Goal: Task Accomplishment & Management: Manage account settings

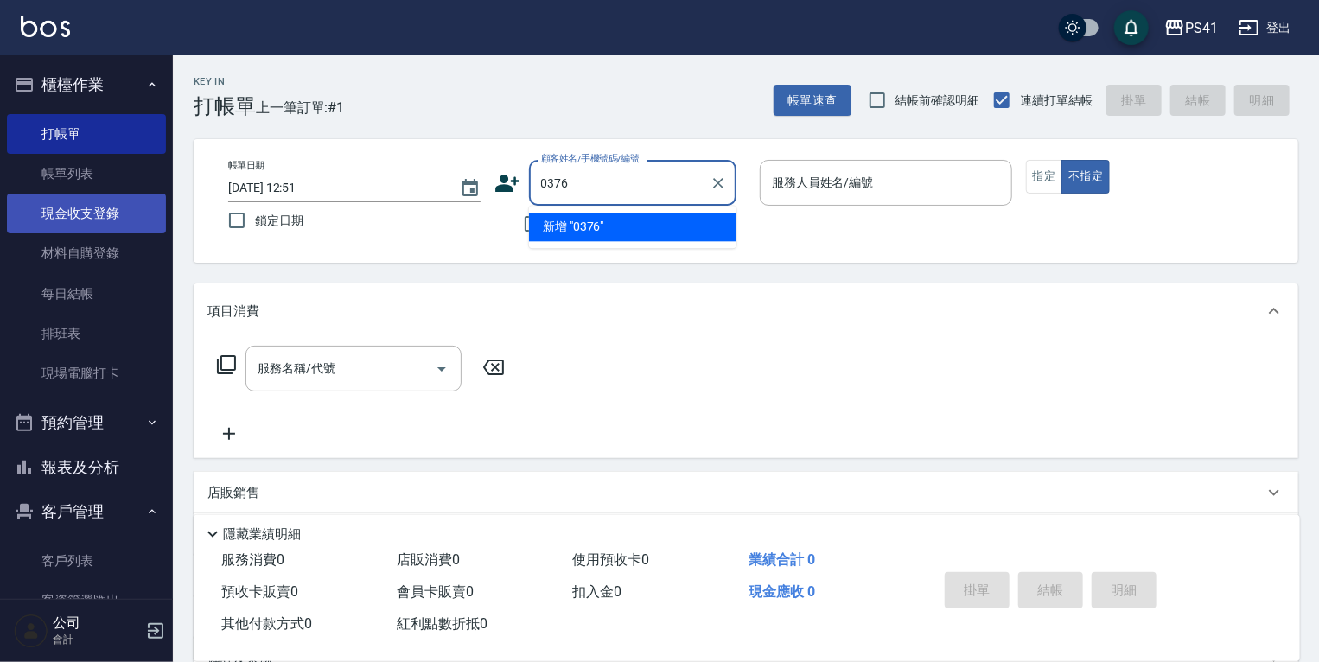
type input "0376"
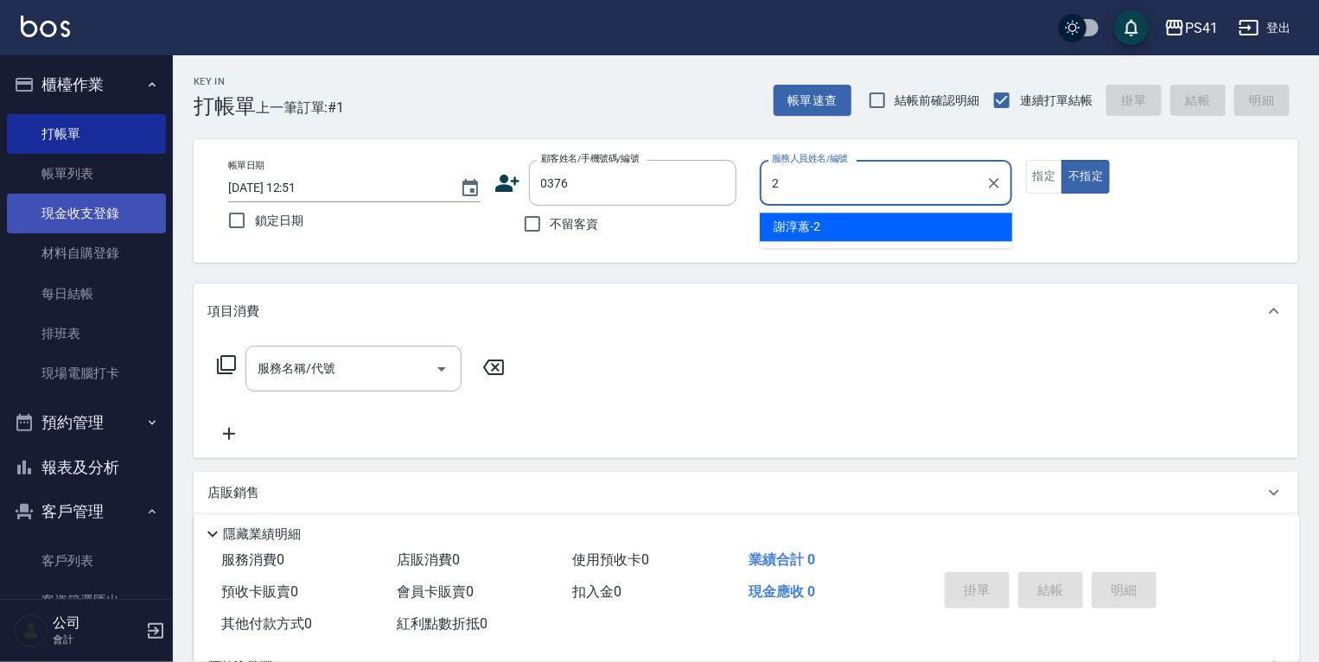
type input "[PERSON_NAME]-2"
type button "false"
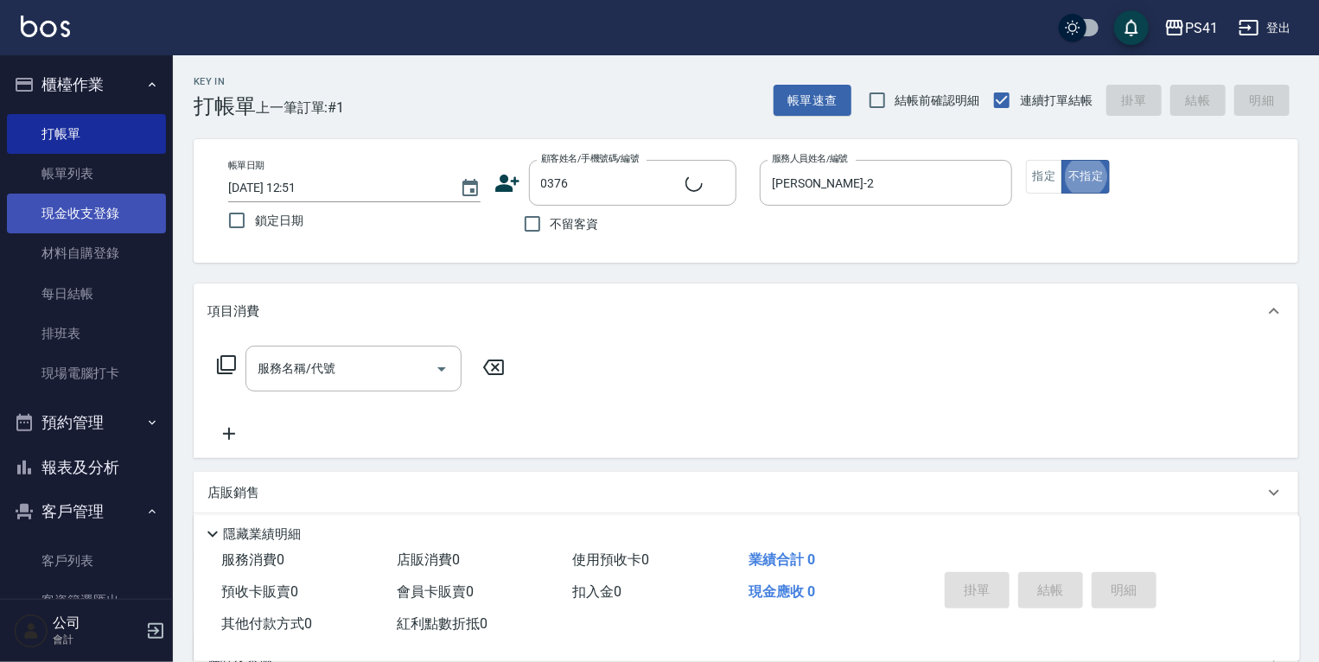
type input "[PERSON_NAME]/0928865768/0376"
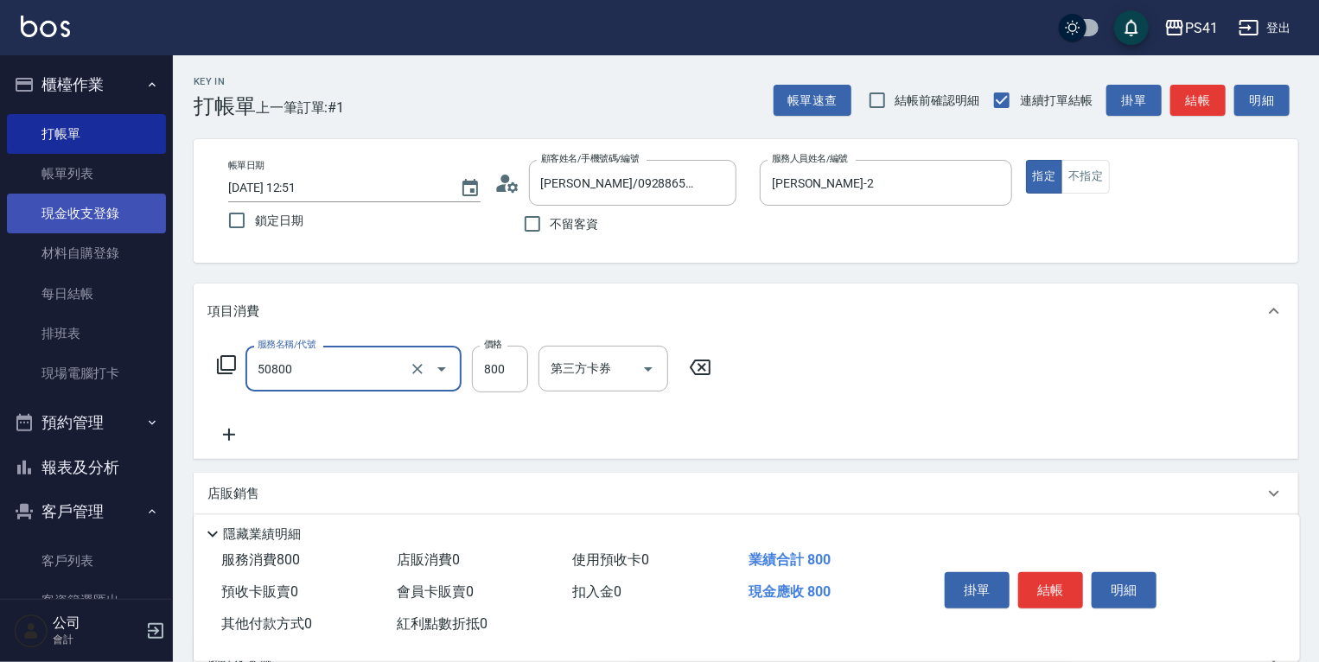
type input "原價401~800護髮(50800)"
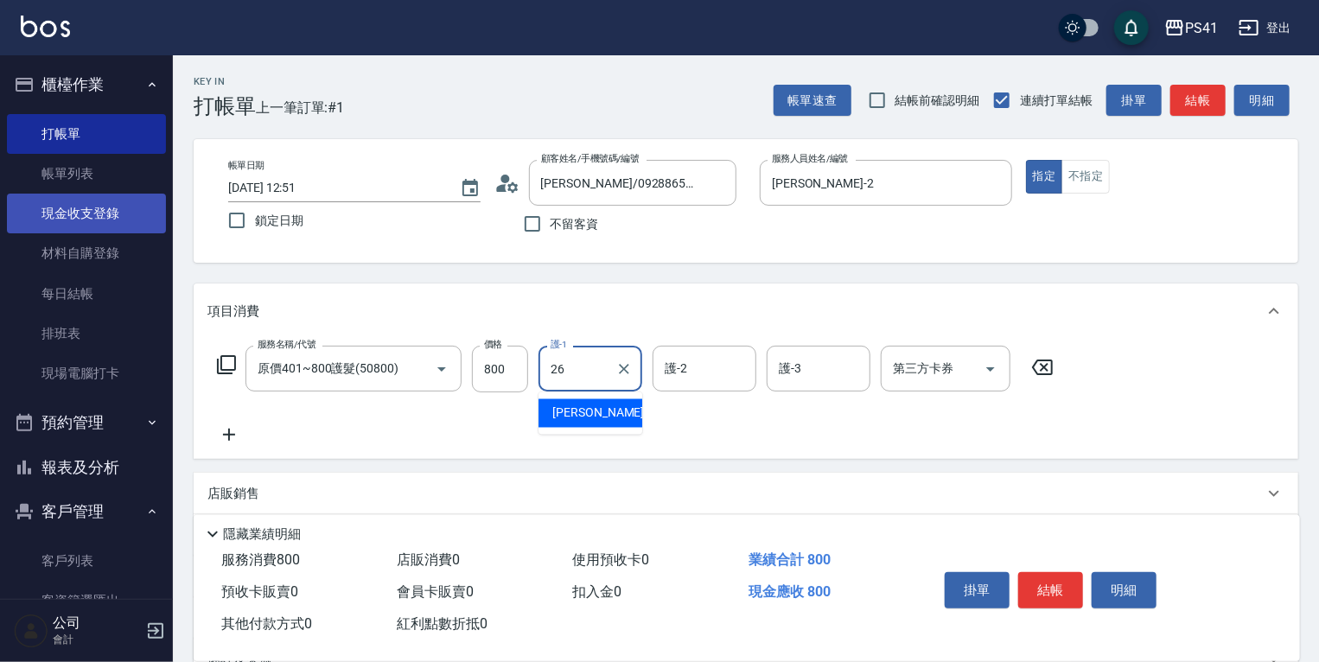
type input "[PERSON_NAME]-26"
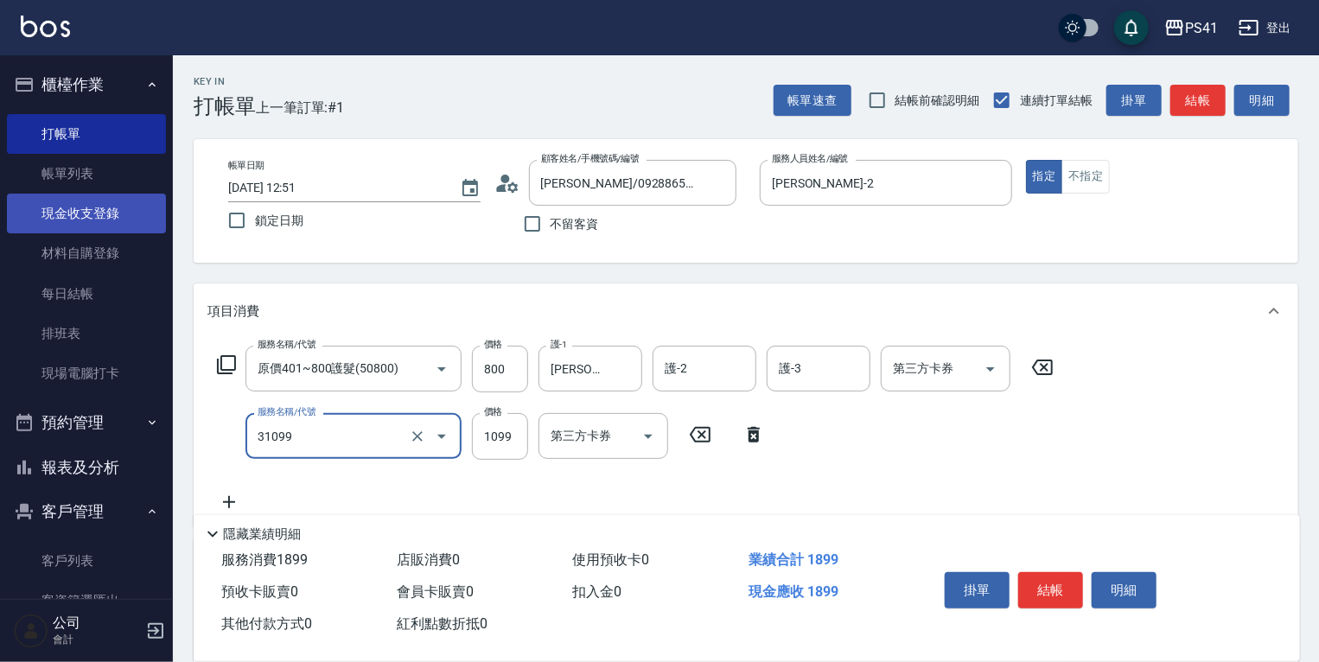
type input "公司活動/早鳥(31099)"
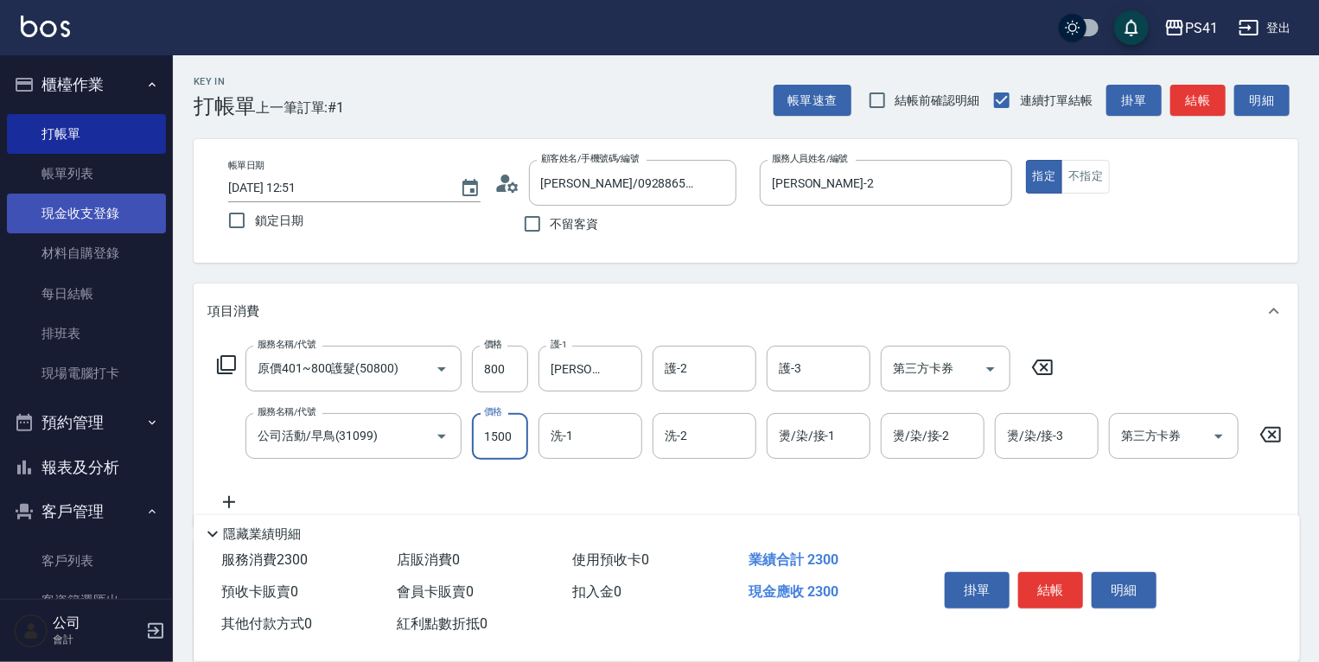
type input "1500"
type input "[PERSON_NAME]-26"
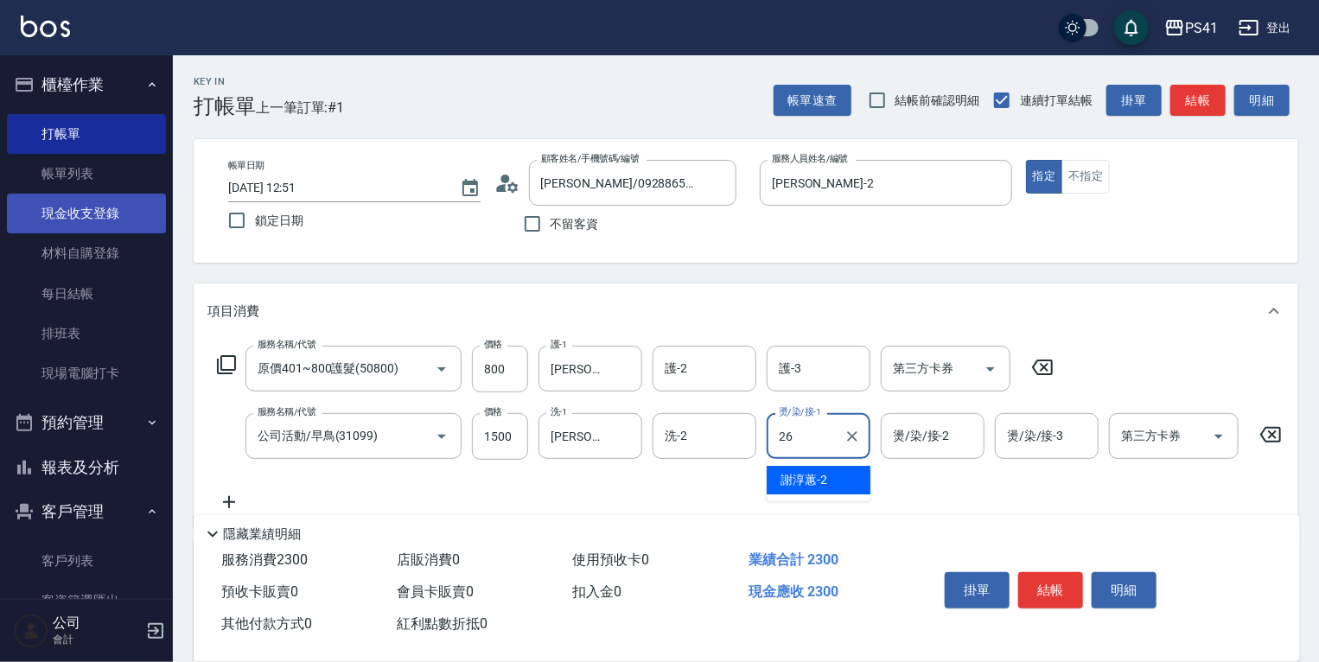
type input "[PERSON_NAME]-26"
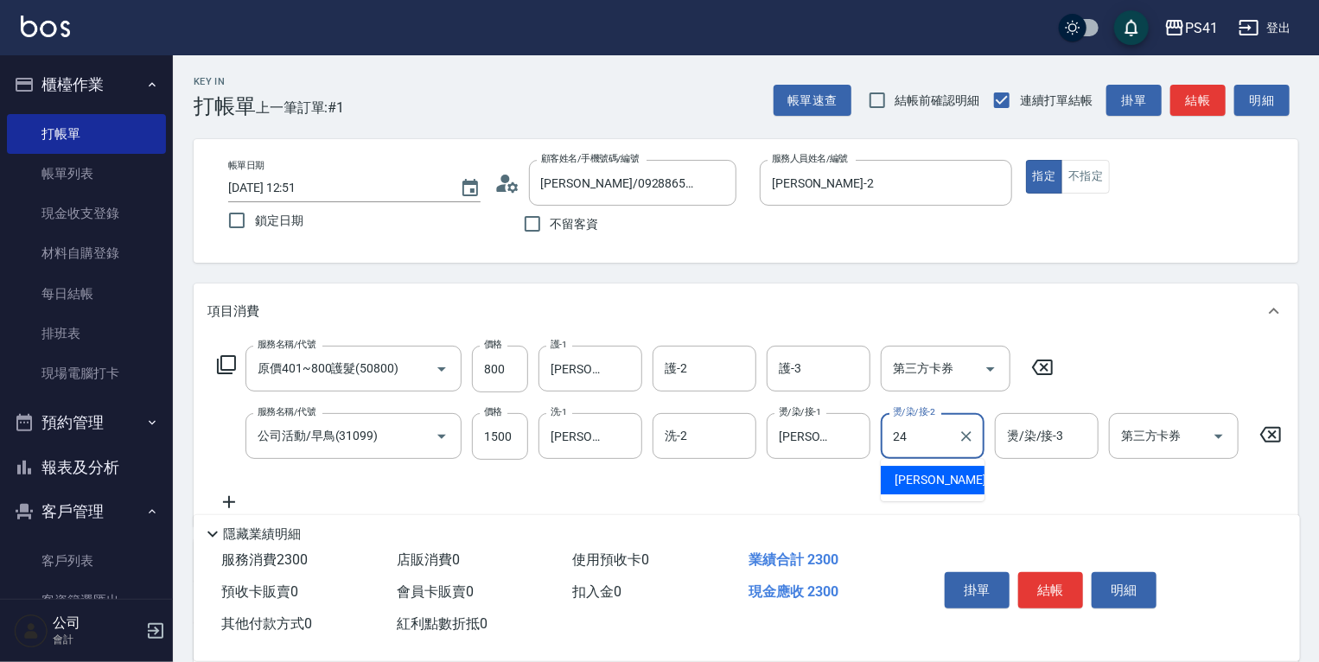
type input "小涵-24"
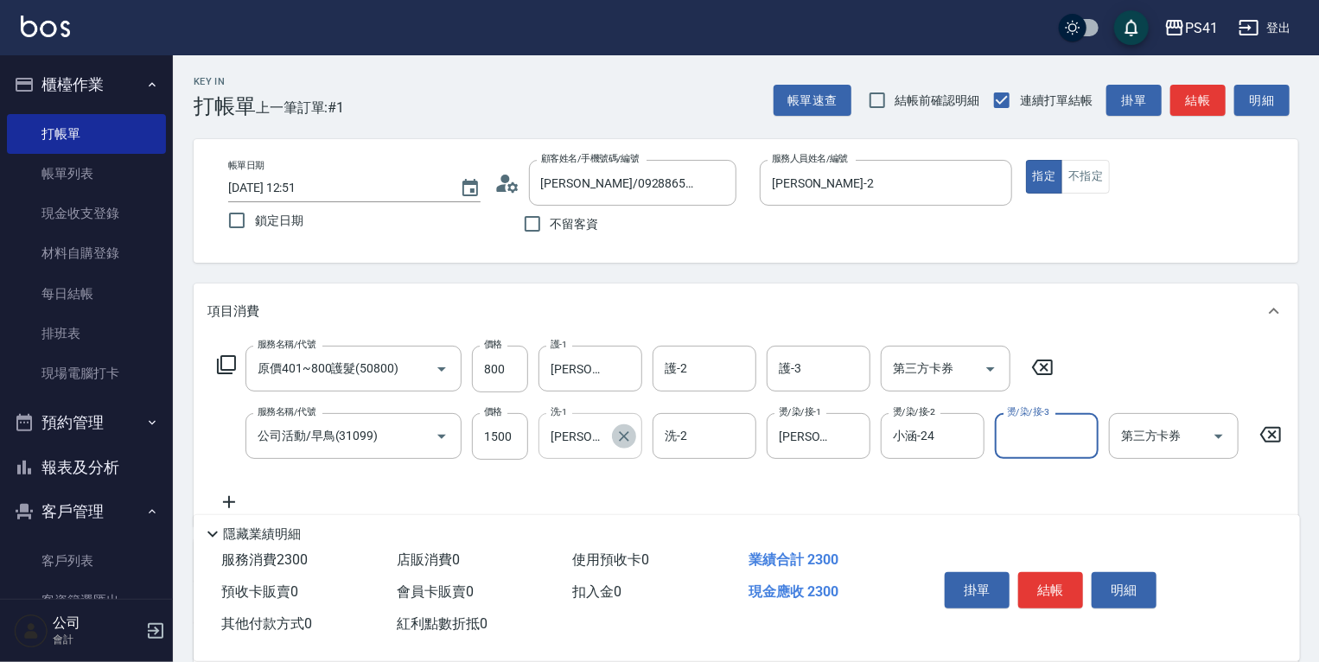
click at [621, 442] on icon "Clear" at bounding box center [624, 436] width 17 height 17
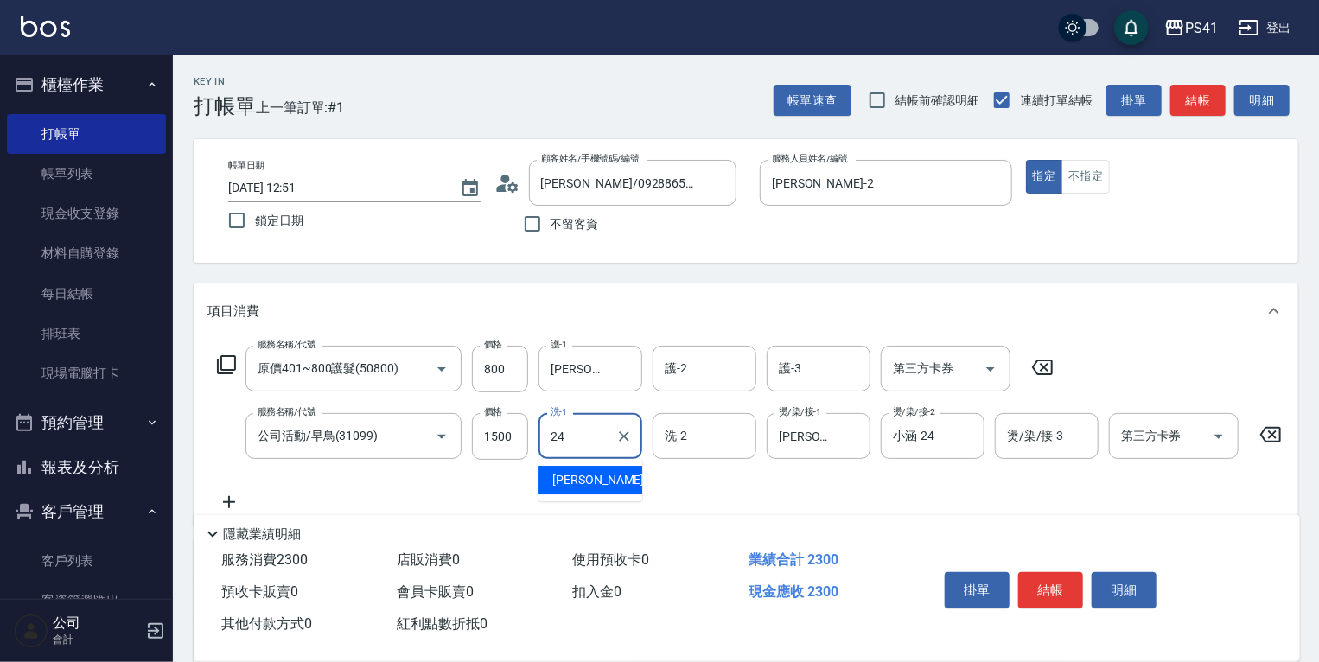
type input "小涵-24"
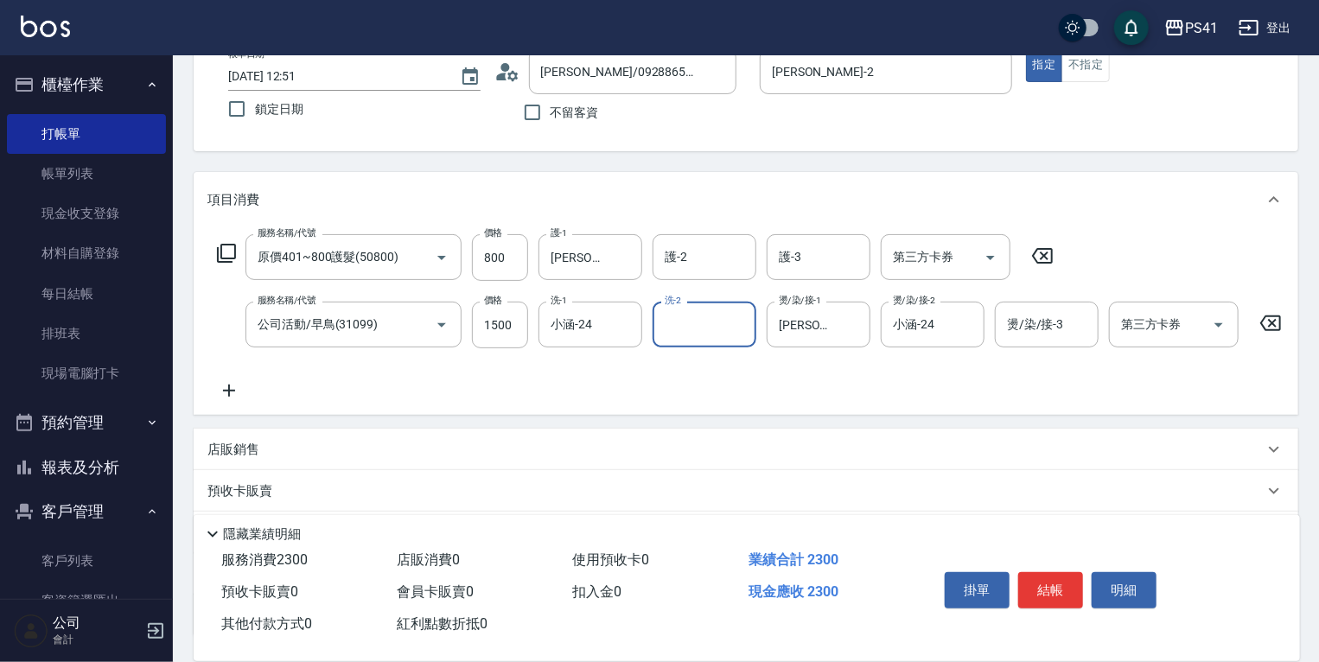
scroll to position [259, 0]
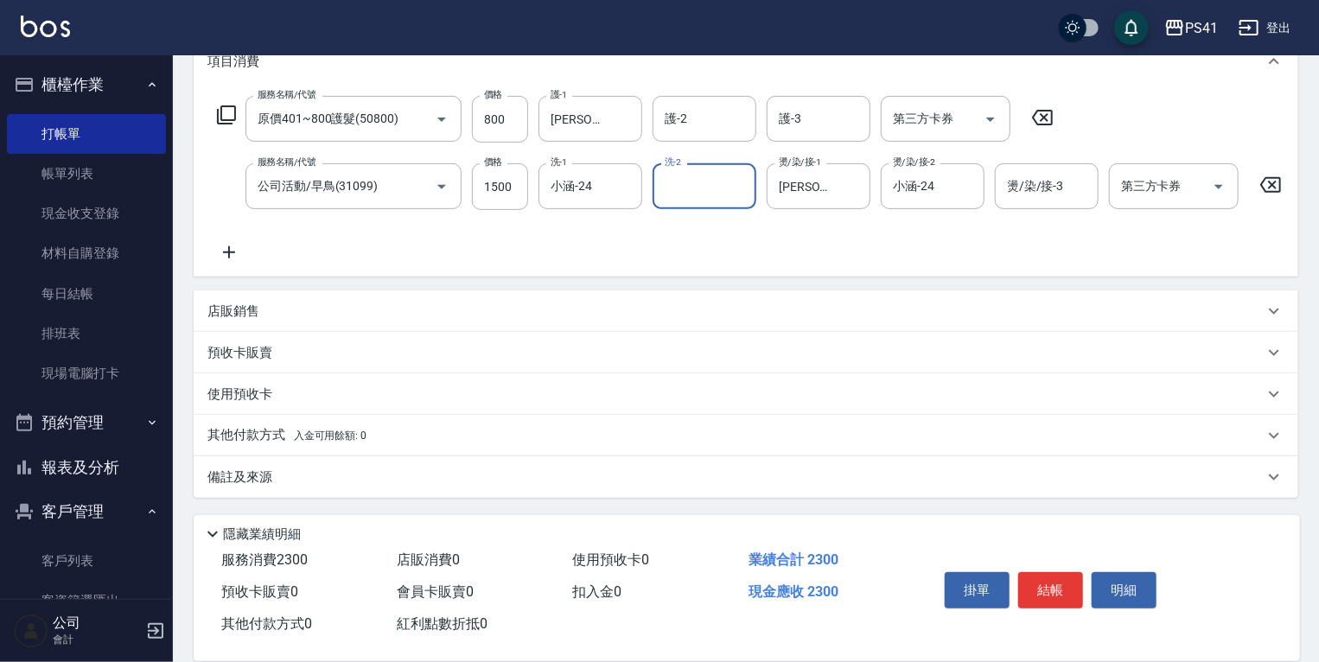
click at [319, 436] on span "入金可用餘額: 0" at bounding box center [330, 436] width 73 height 12
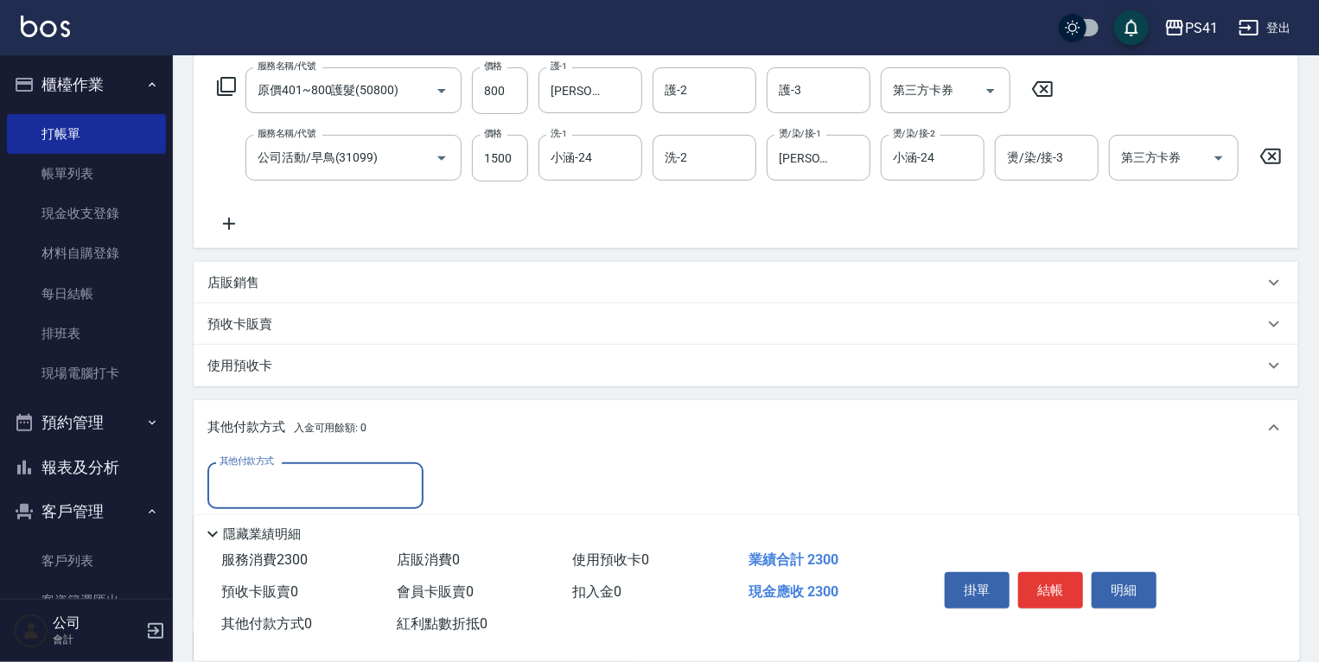
scroll to position [434, 0]
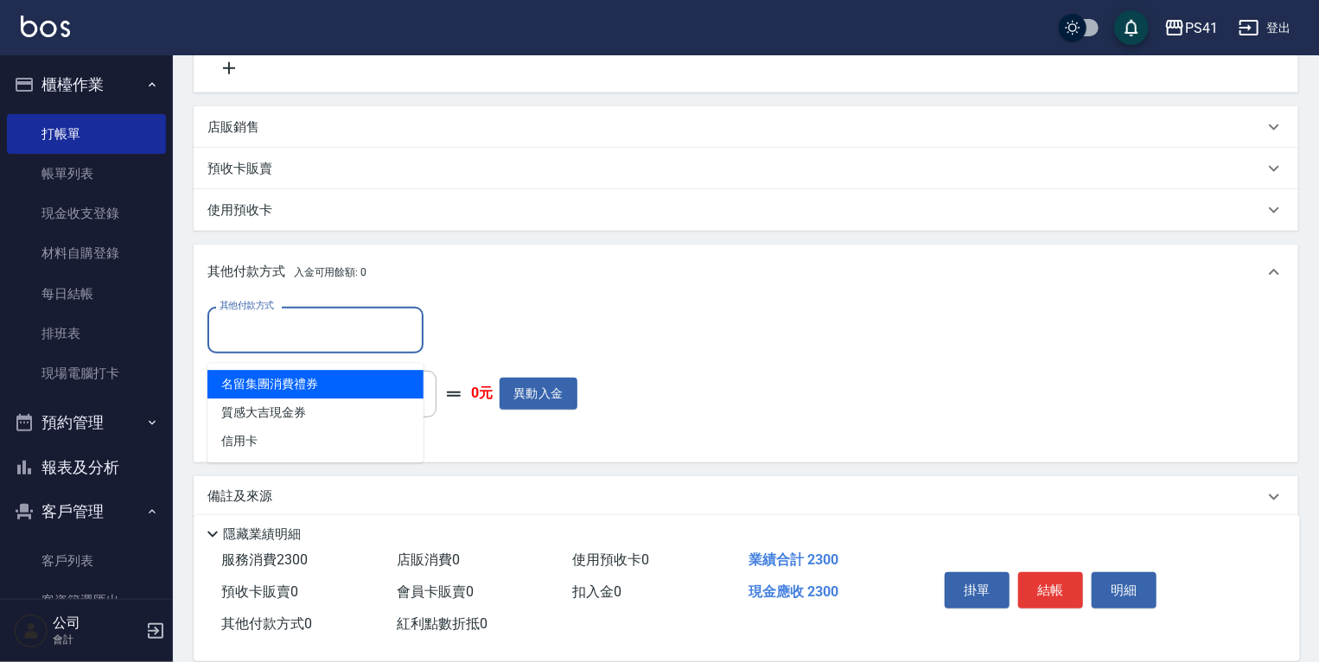
drag, startPoint x: 336, startPoint y: 329, endPoint x: 328, endPoint y: 360, distance: 31.5
click at [336, 333] on input "其他付款方式" at bounding box center [315, 330] width 201 height 30
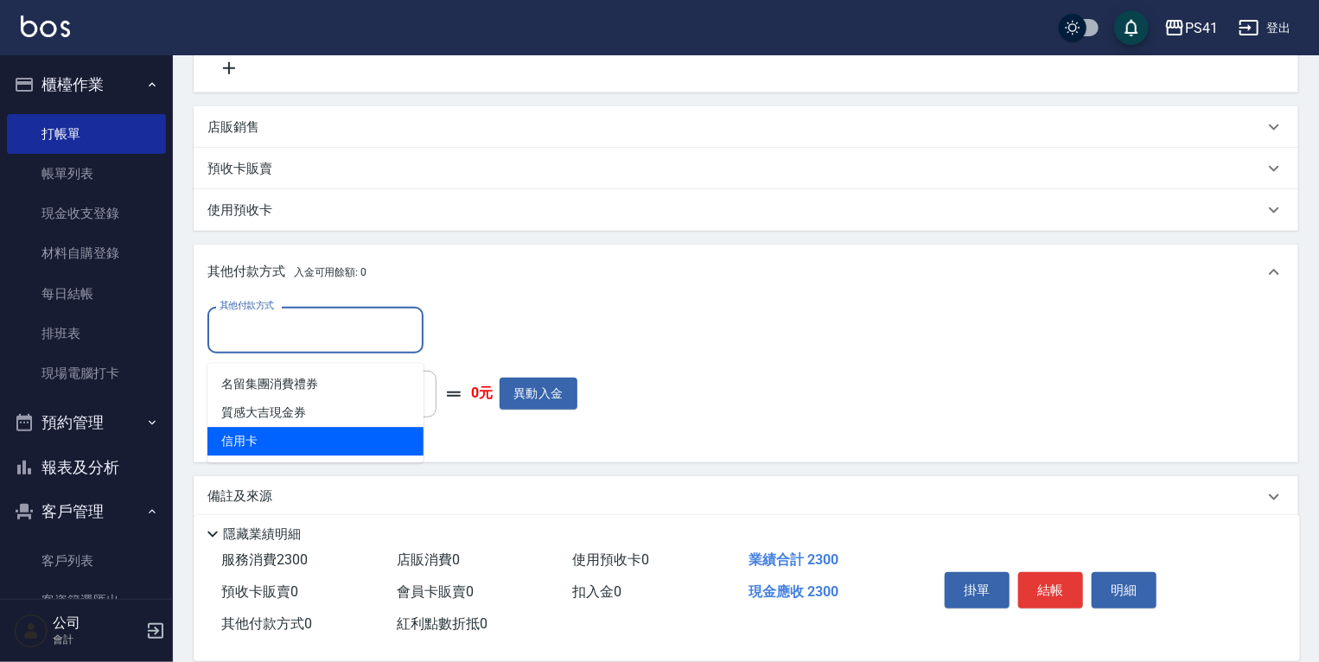
click at [296, 449] on span "信用卡" at bounding box center [316, 441] width 216 height 29
type input "信用卡"
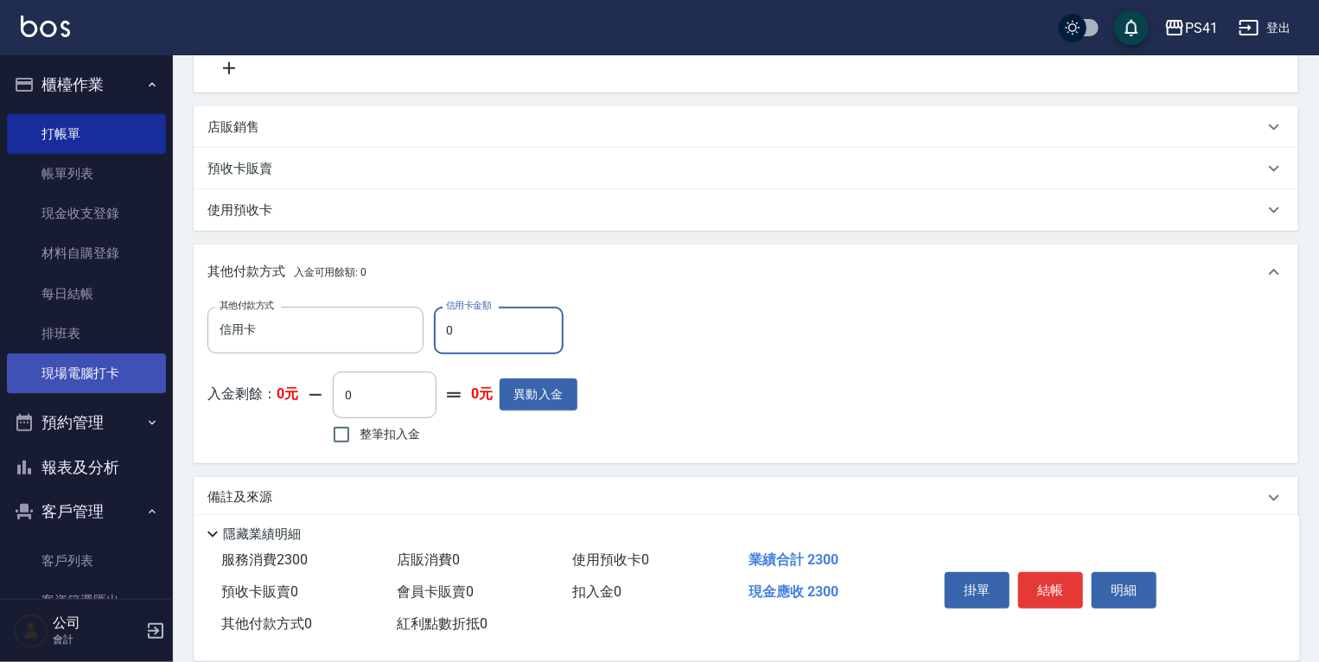
drag, startPoint x: 463, startPoint y: 353, endPoint x: 38, endPoint y: 356, distance: 425.4
click at [259, 353] on div "其他付款方式 信用卡 其他付款方式 信用卡金額 0 信用卡金額" at bounding box center [393, 330] width 370 height 47
type input "2300"
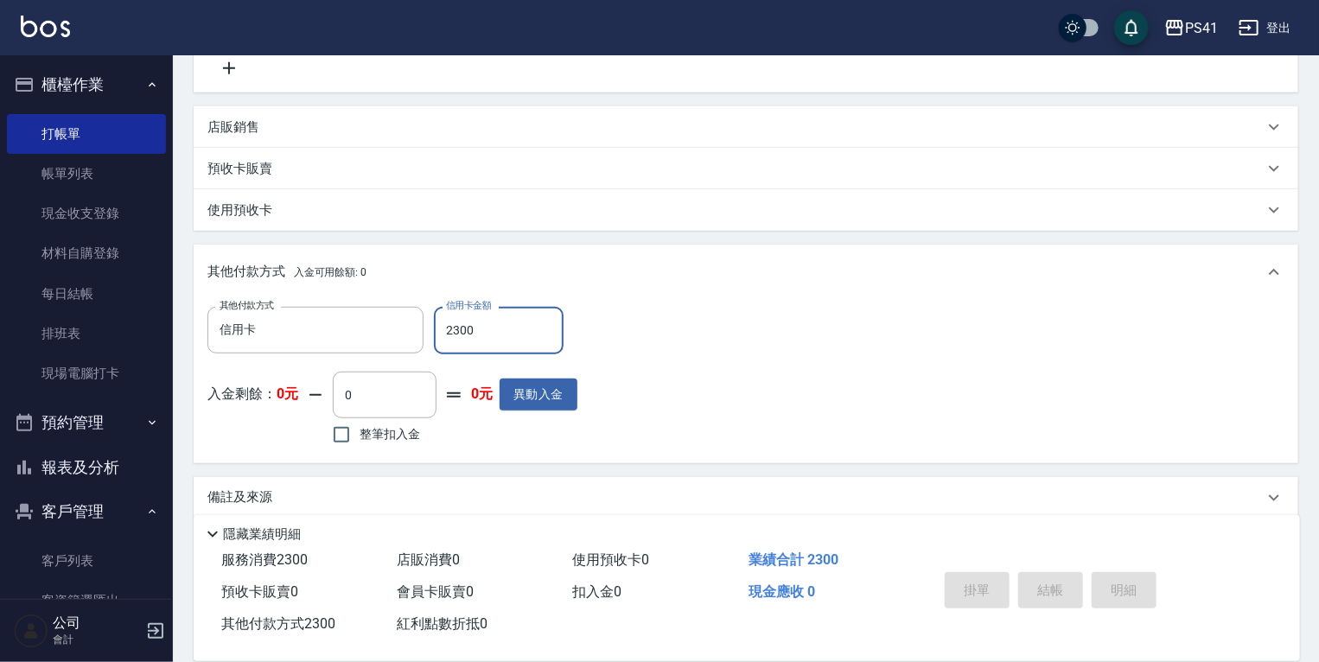
type input "2025/09/21 13:37"
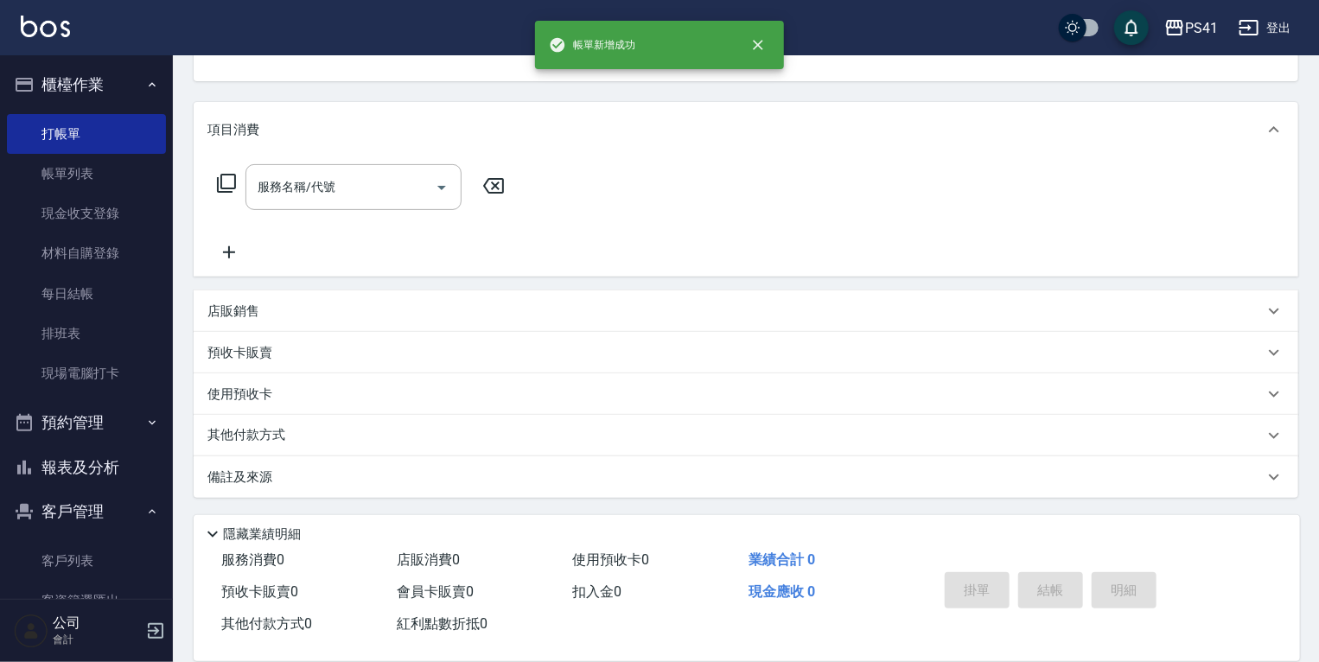
scroll to position [0, 0]
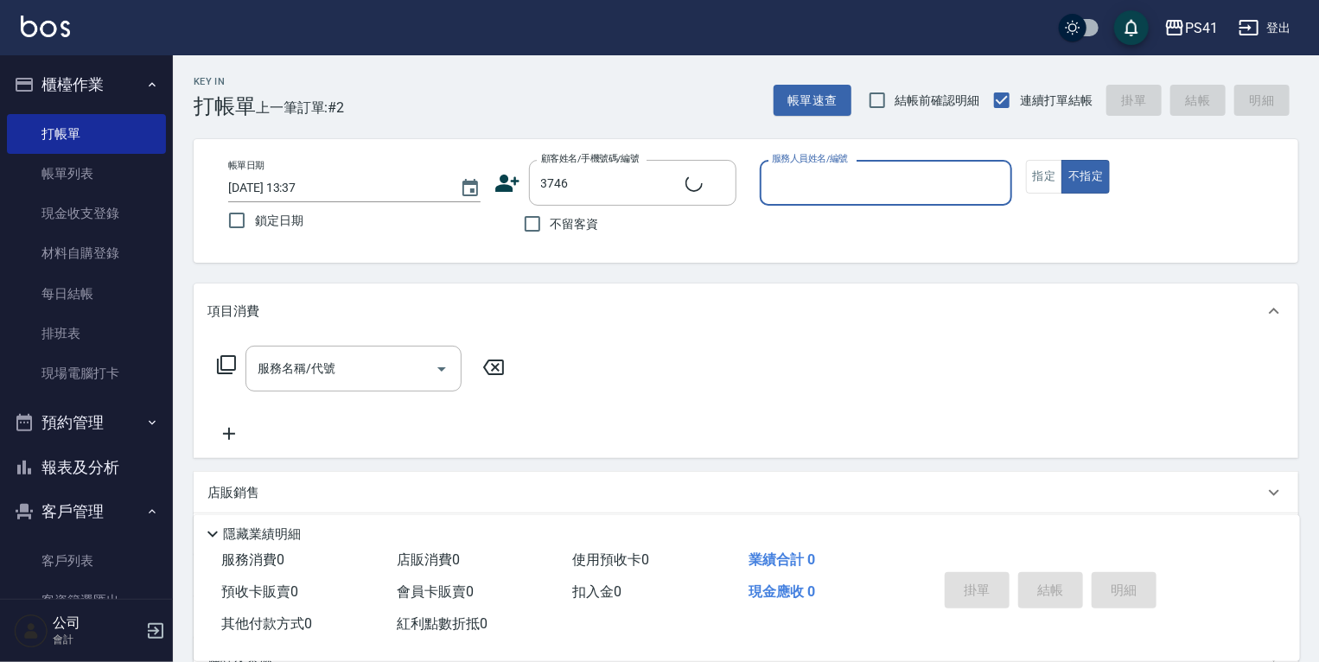
type input "[PERSON_NAME]/0922232478/3746"
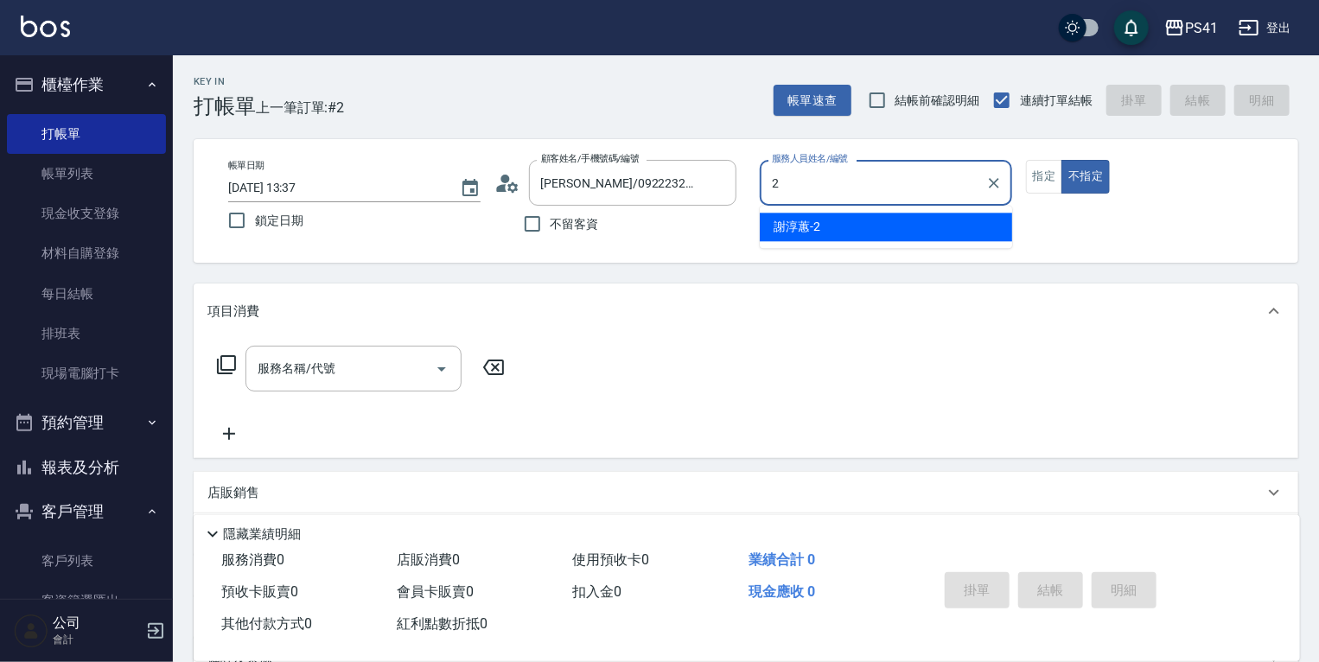
type input "[PERSON_NAME]-2"
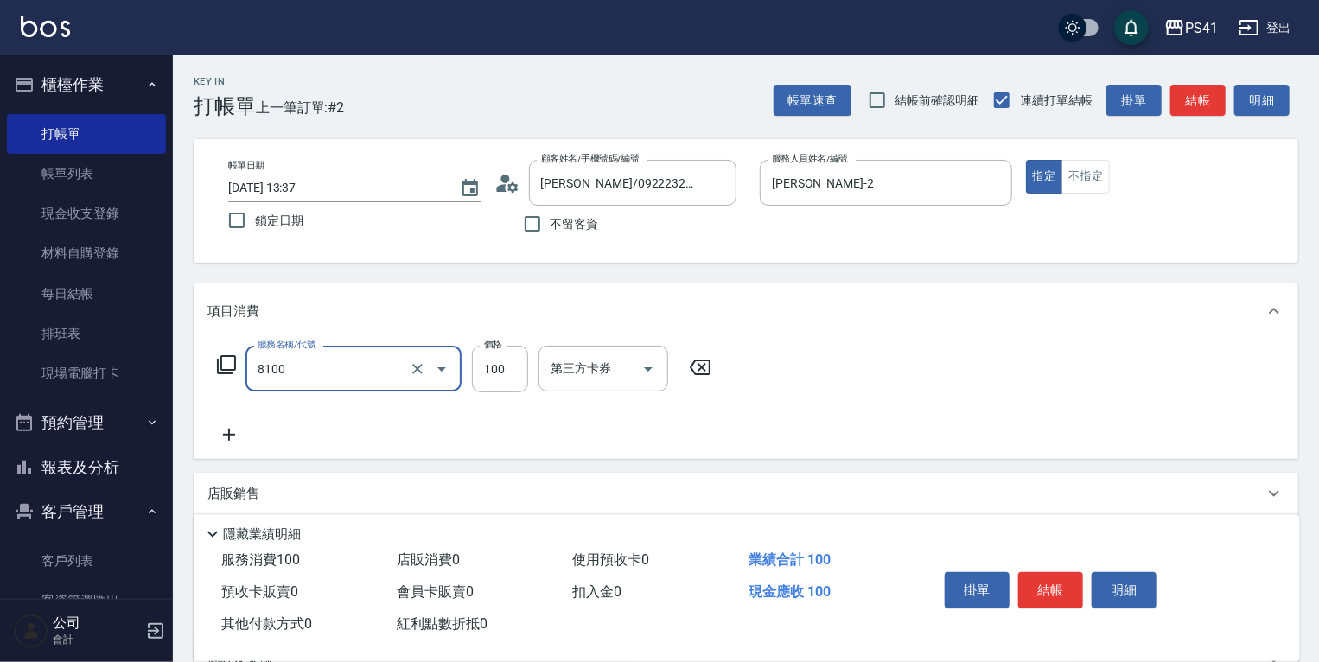
type input "電棒 夾直 玉米鬚(8100)"
type input "290"
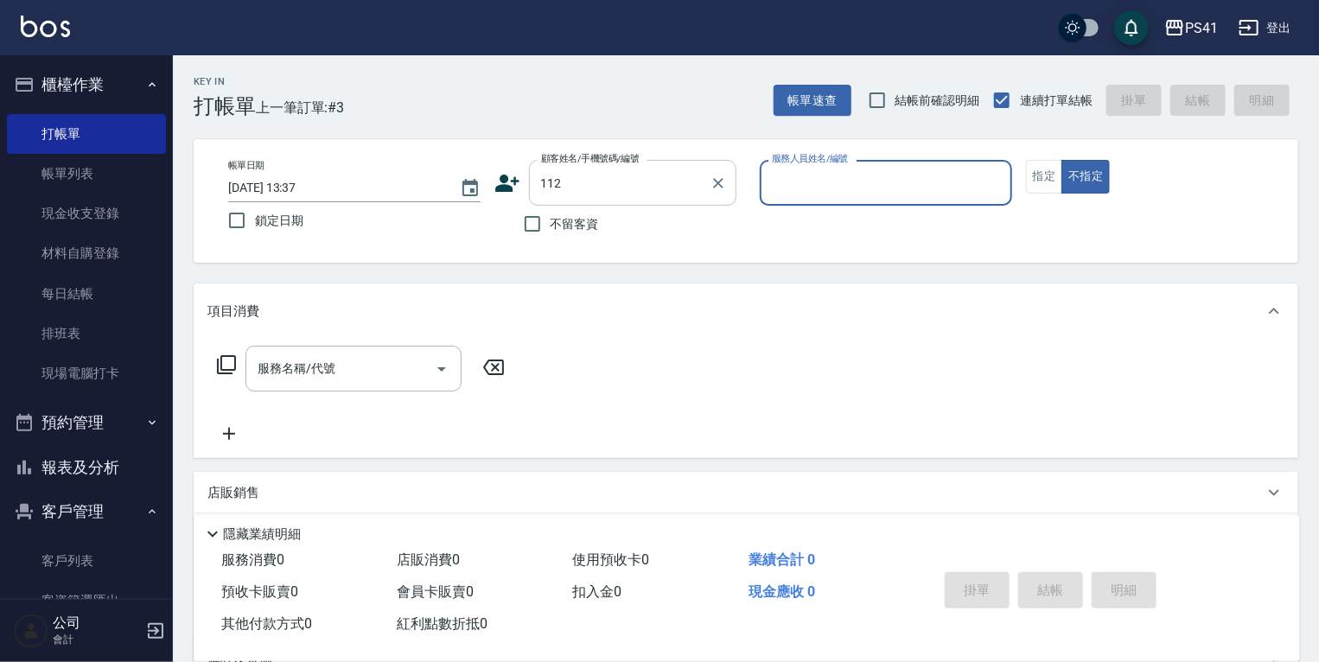
click at [530, 183] on div "112 顧客姓名/手機號碼/編號" at bounding box center [633, 183] width 208 height 46
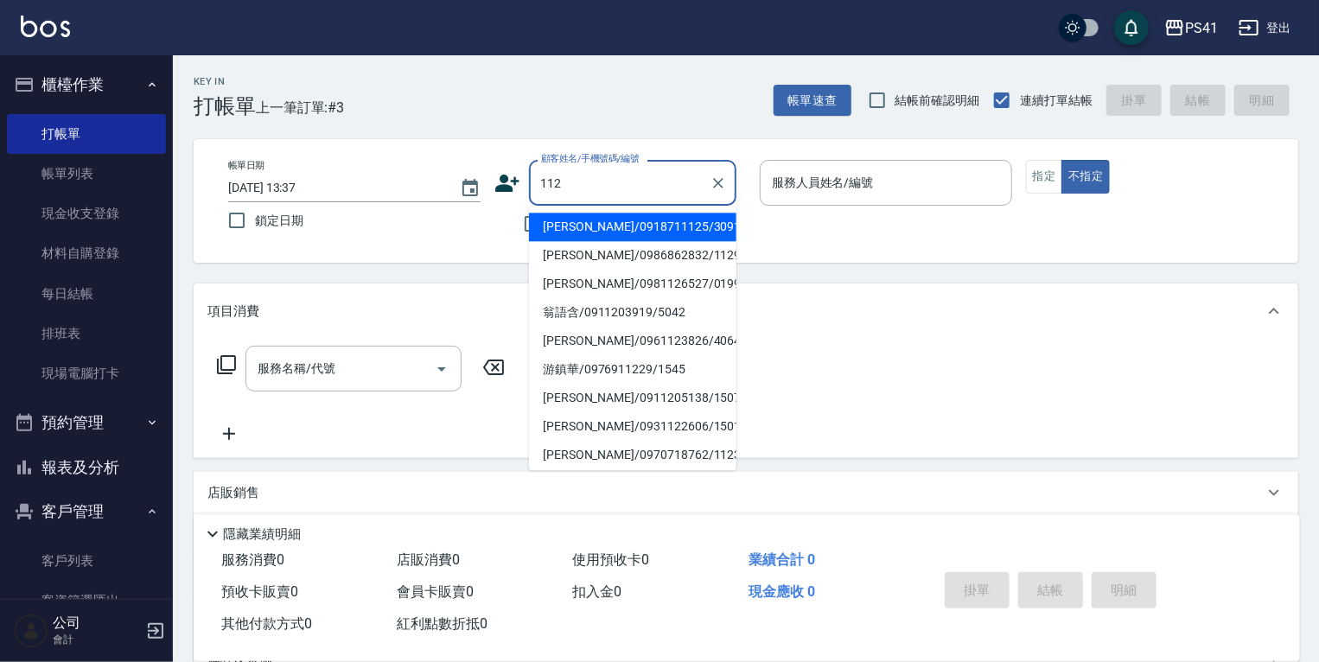
click at [535, 183] on div "112 顧客姓名/手機號碼/編號" at bounding box center [633, 183] width 208 height 46
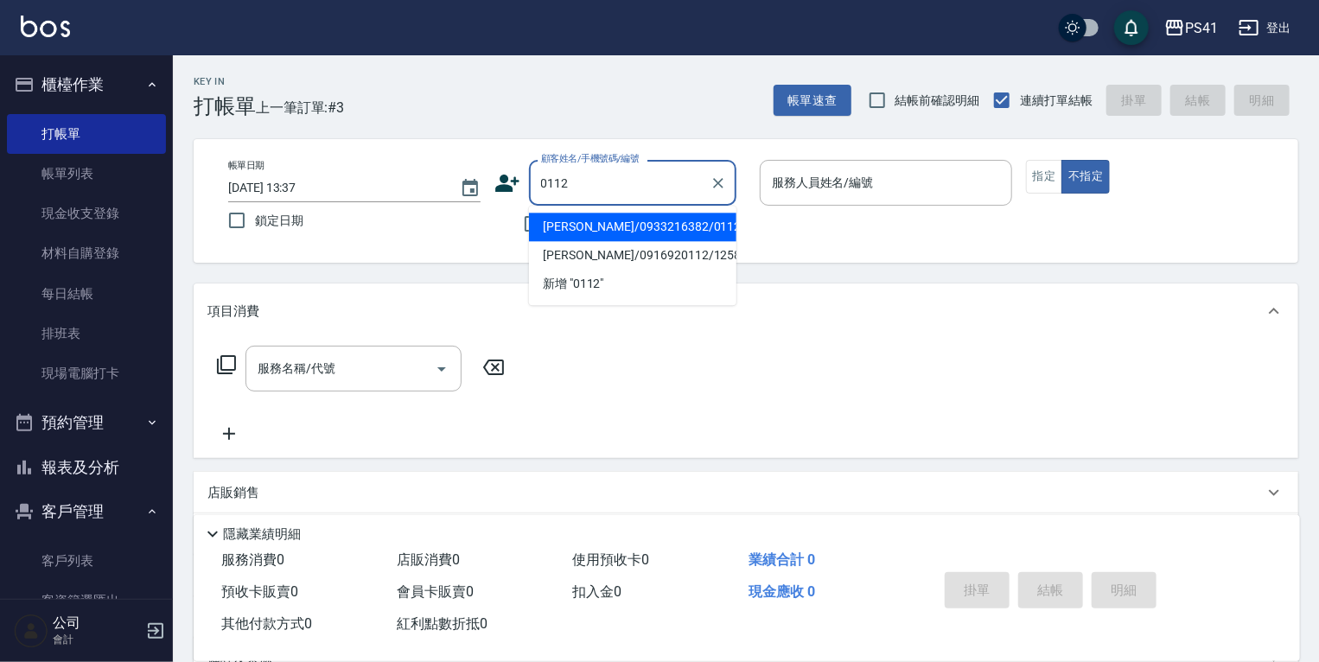
type input "[PERSON_NAME]/0933216382/0112"
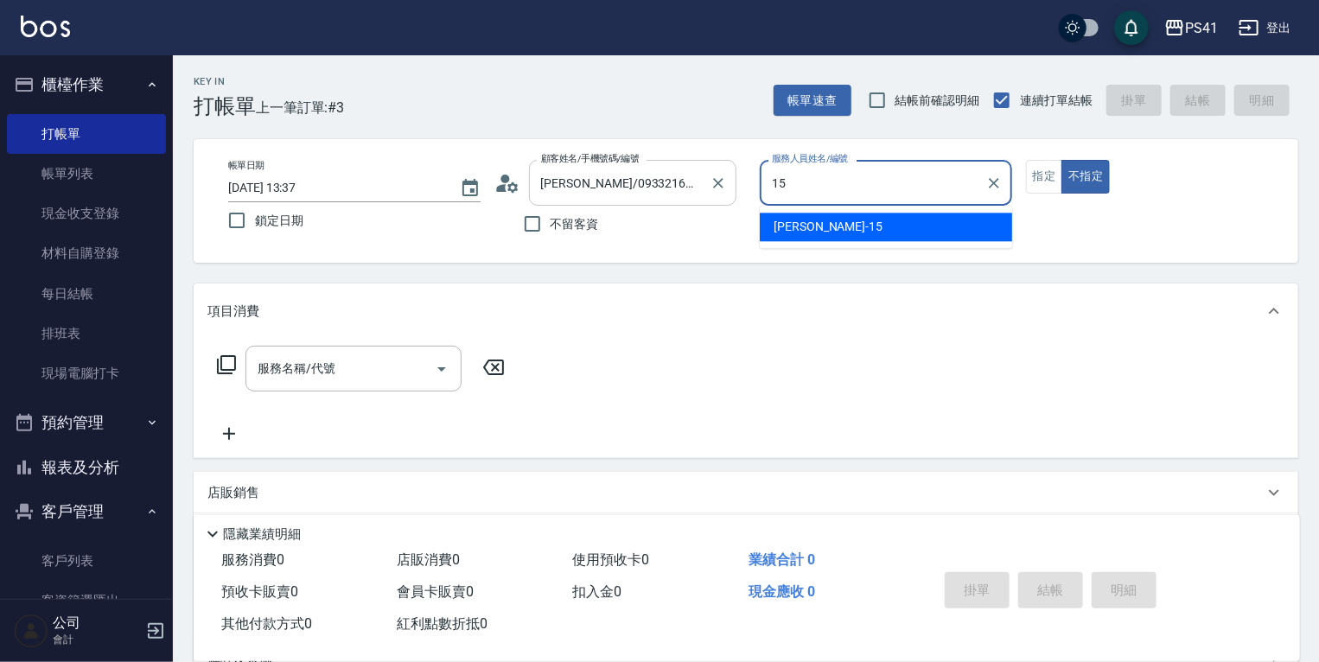
type input "[PERSON_NAME]-15"
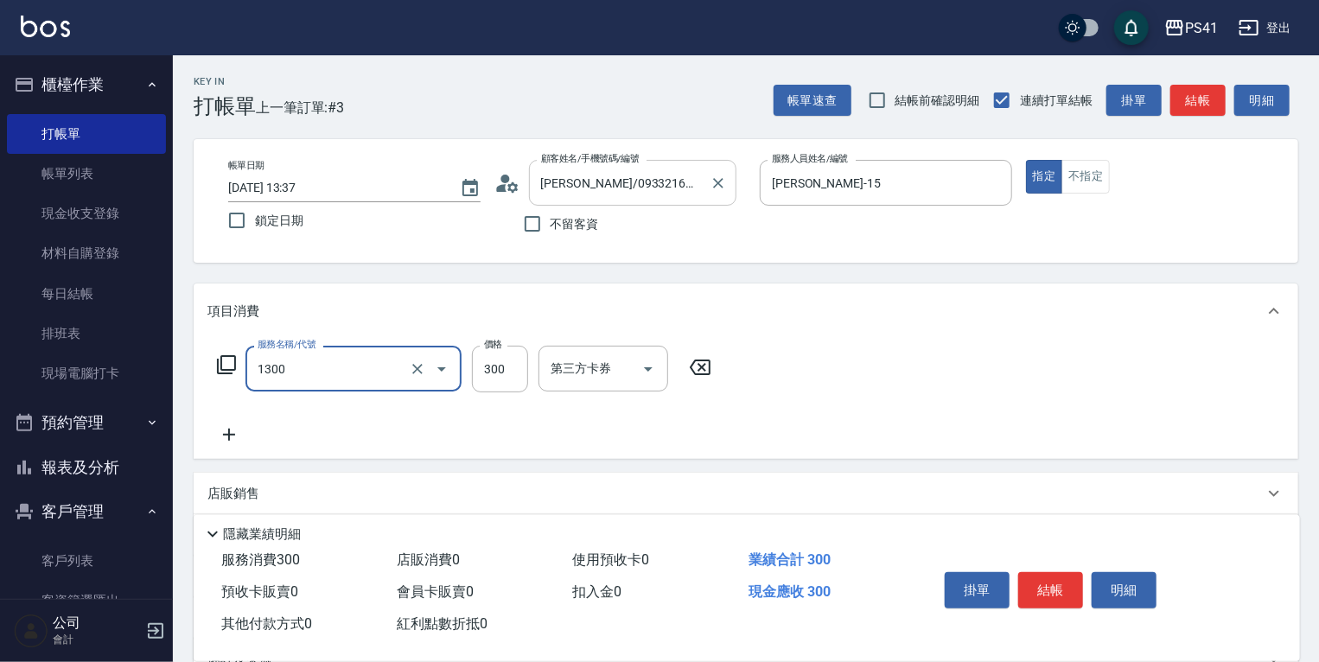
type input "洗髮300(1300)"
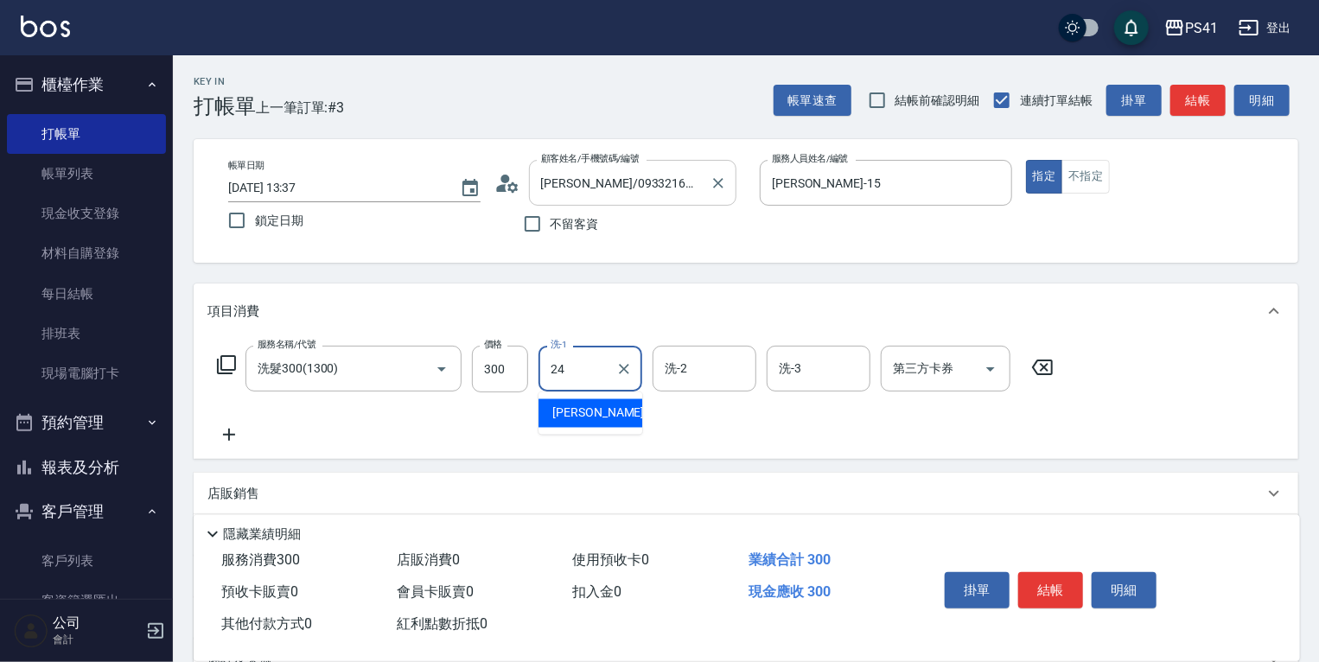
type input "小涵-24"
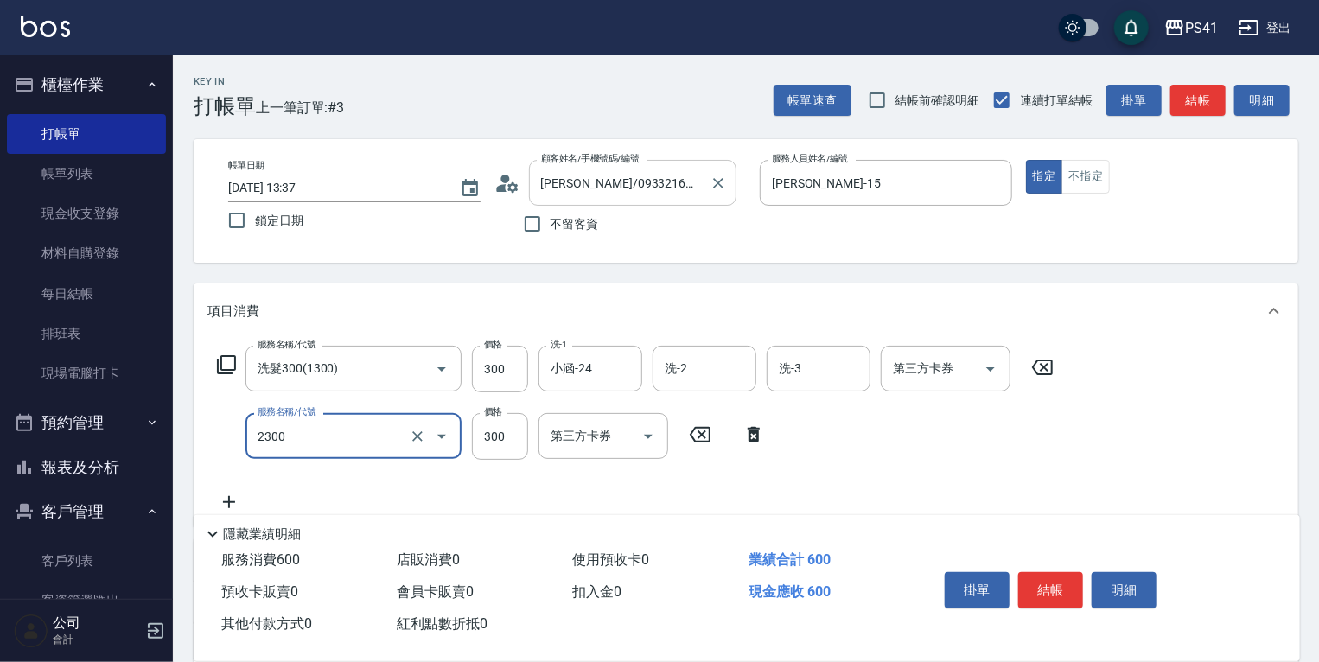
type input "剪髮(2300)"
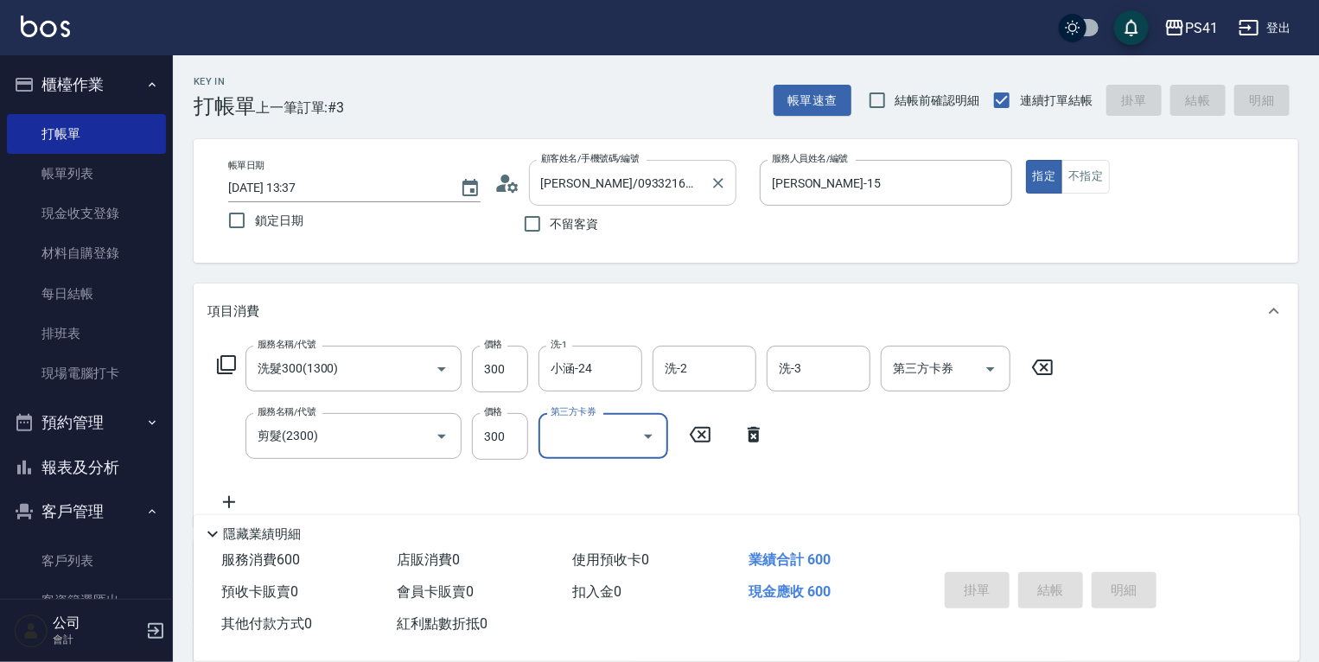
type input "[DATE] 13:38"
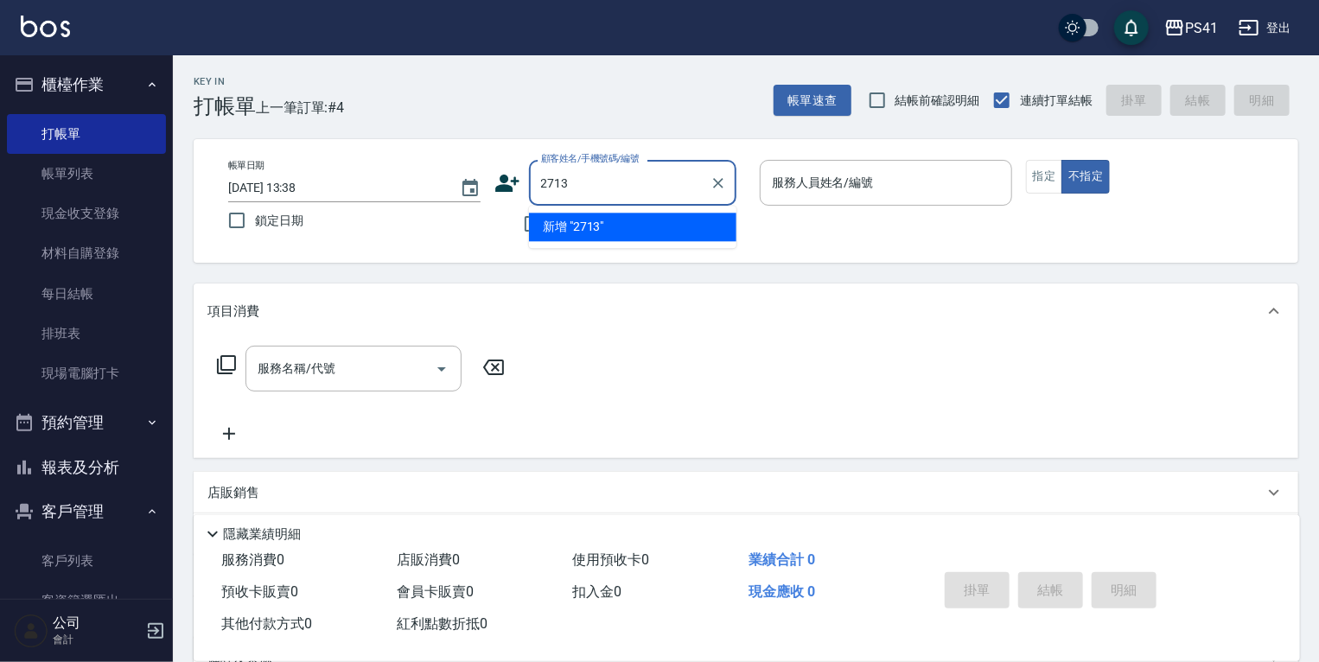
type input "2713"
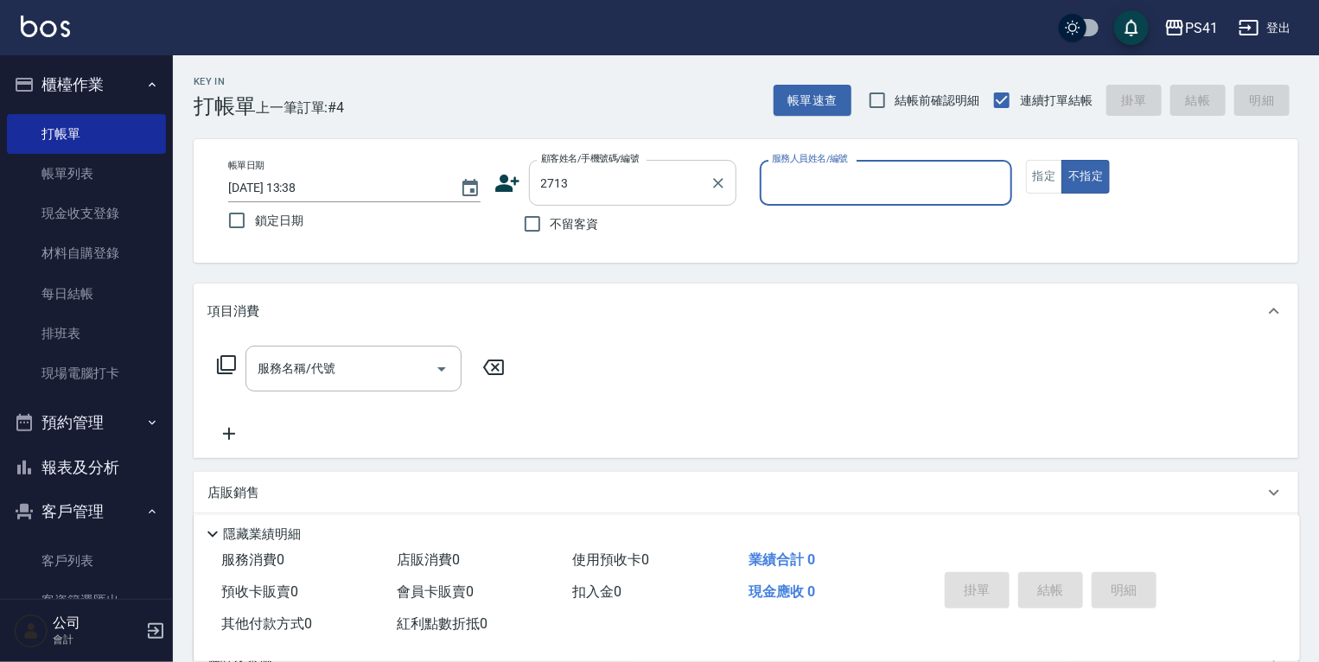
type input "1"
type input "[PERSON_NAME]/0975928282/2713"
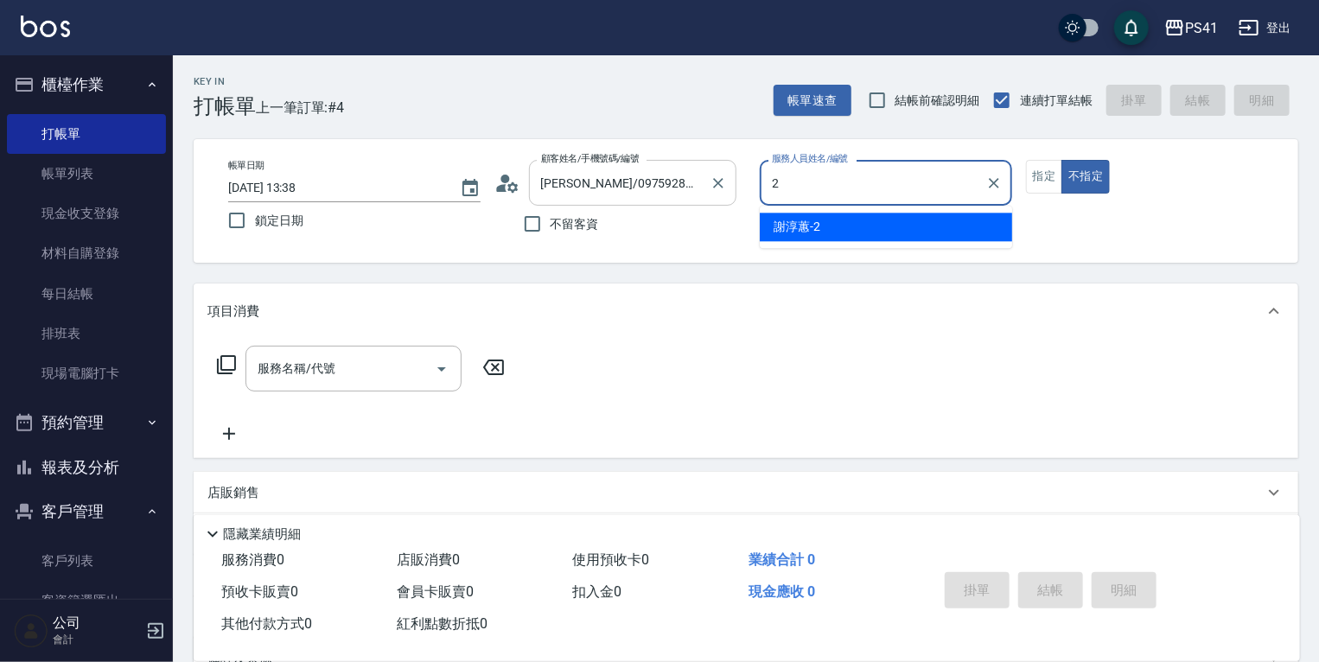
type input "[PERSON_NAME]-2"
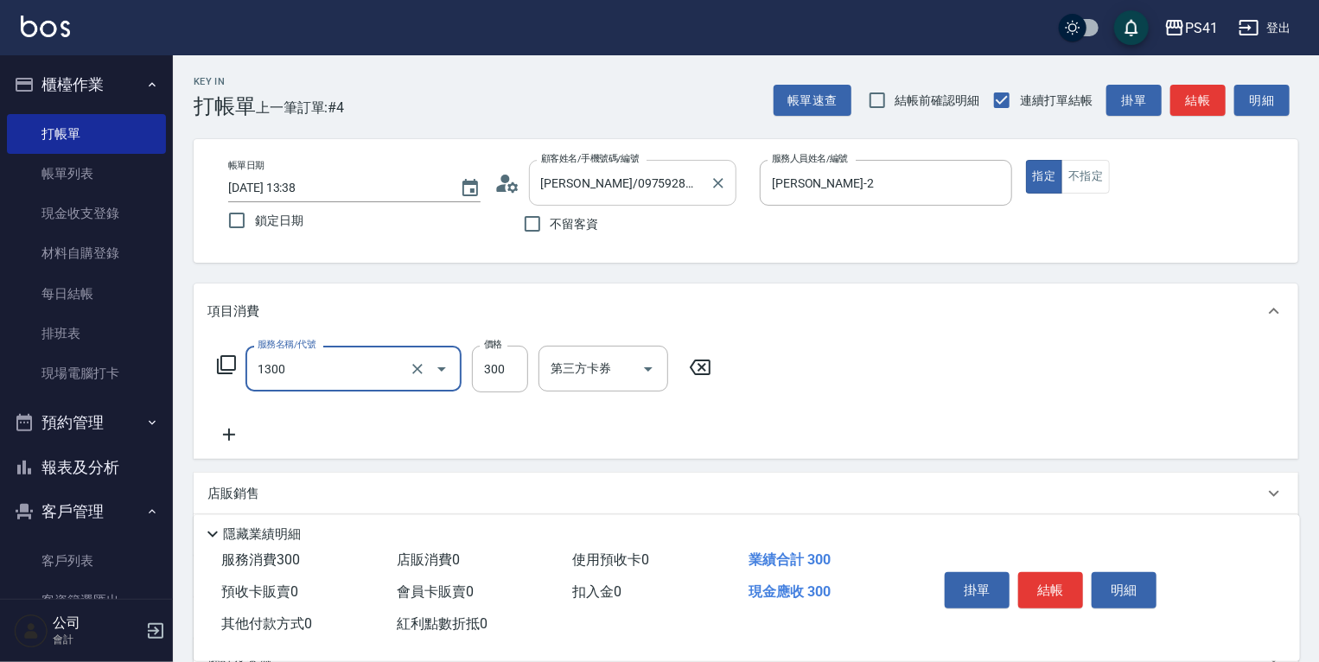
type input "洗髮300(1300)"
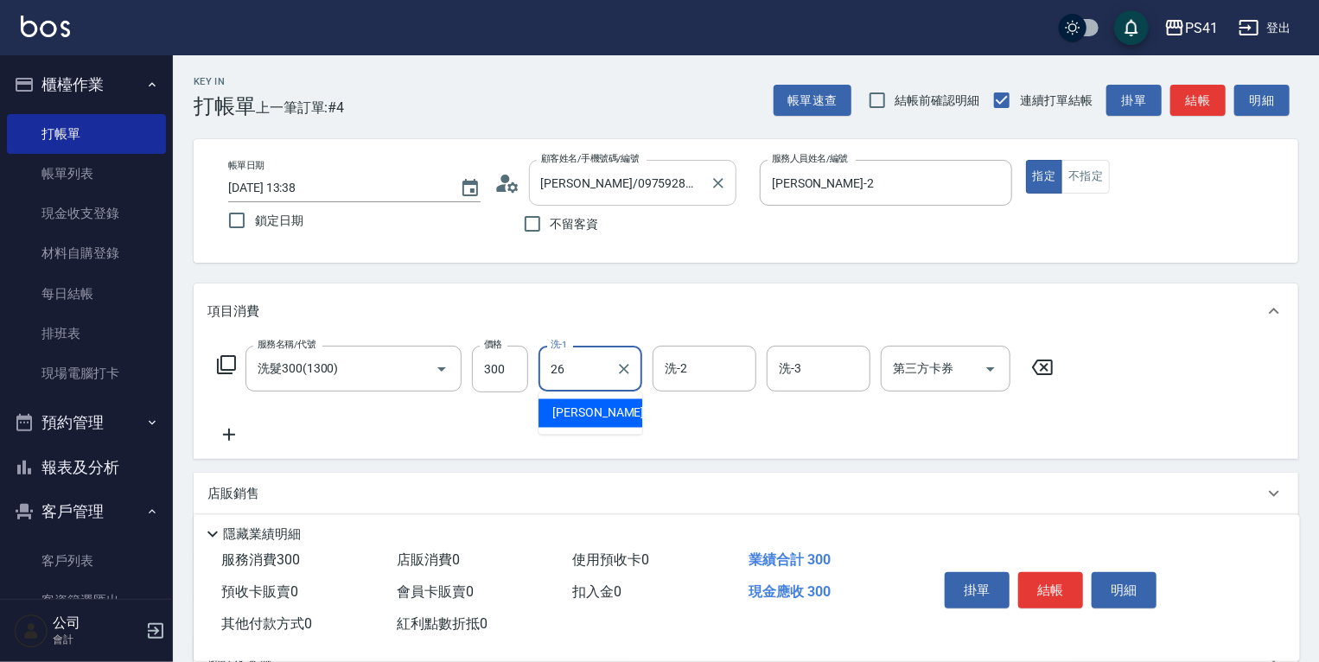
type input "[PERSON_NAME]-26"
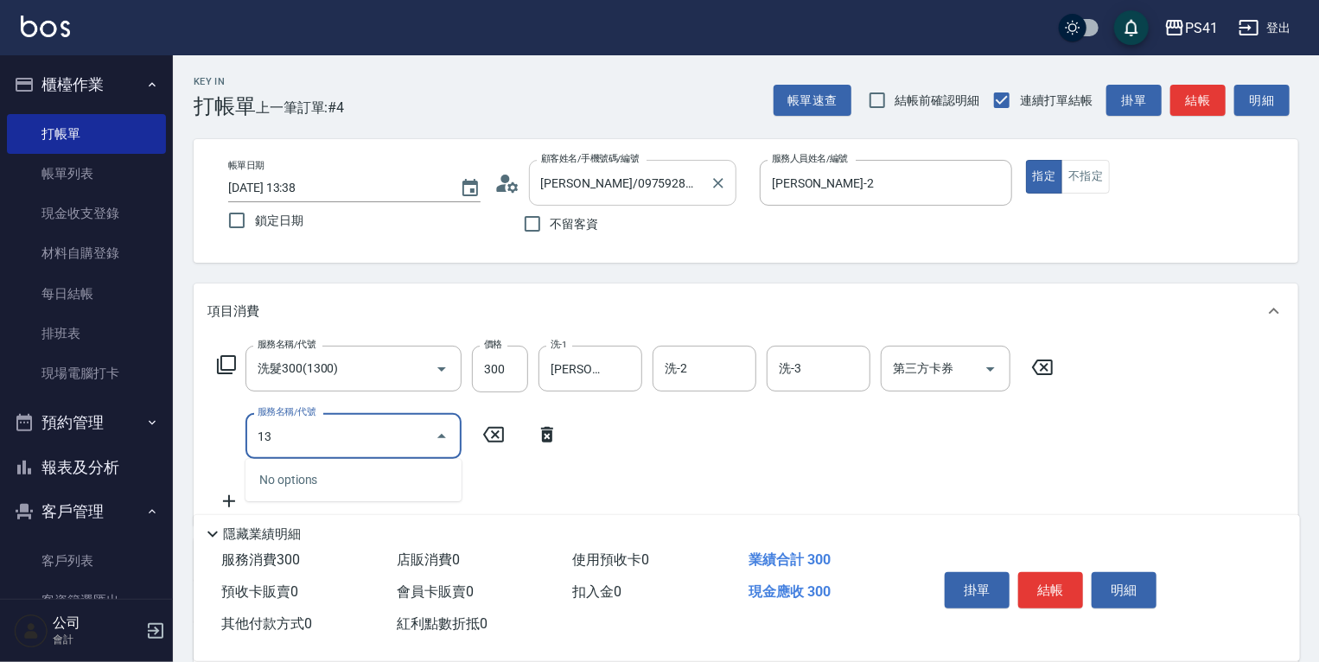
type input "1"
type input "剪髮(2300)"
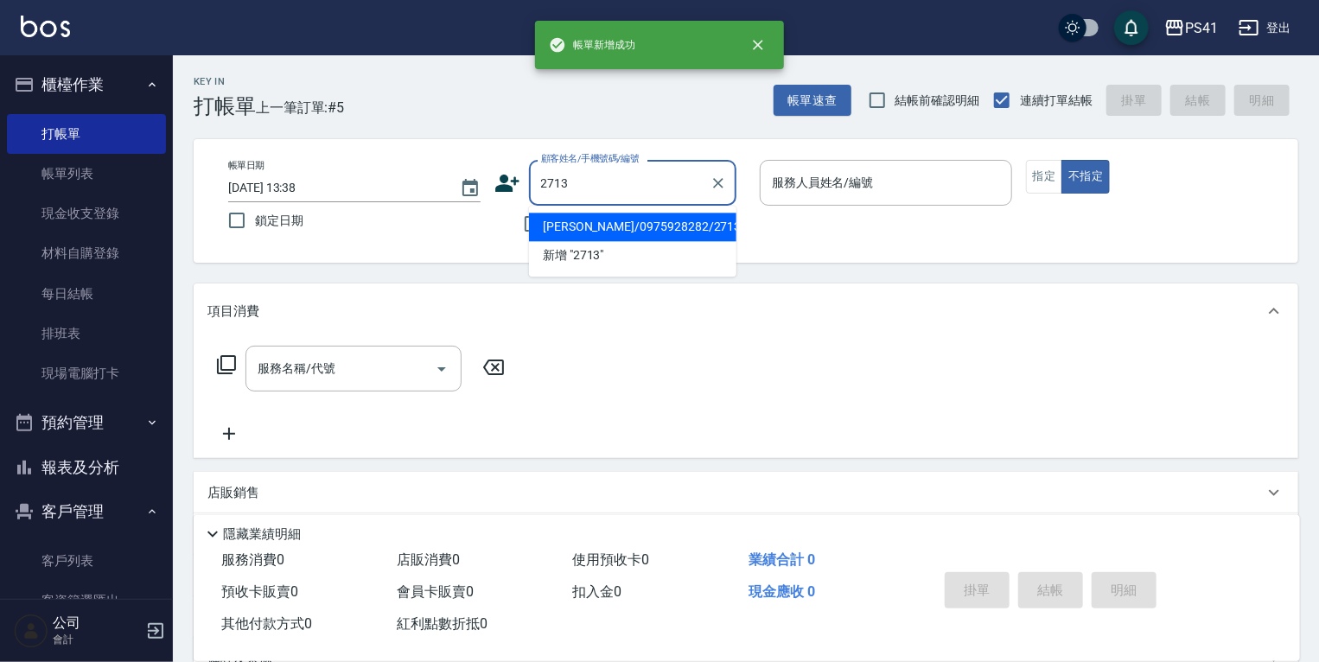
type input "[PERSON_NAME]/0975928282/2713"
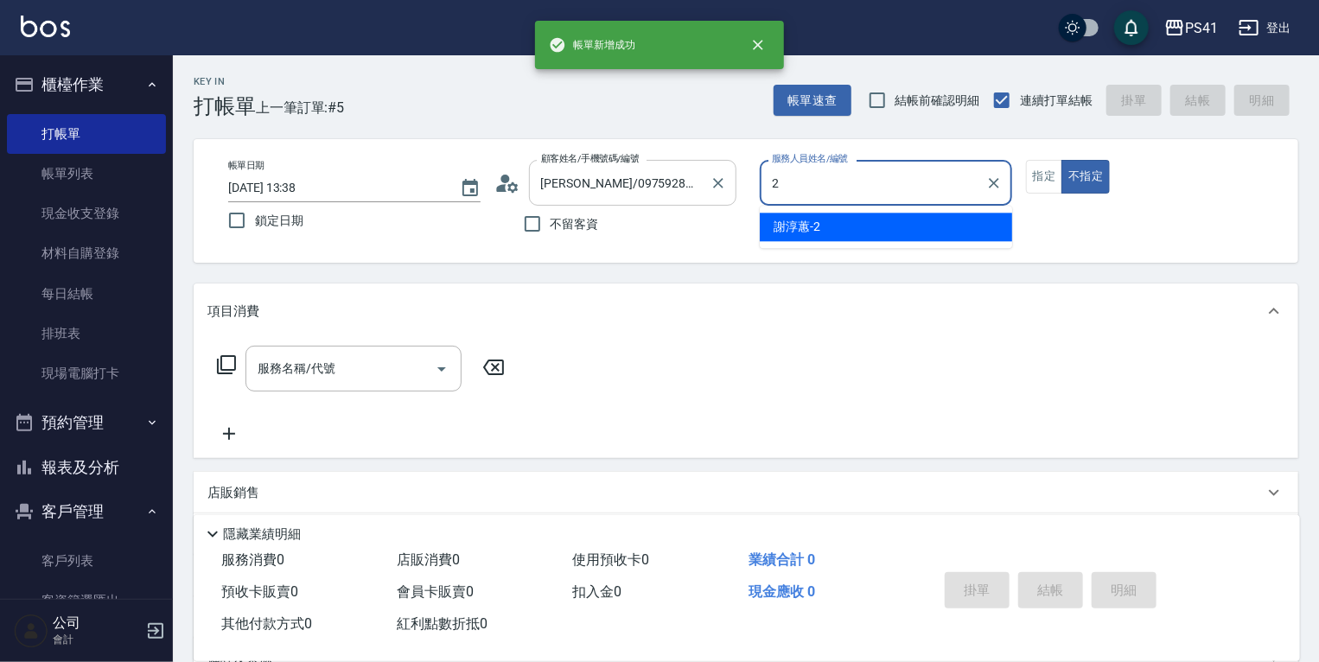
type input "[PERSON_NAME]-2"
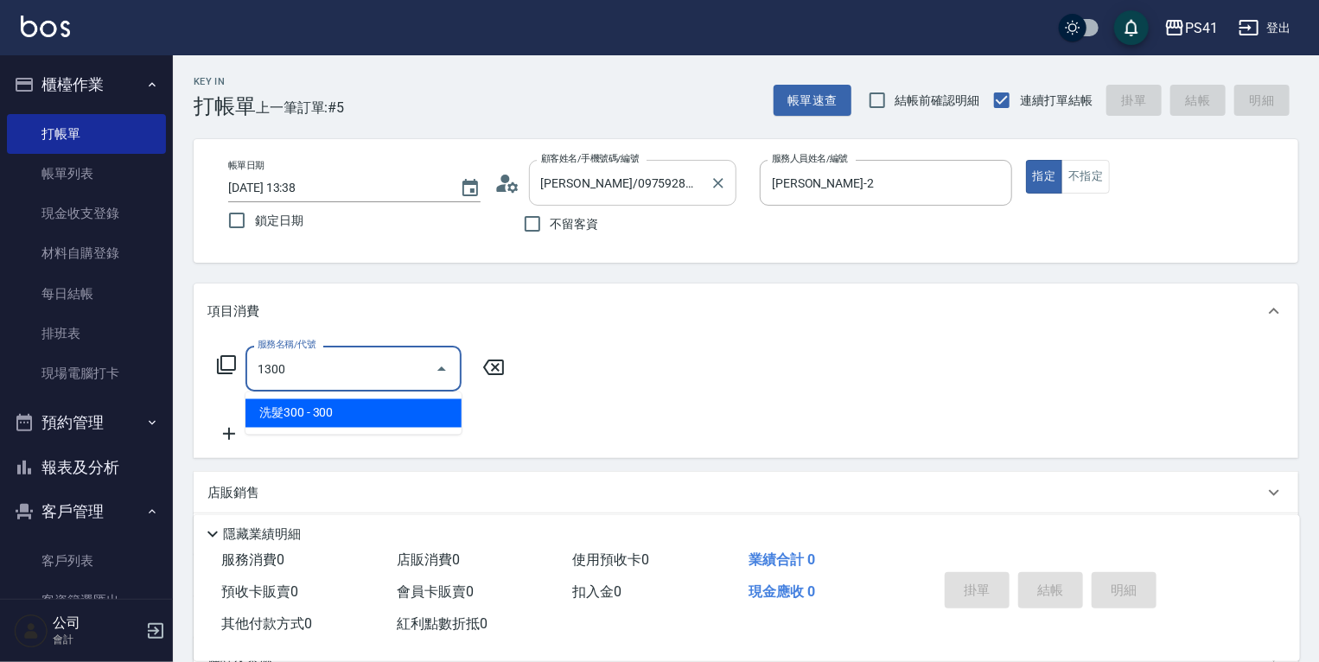
type input "洗髮300(1300)"
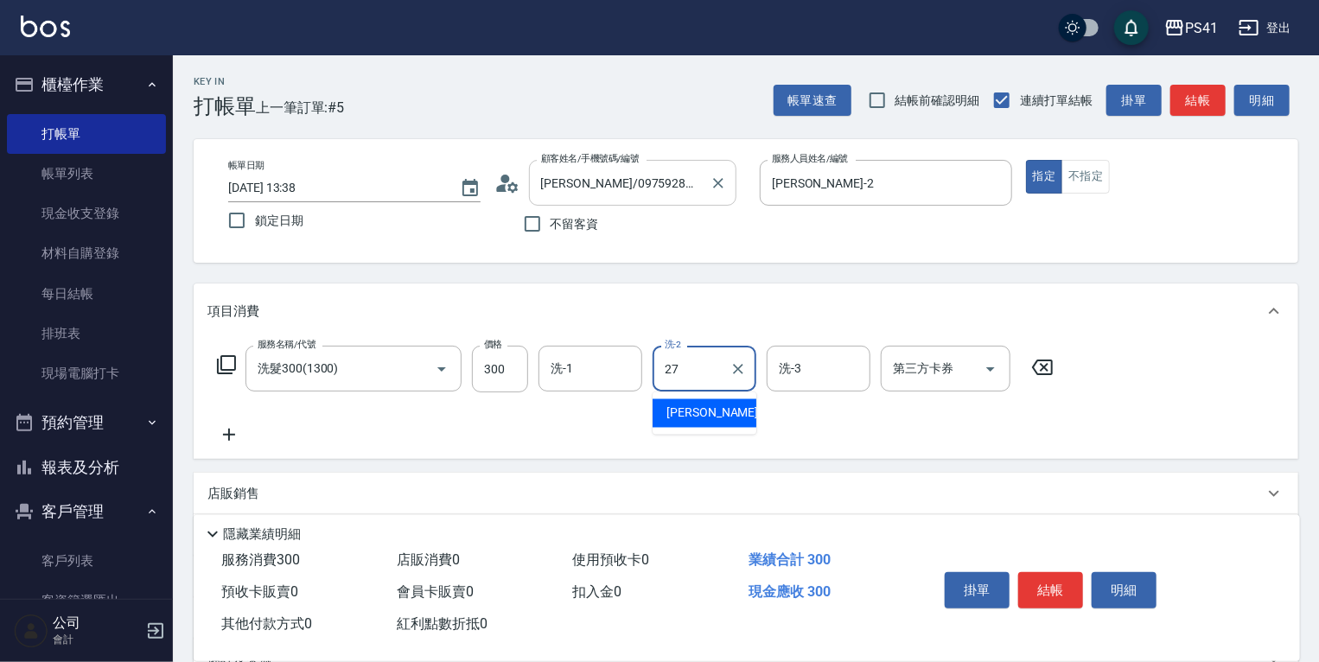
type input "佳佳-27"
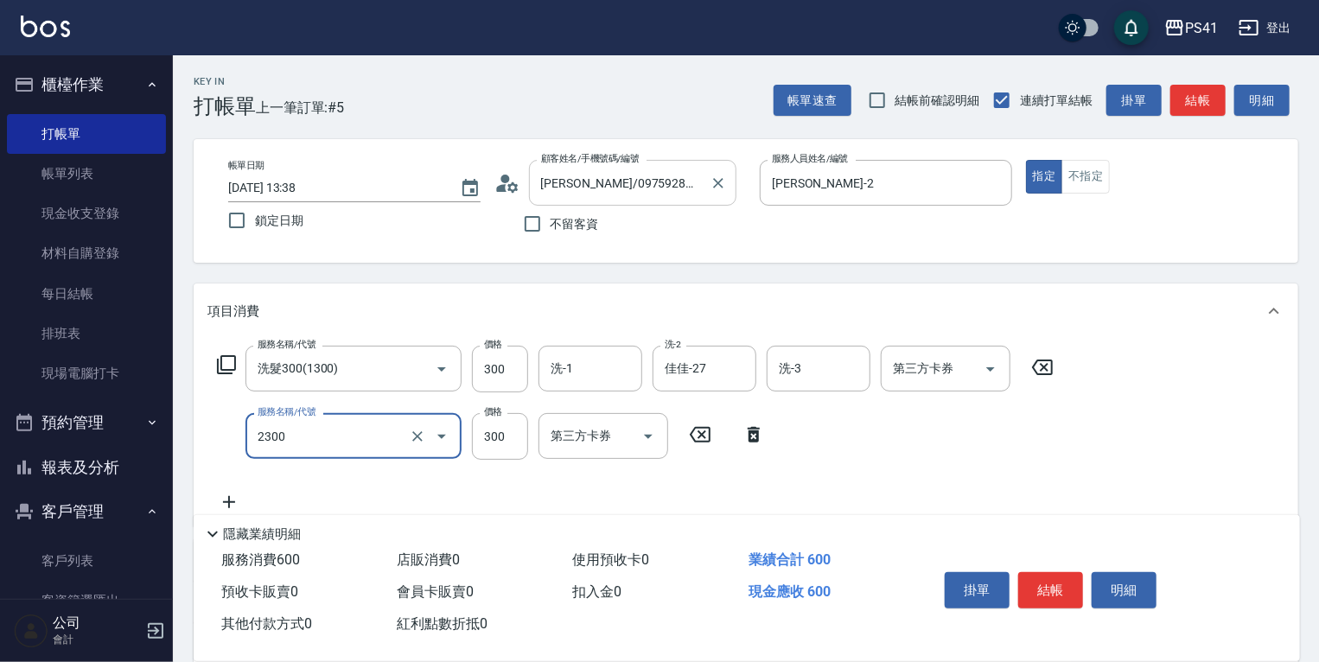
type input "剪髮(2300)"
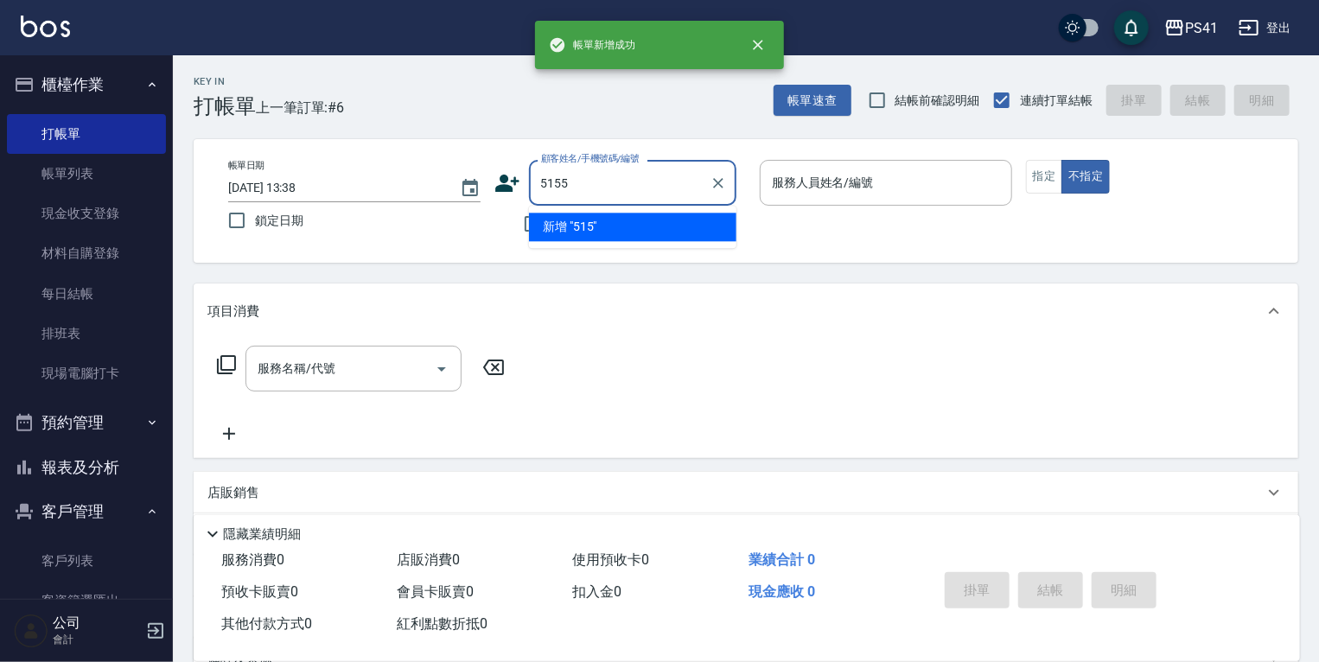
type input "5155"
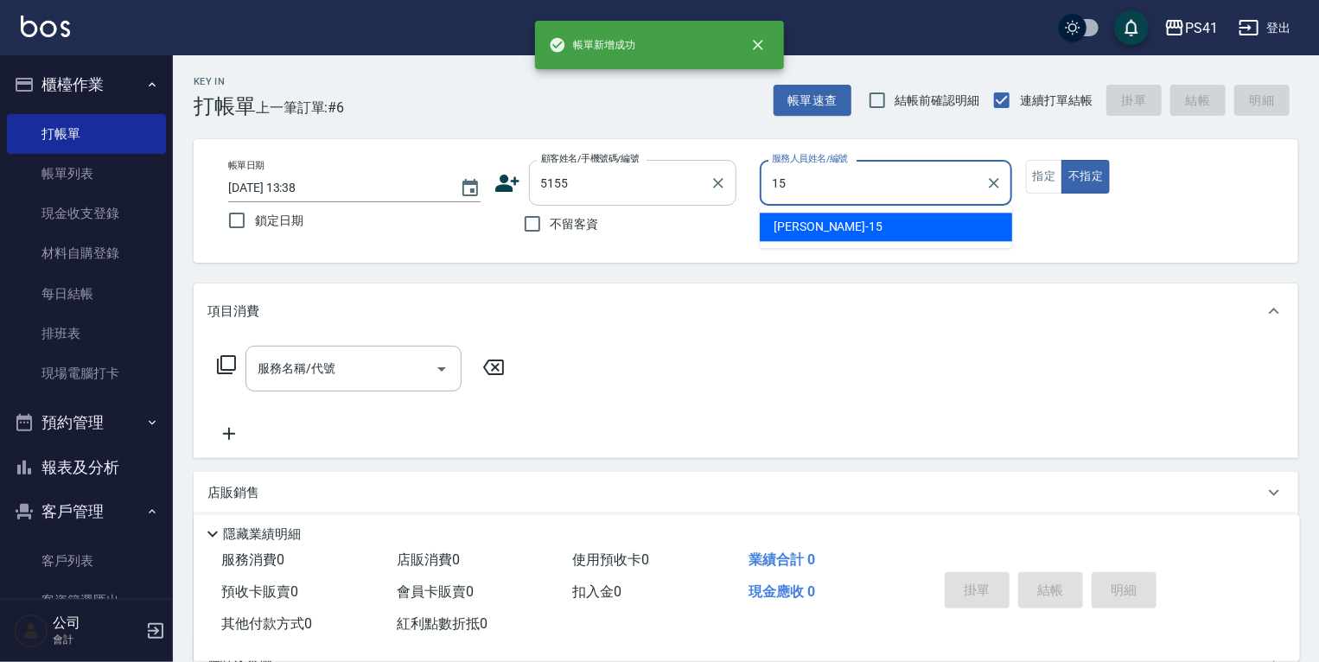
type input "[PERSON_NAME]-15"
type input "[PERSON_NAME]/0980412286/5155"
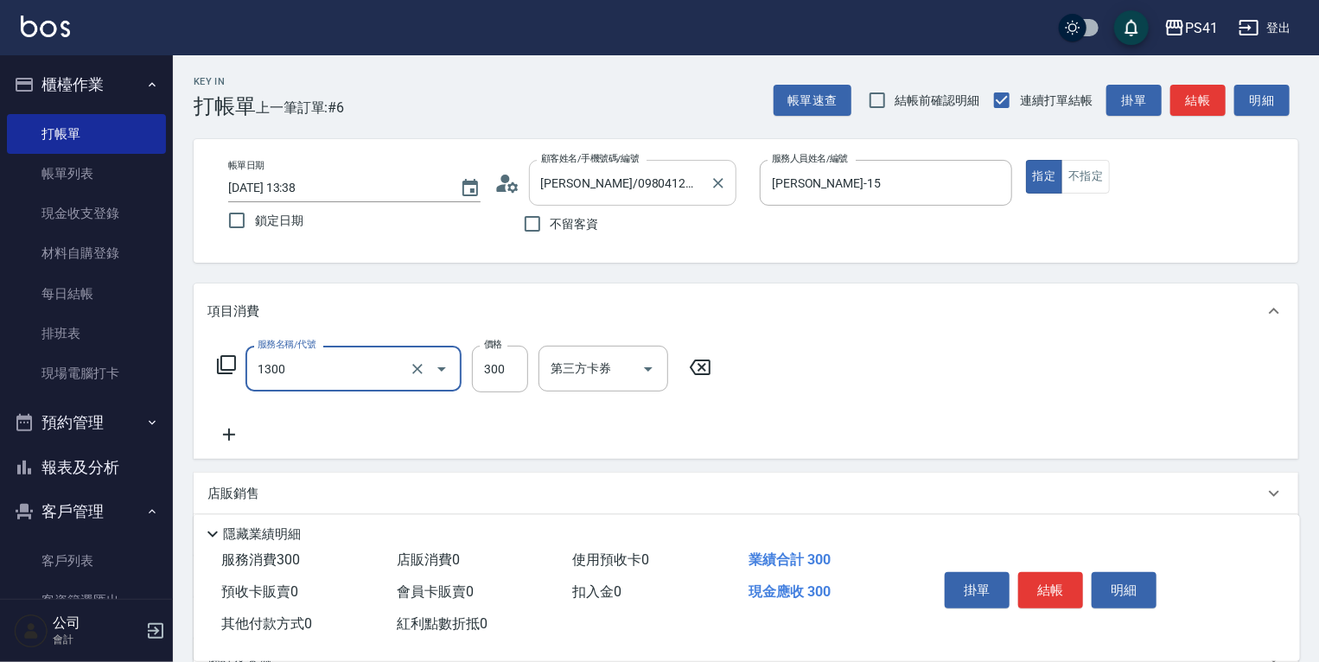
type input "洗髮300(1300)"
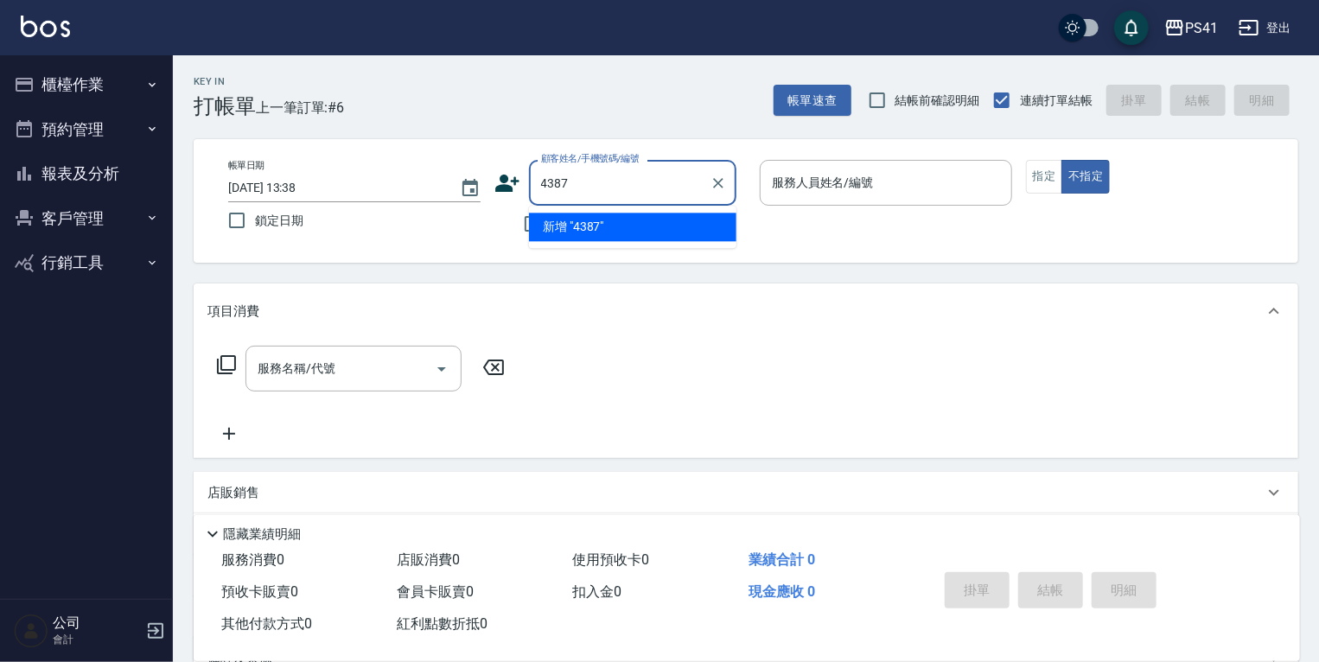
type input "4387"
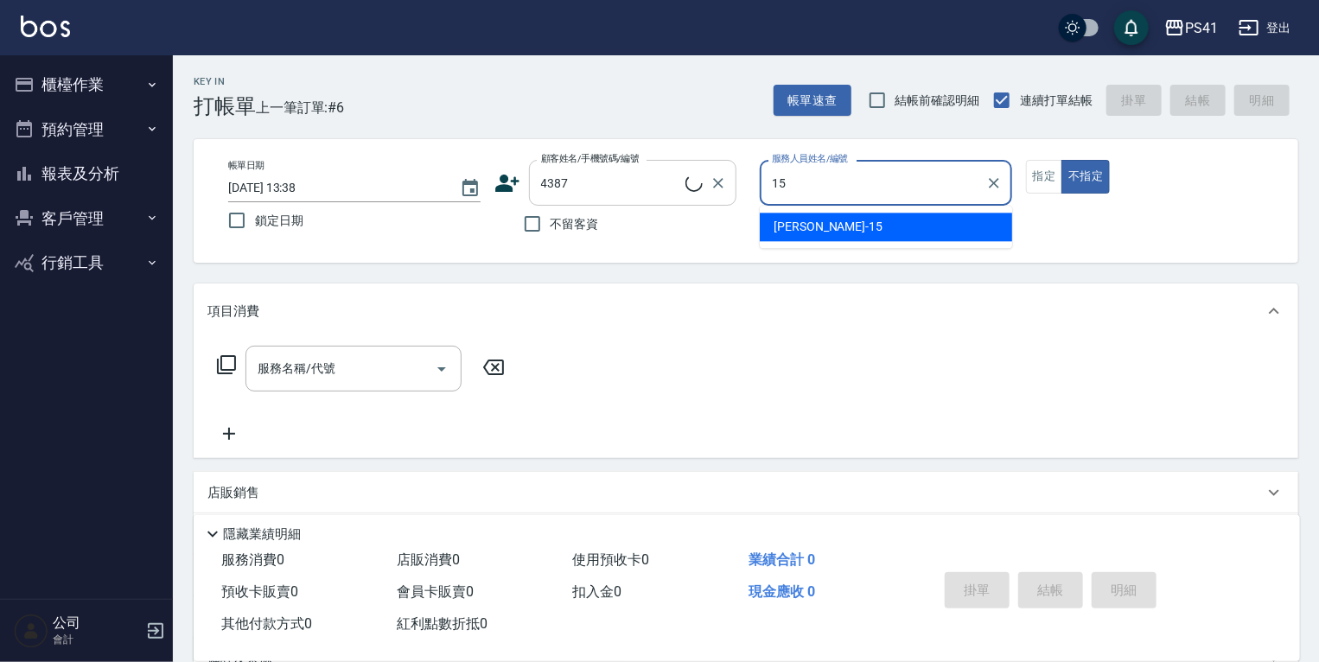
type input "[PERSON_NAME]-15"
type input "[PERSON_NAME]/0963329005/4387"
type button "false"
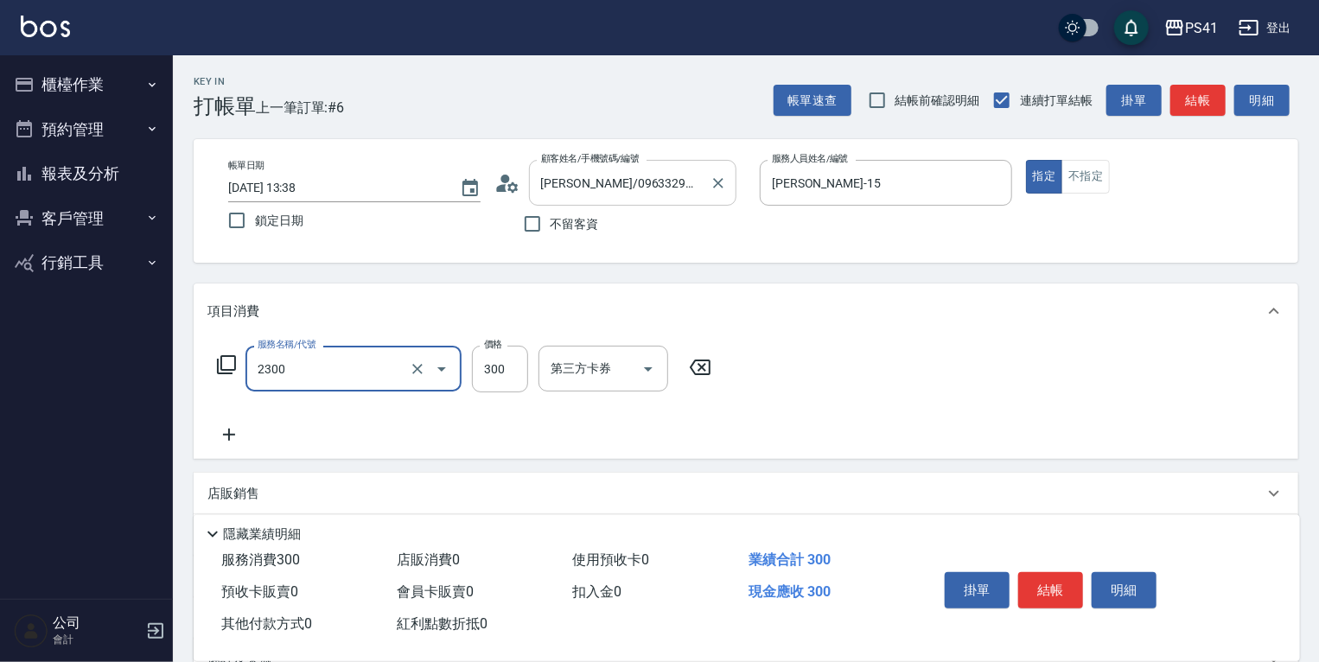
type input "剪髮(2300)"
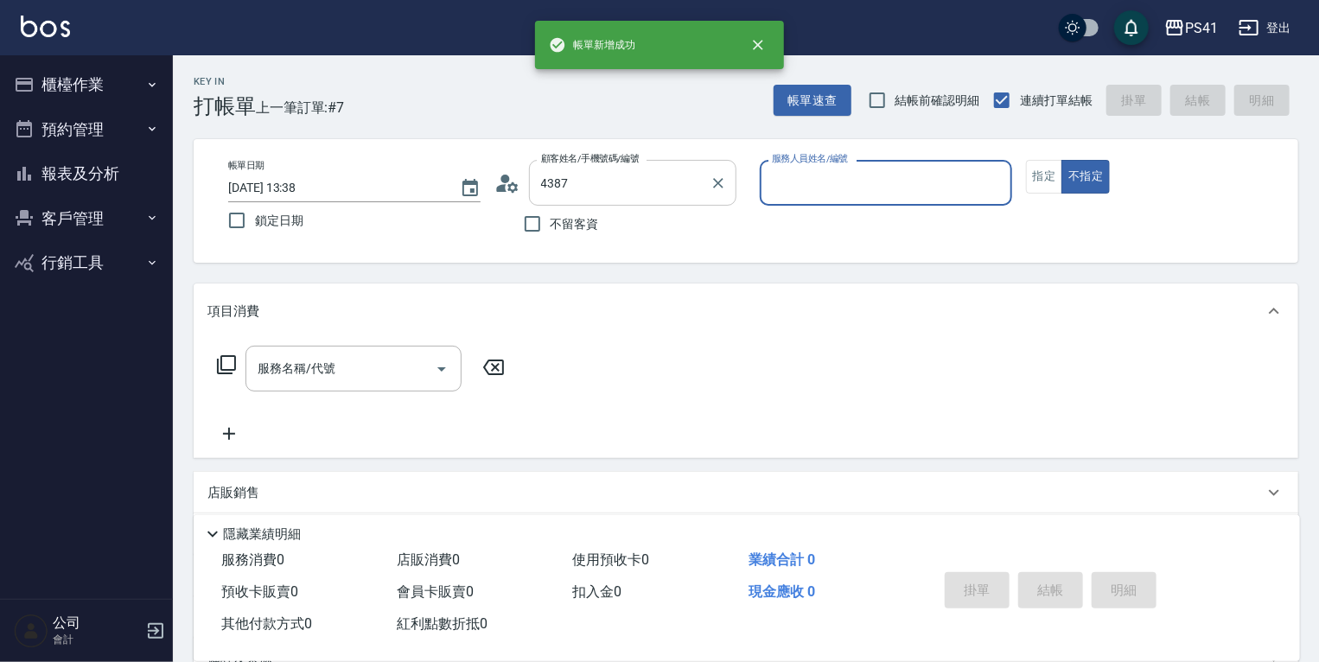
type input "[PERSON_NAME]/0963329005/4387"
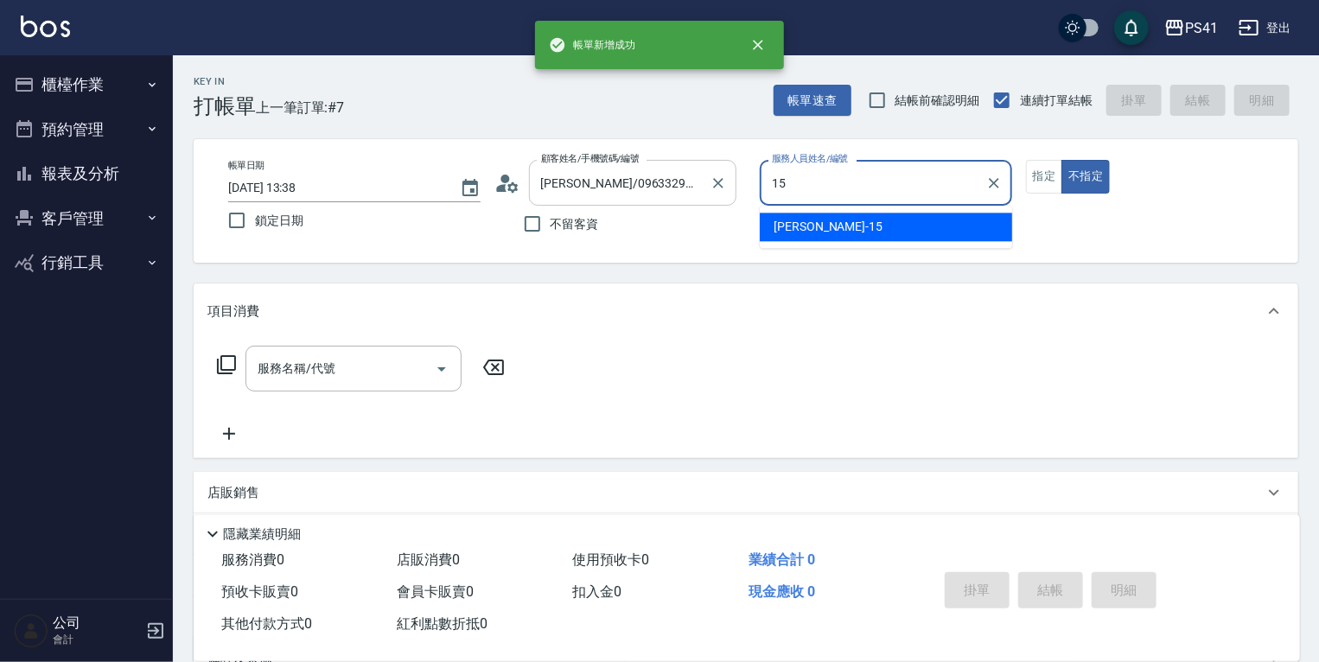
type input "[PERSON_NAME]-15"
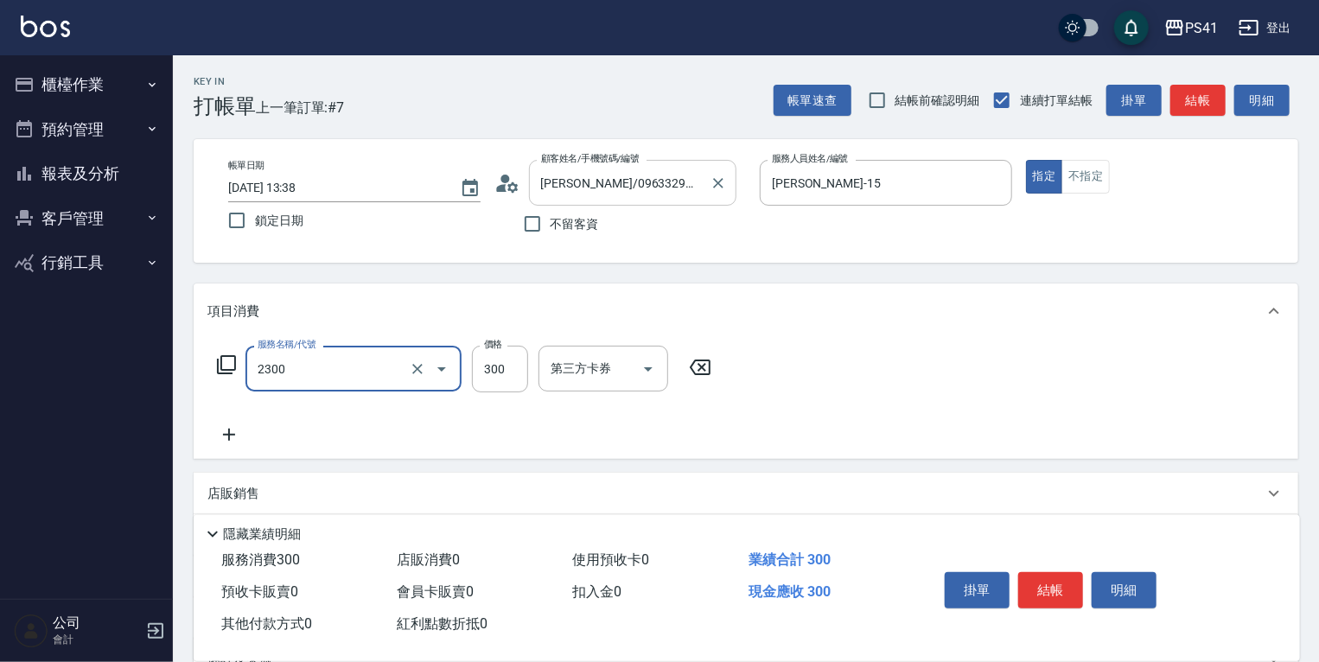
type input "剪髮(2300)"
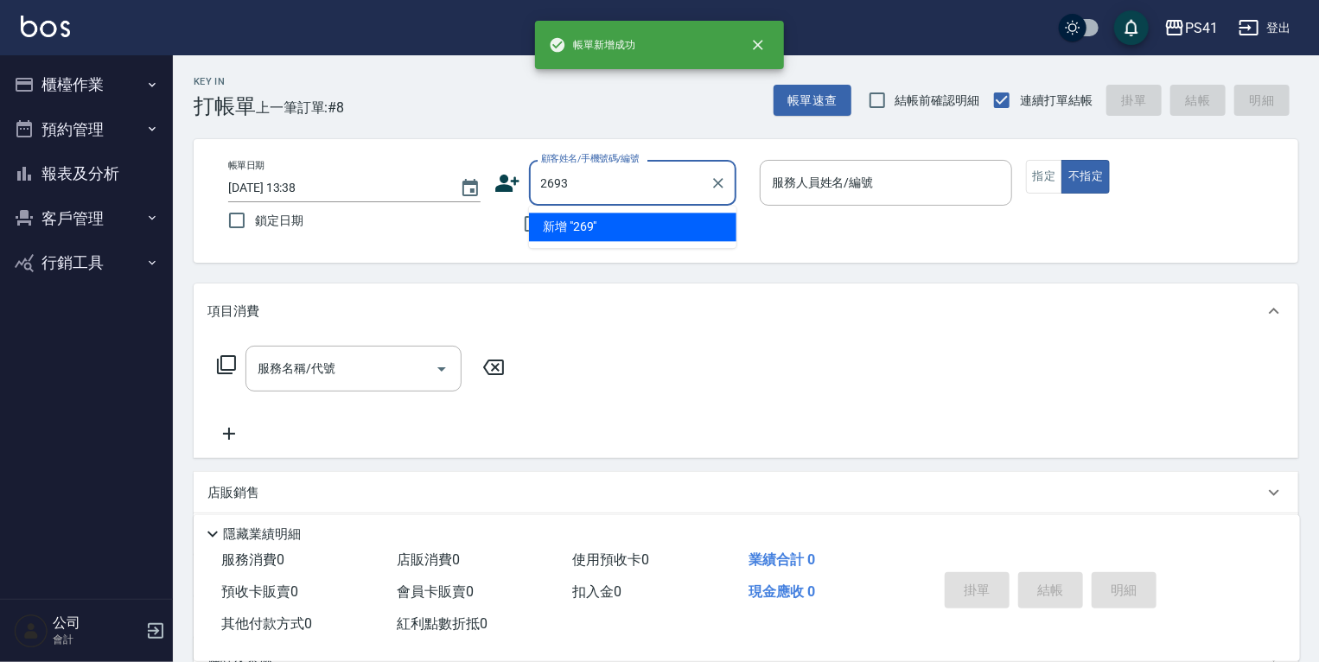
type input "2693"
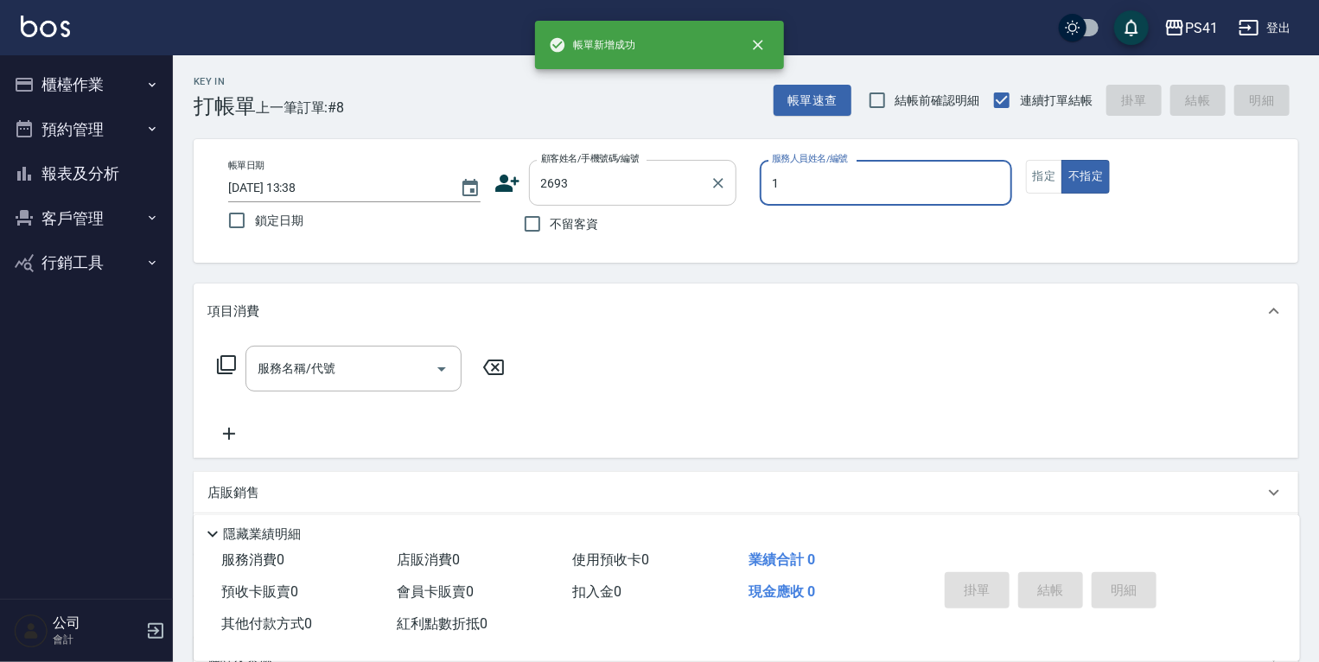
type input "[PERSON_NAME]-1"
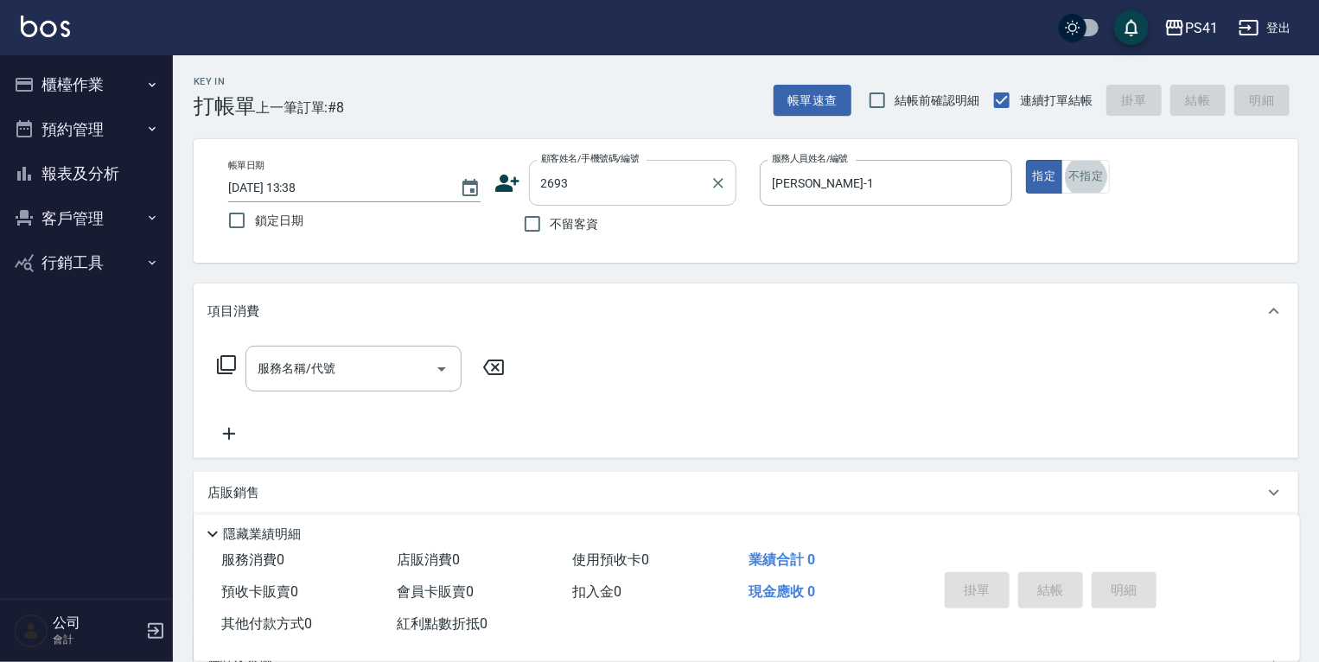
type input "[PERSON_NAME]/0972273984/2693"
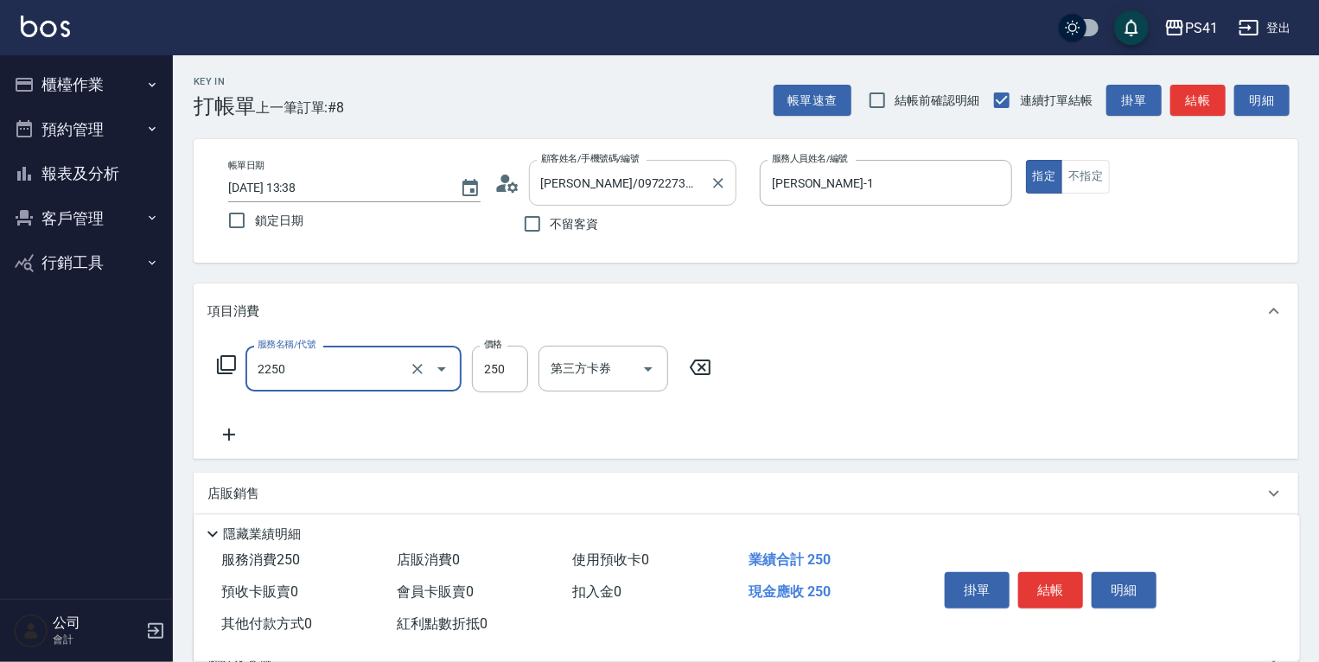
type input "指定剪髮優惠(2250)"
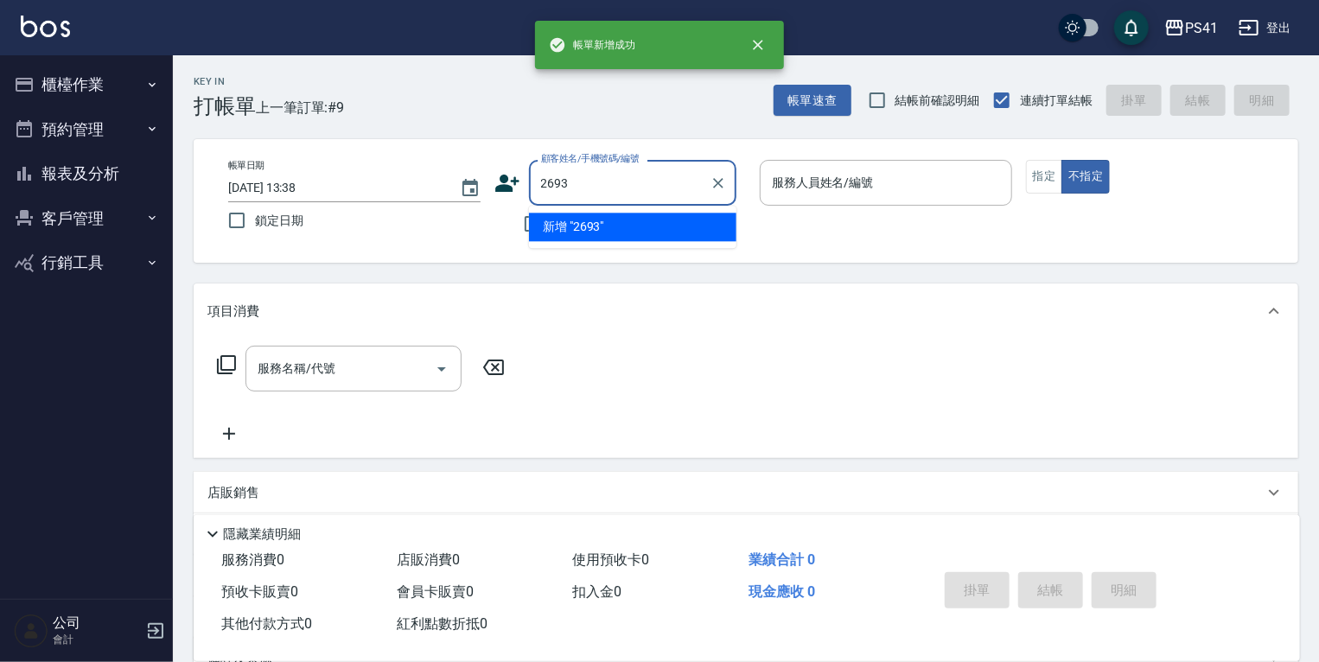
type input "2693"
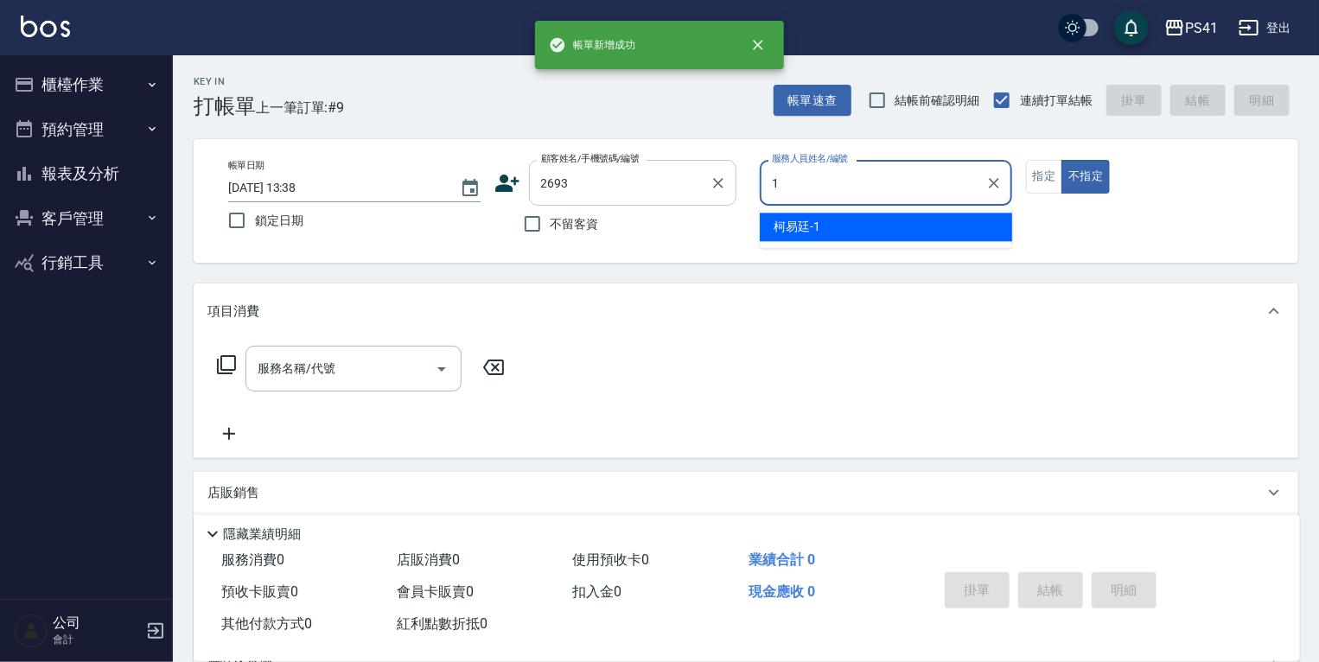
type input "[PERSON_NAME]-1"
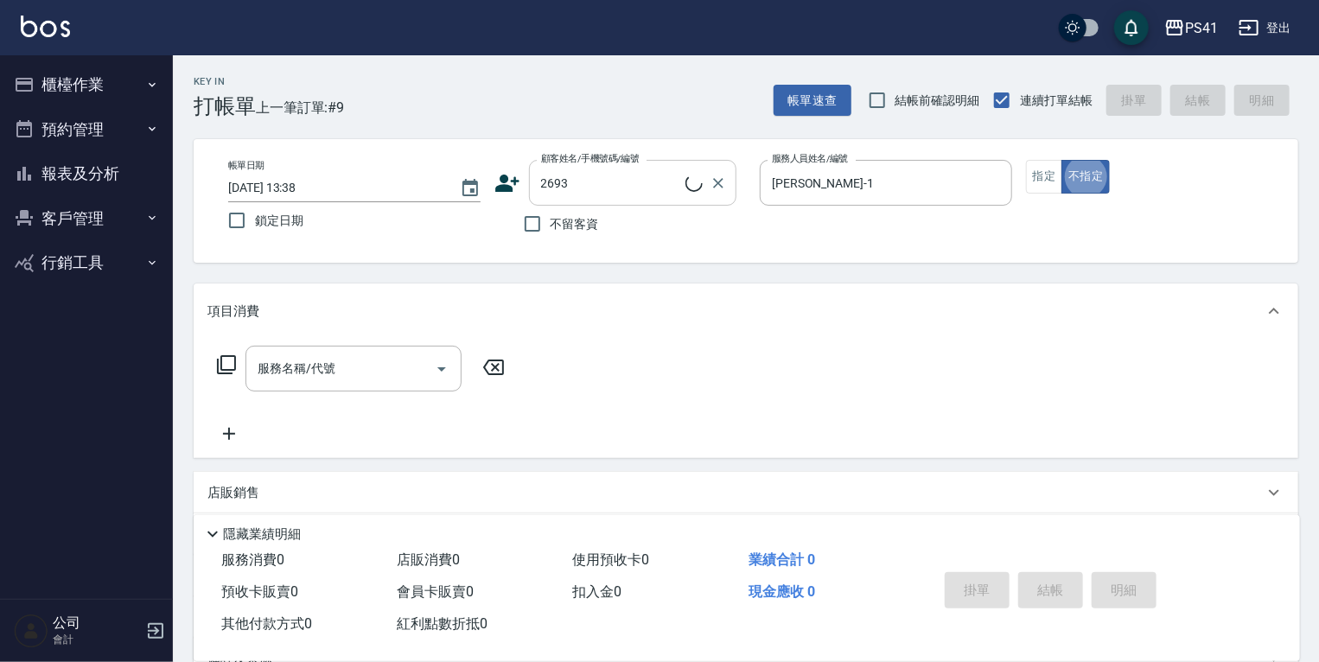
type input "[PERSON_NAME]/0972273984/2693"
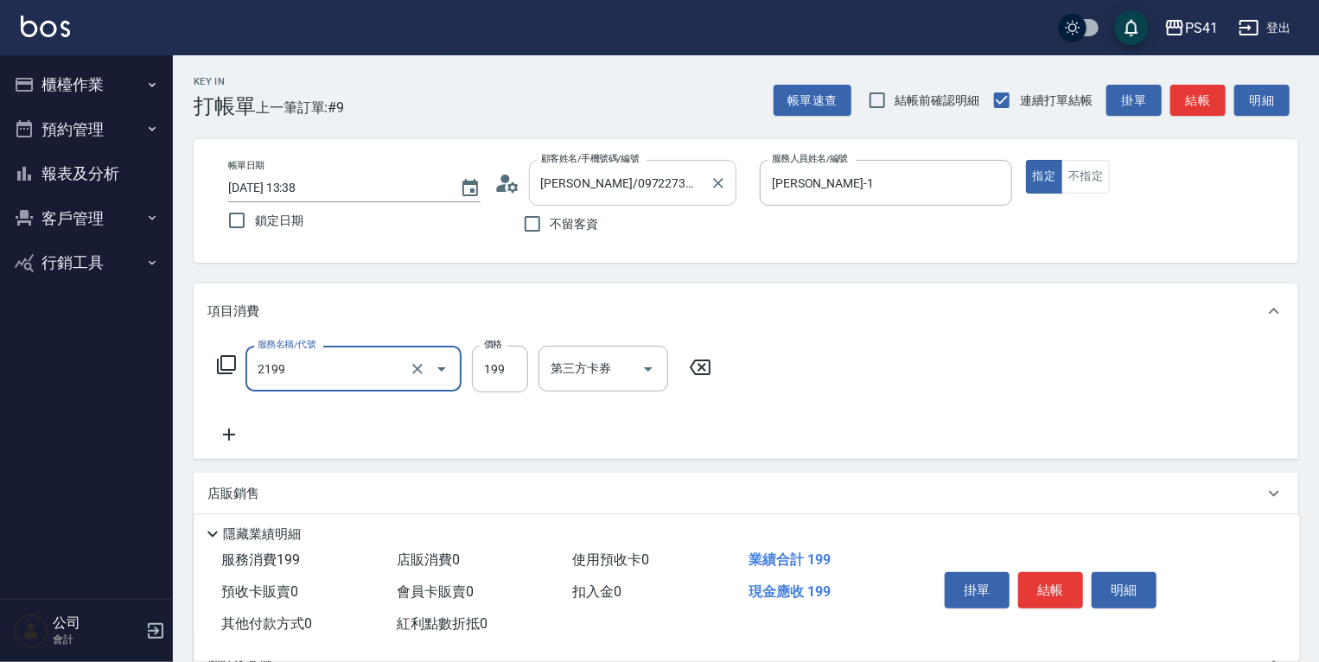
type input "不指定剪髮活動(2199)"
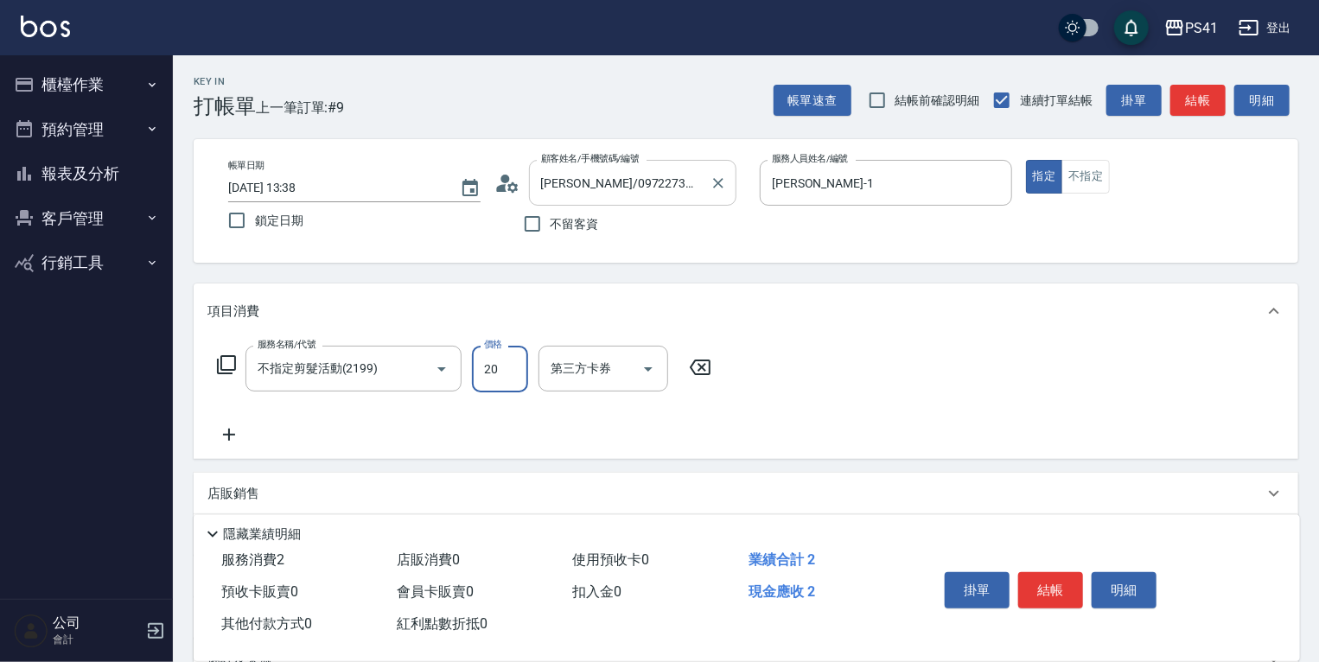
type input "200"
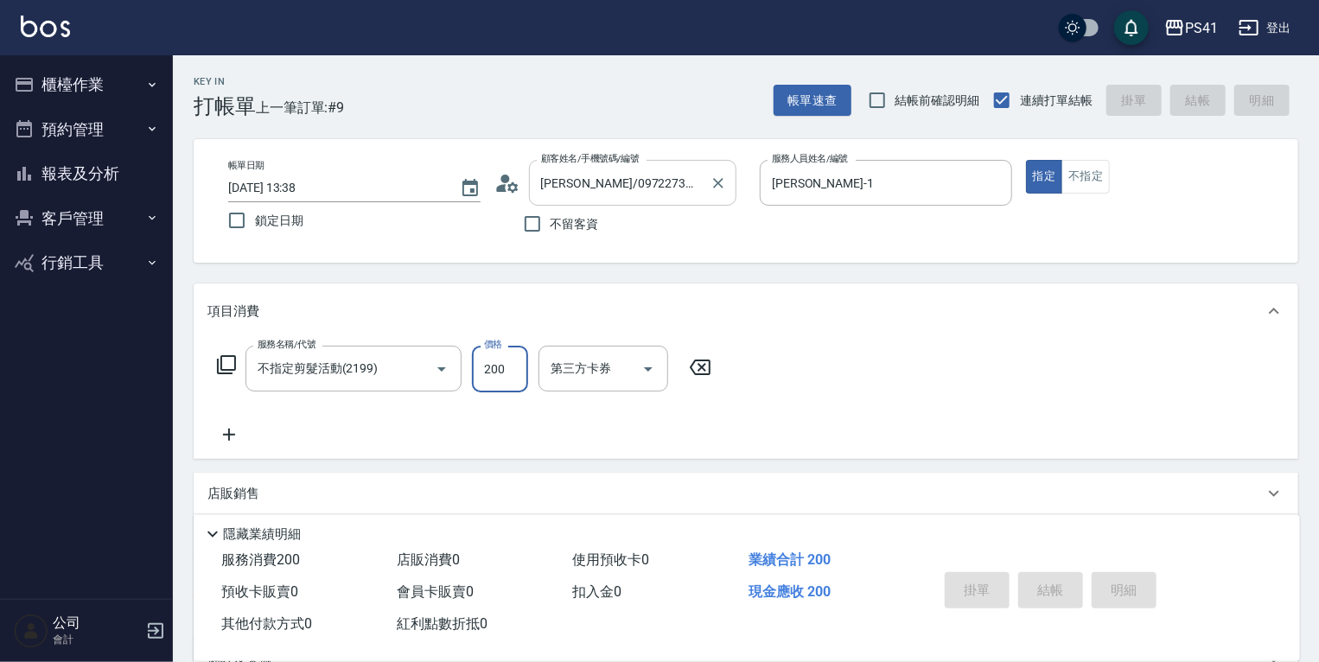
type input "[DATE] 13:39"
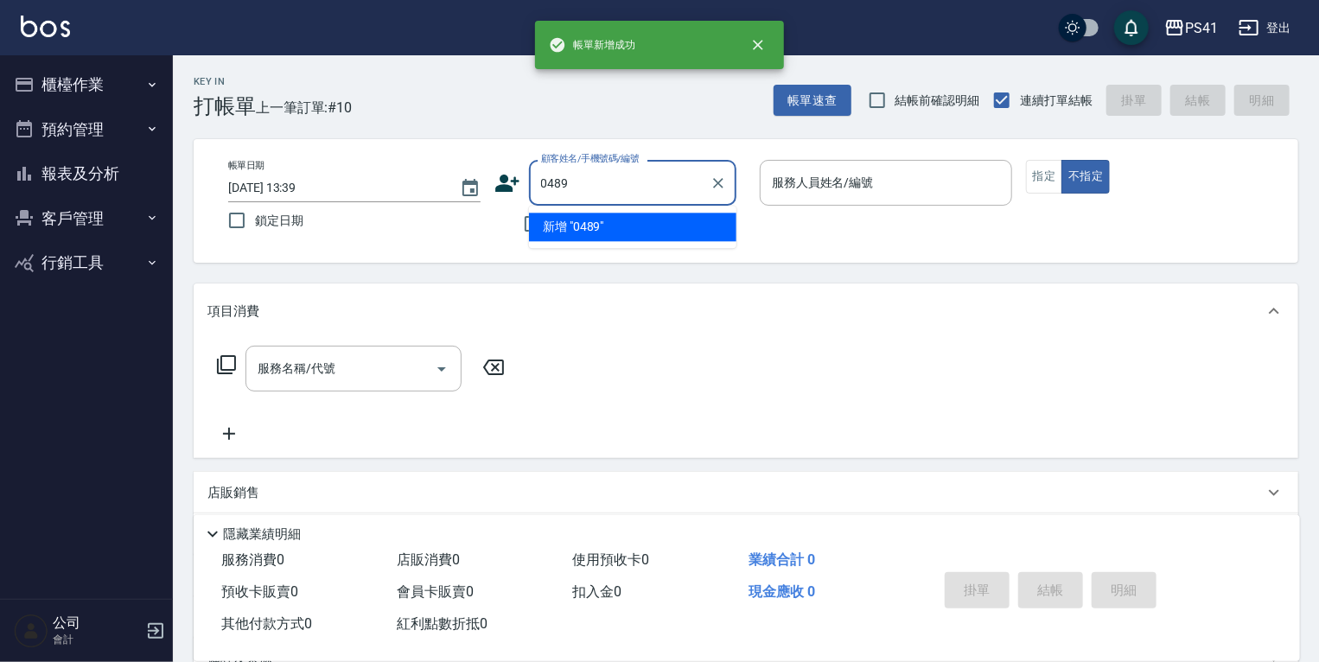
type input "0489"
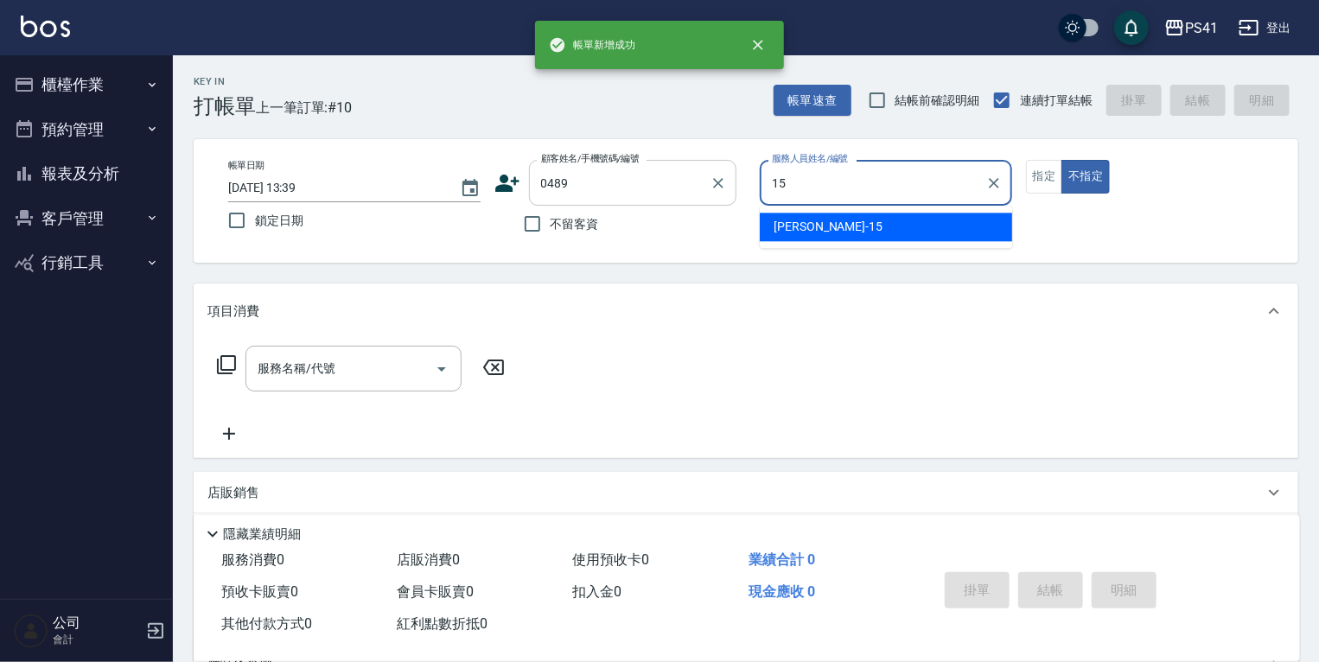
type input "[PERSON_NAME]-15"
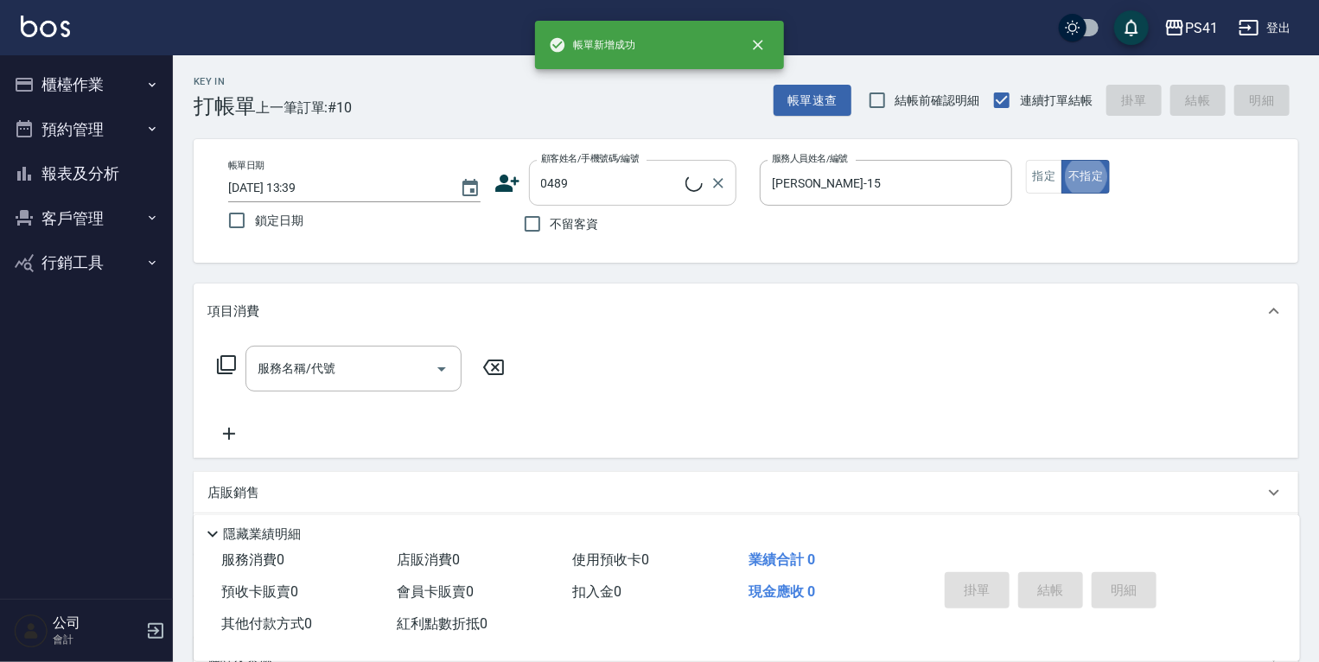
type input "[PERSON_NAME]/0955861586/0489"
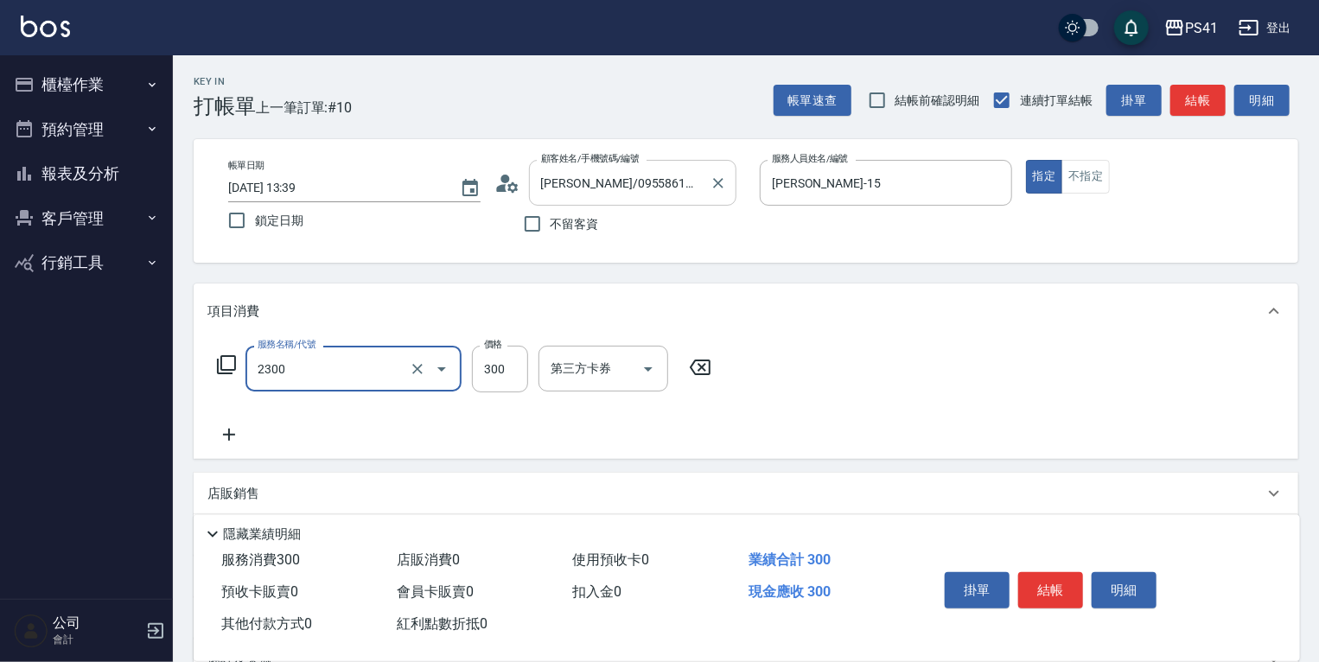
type input "剪髮(2300)"
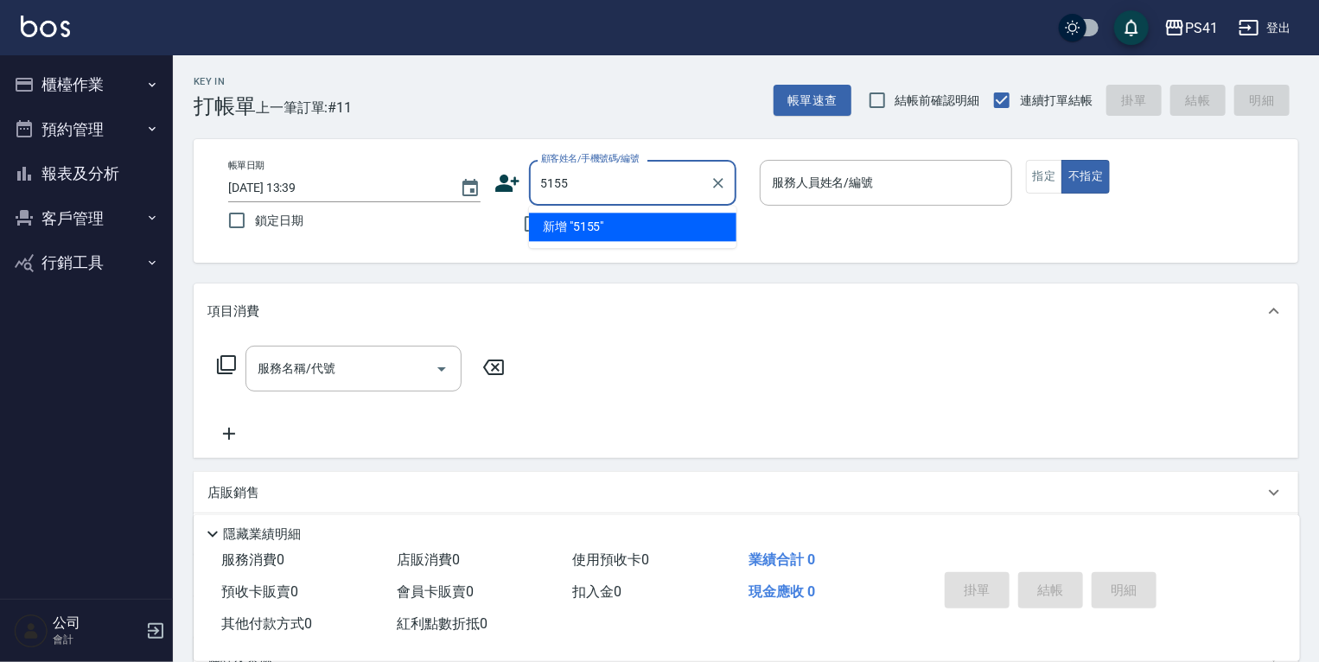
type input "5155"
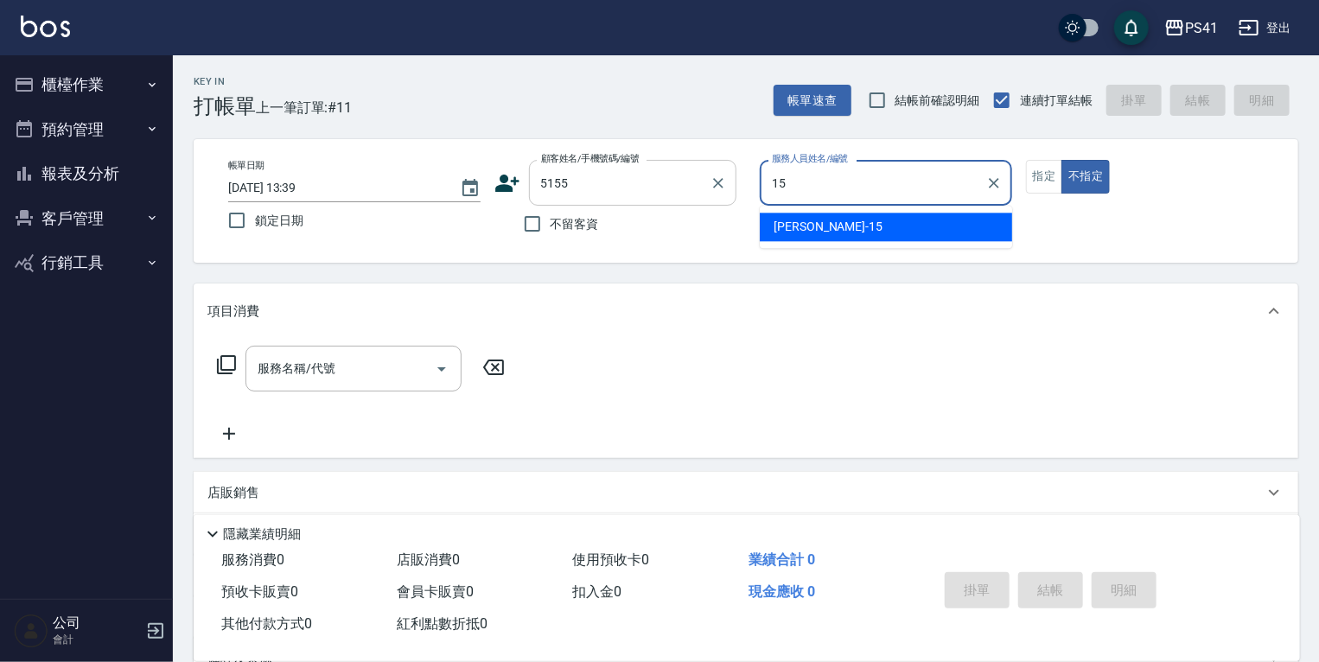
type input "[PERSON_NAME]-15"
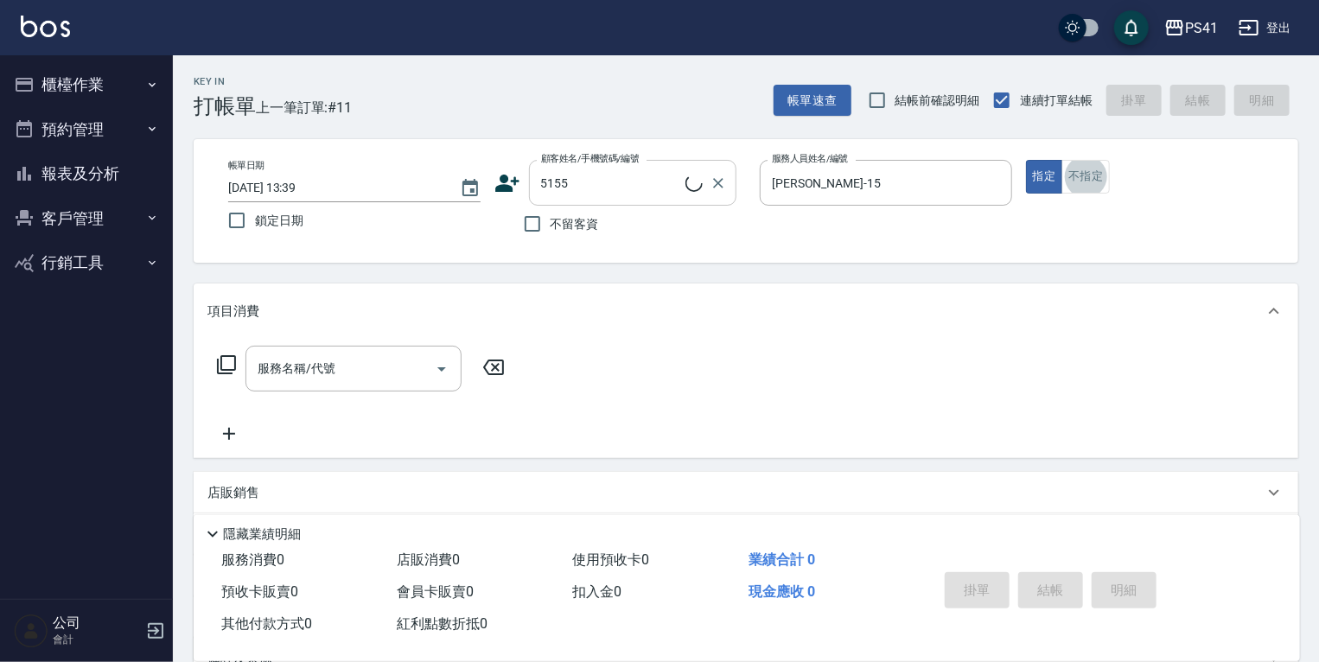
type input "[PERSON_NAME]/0980412286/5155"
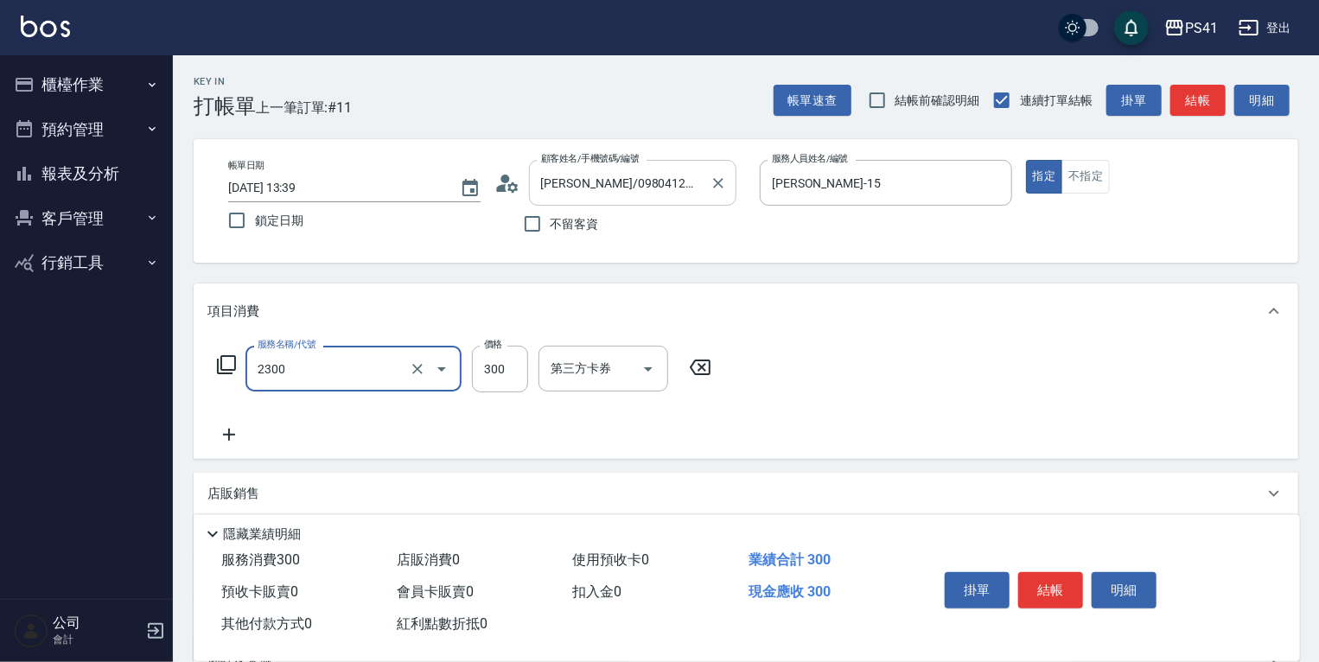
type input "剪髮(2300)"
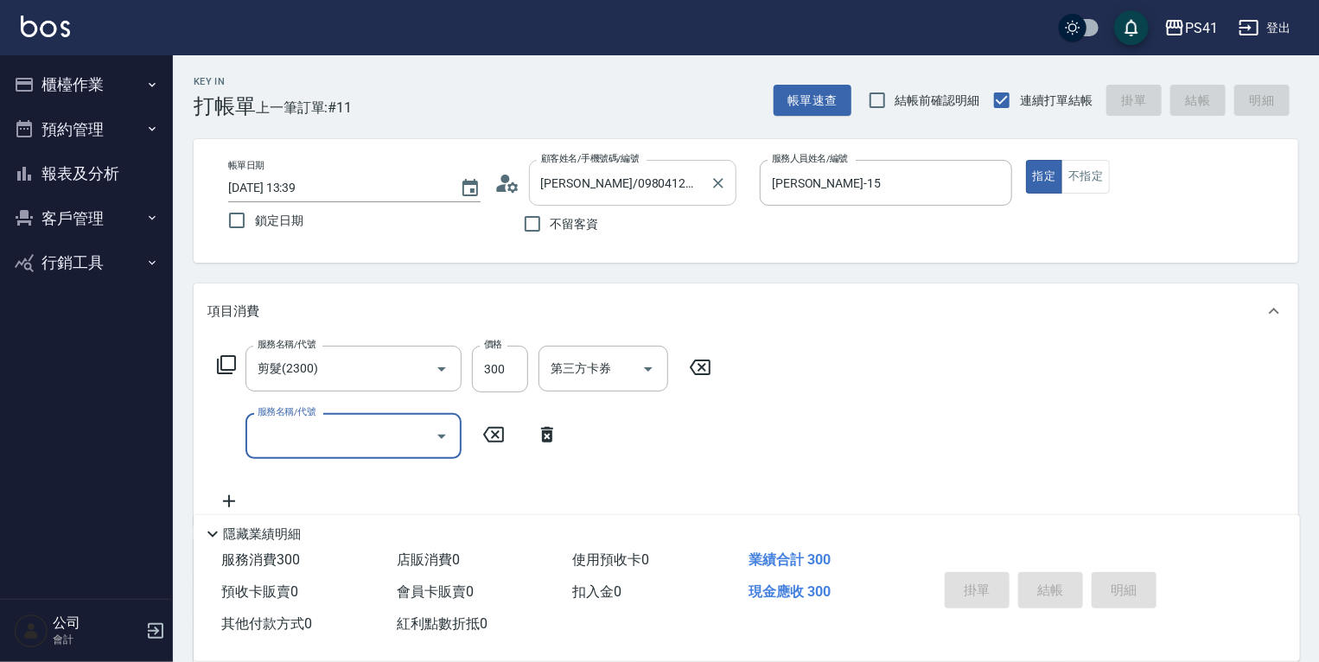
type input "[DATE] 13:41"
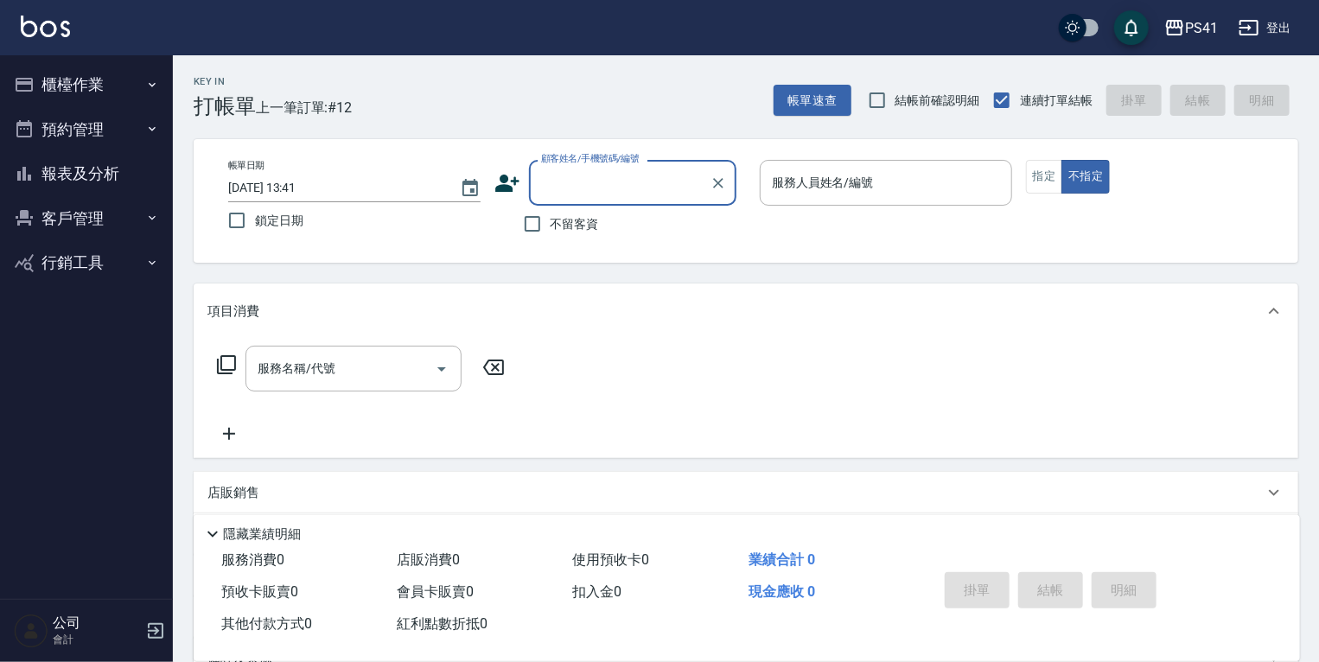
click at [96, 220] on button "客戶管理" at bounding box center [86, 218] width 159 height 45
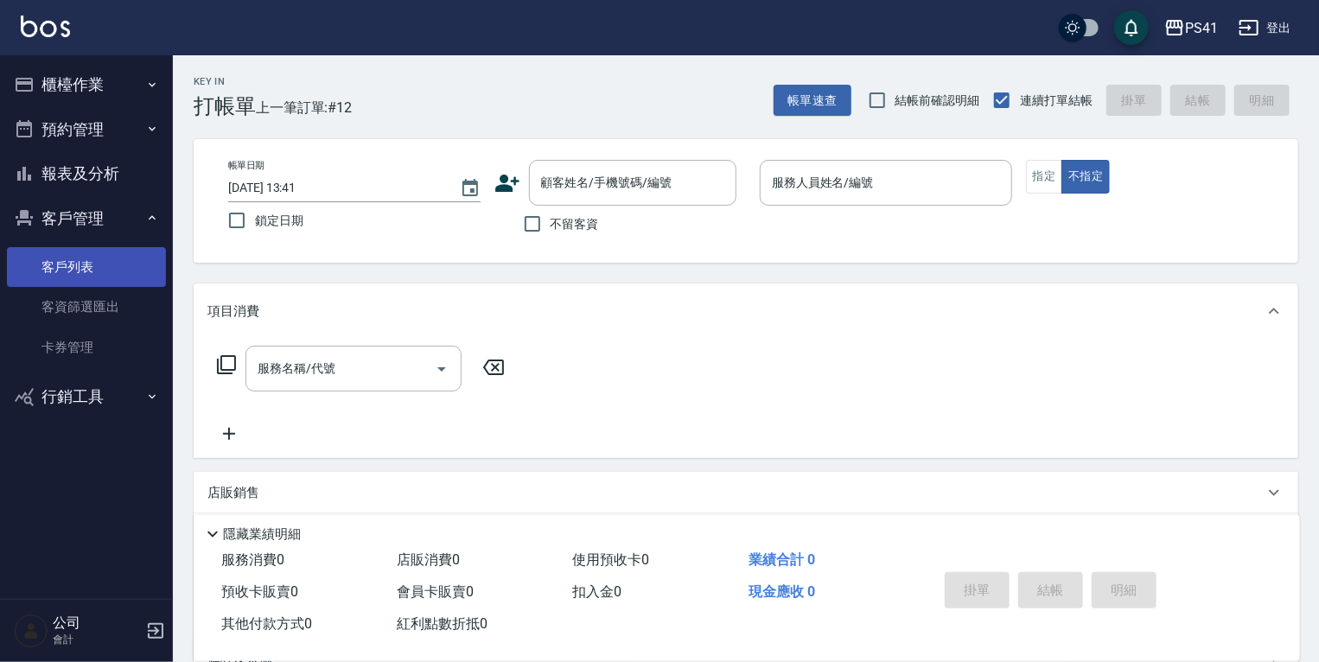
click at [92, 267] on link "客戶列表" at bounding box center [86, 267] width 159 height 40
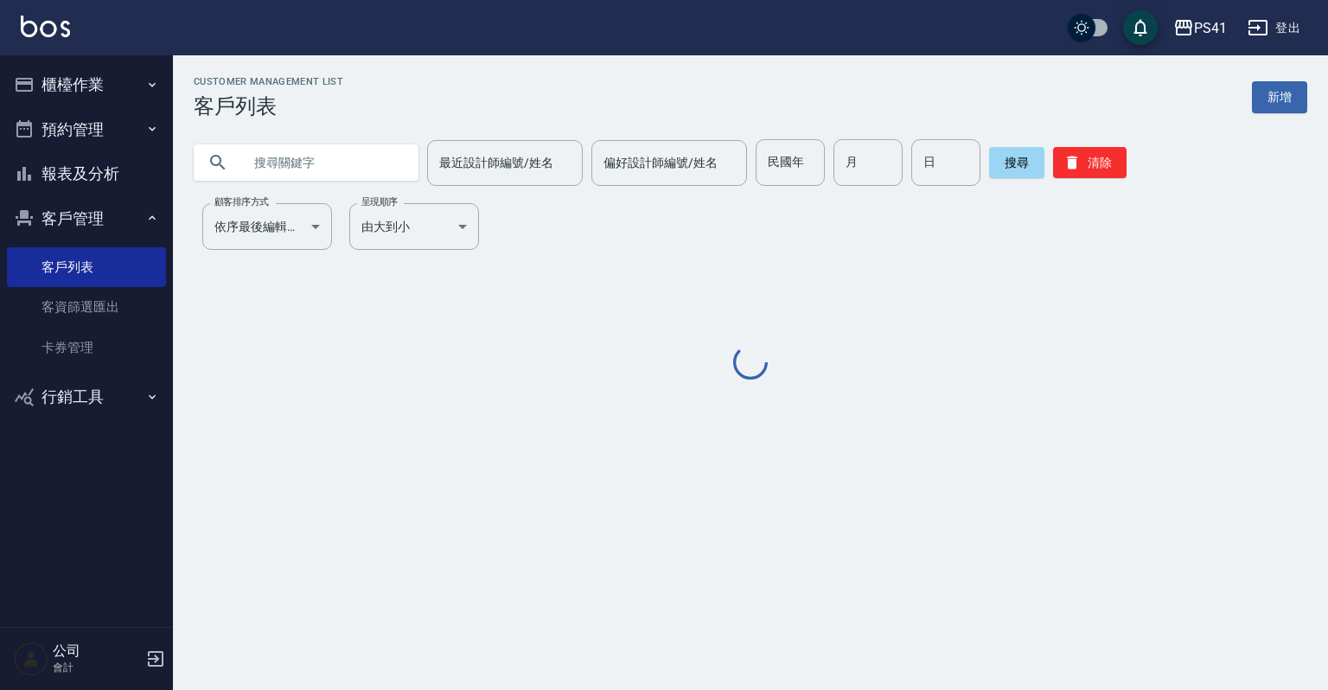
click at [345, 174] on input "text" at bounding box center [323, 162] width 163 height 47
type input "."
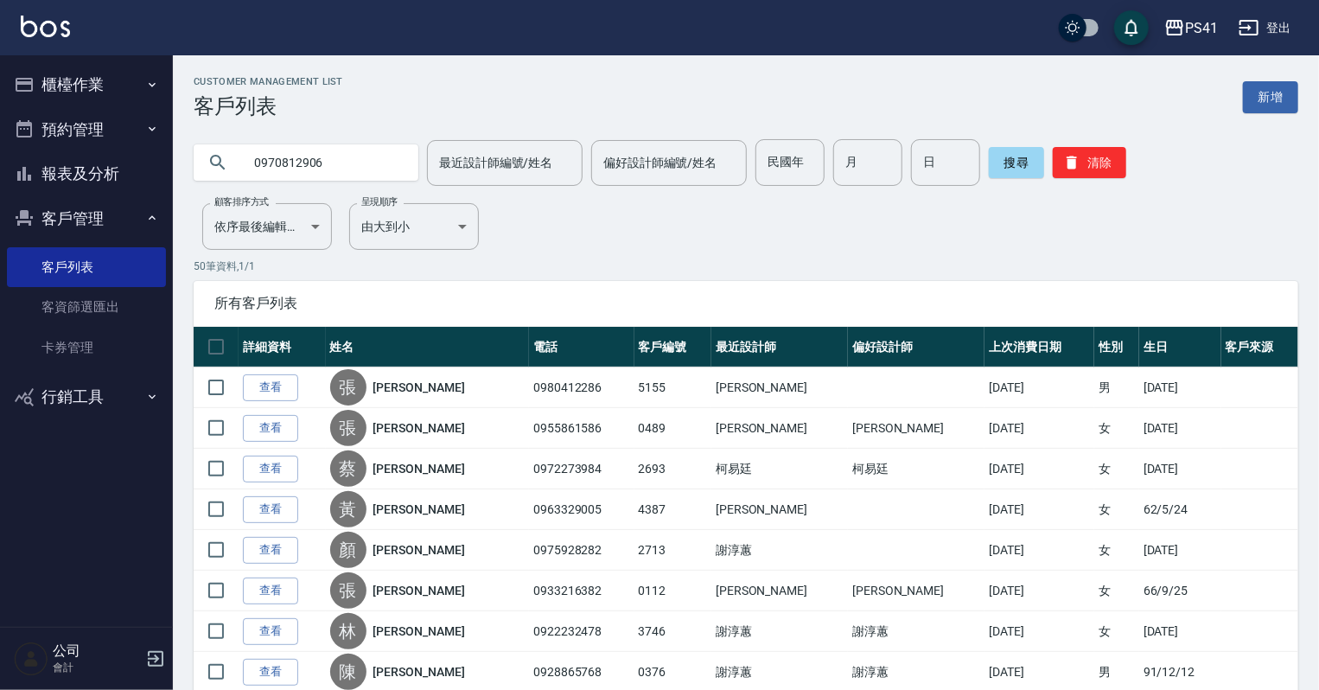
type input "0970812906"
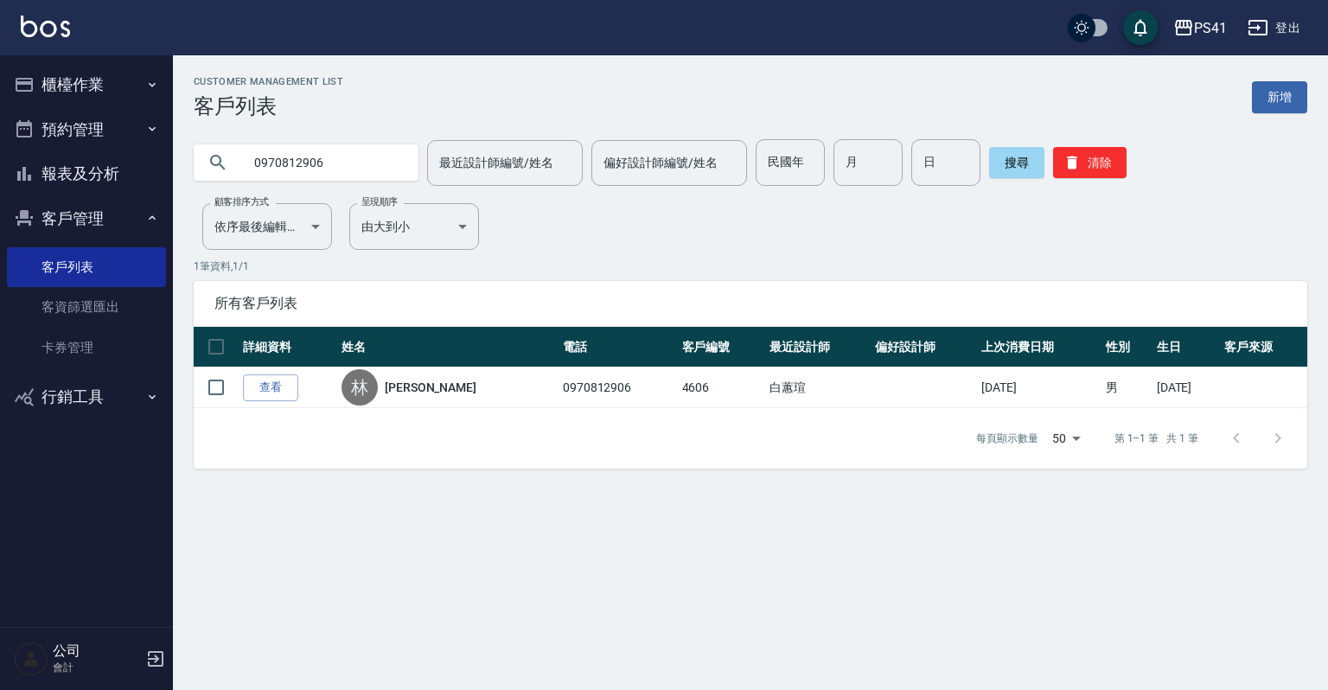
click at [91, 80] on button "櫃檯作業" at bounding box center [86, 84] width 159 height 45
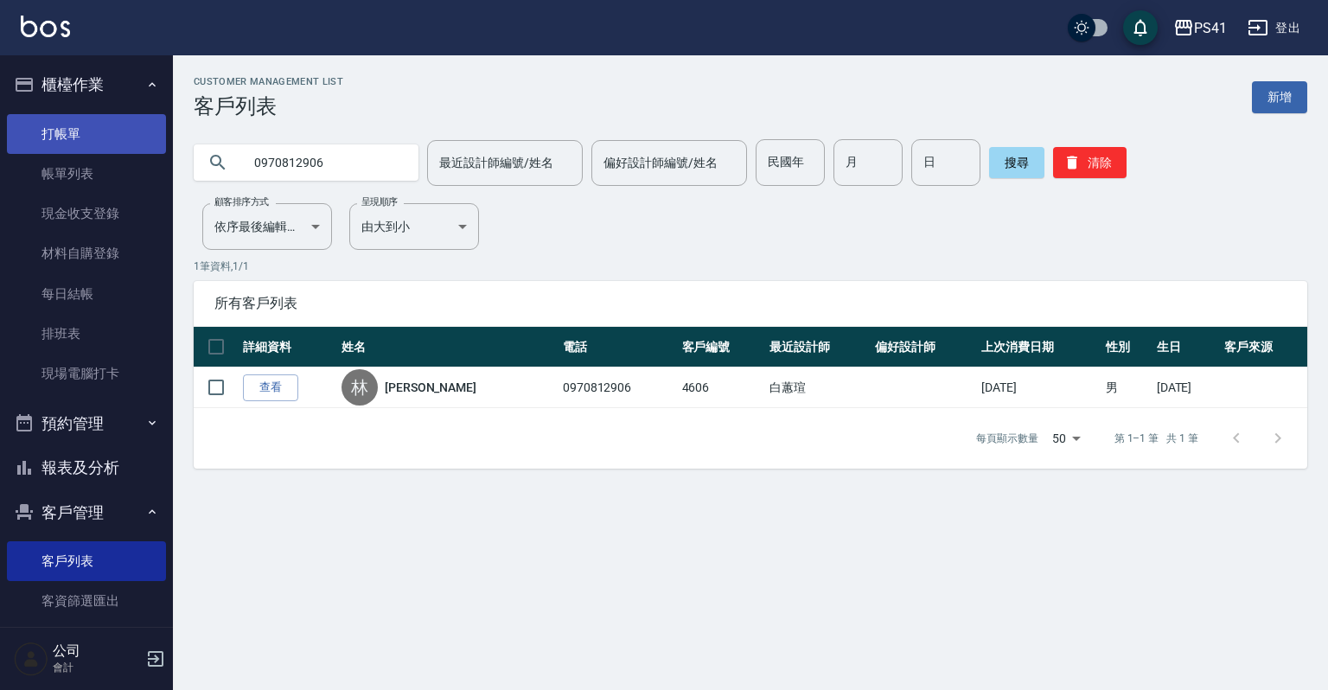
click at [79, 133] on link "打帳單" at bounding box center [86, 134] width 159 height 40
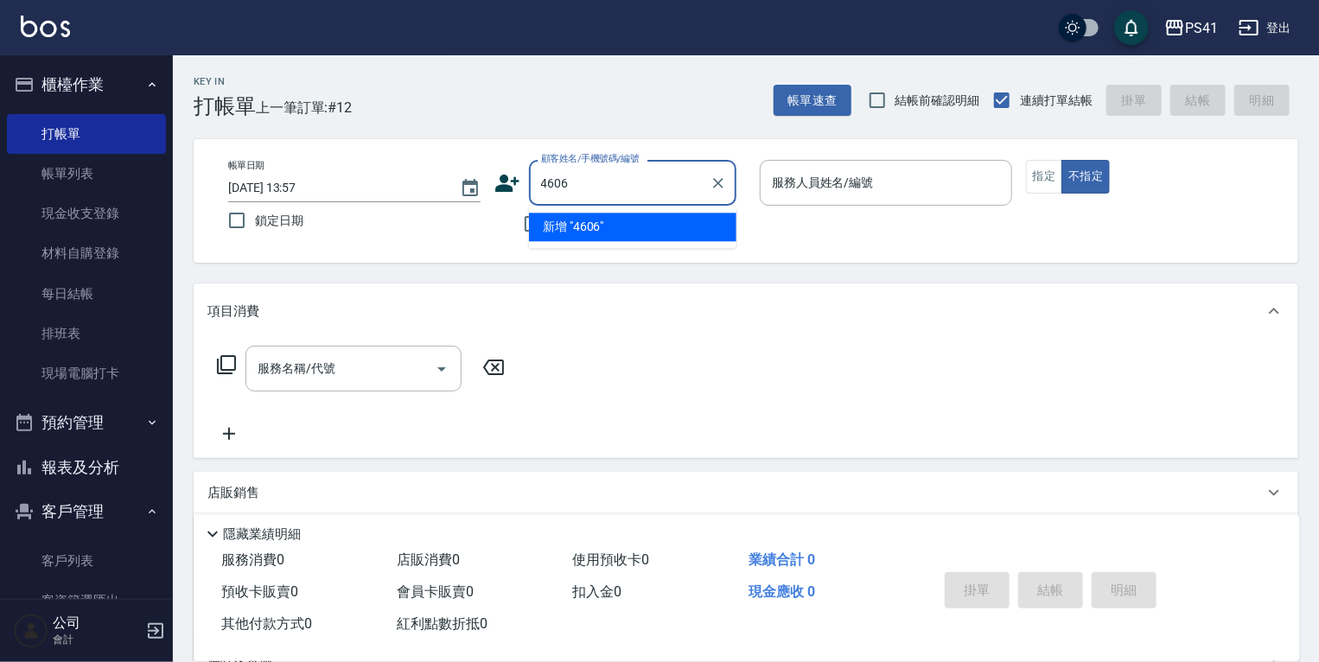
type input "4606"
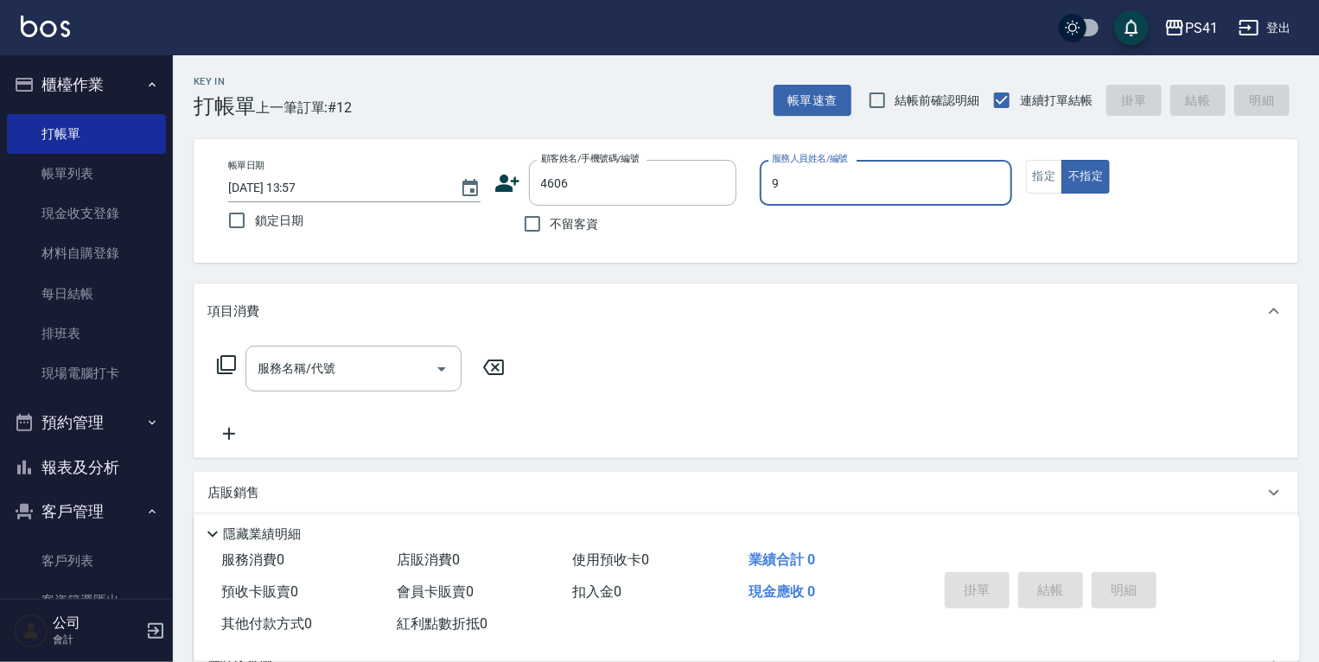
type input "[PERSON_NAME]-9"
type button "false"
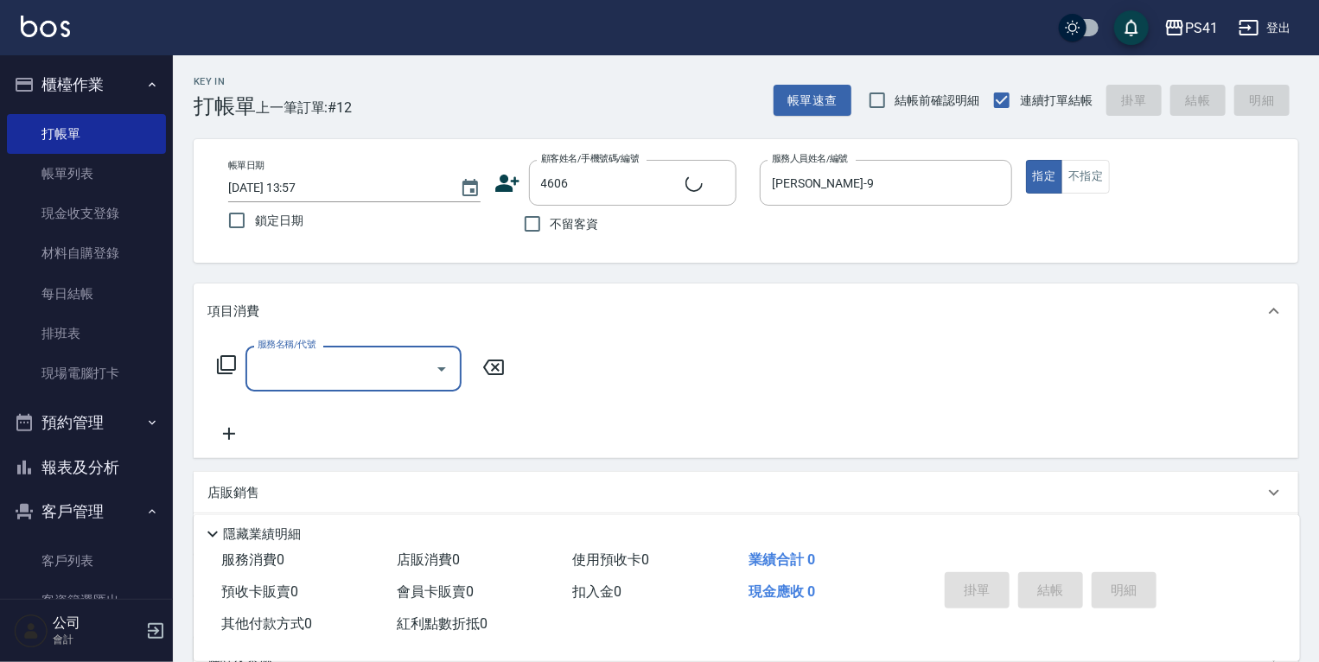
type input "[PERSON_NAME]/0970812906/4606"
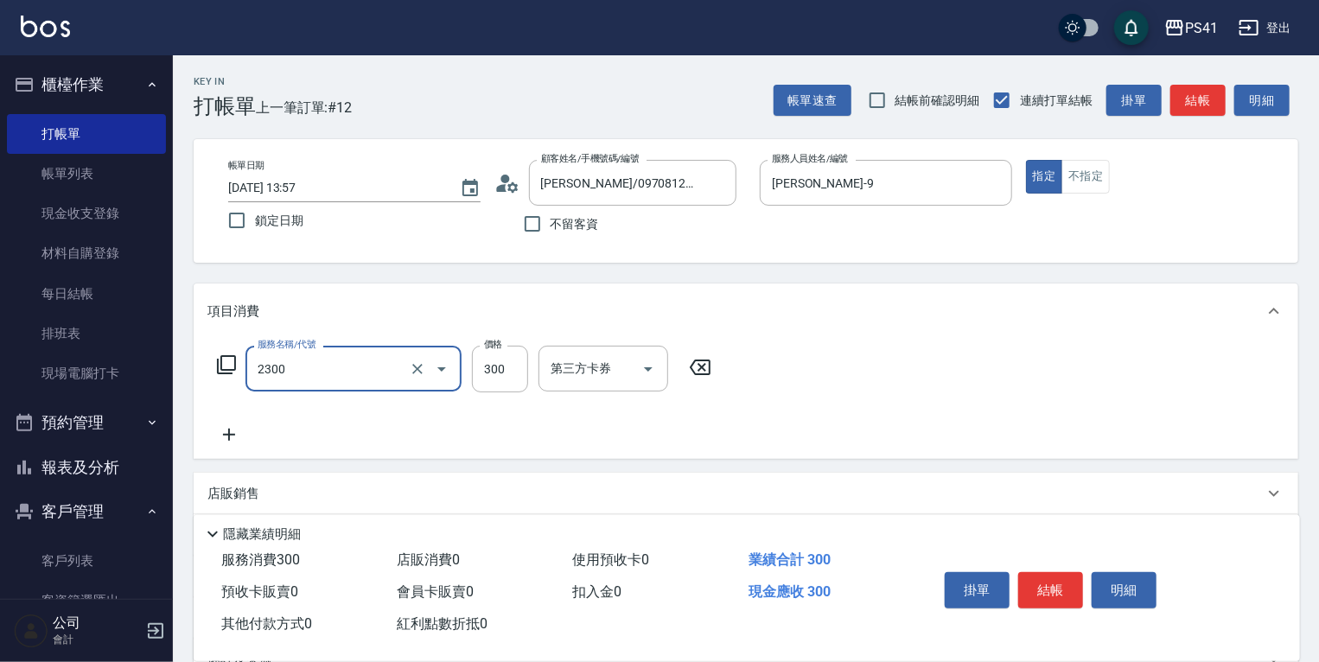
type input "剪髮(2300)"
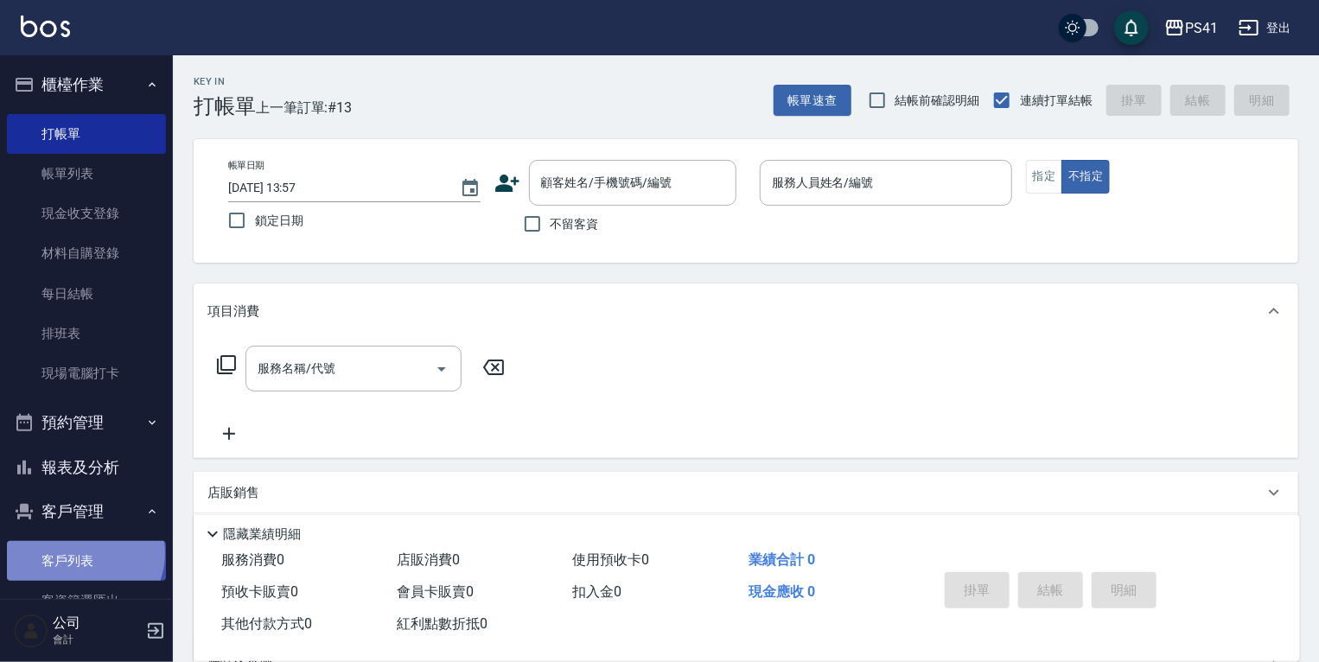
click at [83, 554] on link "客戶列表" at bounding box center [86, 561] width 159 height 40
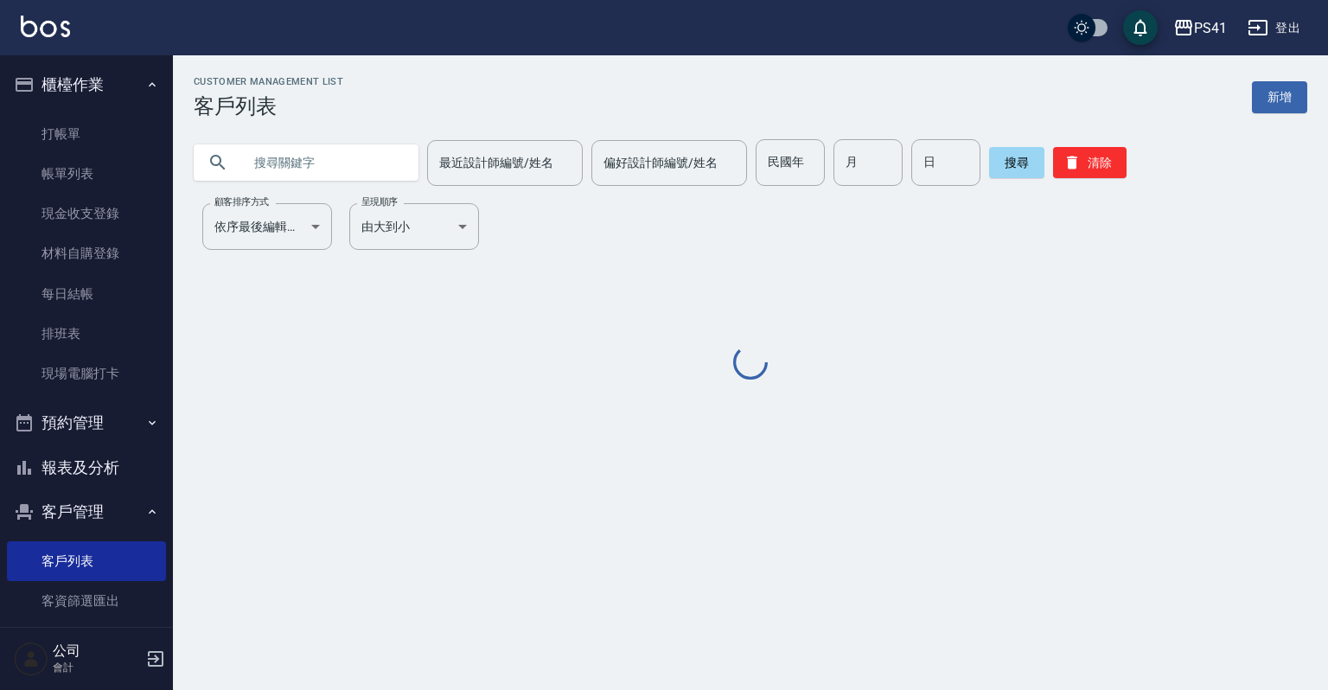
click at [313, 176] on input "text" at bounding box center [323, 162] width 163 height 47
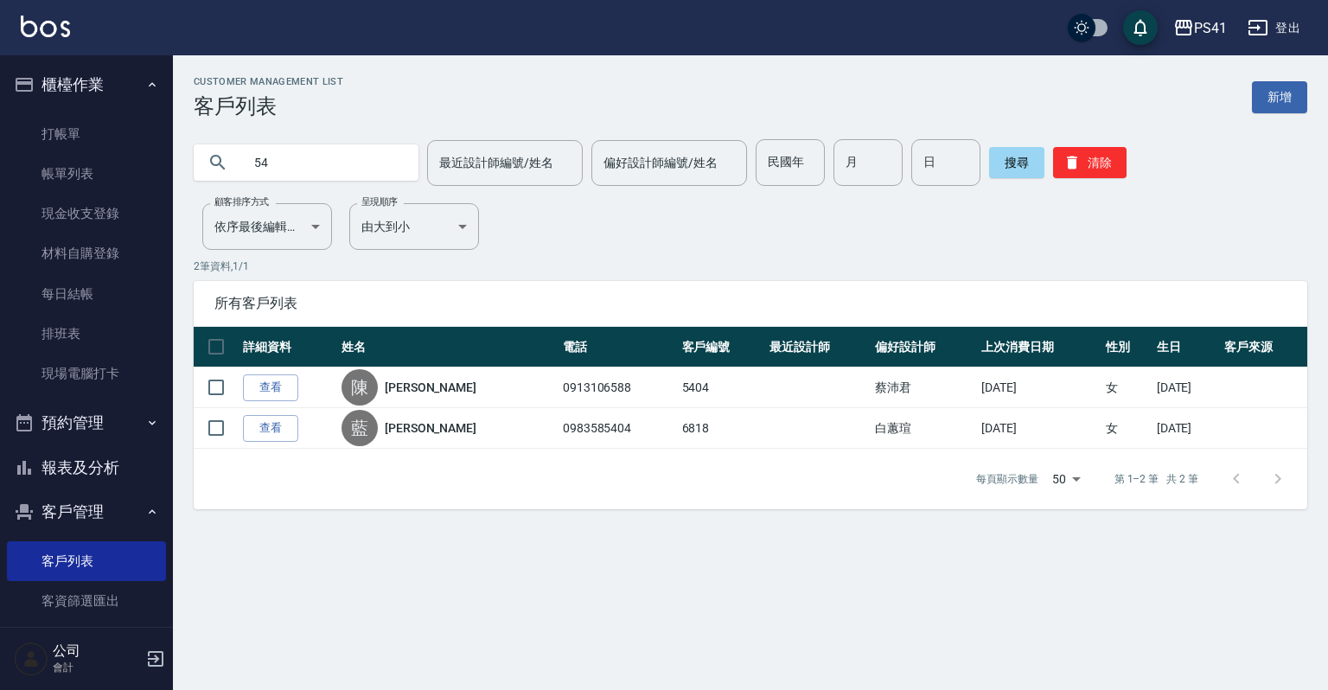
type input "5"
type input "[PERSON_NAME]"
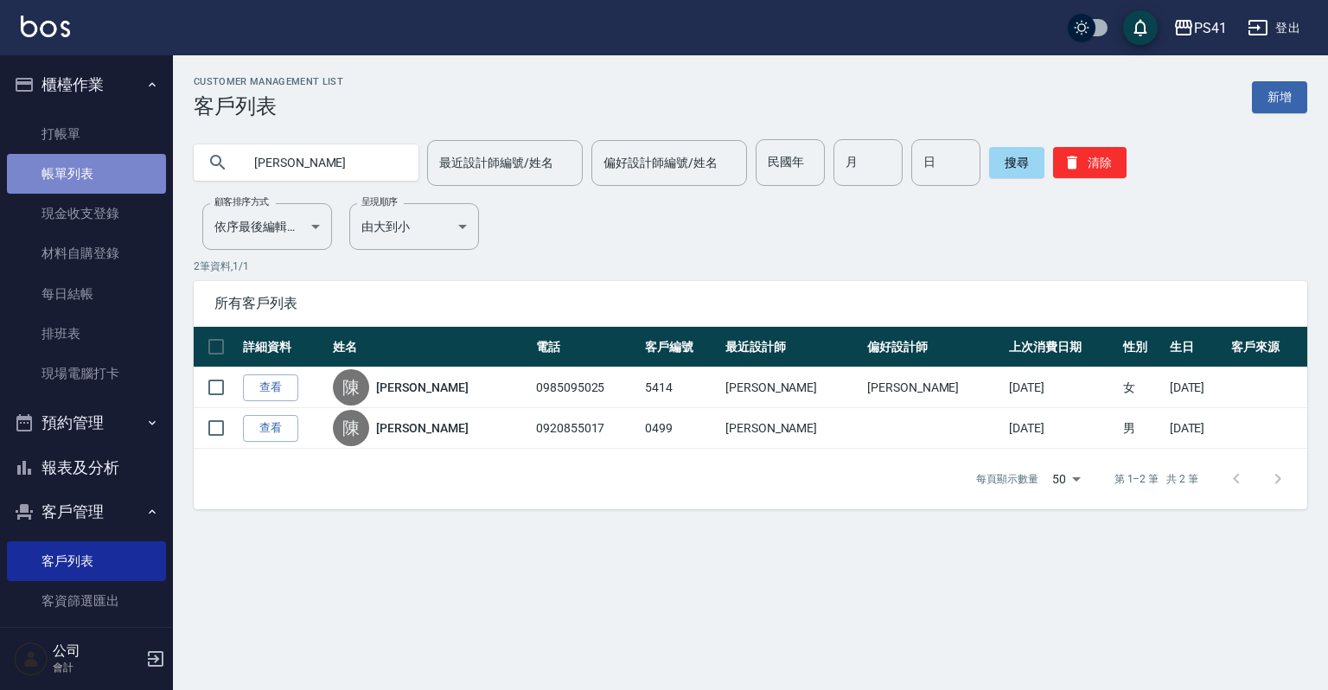
click at [86, 187] on link "帳單列表" at bounding box center [86, 174] width 159 height 40
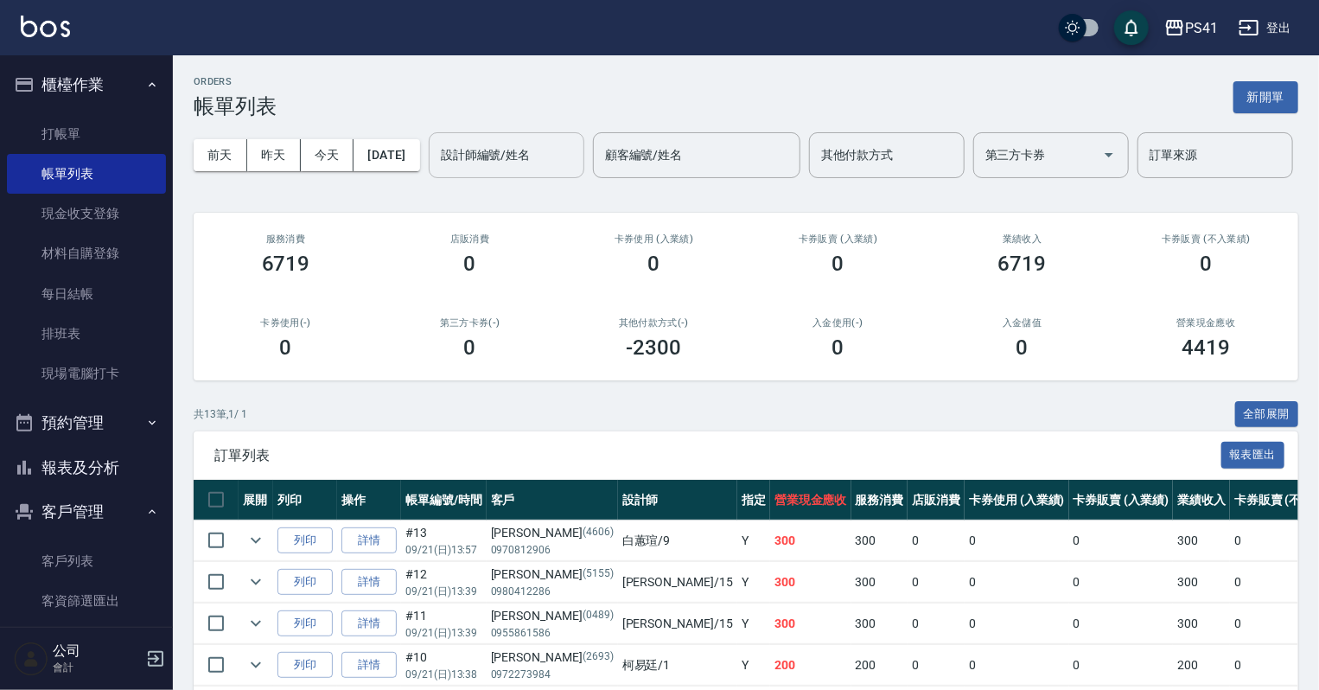
click at [429, 178] on div "設計師編號/姓名" at bounding box center [507, 155] width 156 height 46
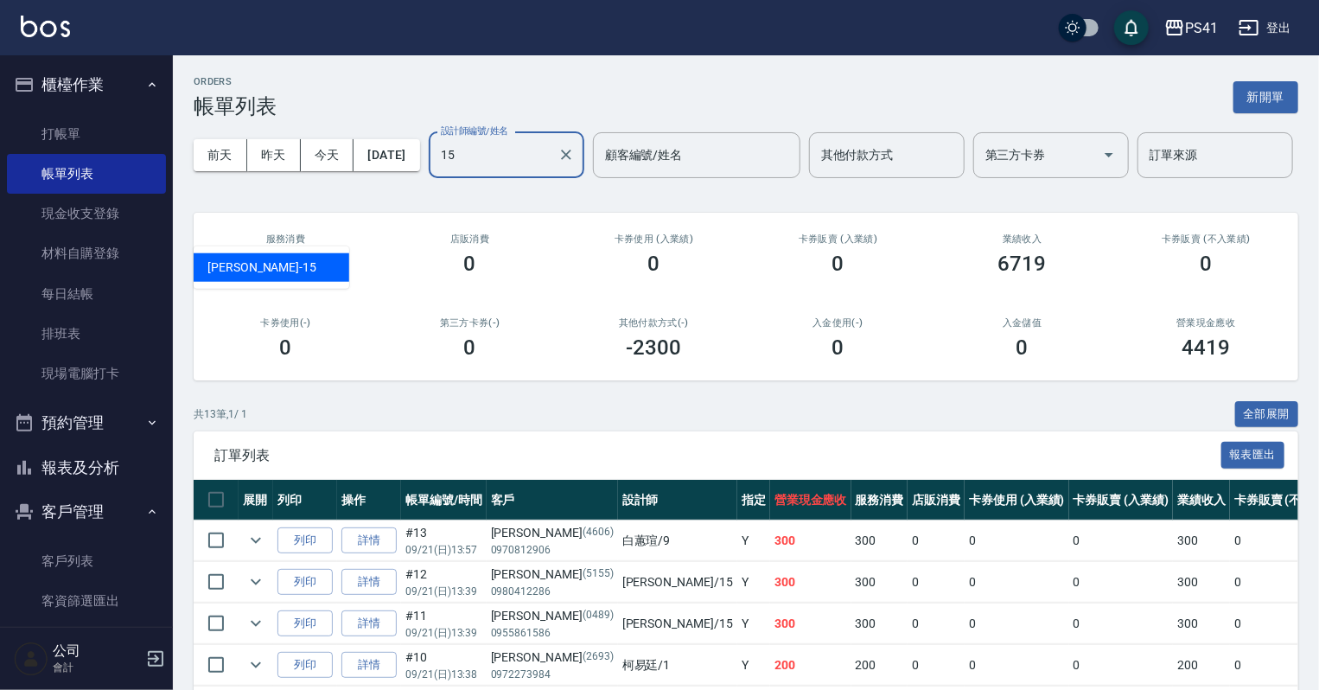
type input "[PERSON_NAME]-15"
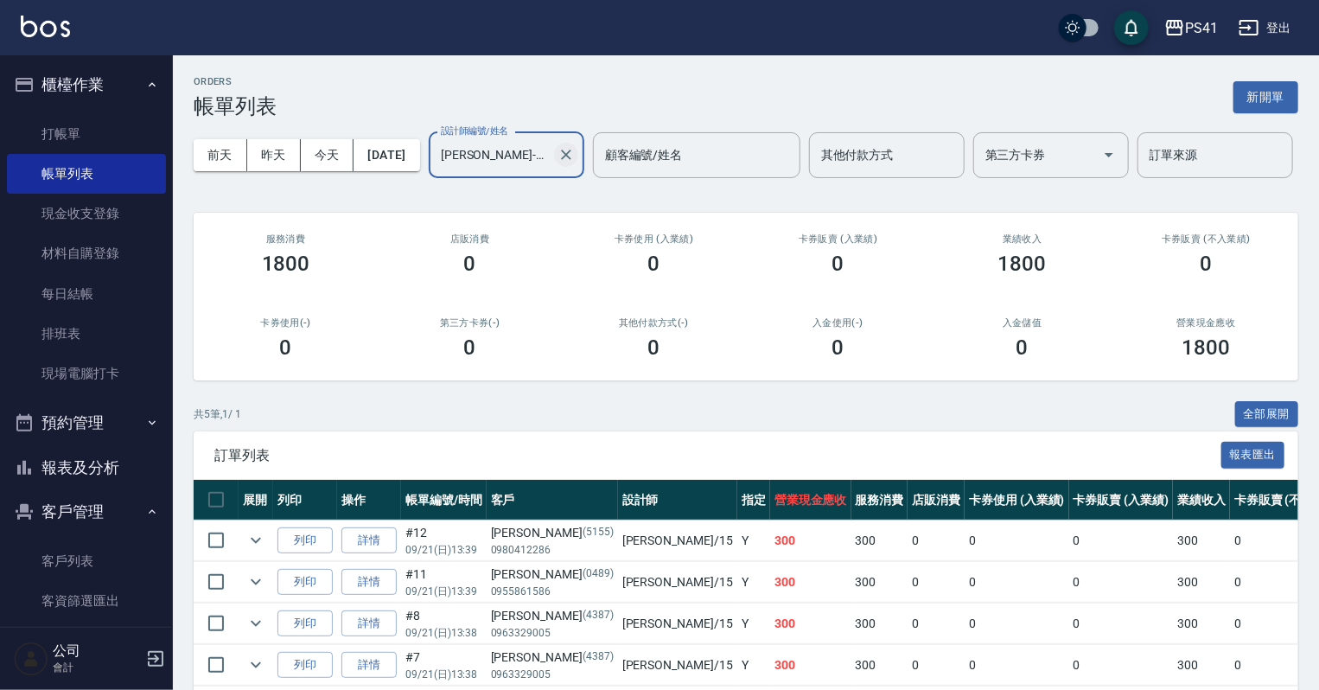
click at [558, 163] on icon "Clear" at bounding box center [566, 154] width 17 height 17
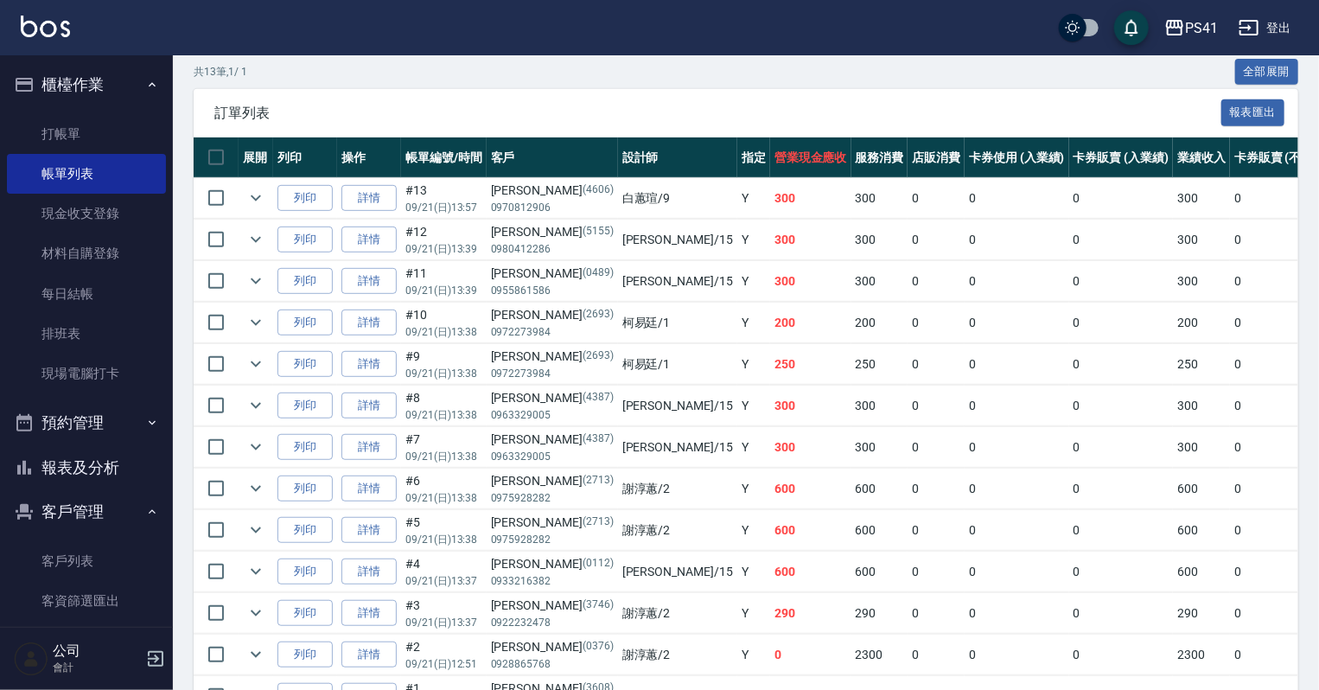
scroll to position [290, 0]
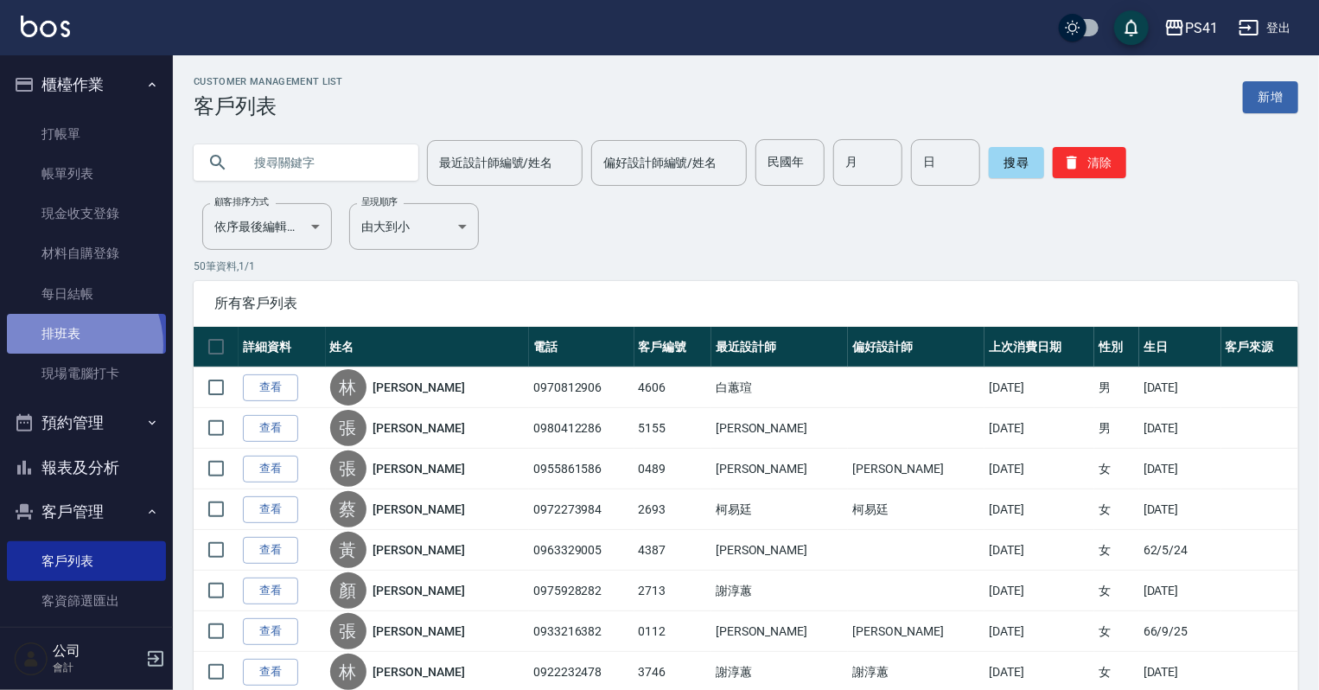
click at [66, 345] on link "排班表" at bounding box center [86, 334] width 159 height 40
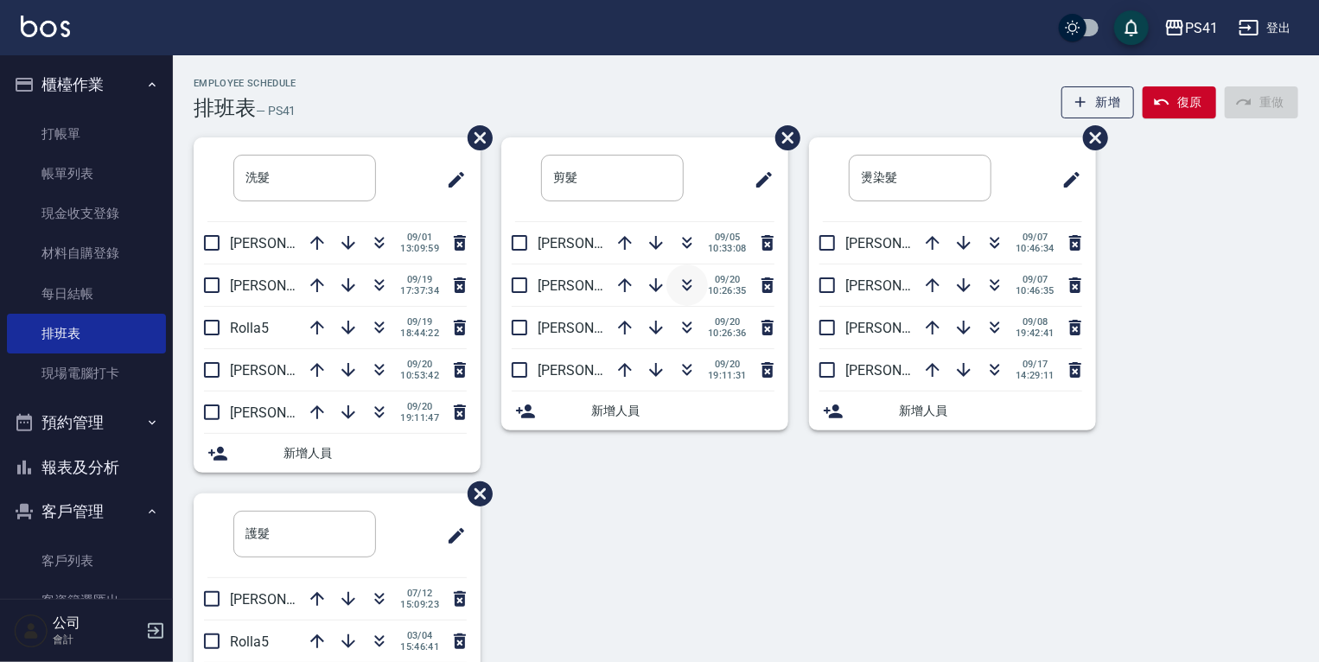
click at [695, 291] on icon "button" at bounding box center [687, 285] width 21 height 21
drag, startPoint x: 126, startPoint y: 557, endPoint x: 153, endPoint y: 500, distance: 63.0
click at [126, 557] on link "客戶列表" at bounding box center [86, 561] width 159 height 40
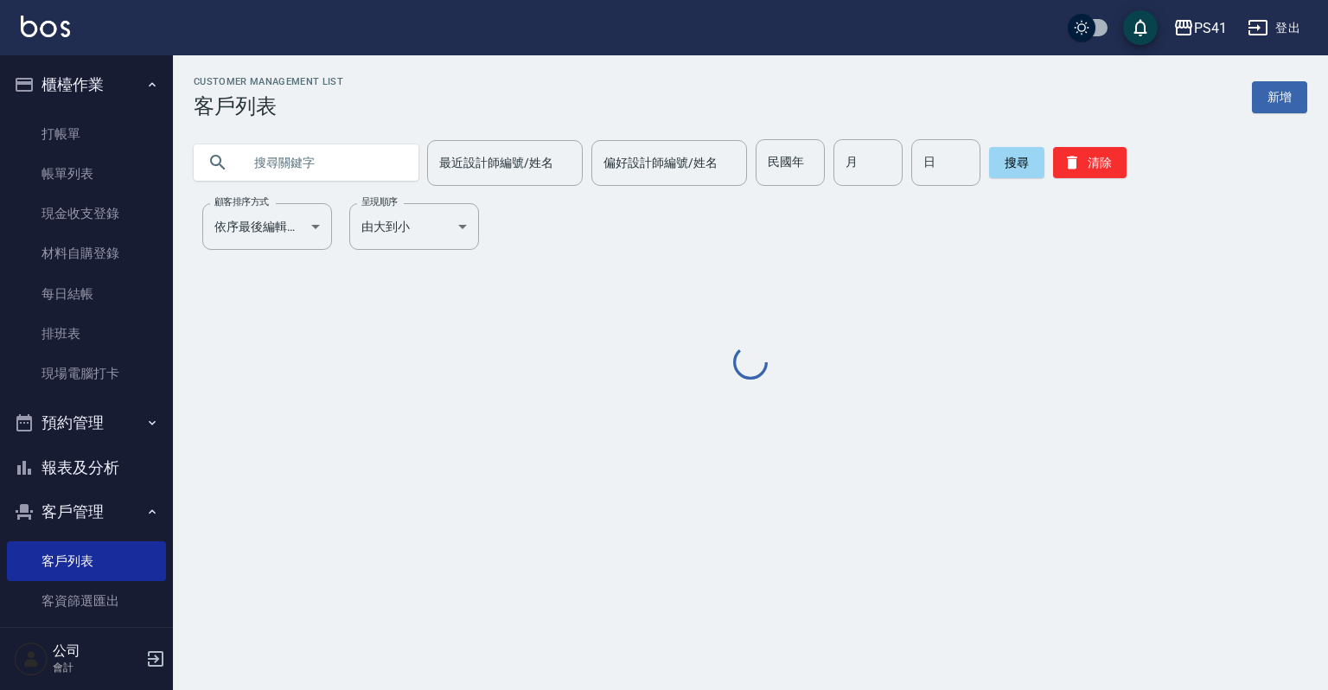
click at [322, 169] on input "text" at bounding box center [323, 162] width 163 height 47
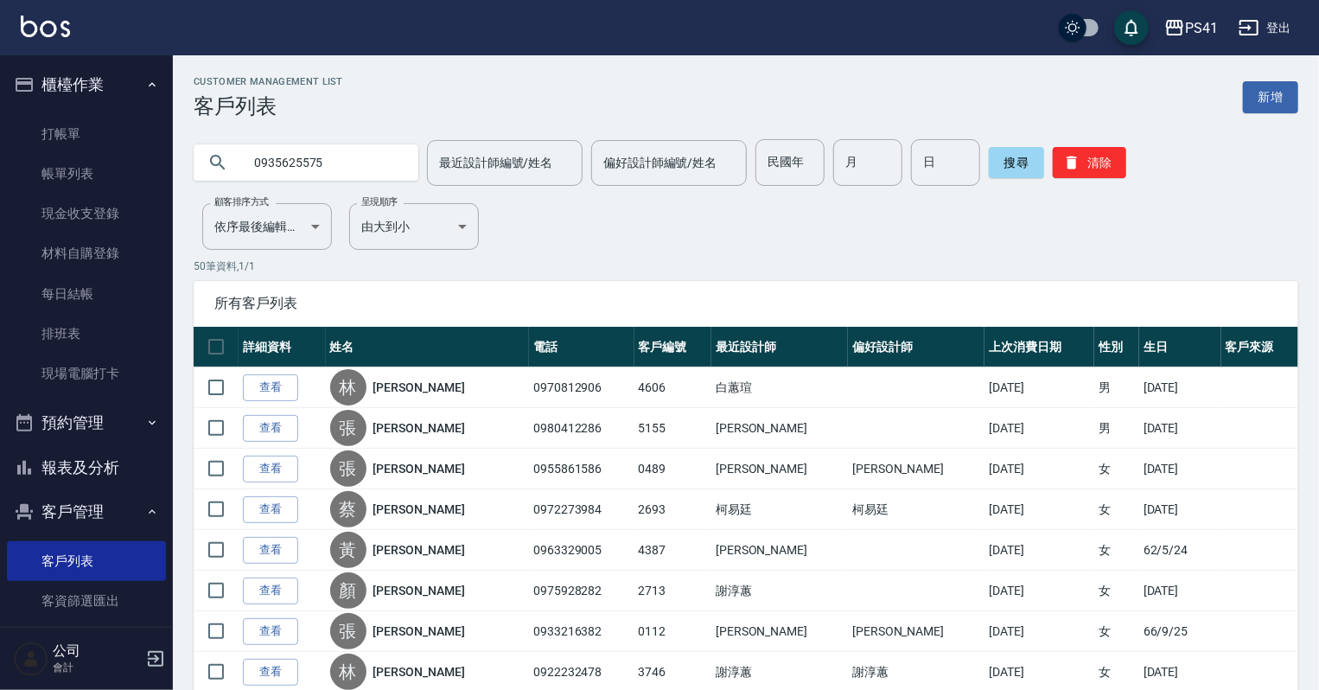
type input "0935625575"
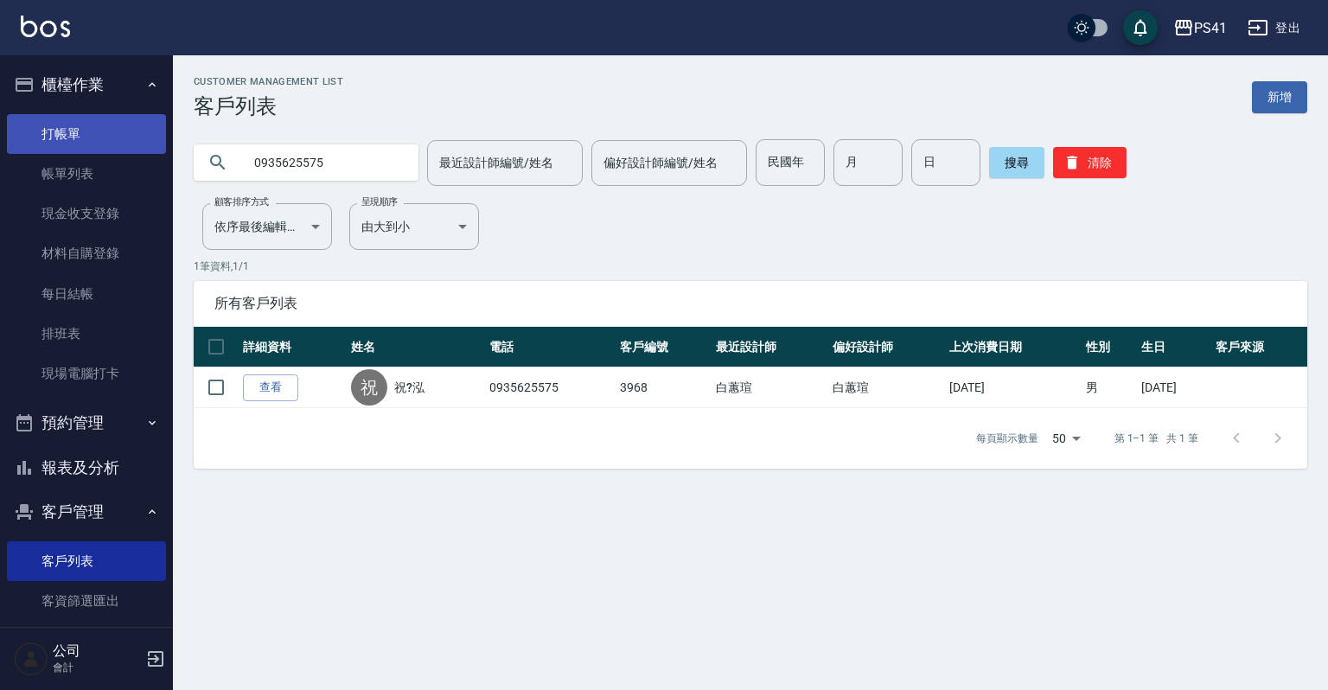
click at [42, 136] on link "打帳單" at bounding box center [86, 134] width 159 height 40
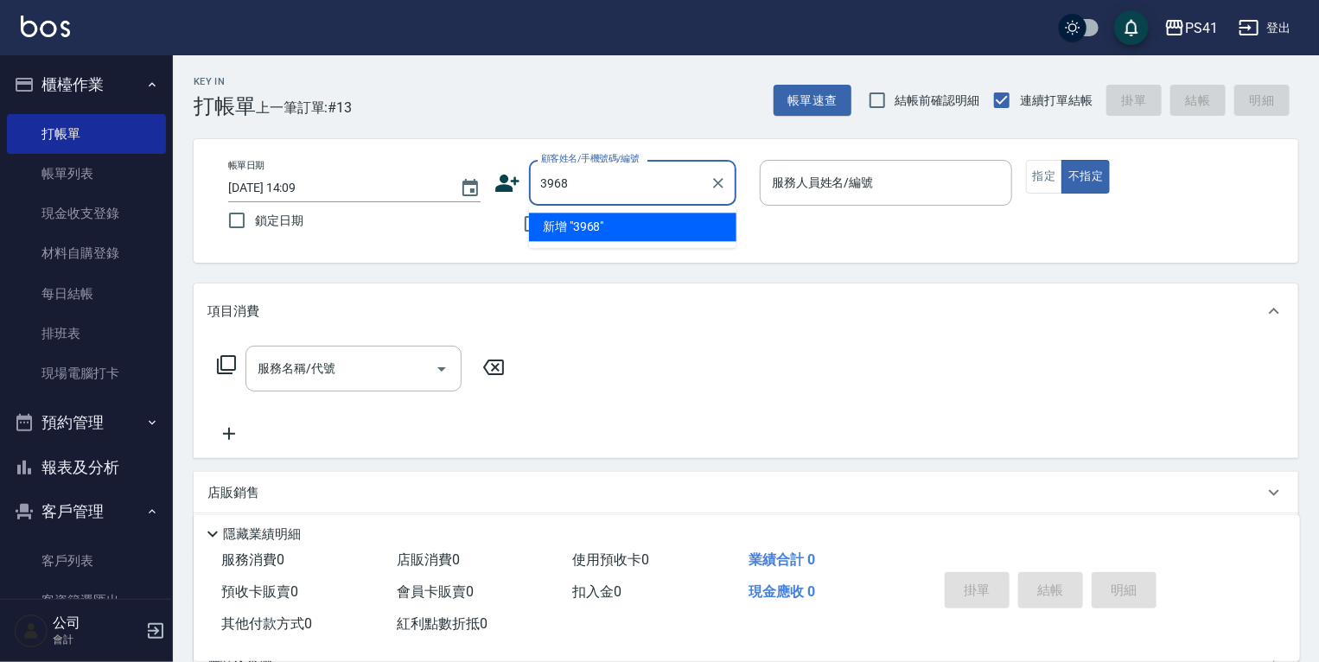
type input "3968"
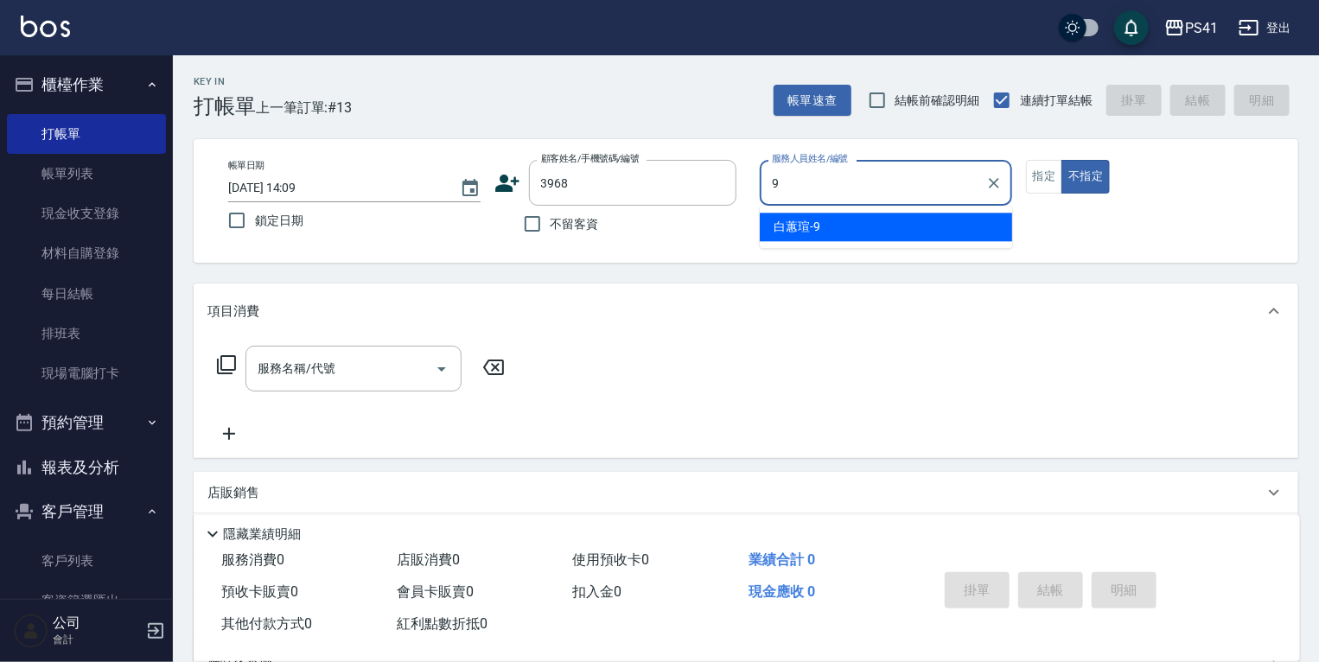
type input "[PERSON_NAME]-9"
type button "false"
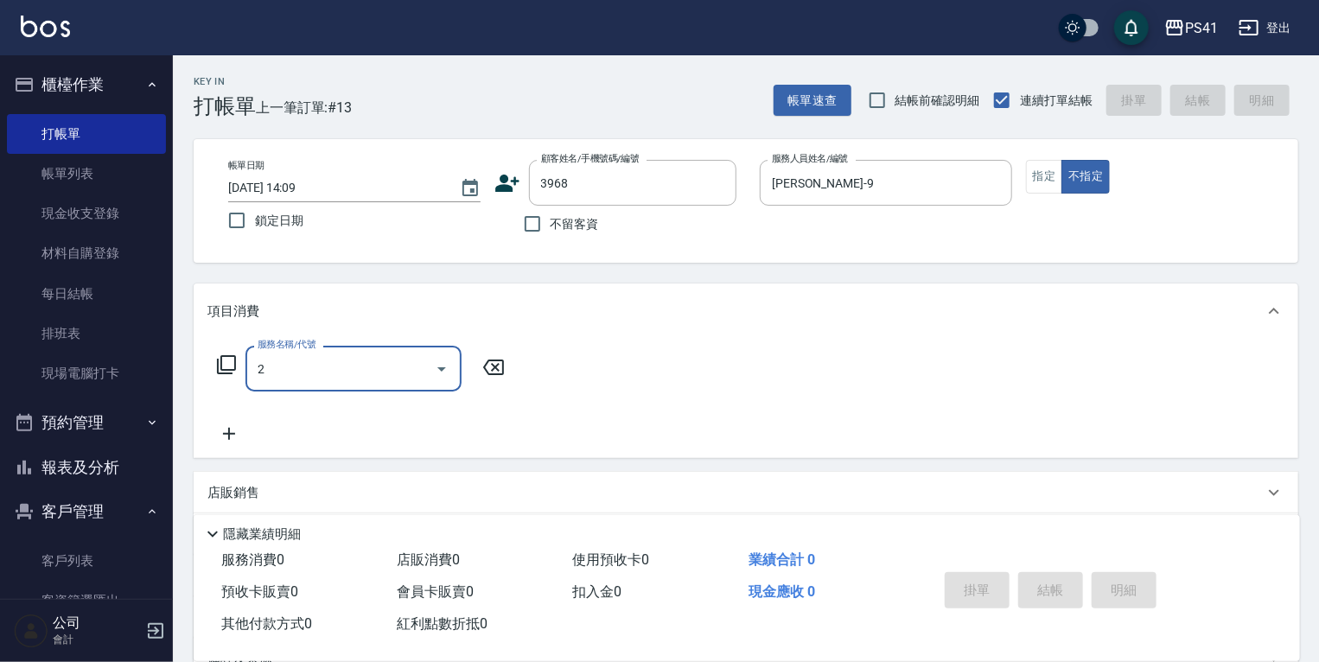
type input "21"
type input "祝?泓/0935625575/3968"
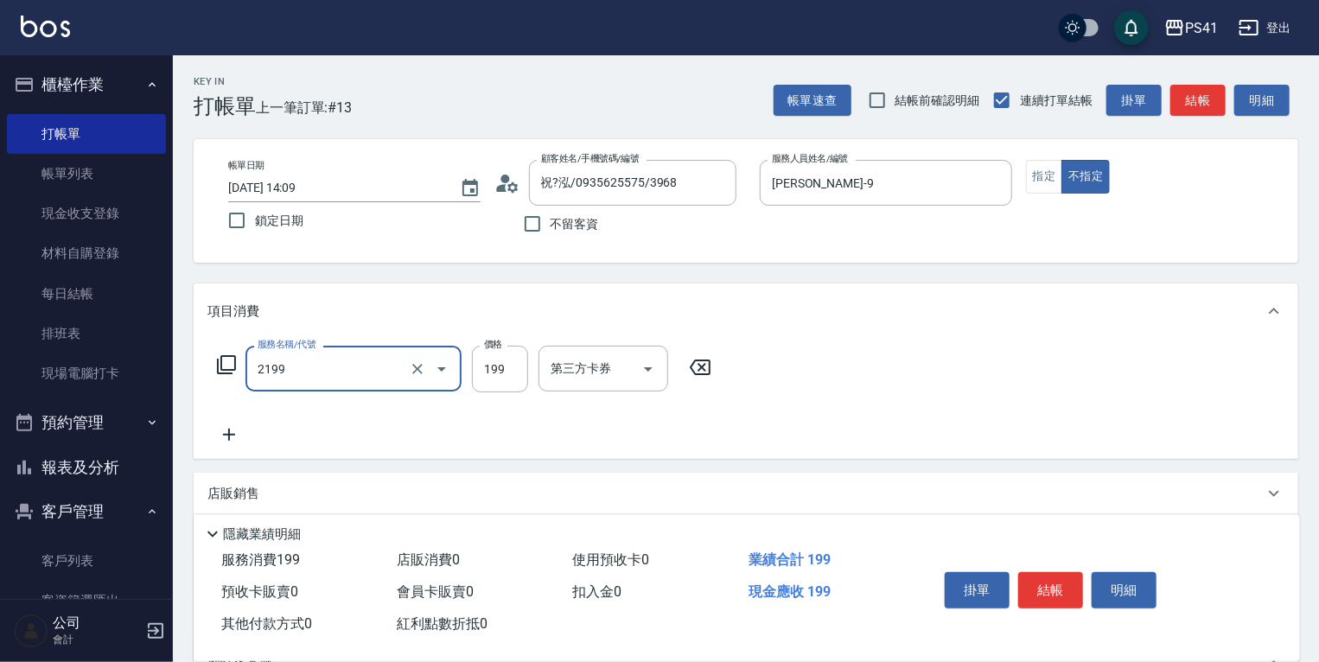
type input "不指定剪髮活動(2199)"
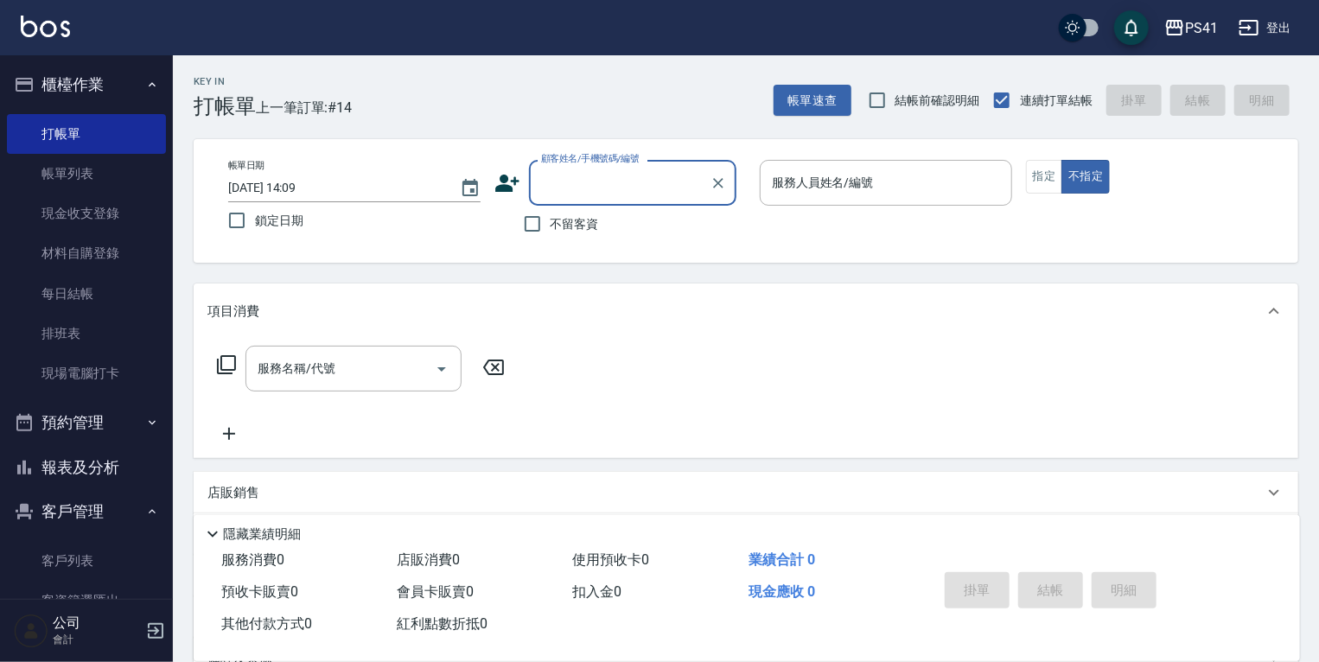
click at [503, 188] on icon at bounding box center [507, 183] width 24 height 17
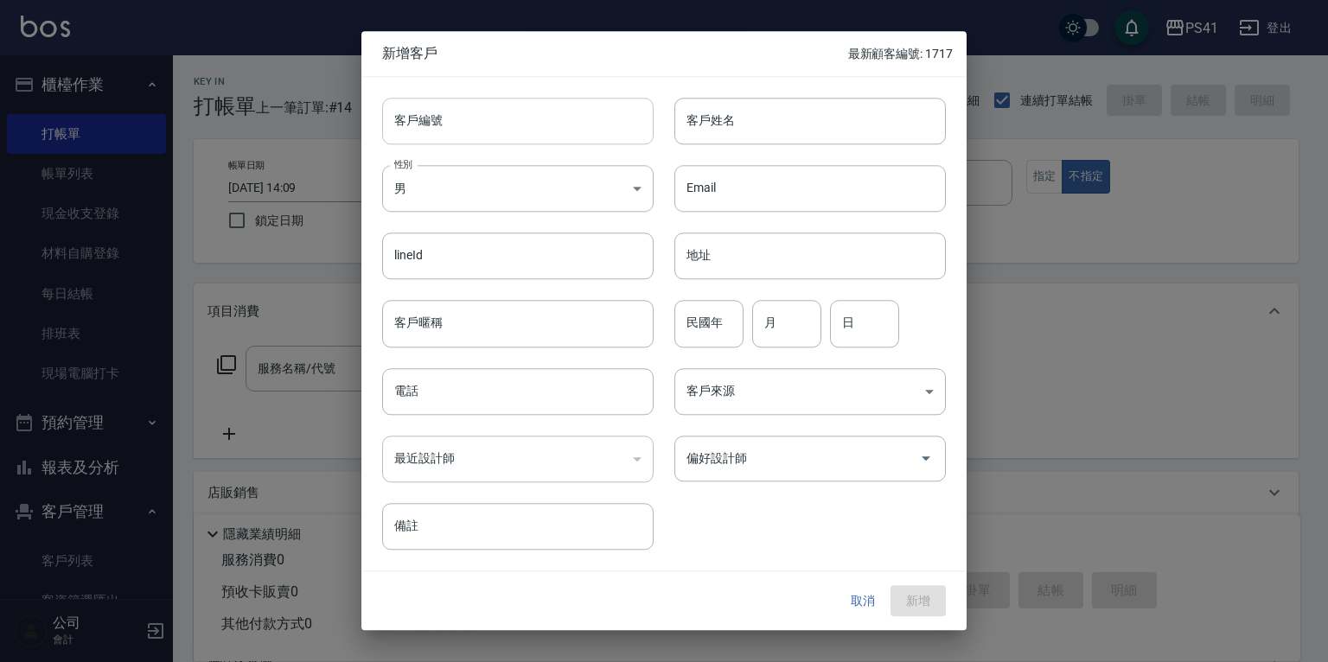
click at [536, 118] on input "客戶編號" at bounding box center [517, 121] width 271 height 47
click at [542, 118] on input "客戶編號" at bounding box center [517, 121] width 271 height 47
type input "1"
type input "1720"
type input "[PERSON_NAME]"
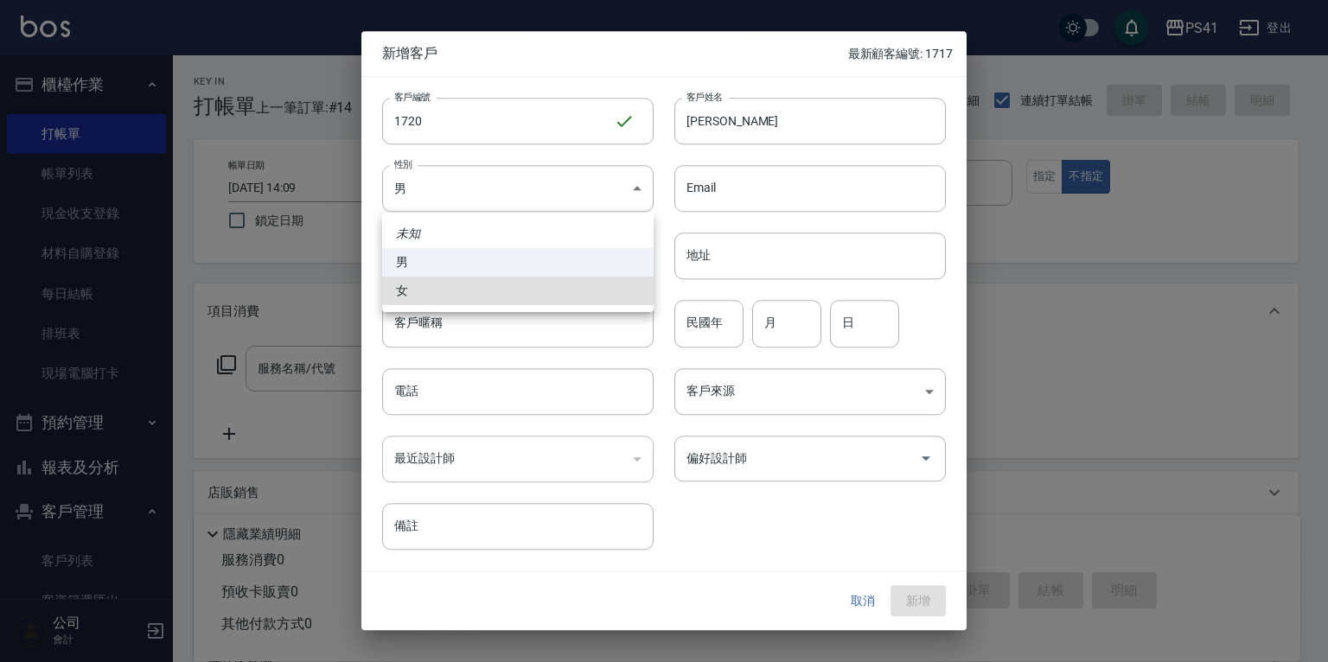
type input "[DEMOGRAPHIC_DATA]"
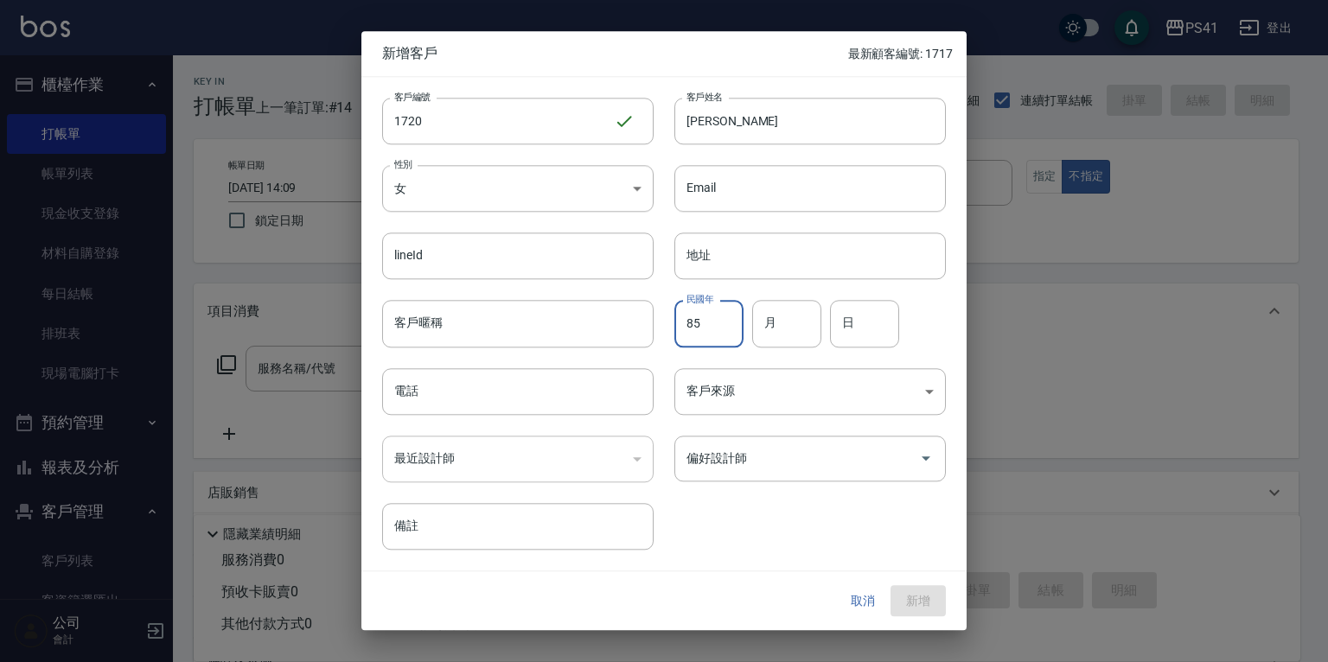
type input "85"
type input "01"
type input "09"
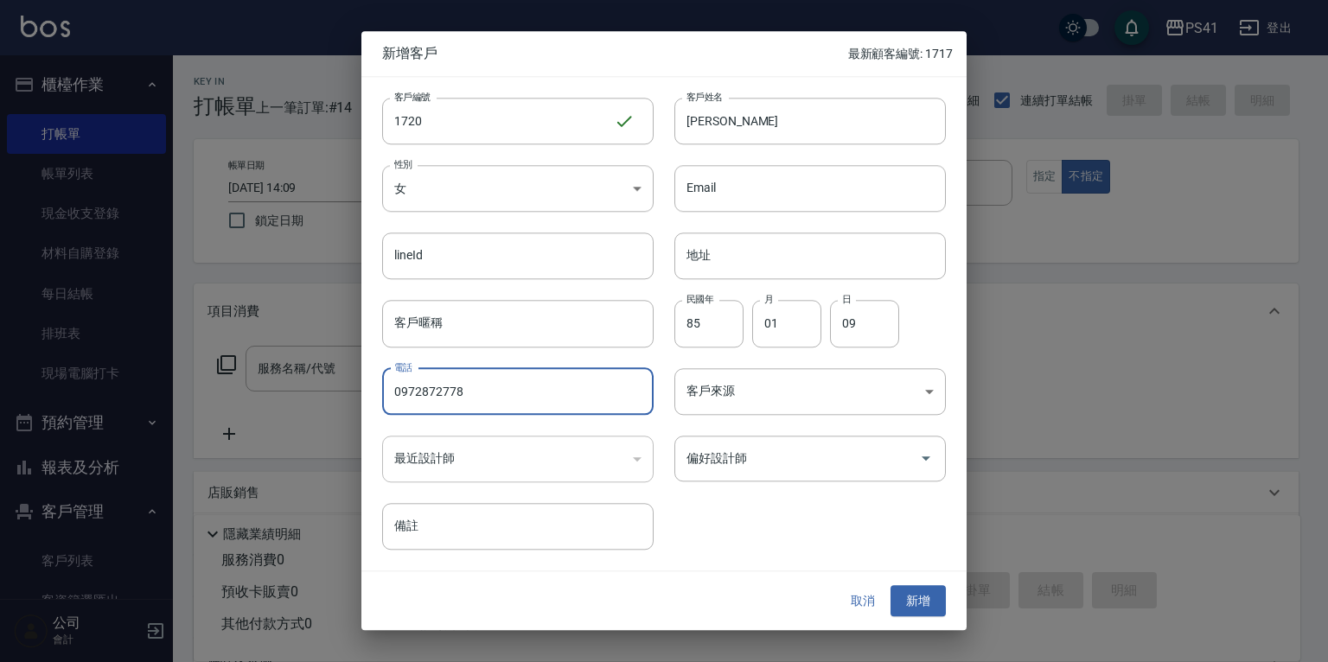
type input "0972872778"
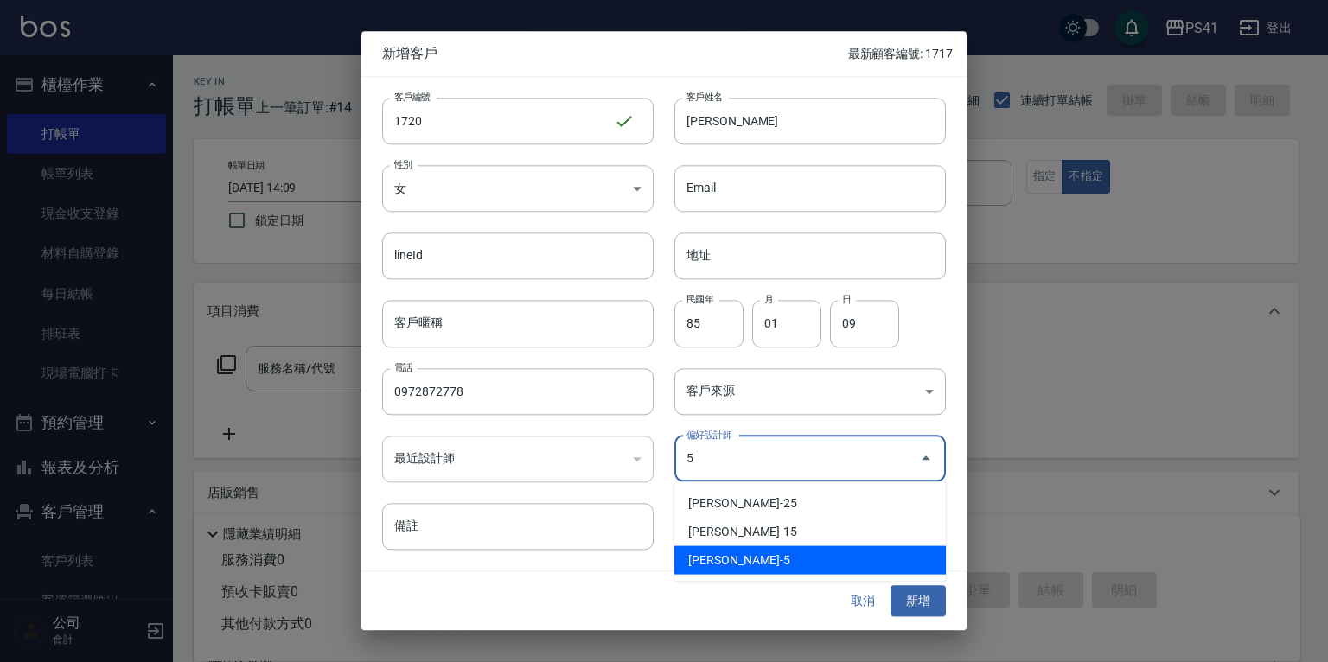
type input "[PERSON_NAME]"
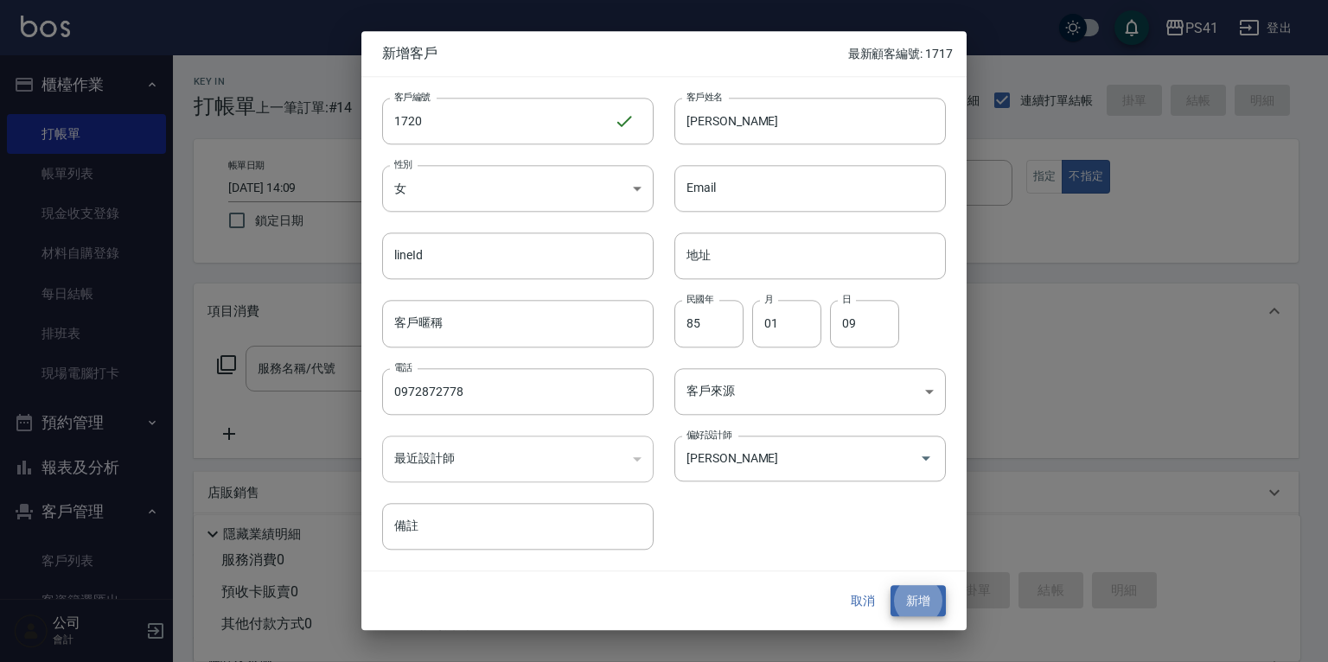
click at [891, 585] on button "新增" at bounding box center [918, 601] width 55 height 32
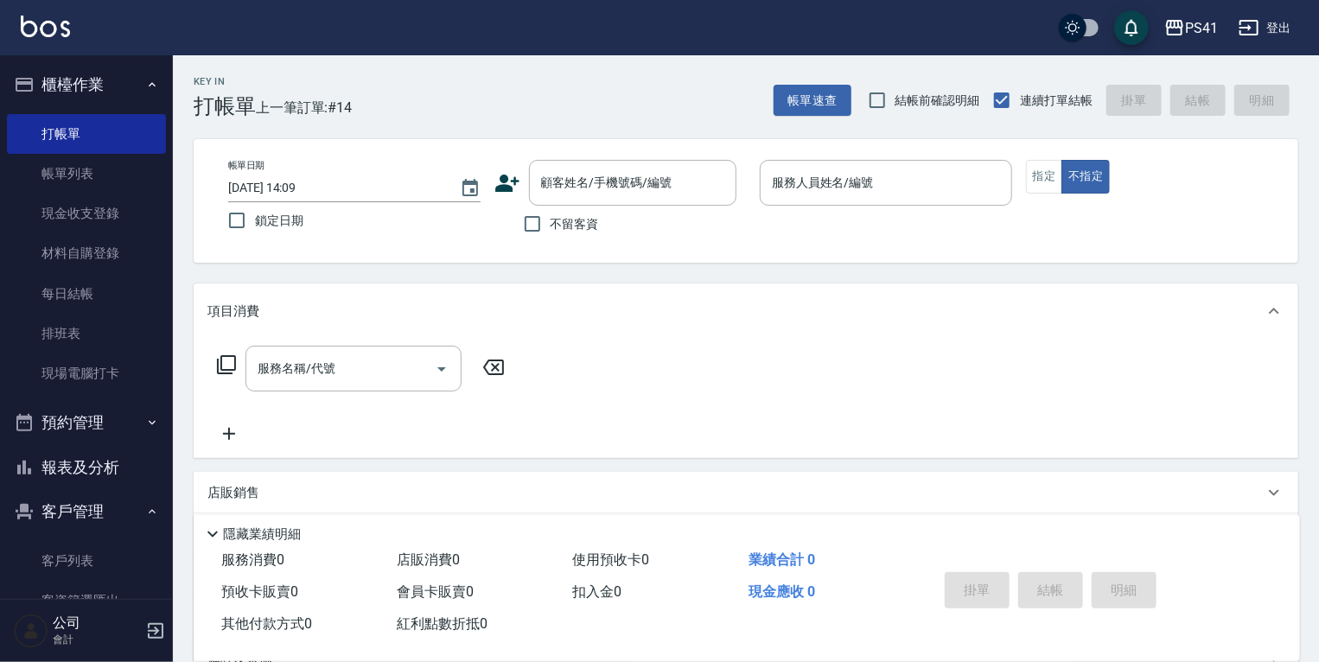
click at [519, 181] on icon at bounding box center [508, 183] width 26 height 26
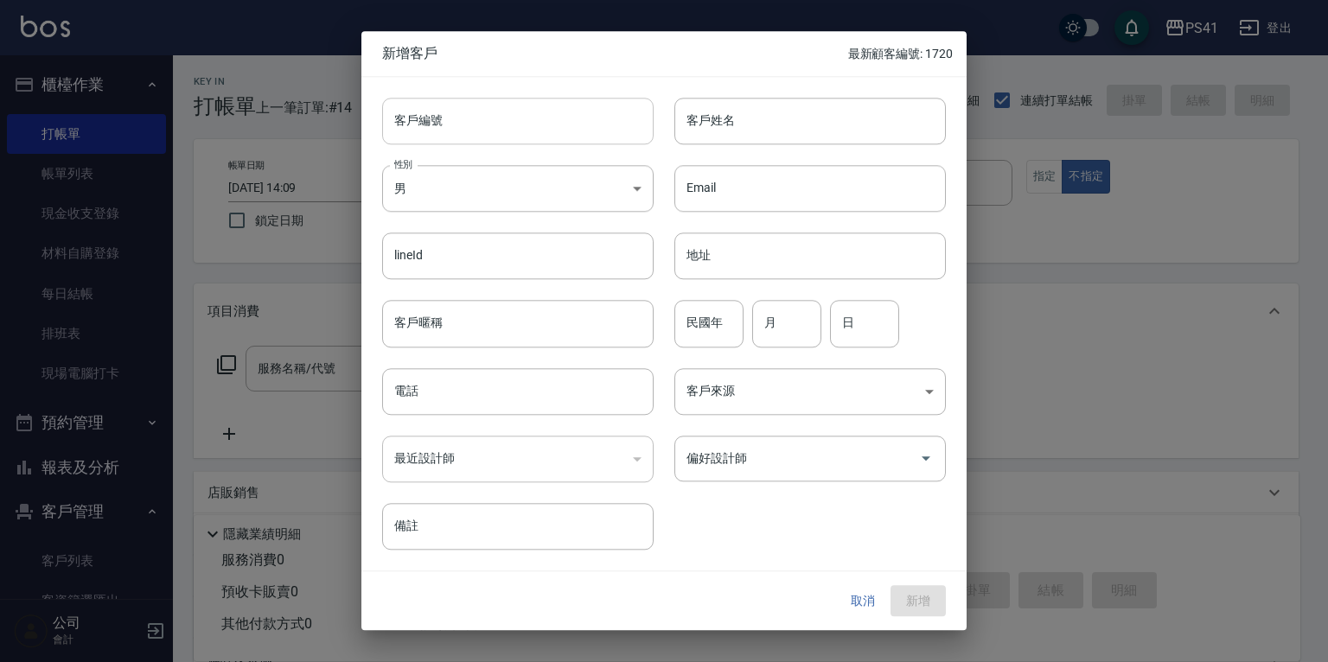
click at [494, 129] on input "客戶編號" at bounding box center [517, 121] width 271 height 47
type input "1721"
type input "賑"
type input "至"
type input "[PERSON_NAME]"
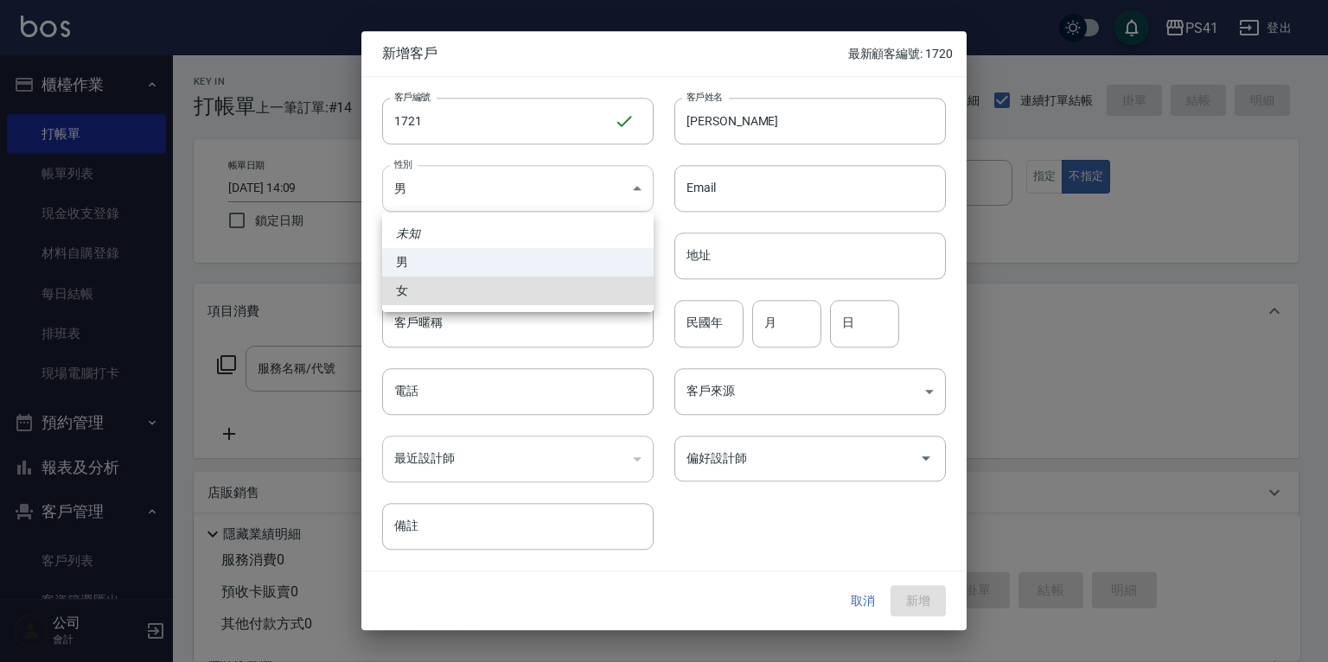
type input "[DEMOGRAPHIC_DATA]"
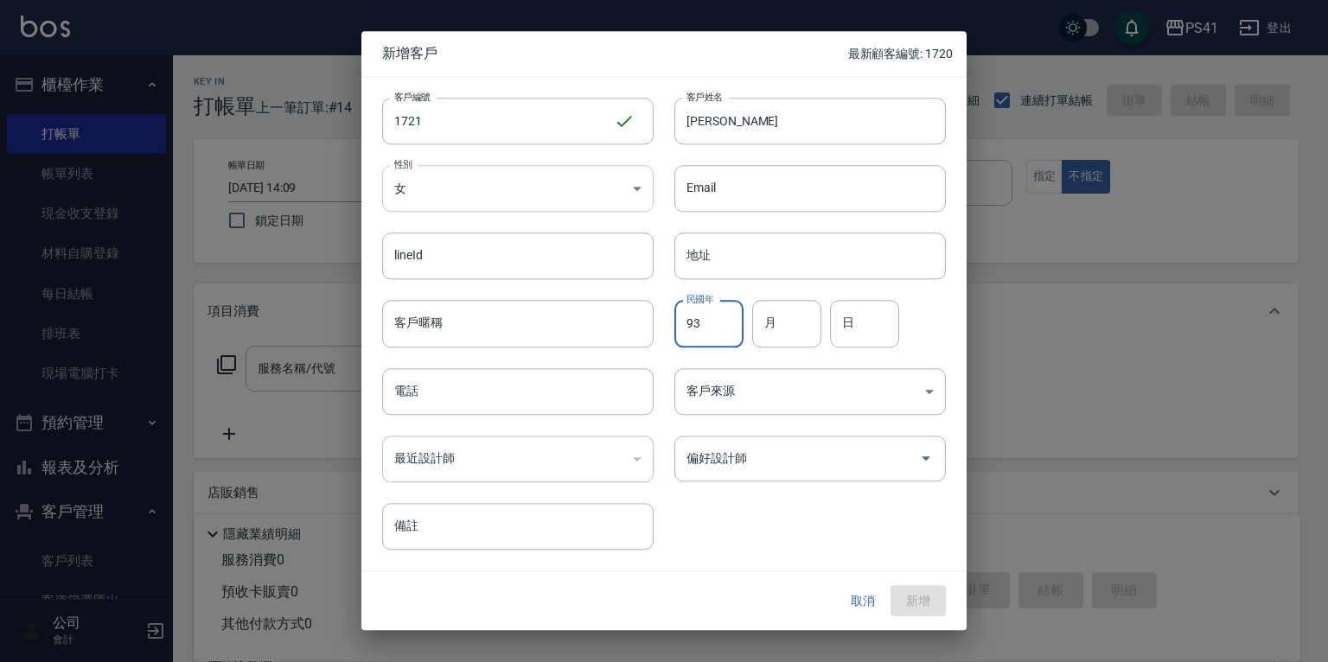
type input "93"
type input "03"
type input "0"
type input "19"
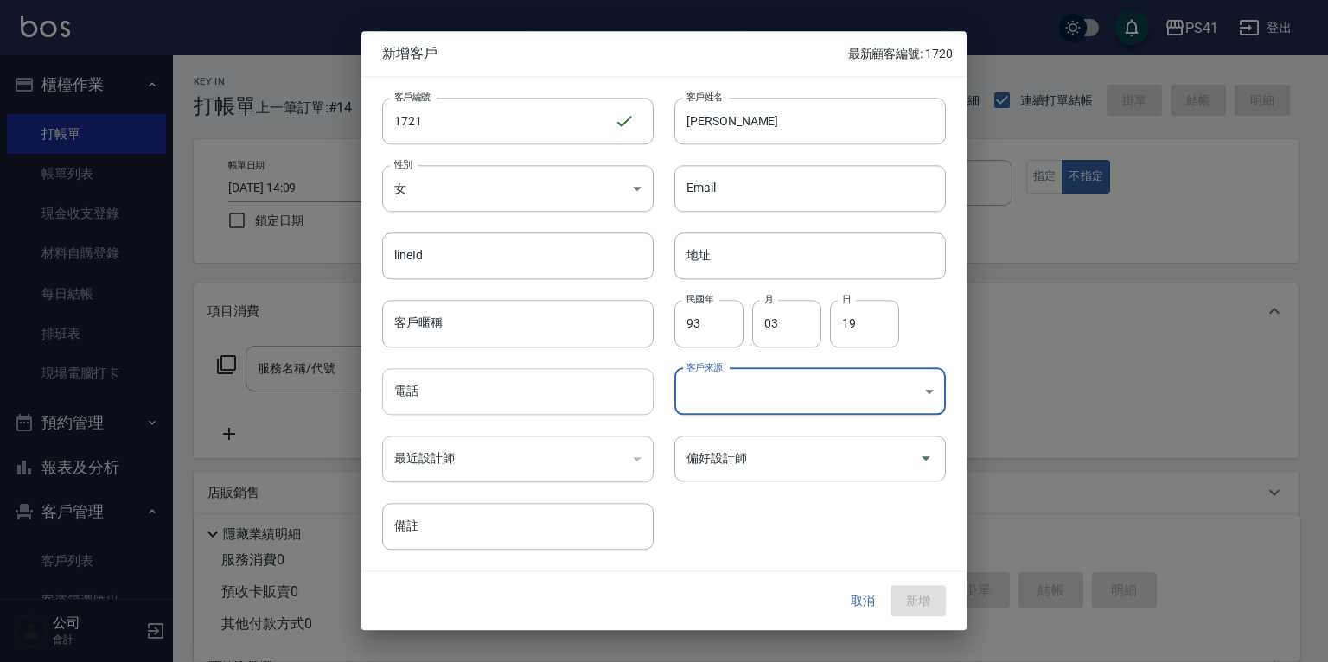
click at [463, 384] on input "電話" at bounding box center [517, 391] width 271 height 47
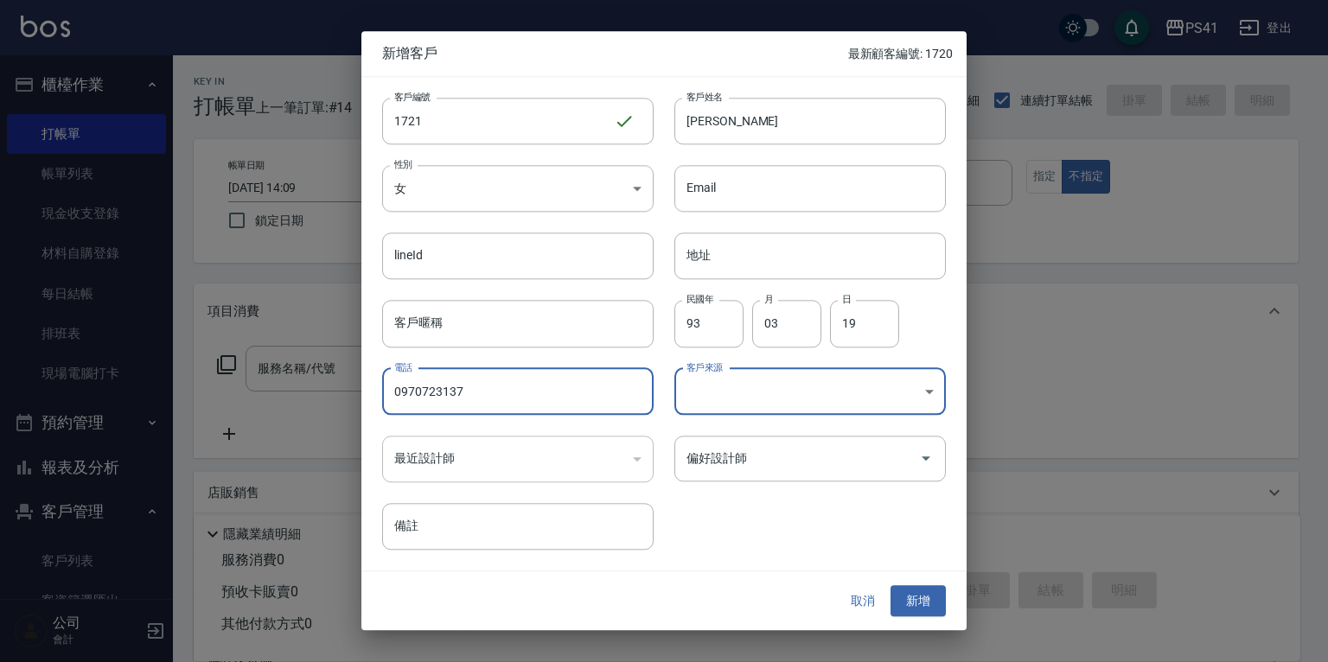
type input "0970723137"
click at [827, 415] on div "客戶編號 1721 ​ 客戶編號 客戶姓名 [PERSON_NAME]姓名 性別 女 [DEMOGRAPHIC_DATA] 性別 Email Email li…" at bounding box center [653, 313] width 584 height 473
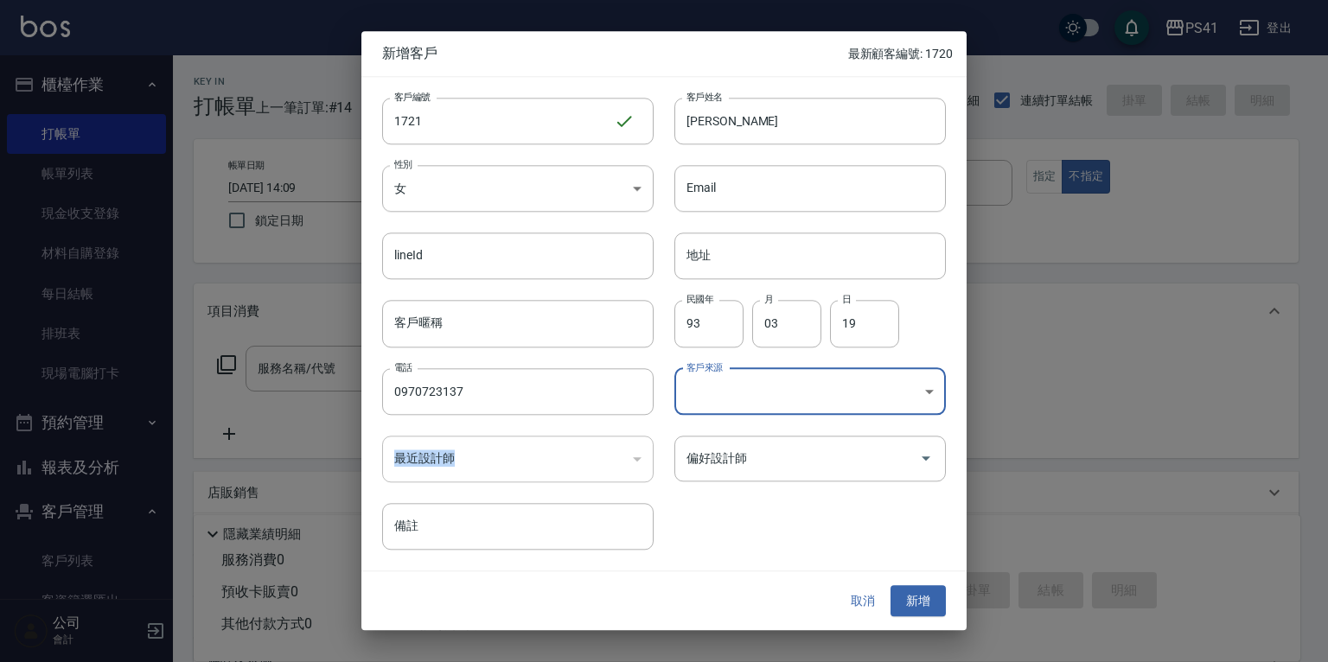
click at [826, 391] on body "PS41 登出 櫃檯作業 打帳單 帳單列表 現金收支登錄 材料自購登錄 每日結帳 排班表 現場電腦打卡 預約管理 預約管理 單日預約紀錄 單週預約紀錄 報表及…" at bounding box center [664, 422] width 1328 height 844
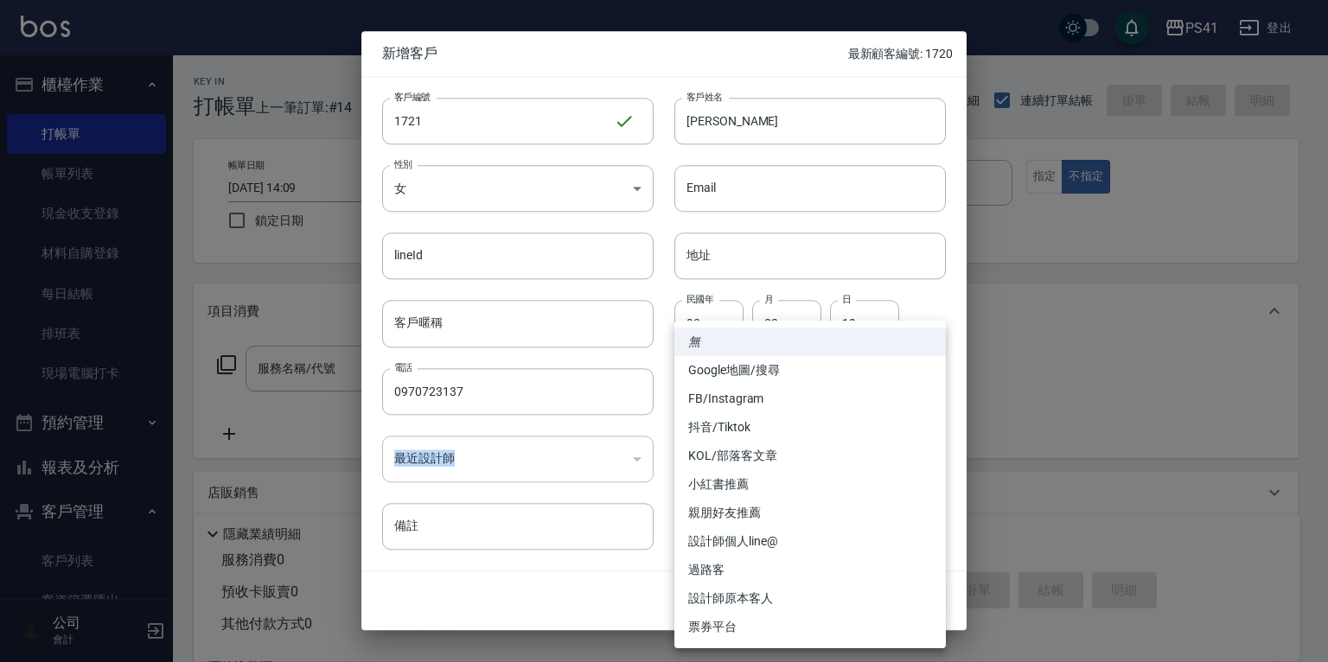
click at [724, 339] on li "無" at bounding box center [809, 342] width 271 height 29
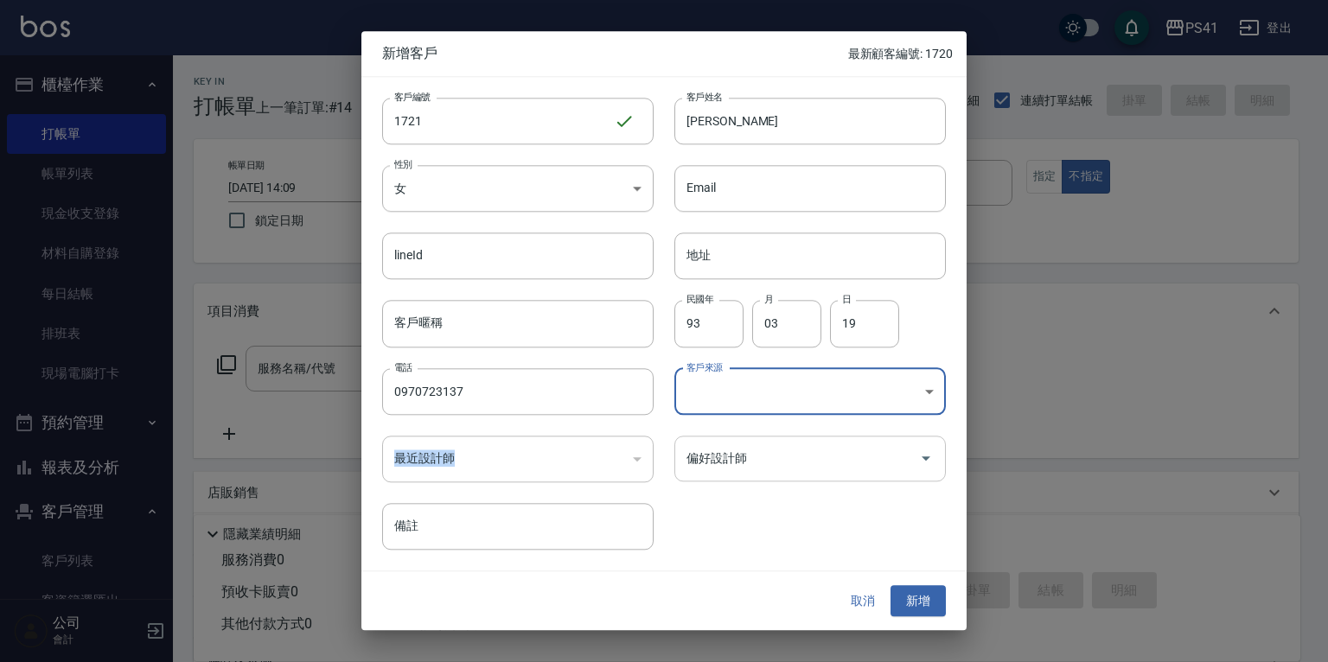
click at [757, 443] on div "偏好設計師" at bounding box center [809, 459] width 271 height 46
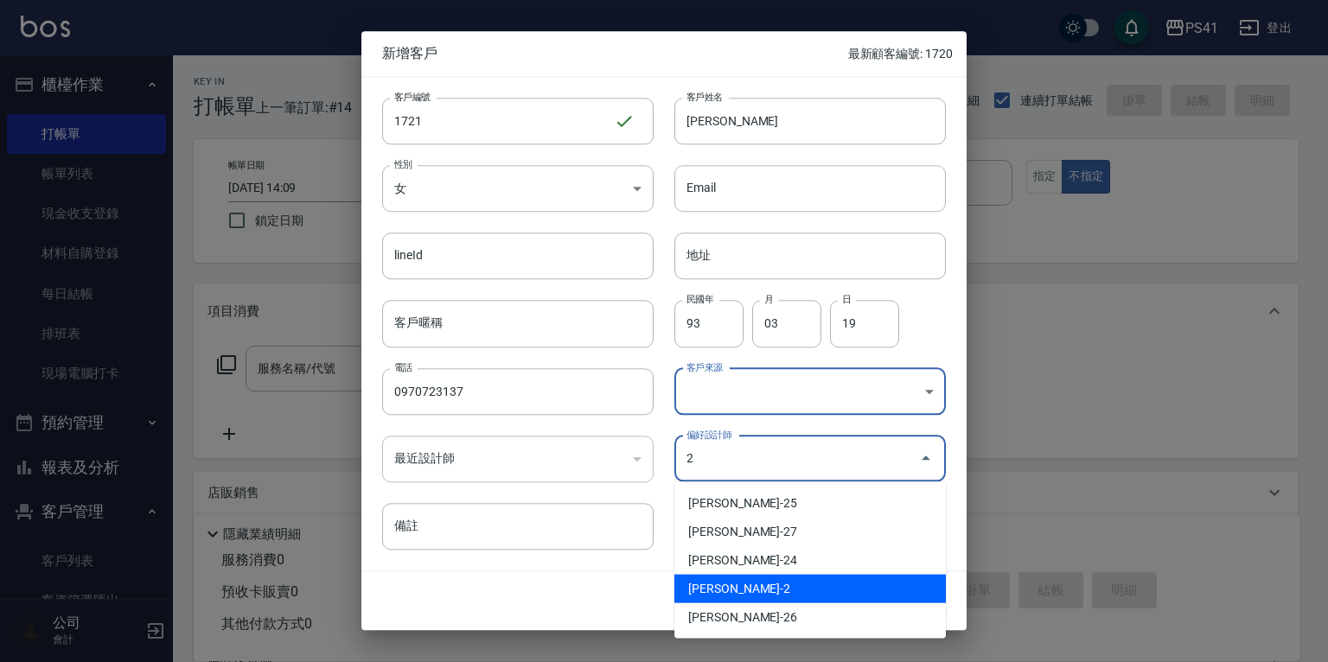
type input "謝淳蕙"
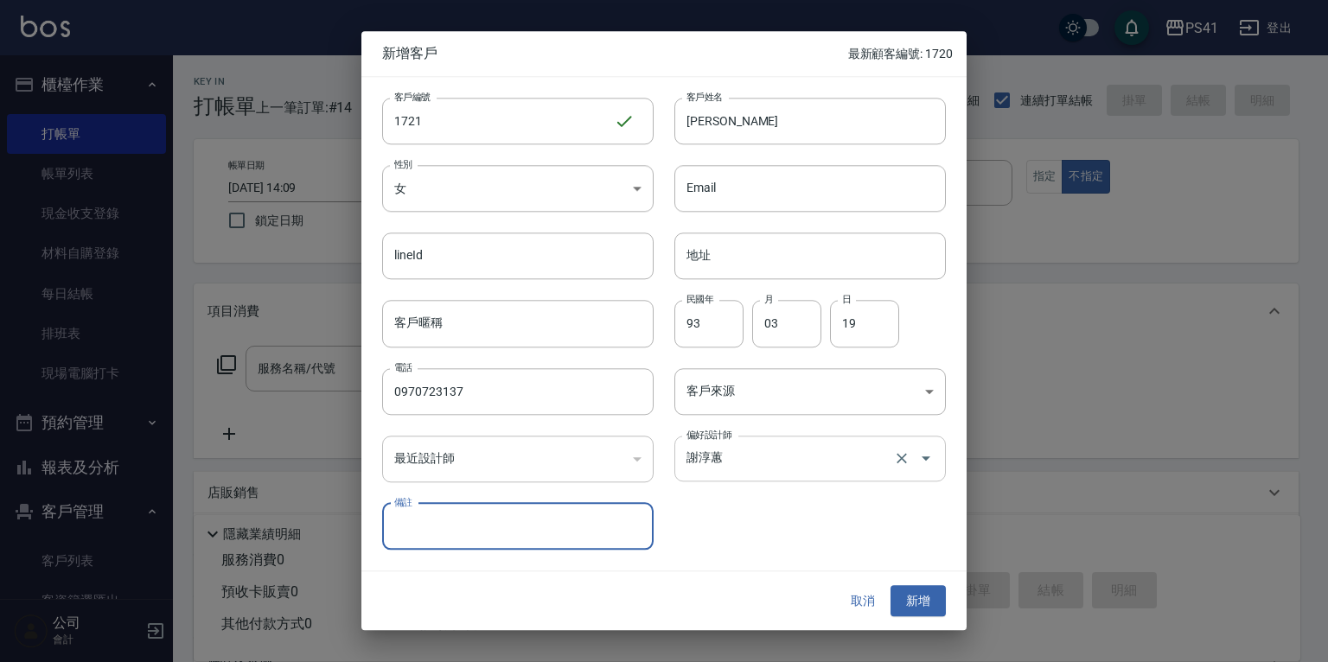
click at [891, 585] on button "新增" at bounding box center [918, 601] width 55 height 32
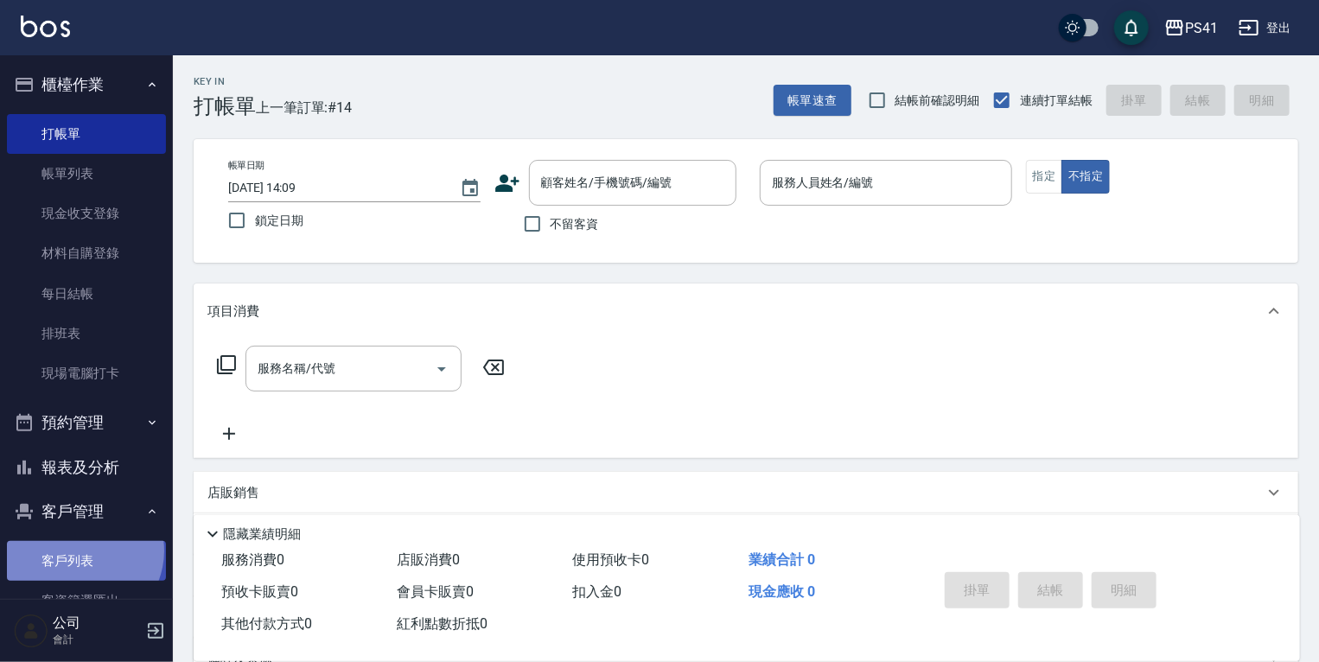
click at [80, 552] on link "客戶列表" at bounding box center [86, 561] width 159 height 40
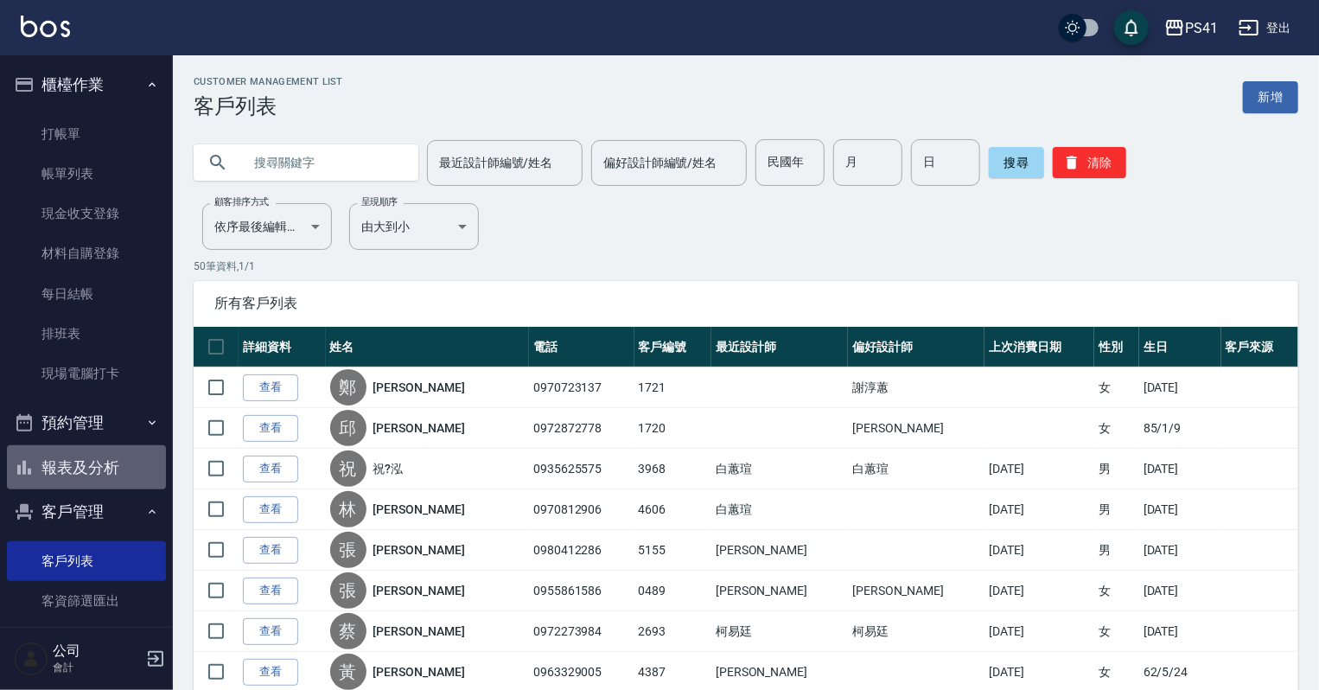
click at [119, 463] on button "報表及分析" at bounding box center [86, 467] width 159 height 45
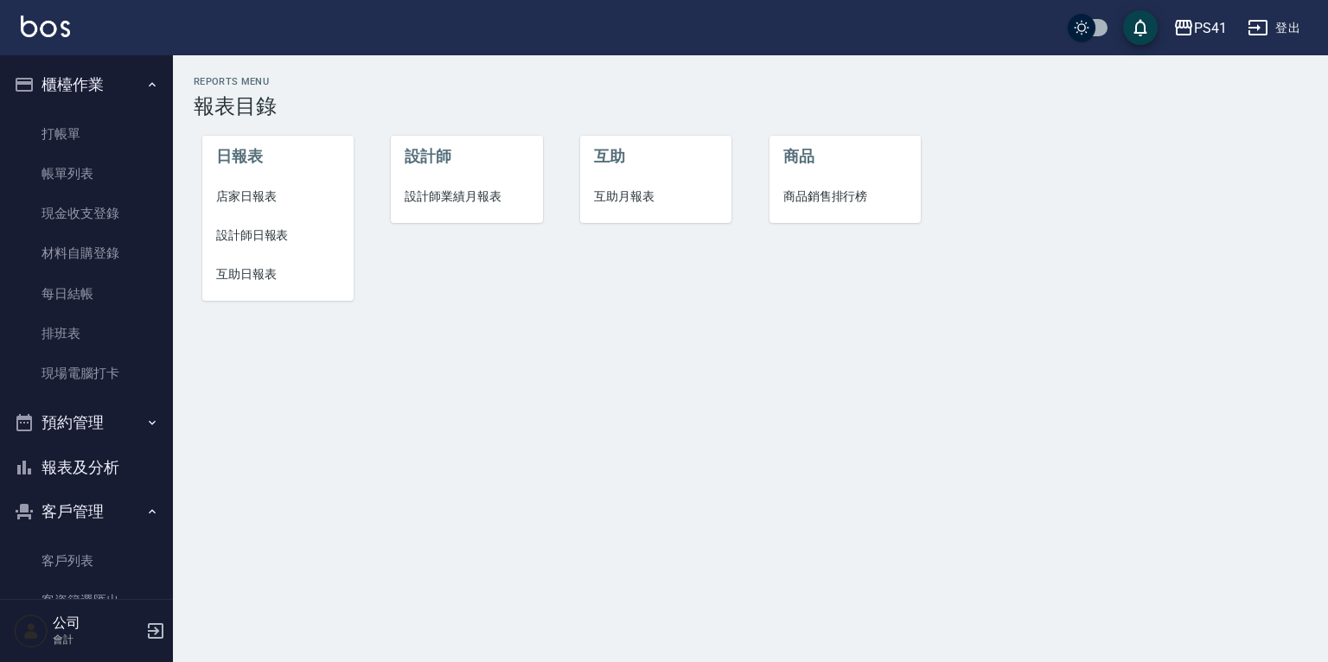
drag, startPoint x: 255, startPoint y: 270, endPoint x: 405, endPoint y: 318, distance: 157.2
click at [256, 270] on span "互助日報表" at bounding box center [278, 274] width 124 height 18
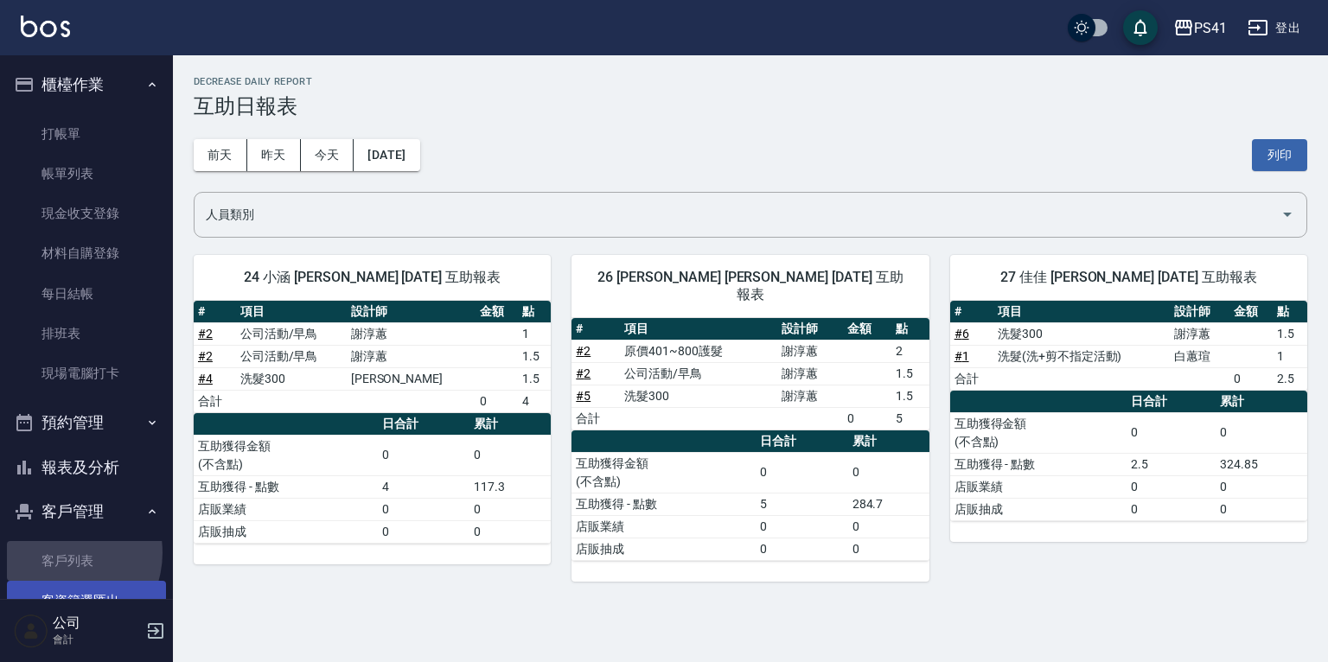
drag, startPoint x: 59, startPoint y: 553, endPoint x: 69, endPoint y: 581, distance: 29.5
click at [59, 553] on link "客戶列表" at bounding box center [86, 561] width 159 height 40
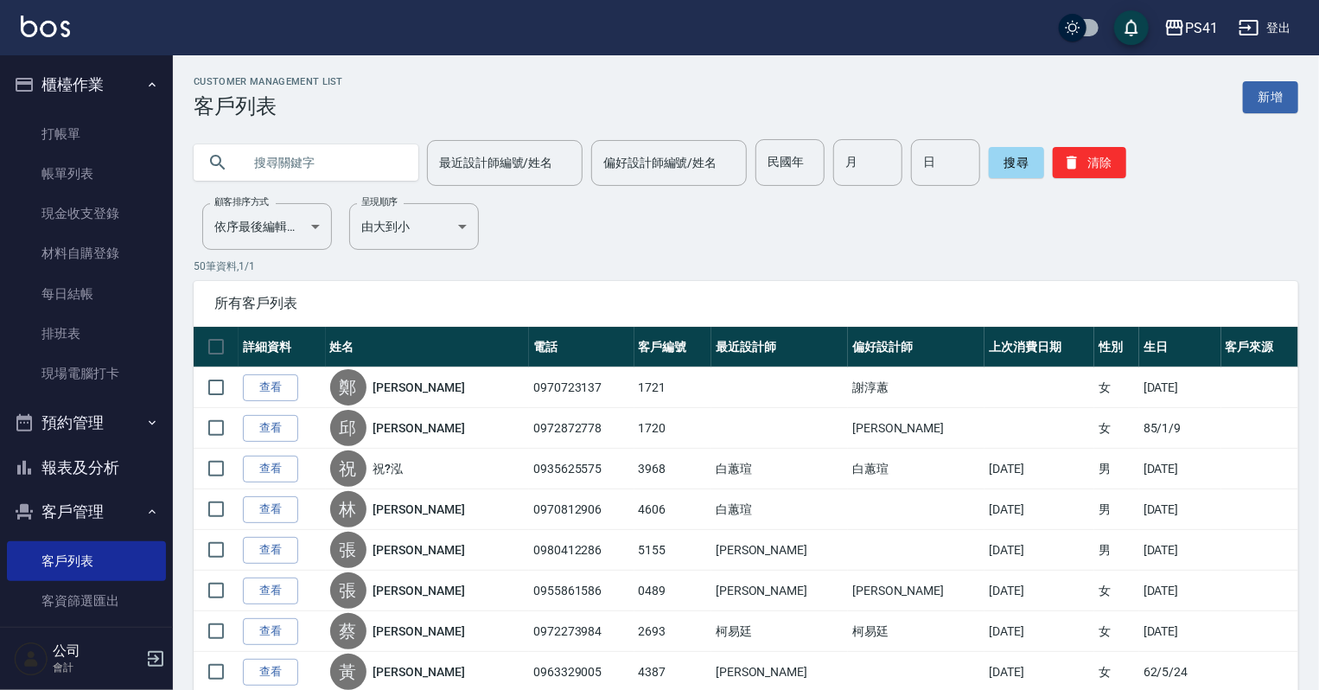
click at [315, 148] on input "text" at bounding box center [323, 162] width 163 height 47
type input "0921669862"
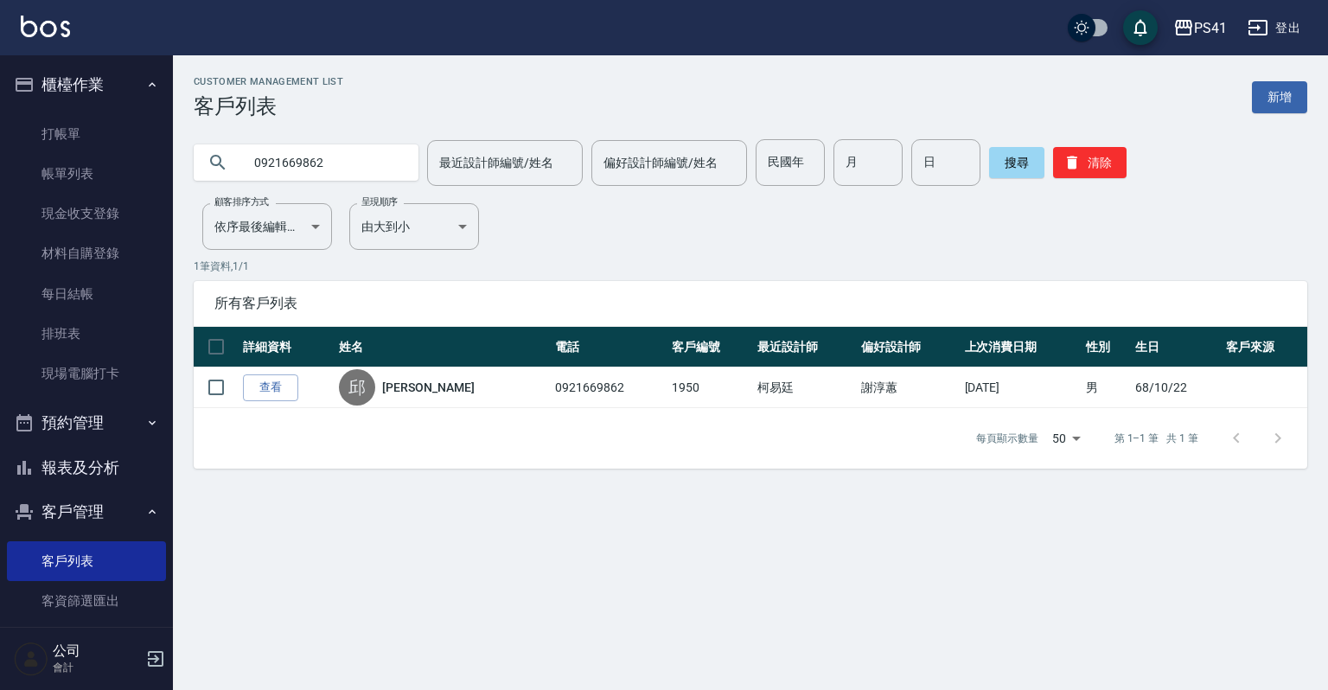
click at [1104, 180] on div "搜尋 清除" at bounding box center [1057, 162] width 137 height 47
click at [1101, 176] on button "清除" at bounding box center [1089, 162] width 73 height 31
click at [1096, 169] on button "清除" at bounding box center [1089, 162] width 73 height 31
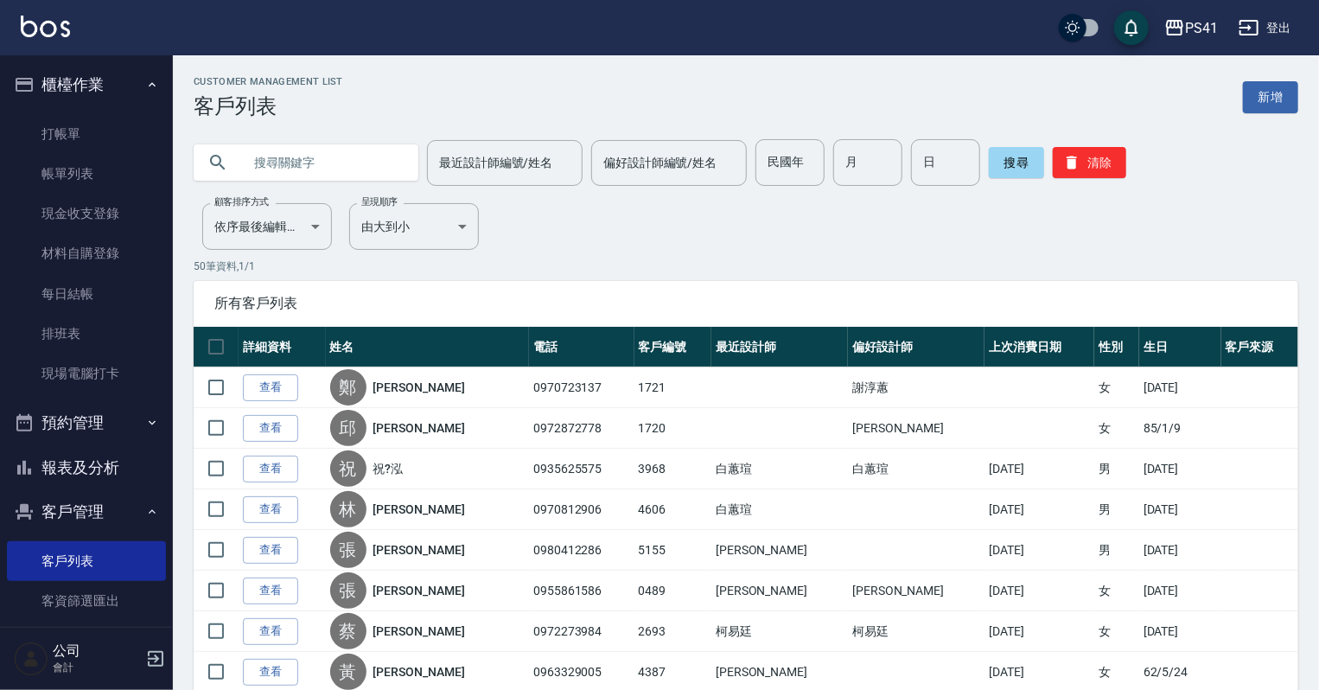
click at [335, 161] on input "text" at bounding box center [323, 162] width 163 height 47
type input "達"
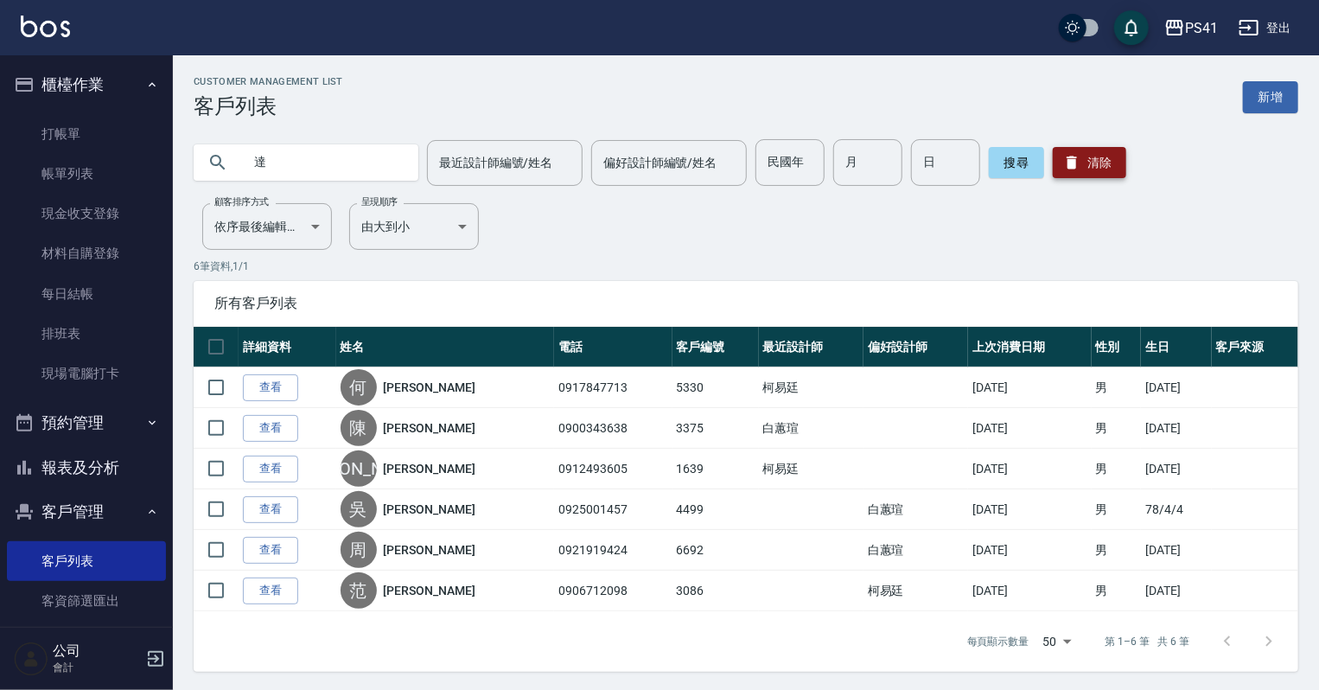
drag, startPoint x: 1110, startPoint y: 156, endPoint x: 1100, endPoint y: 160, distance: 10.9
click at [1101, 160] on button "清除" at bounding box center [1089, 162] width 73 height 31
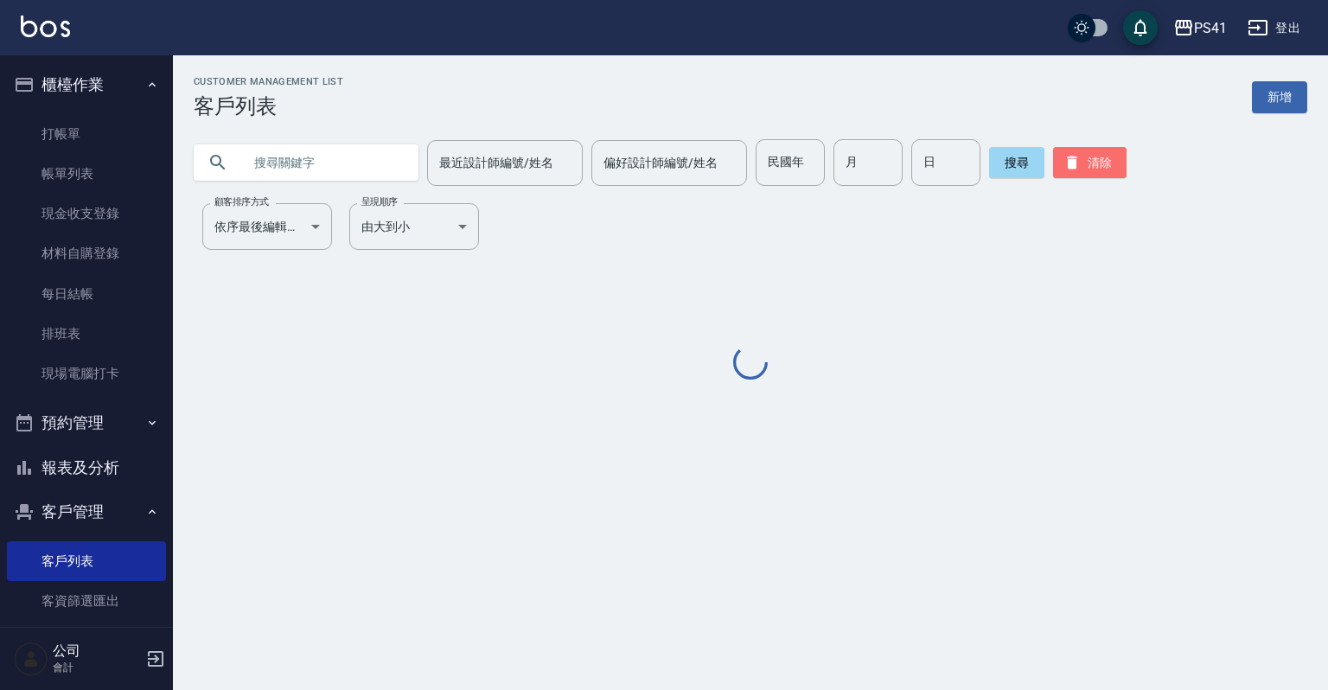
drag, startPoint x: 1100, startPoint y: 160, endPoint x: 980, endPoint y: 160, distance: 119.3
click at [1087, 160] on button "清除" at bounding box center [1089, 162] width 73 height 31
click at [1110, 157] on button "清除" at bounding box center [1089, 162] width 73 height 31
drag, startPoint x: 1110, startPoint y: 157, endPoint x: 1090, endPoint y: 157, distance: 19.9
click at [1098, 157] on button "清除" at bounding box center [1089, 162] width 73 height 31
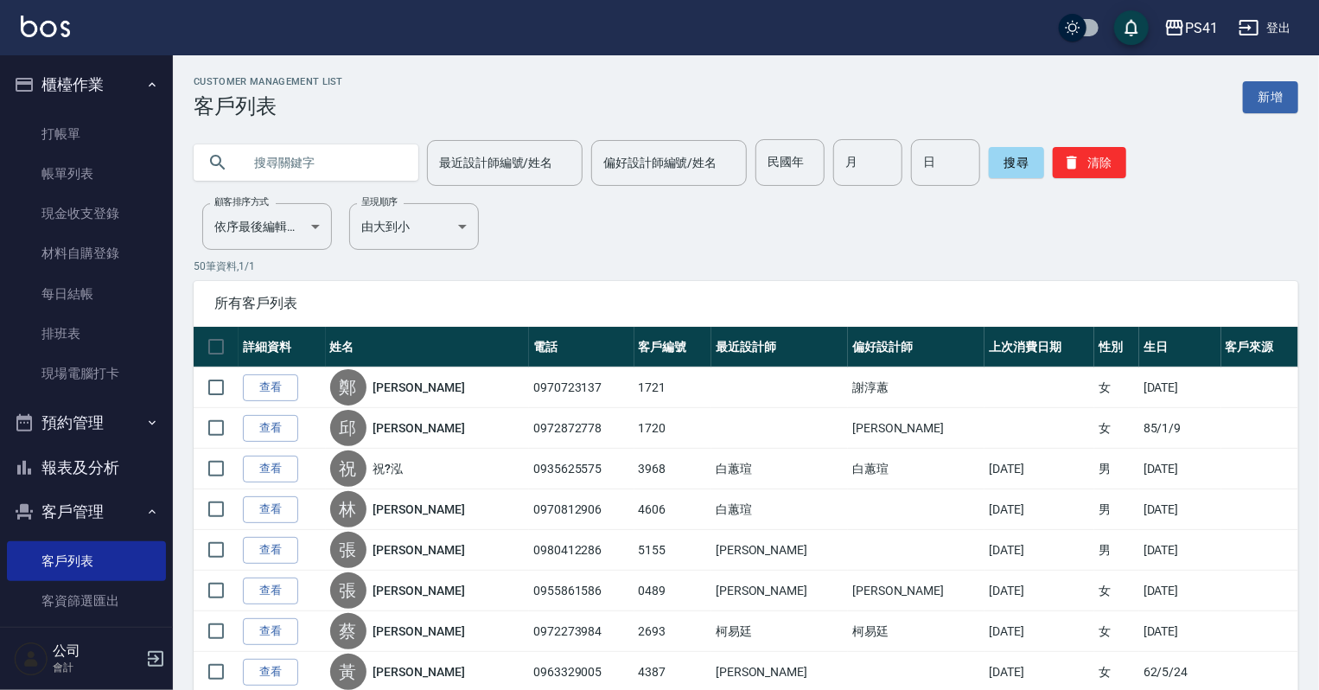
click at [149, 86] on icon "button" at bounding box center [152, 84] width 7 height 4
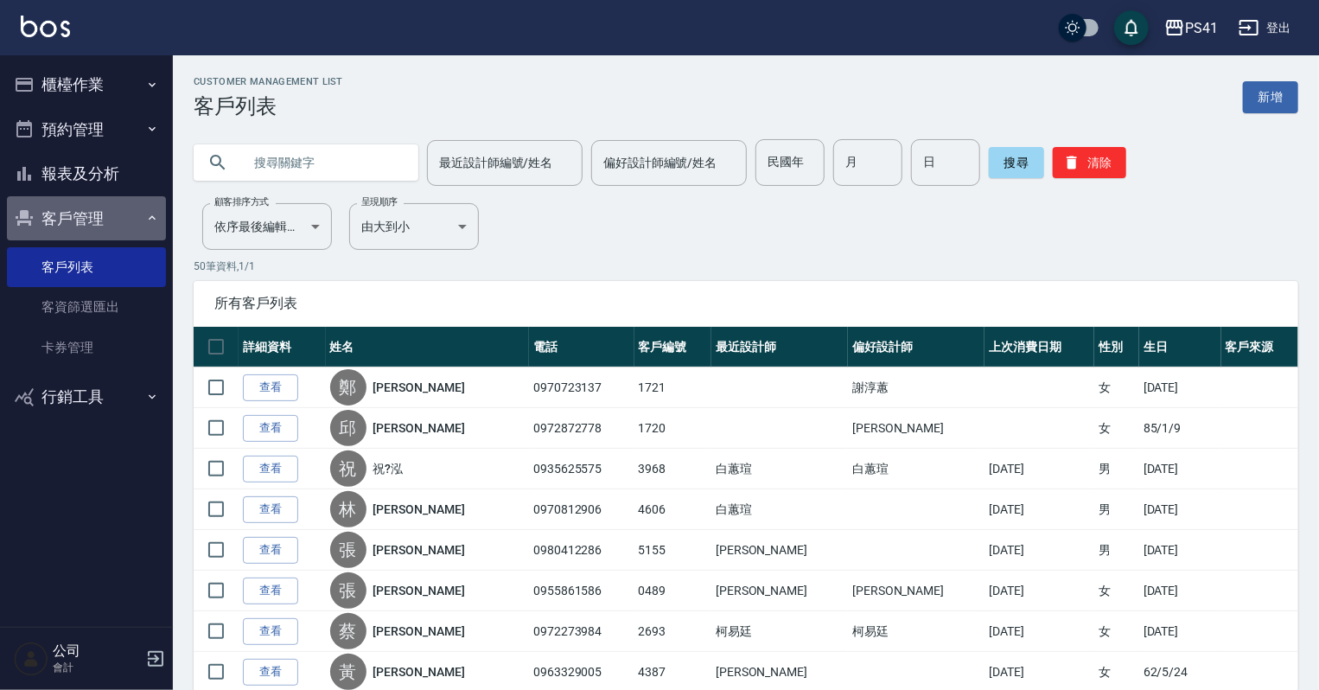
click at [131, 220] on button "客戶管理" at bounding box center [86, 218] width 159 height 45
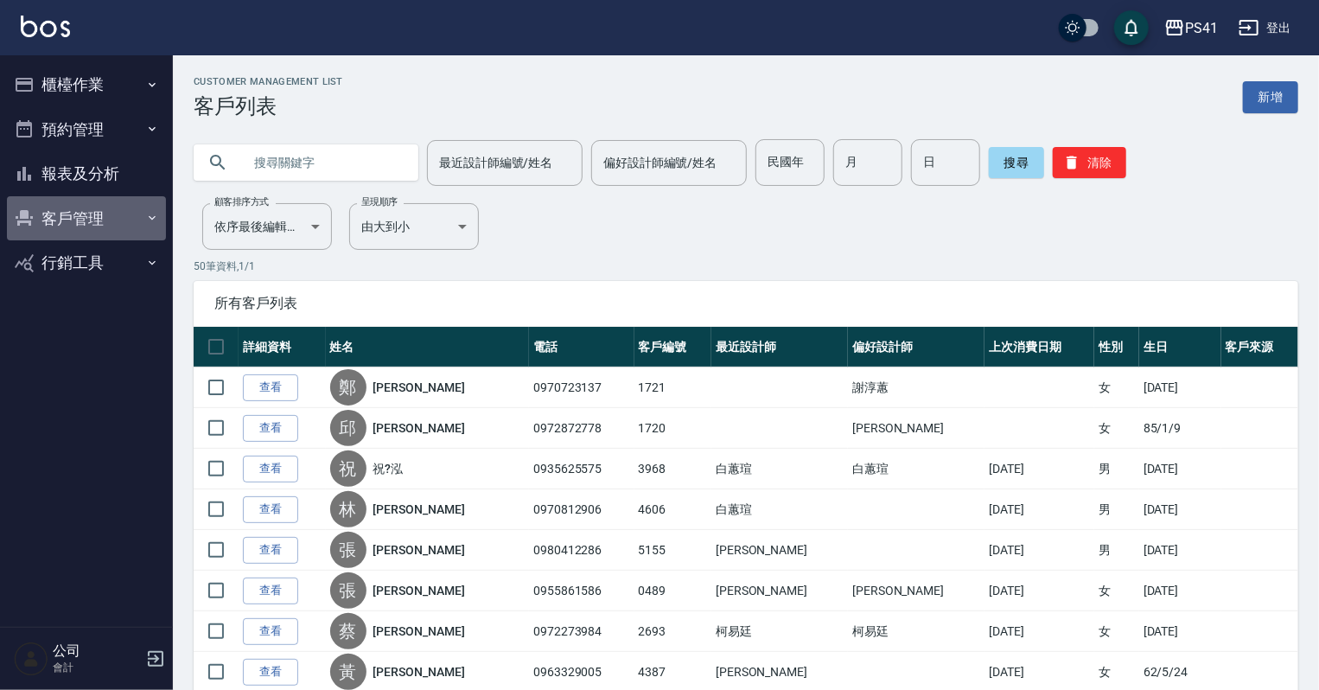
click at [131, 220] on button "客戶管理" at bounding box center [86, 218] width 159 height 45
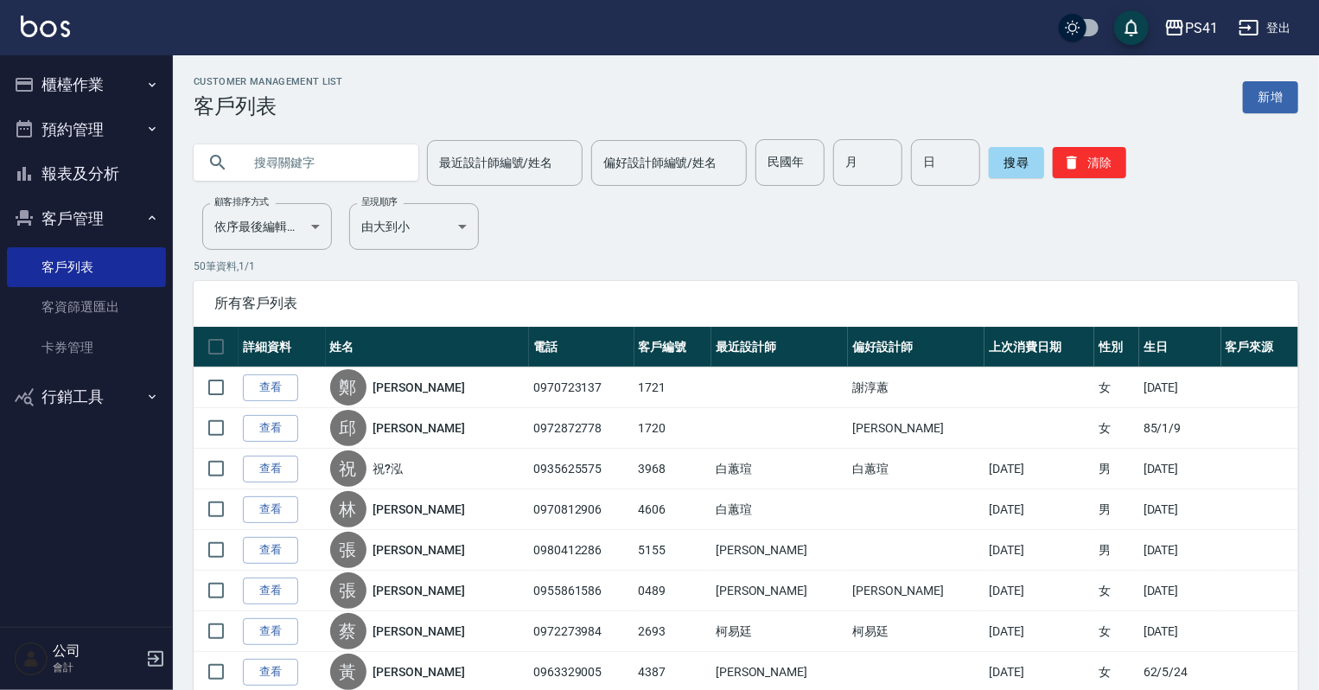
click at [157, 122] on icon "button" at bounding box center [152, 129] width 14 height 14
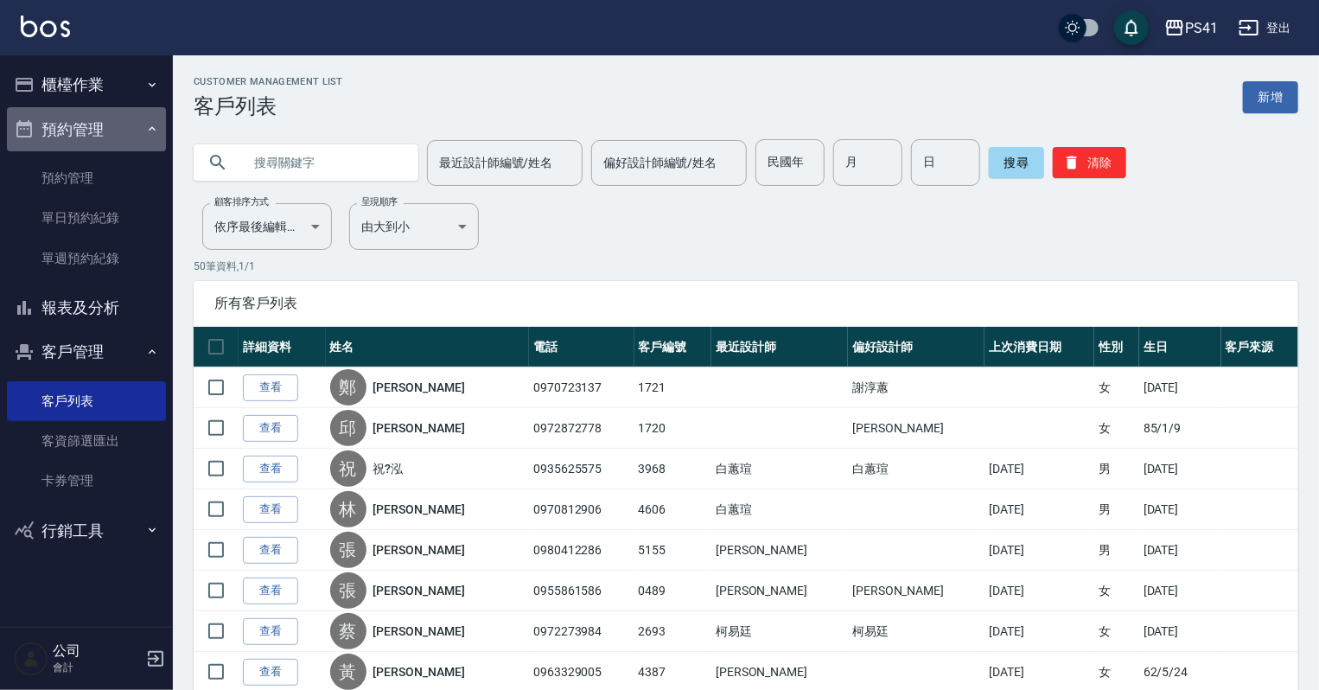
drag, startPoint x: 157, startPoint y: 123, endPoint x: 122, endPoint y: 97, distance: 43.9
click at [156, 123] on icon "button" at bounding box center [152, 129] width 14 height 14
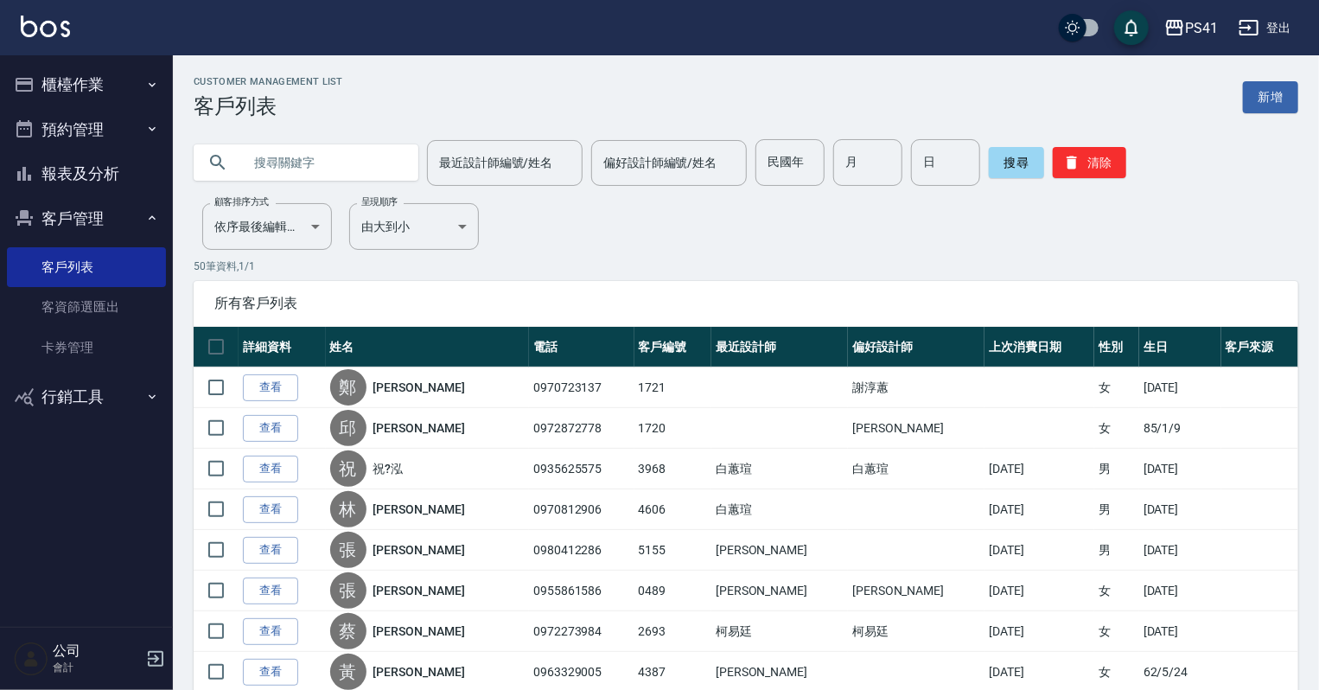
click at [125, 93] on button "櫃檯作業" at bounding box center [86, 84] width 159 height 45
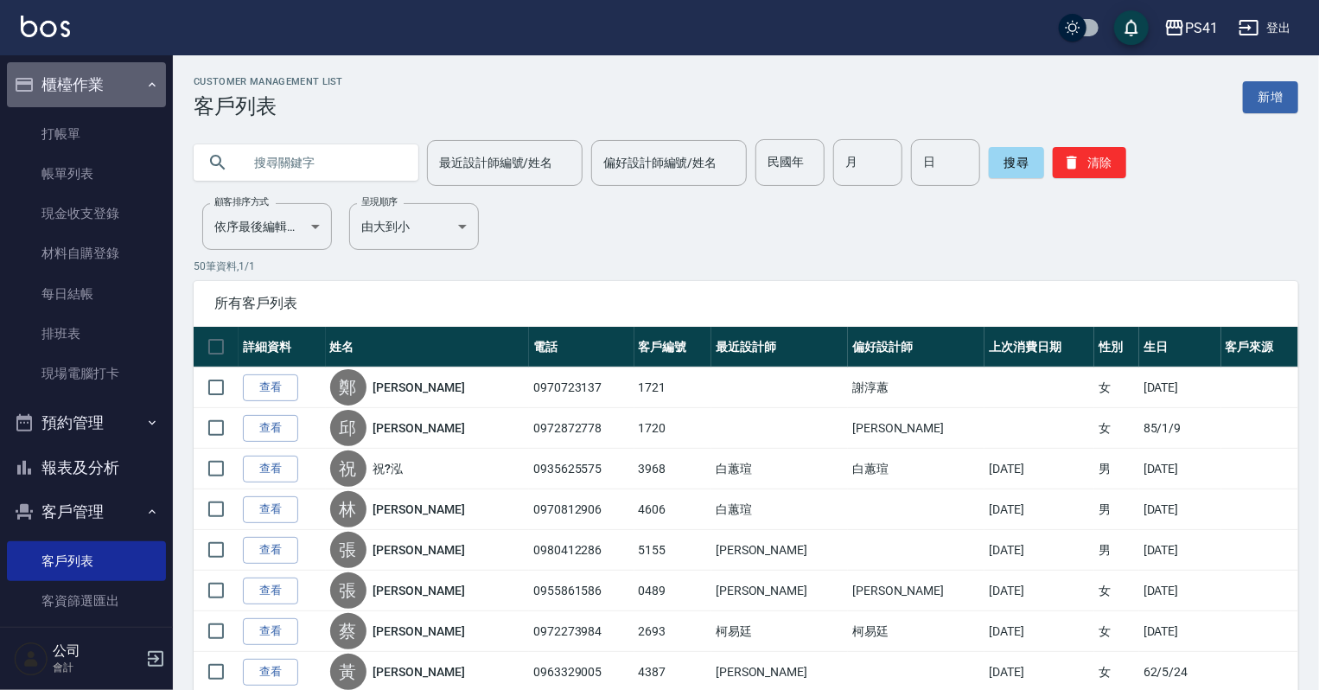
click at [132, 90] on button "櫃檯作業" at bounding box center [86, 84] width 159 height 45
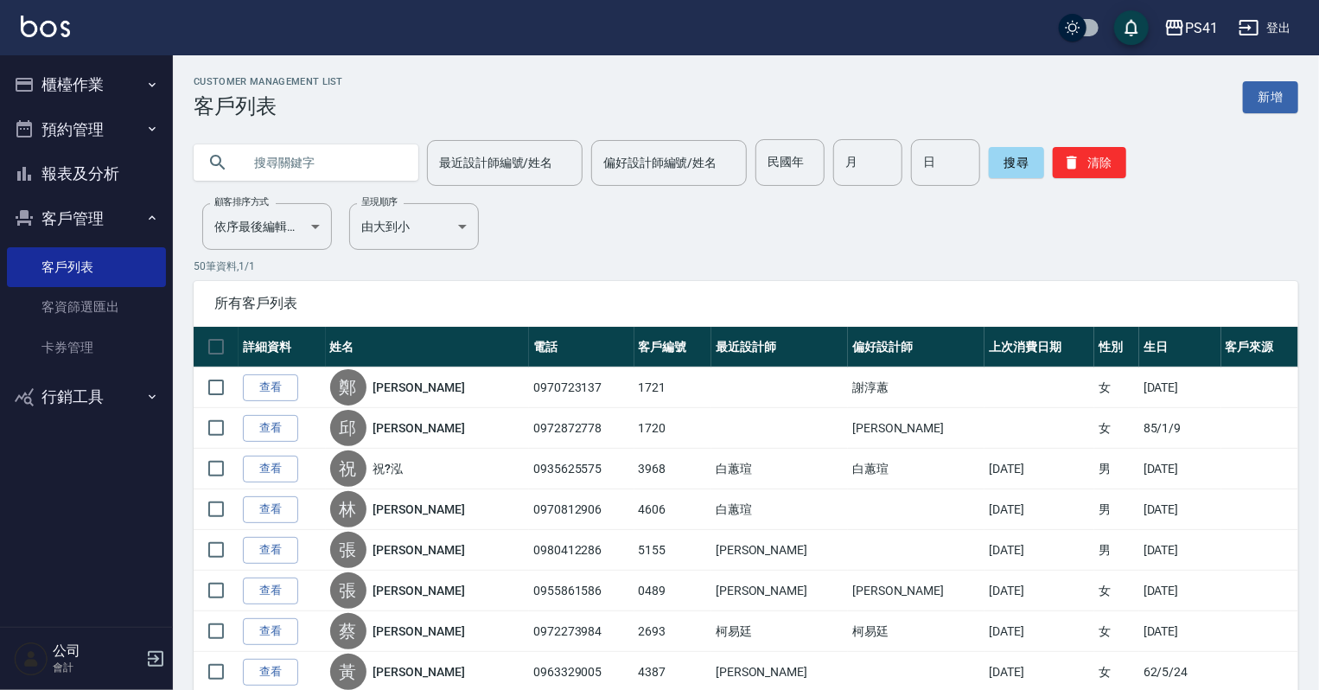
click at [143, 190] on button "報表及分析" at bounding box center [86, 173] width 159 height 45
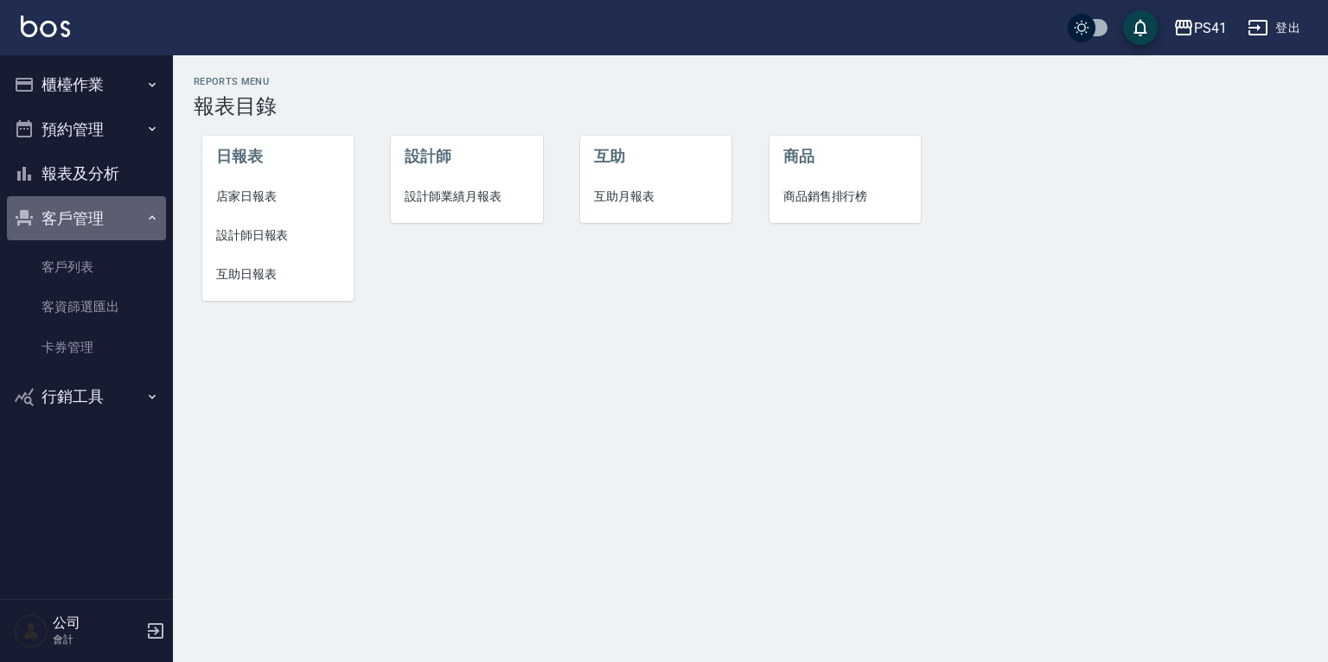
click at [118, 234] on button "客戶管理" at bounding box center [86, 218] width 159 height 45
click at [118, 229] on button "客戶管理" at bounding box center [86, 218] width 159 height 45
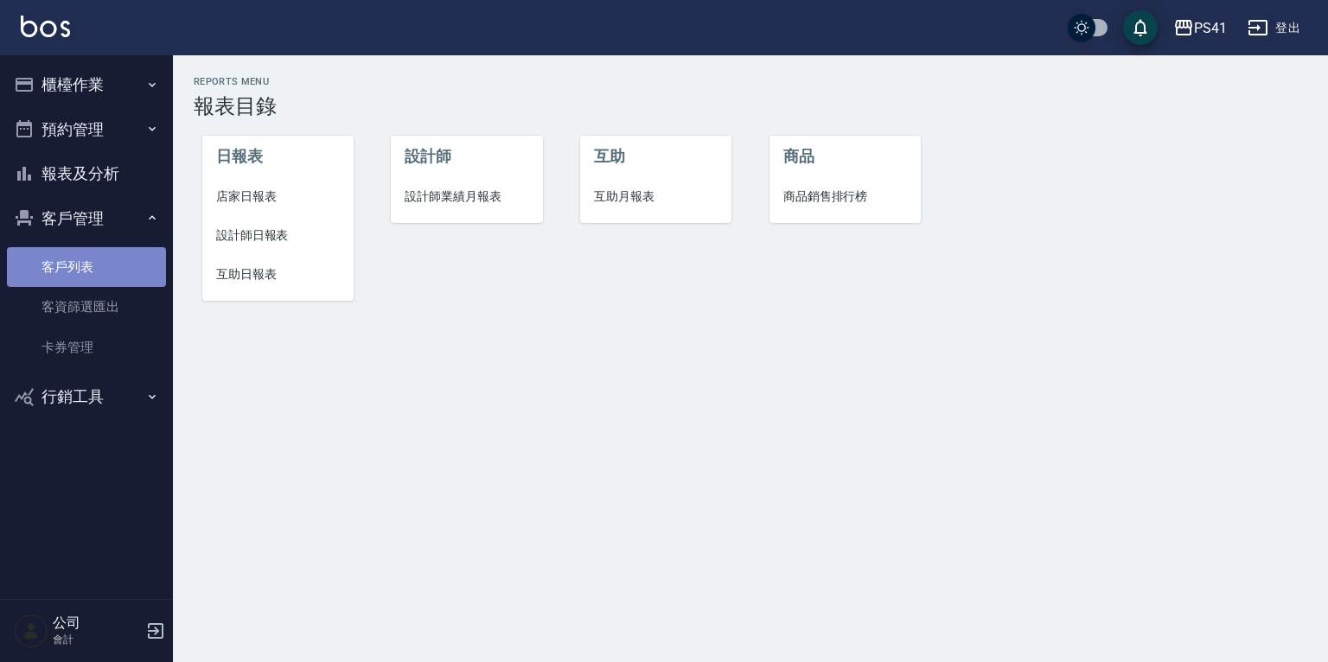
click at [101, 259] on link "客戶列表" at bounding box center [86, 267] width 159 height 40
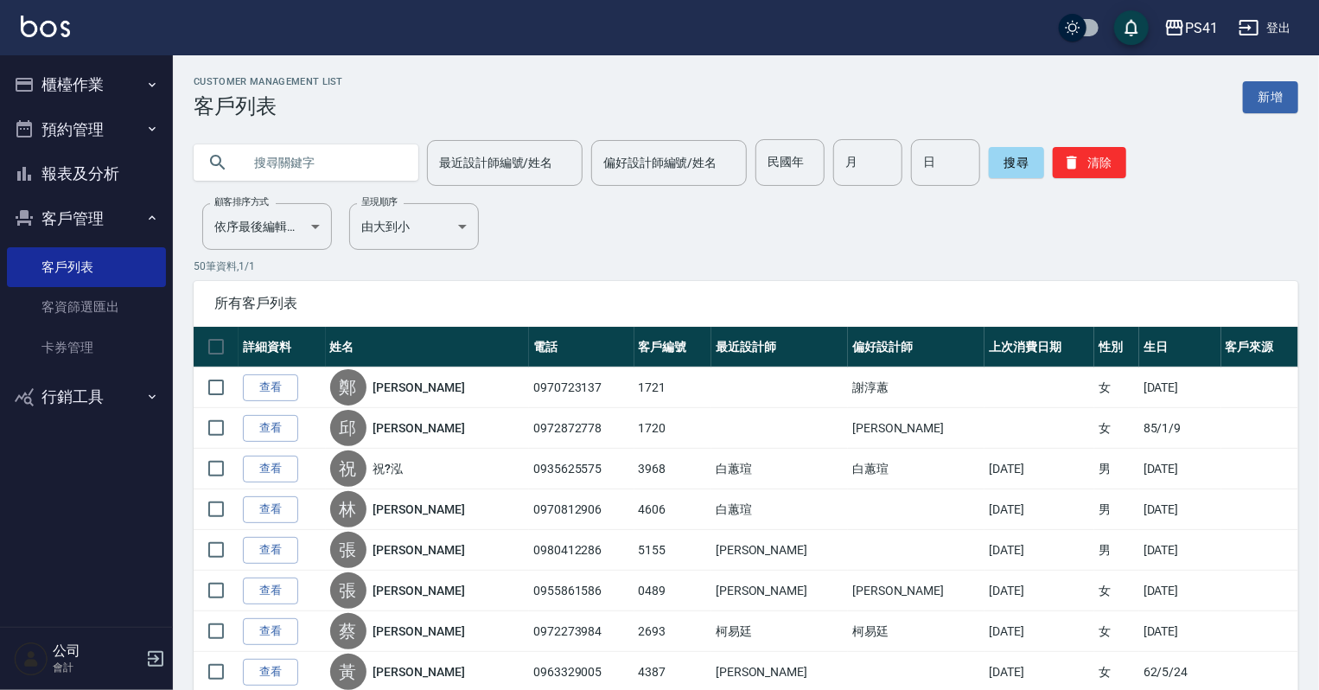
click at [44, 225] on button "客戶管理" at bounding box center [86, 218] width 159 height 45
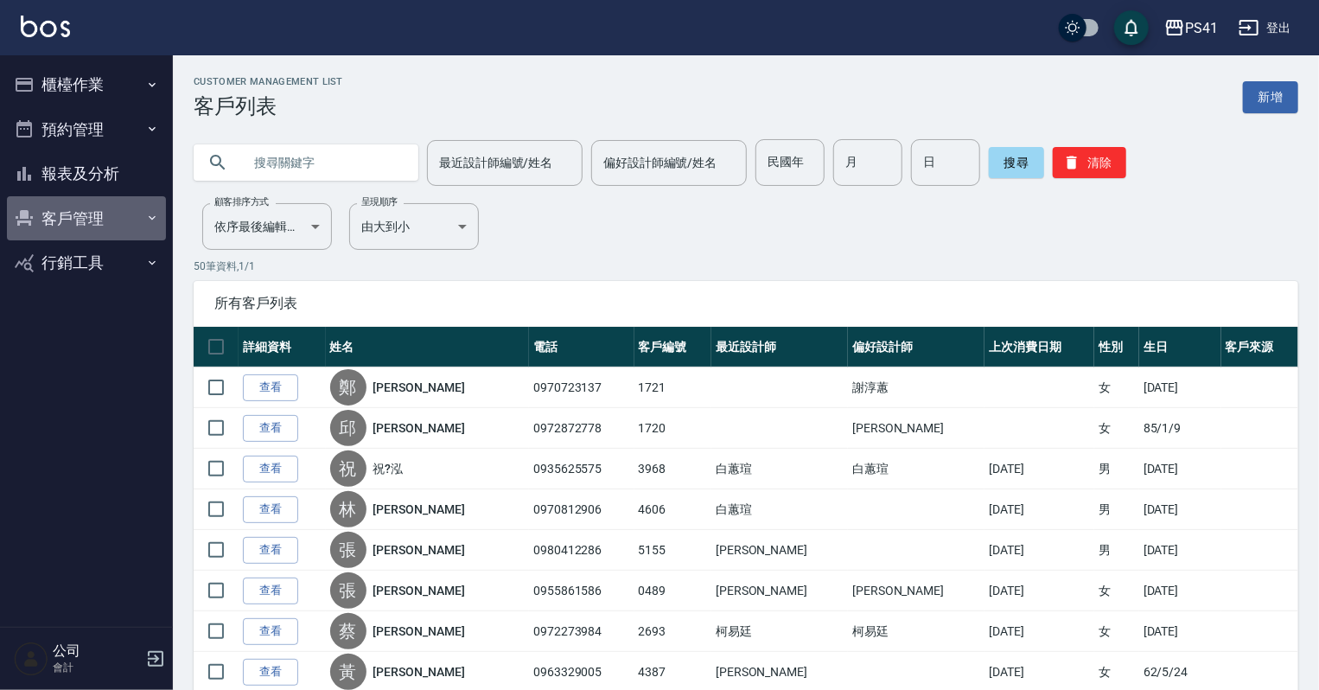
click at [45, 214] on button "客戶管理" at bounding box center [86, 218] width 159 height 45
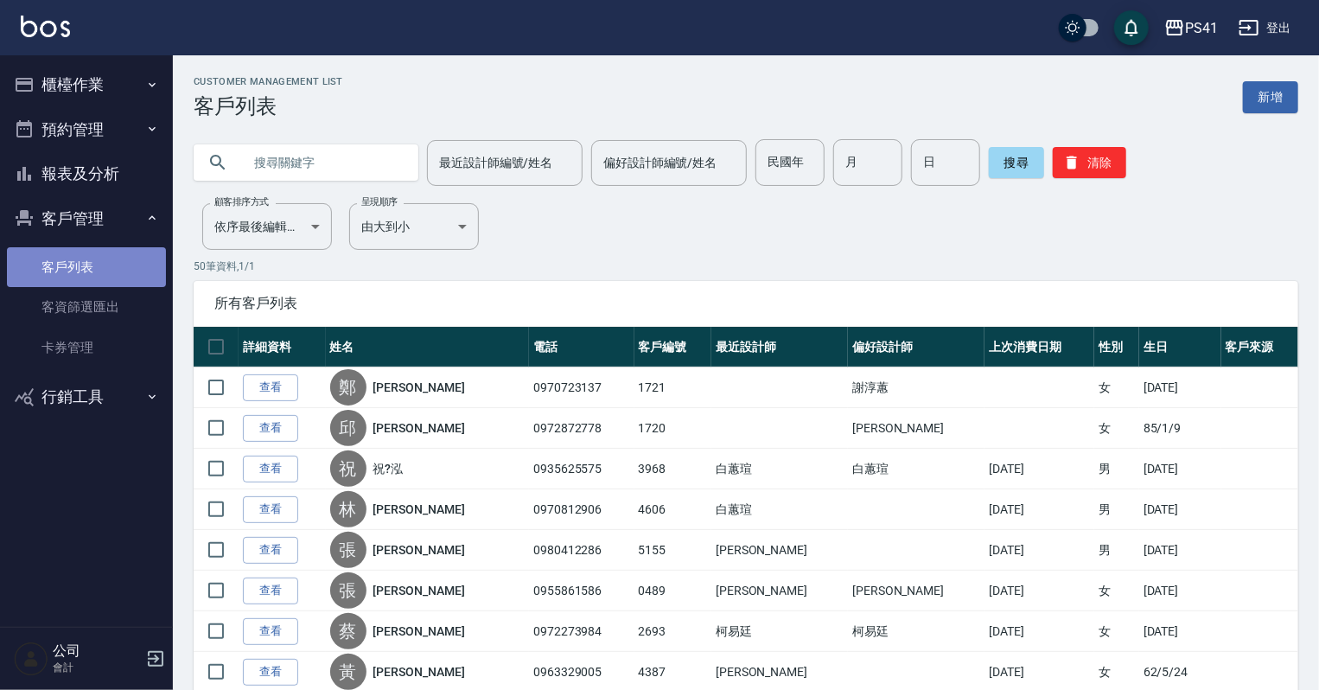
click at [77, 256] on link "客戶列表" at bounding box center [86, 267] width 159 height 40
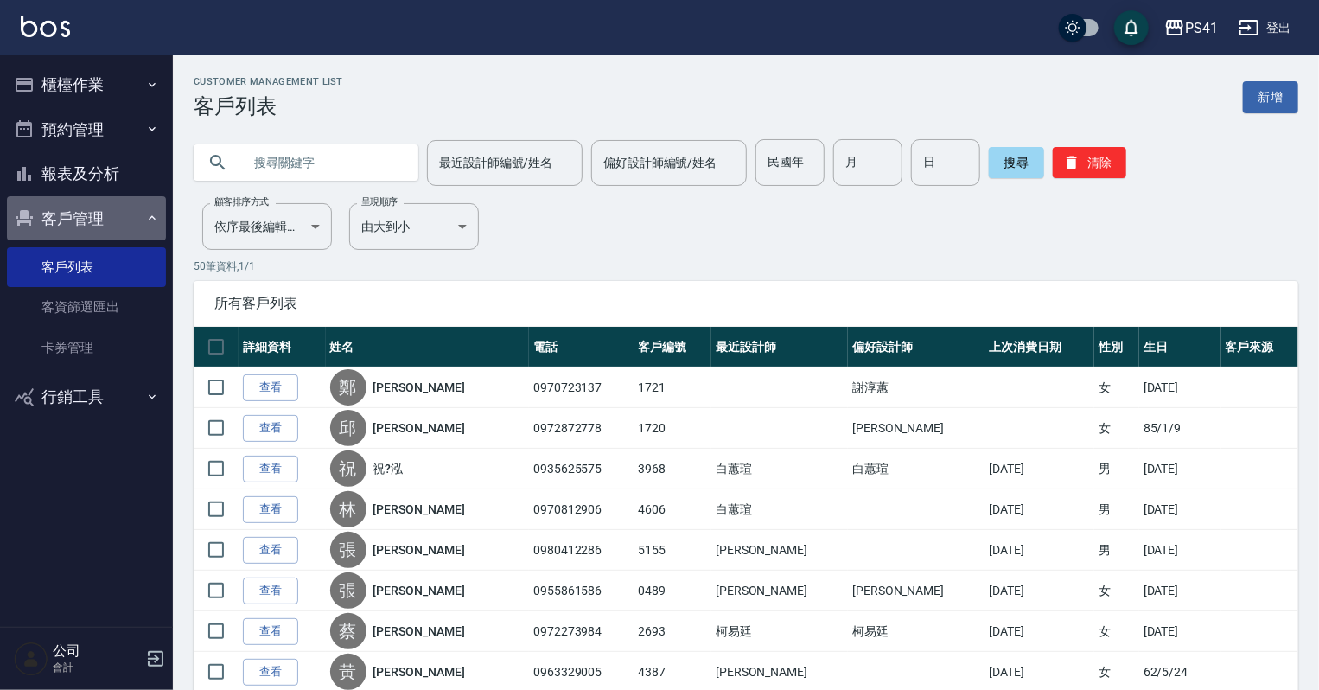
click at [91, 230] on button "客戶管理" at bounding box center [86, 218] width 159 height 45
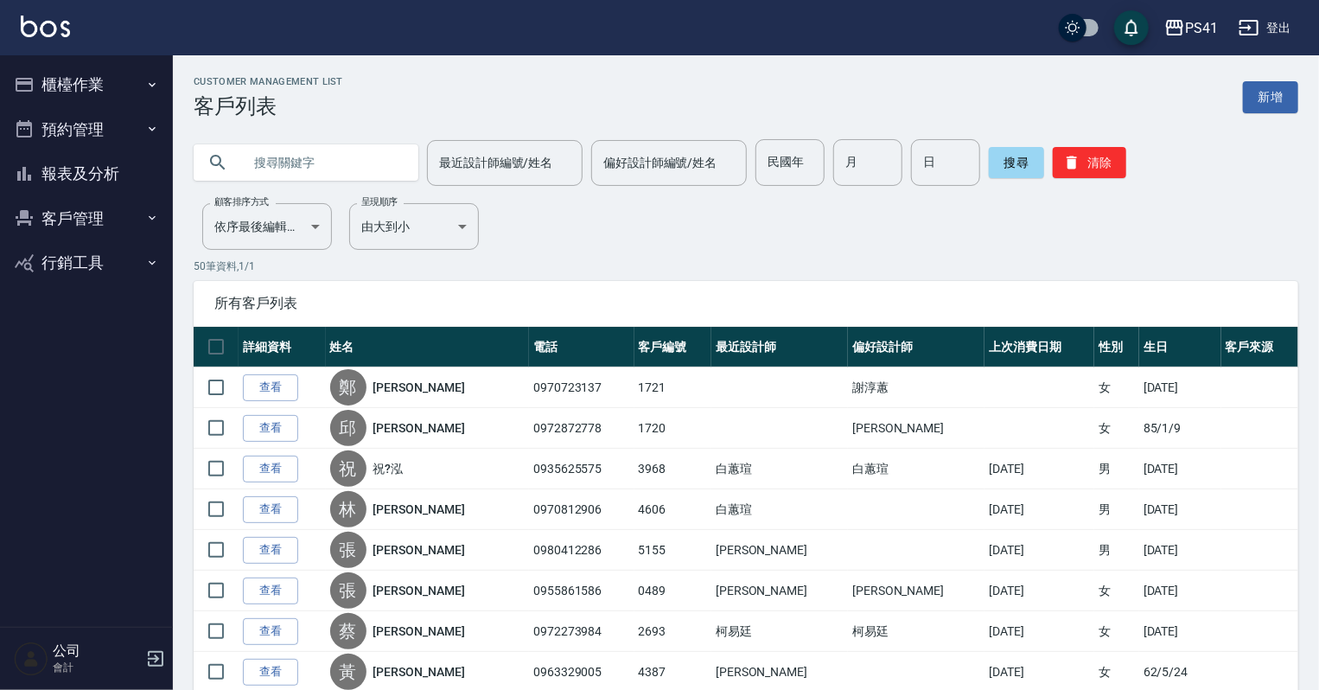
click at [135, 169] on button "報表及分析" at bounding box center [86, 173] width 159 height 45
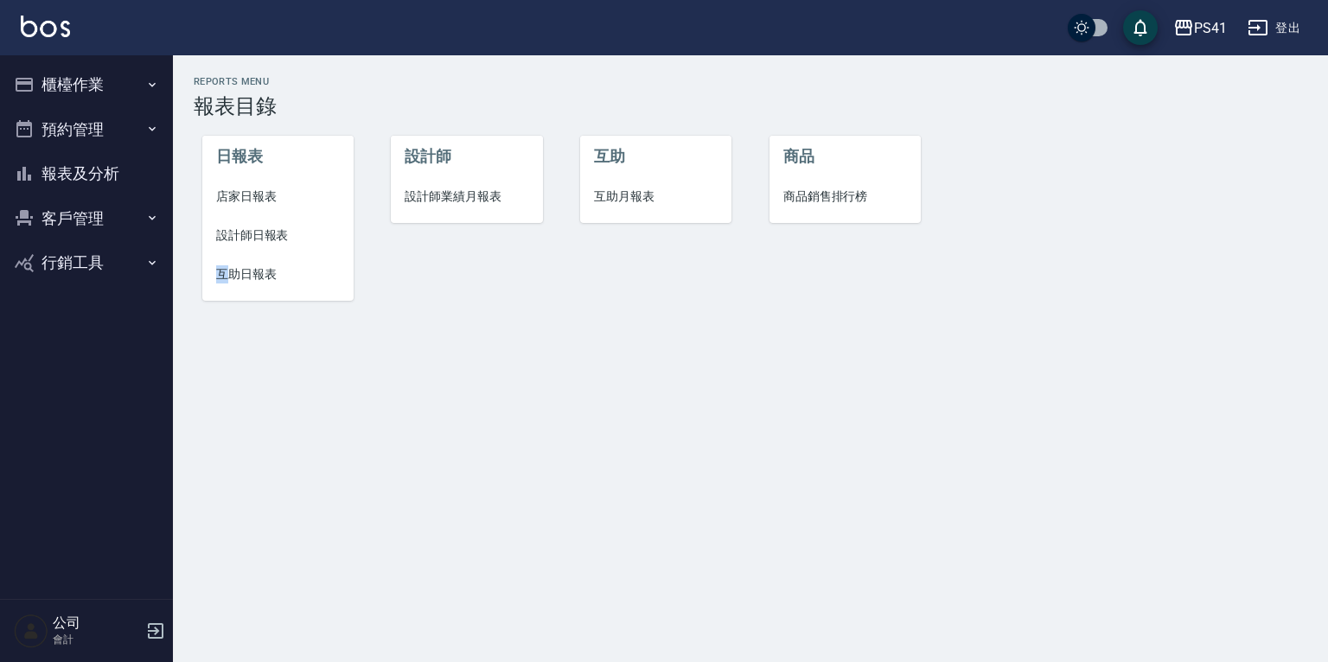
drag, startPoint x: 203, startPoint y: 411, endPoint x: 211, endPoint y: 404, distance: 10.4
click at [211, 404] on div "Reports Menu 報表目錄 日報表 店家日報表 設計師日報表 互助日報表 設計師 設計師業績月報表 互助 互助月報表 商品 商品銷售排行榜" at bounding box center [664, 331] width 1328 height 662
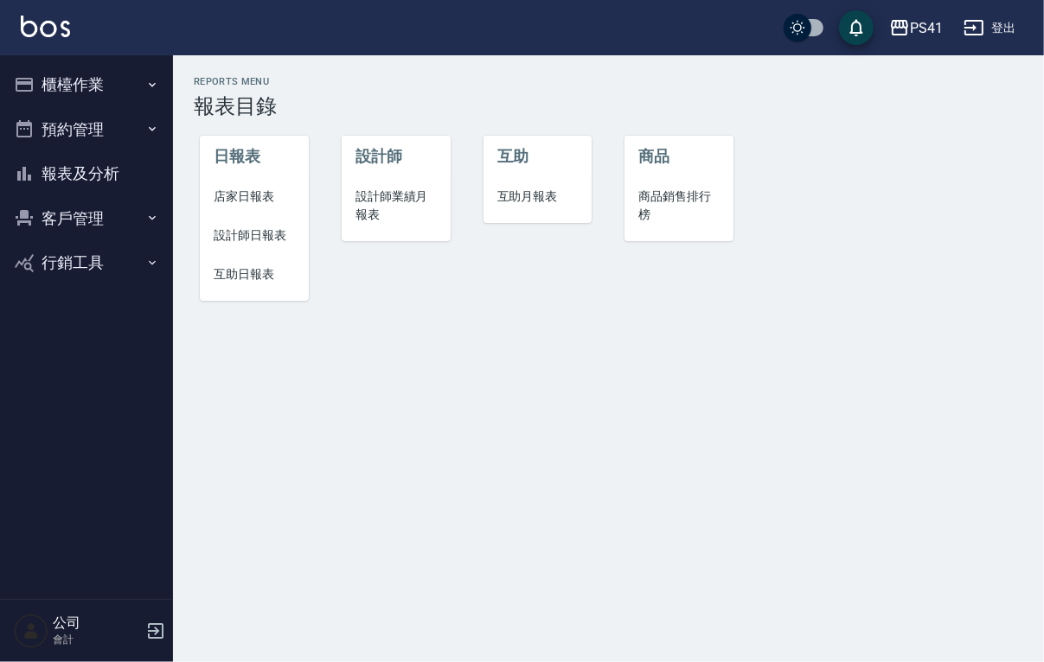
click at [795, 482] on div "Reports Menu 報表目錄 日報表 店家日報表 設計師日報表 互助日報表 設計師 設計師業績月報表 互助 互助月報表 商品 商品銷售排行榜" at bounding box center [522, 331] width 1044 height 662
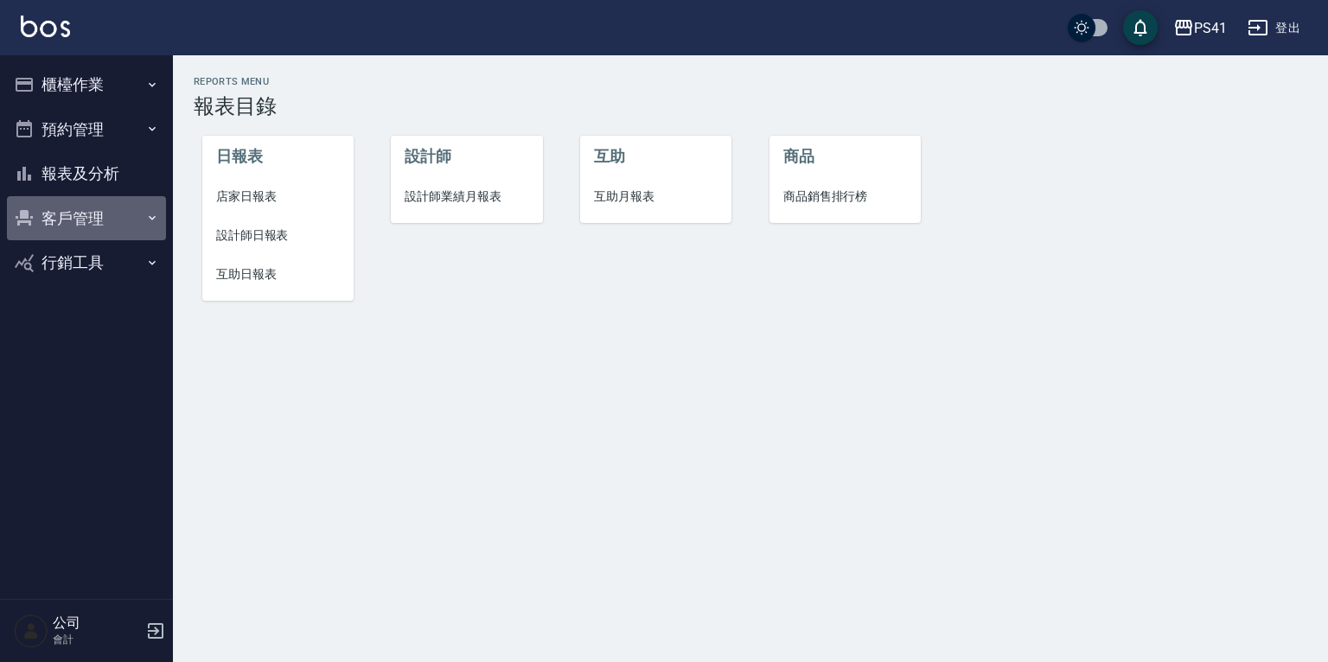
click at [162, 226] on button "客戶管理" at bounding box center [86, 218] width 159 height 45
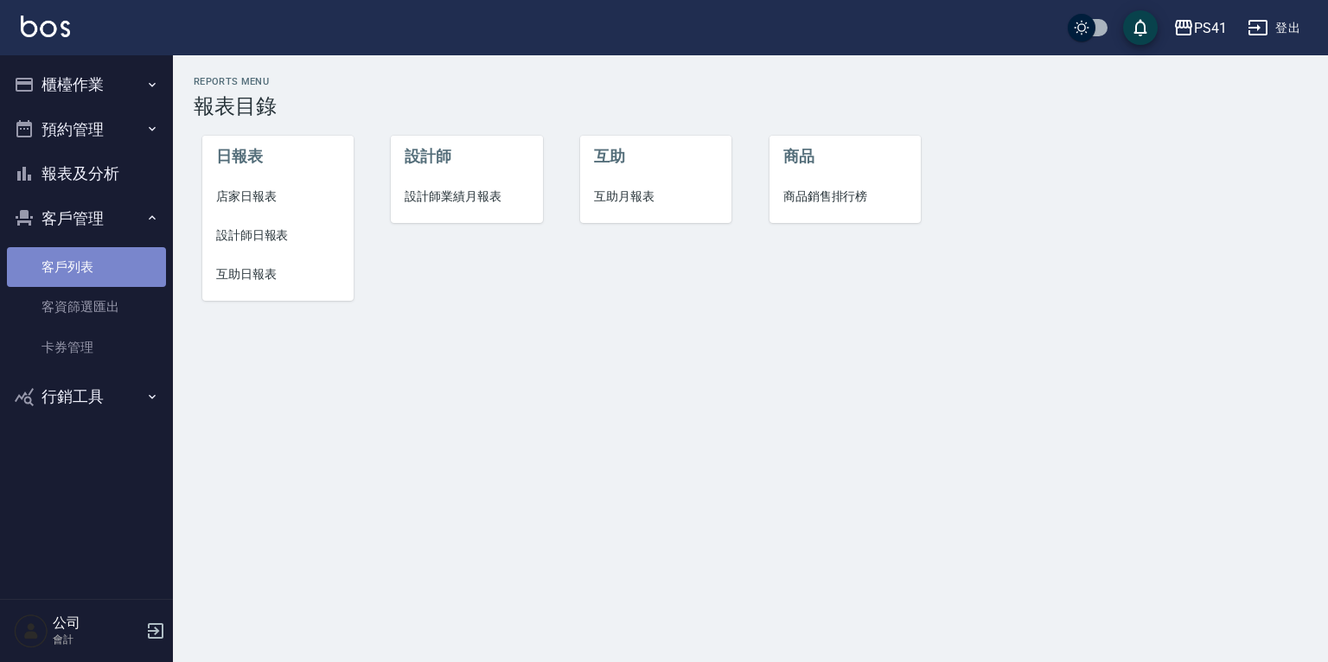
click at [76, 275] on link "客戶列表" at bounding box center [86, 267] width 159 height 40
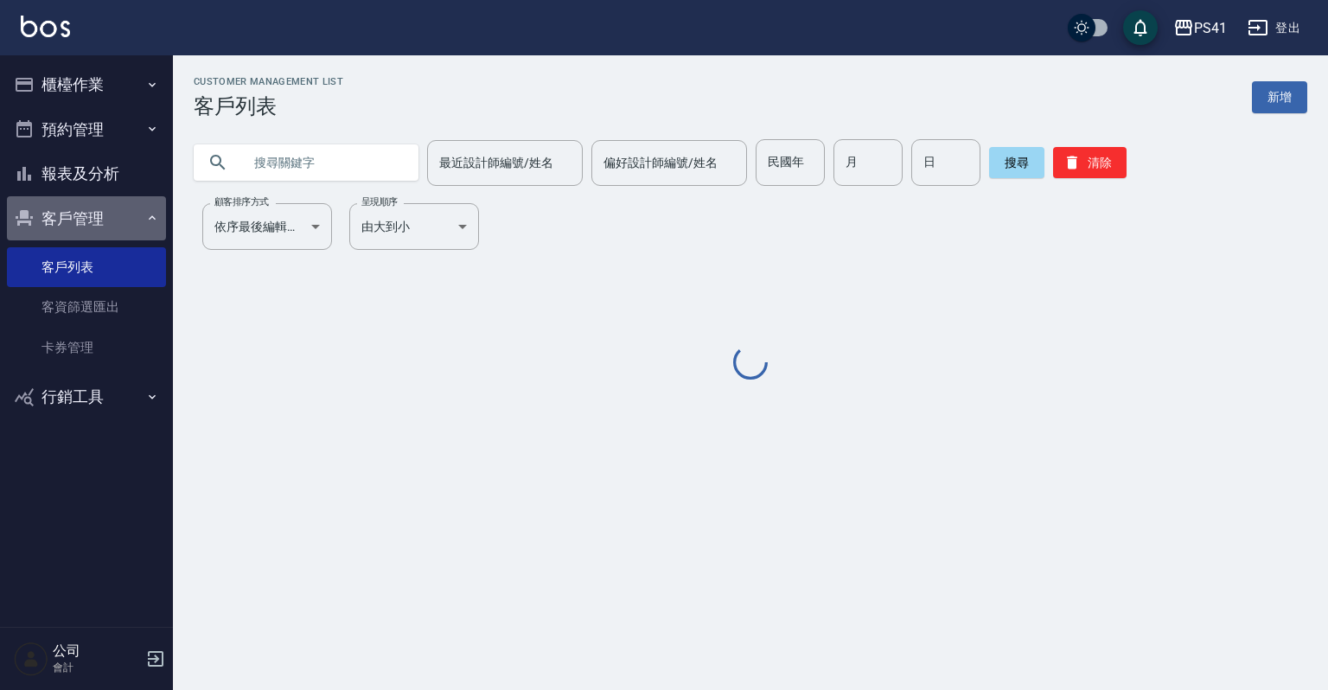
click at [137, 221] on button "客戶管理" at bounding box center [86, 218] width 159 height 45
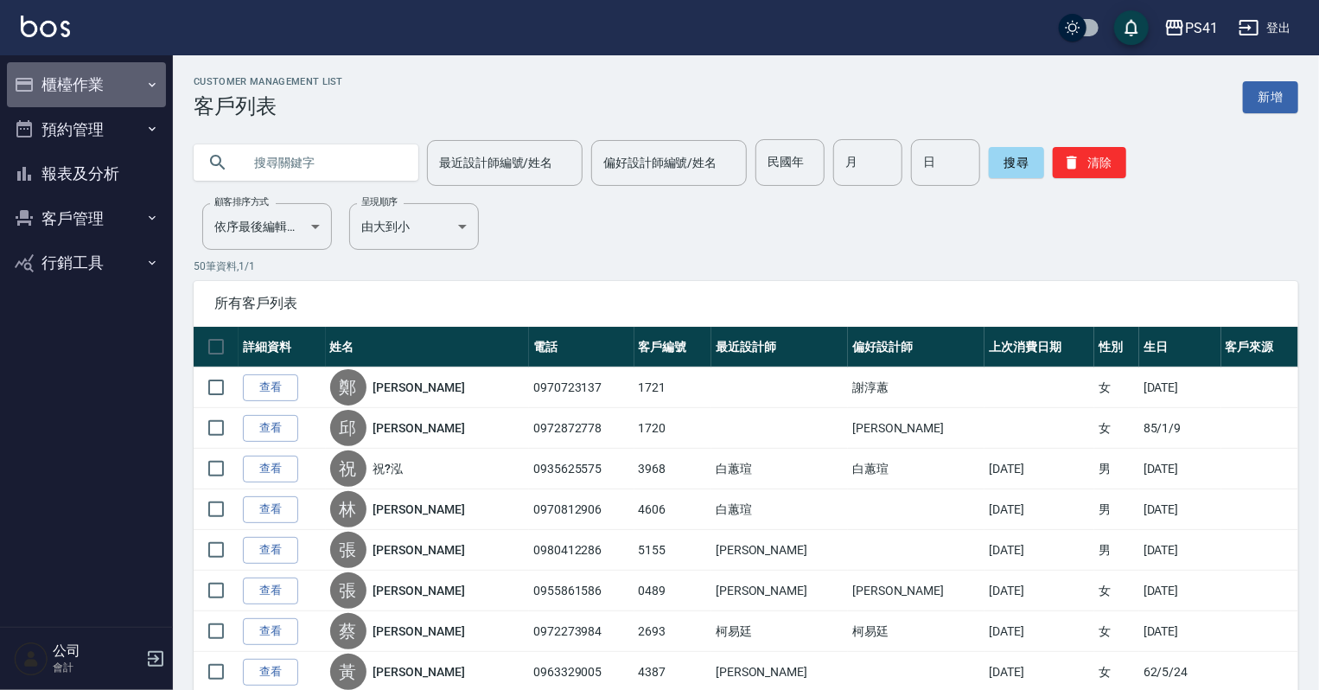
click at [80, 89] on button "櫃檯作業" at bounding box center [86, 84] width 159 height 45
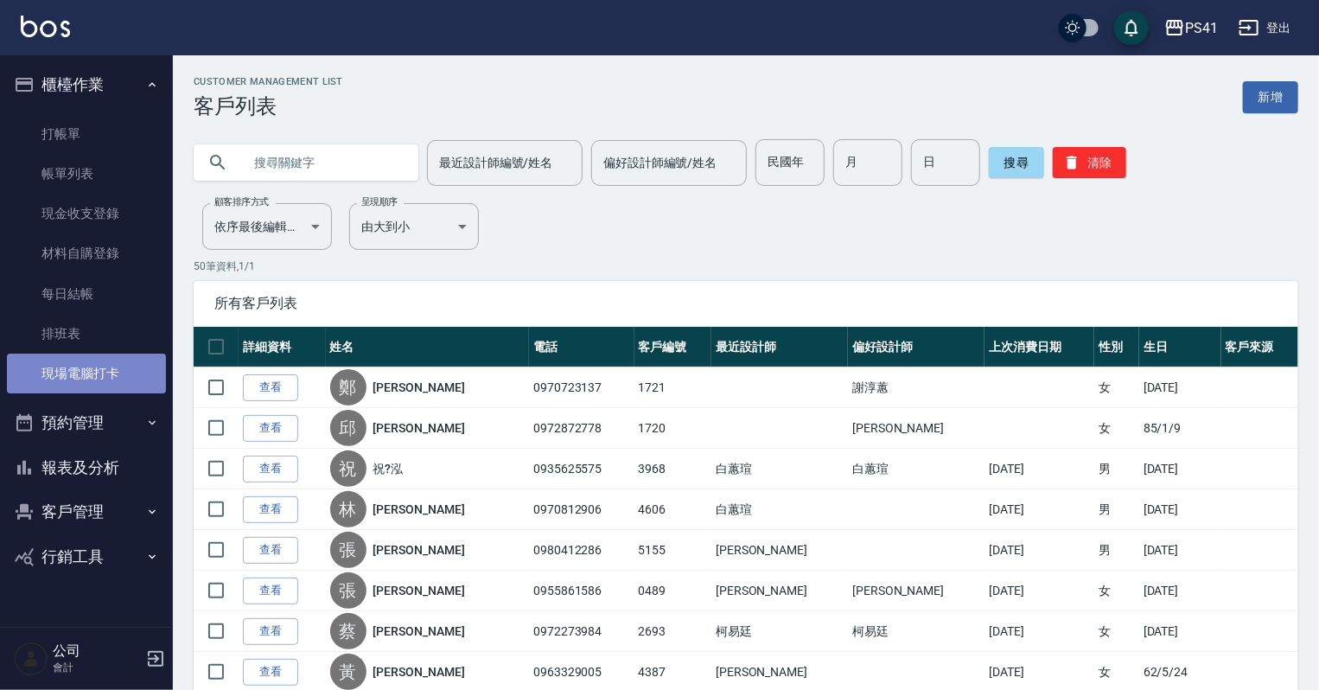
click at [133, 371] on link "現場電腦打卡" at bounding box center [86, 374] width 159 height 40
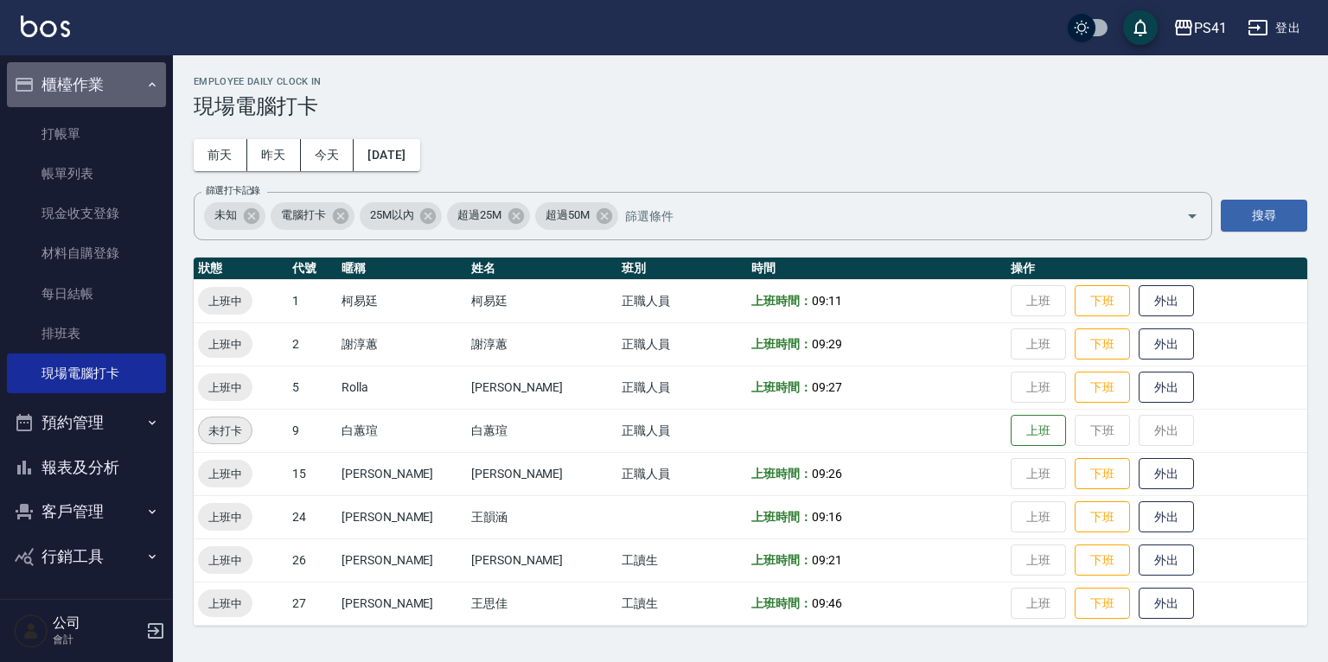
click at [72, 79] on button "櫃檯作業" at bounding box center [86, 84] width 159 height 45
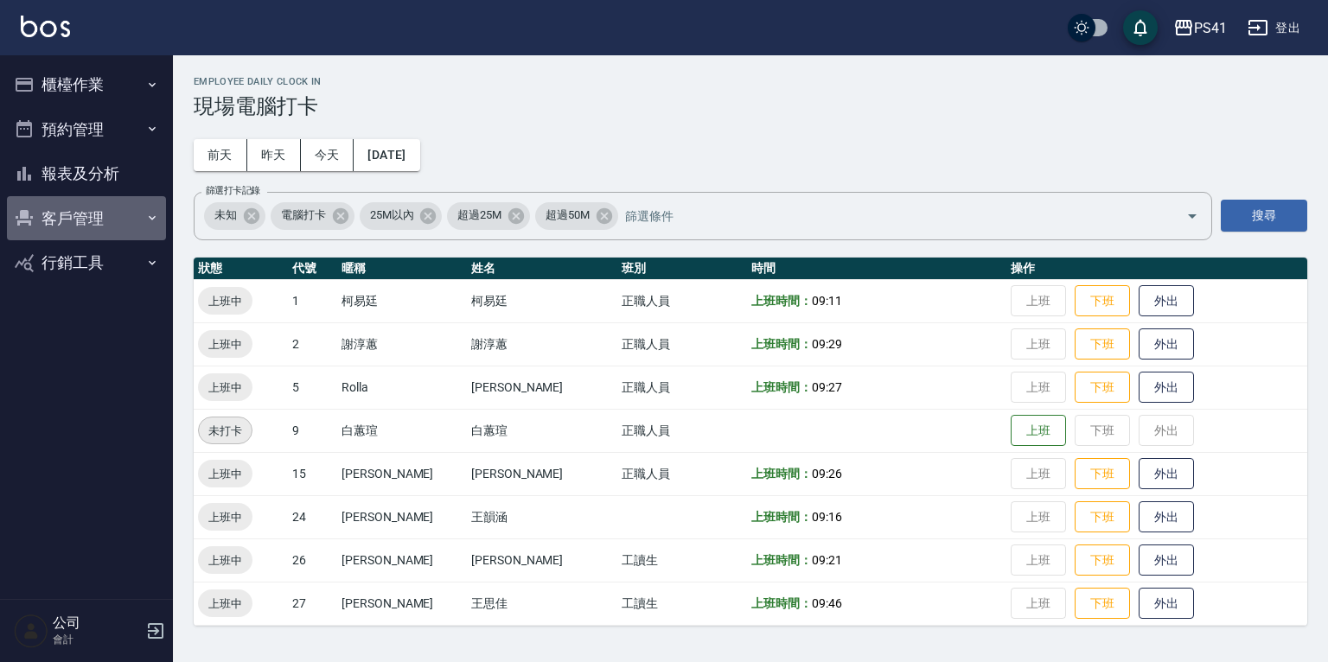
click at [35, 208] on button "客戶管理" at bounding box center [86, 218] width 159 height 45
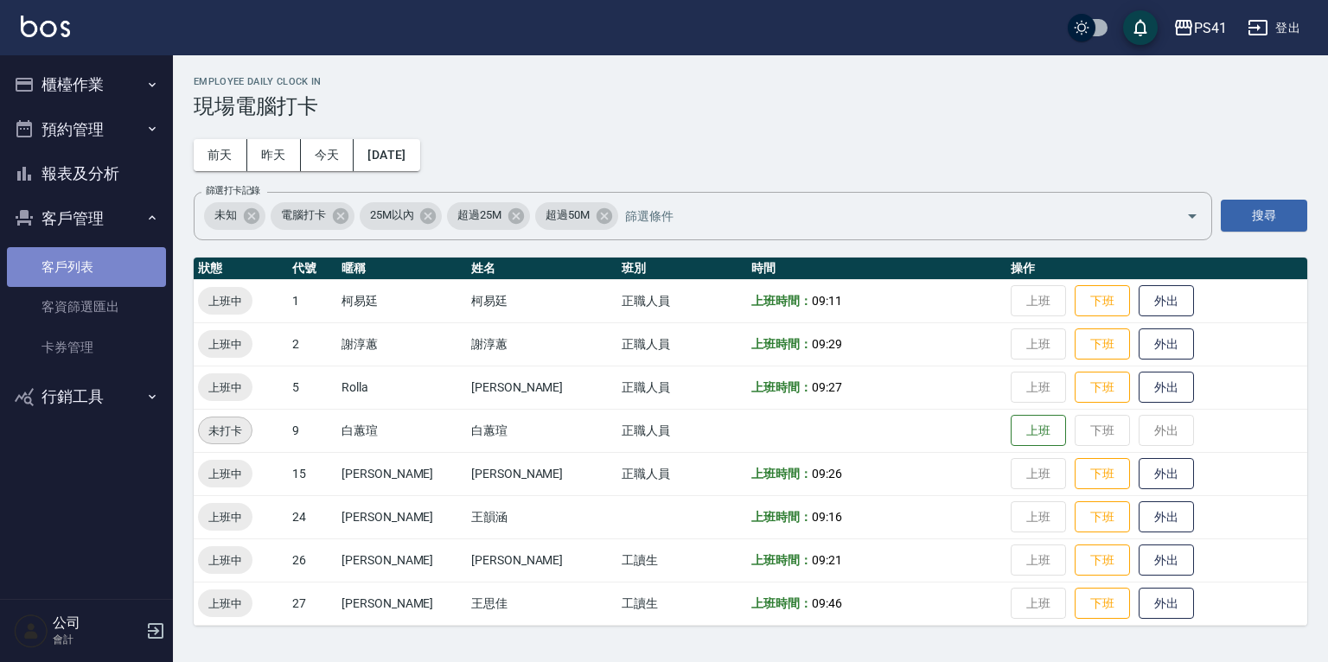
click at [100, 278] on link "客戶列表" at bounding box center [86, 267] width 159 height 40
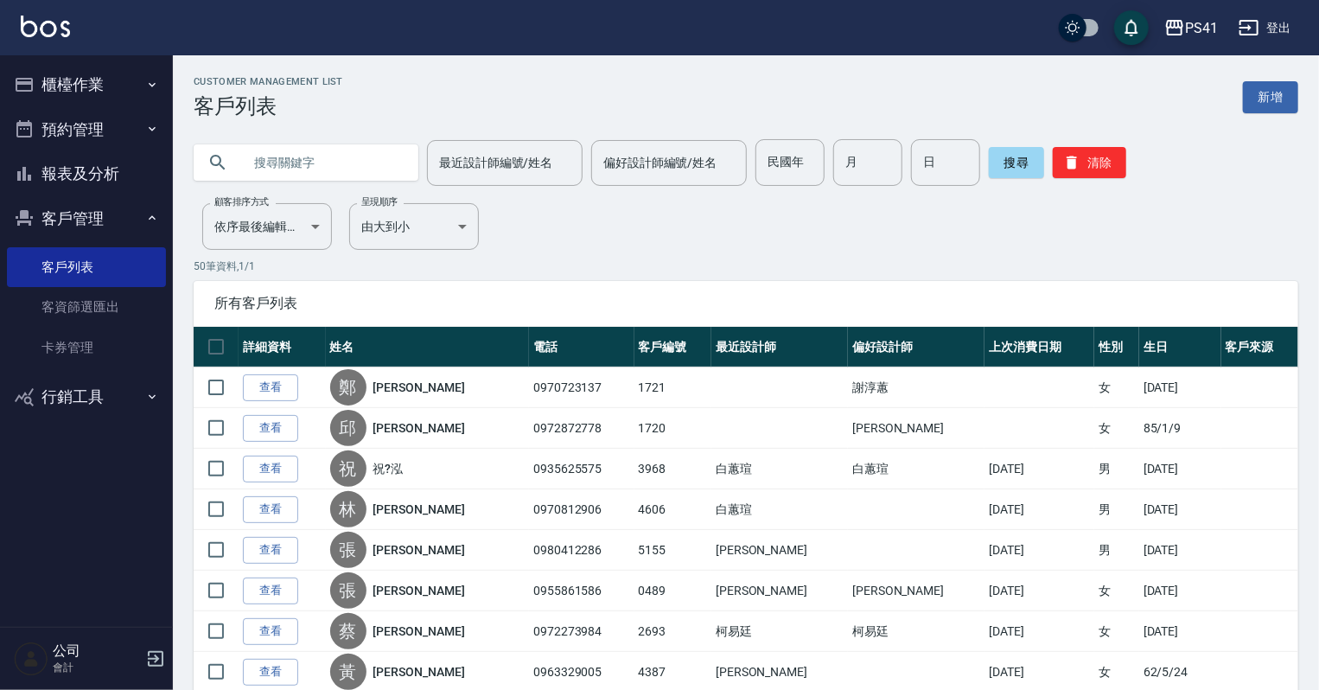
click at [327, 154] on input "text" at bounding box center [323, 162] width 163 height 47
type input "0912096881"
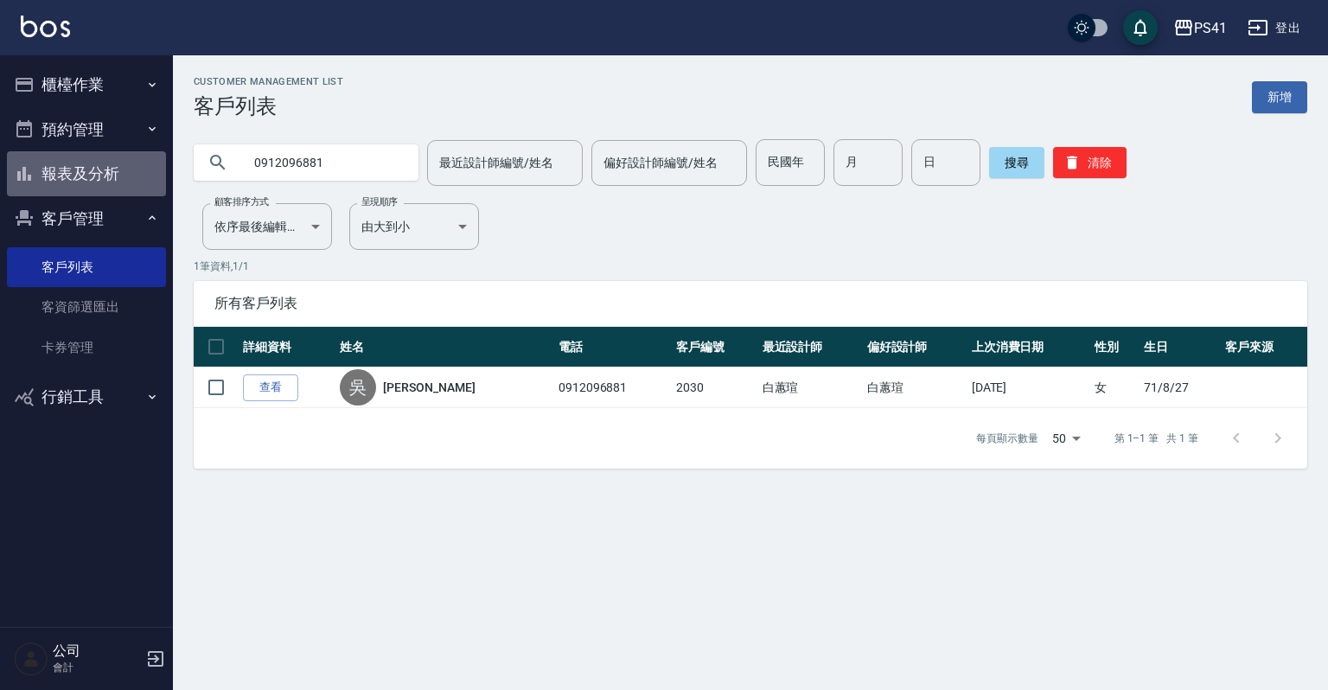
click at [109, 166] on button "報表及分析" at bounding box center [86, 173] width 159 height 45
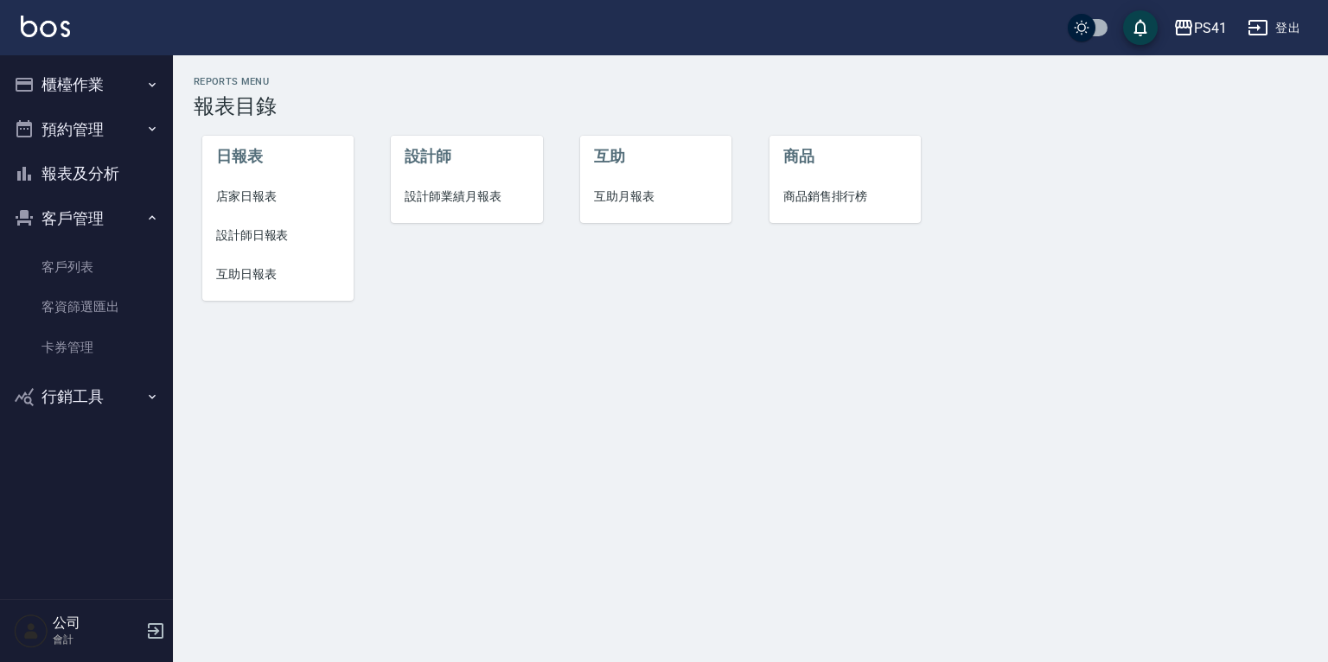
click at [273, 232] on span "設計師日報表" at bounding box center [278, 236] width 124 height 18
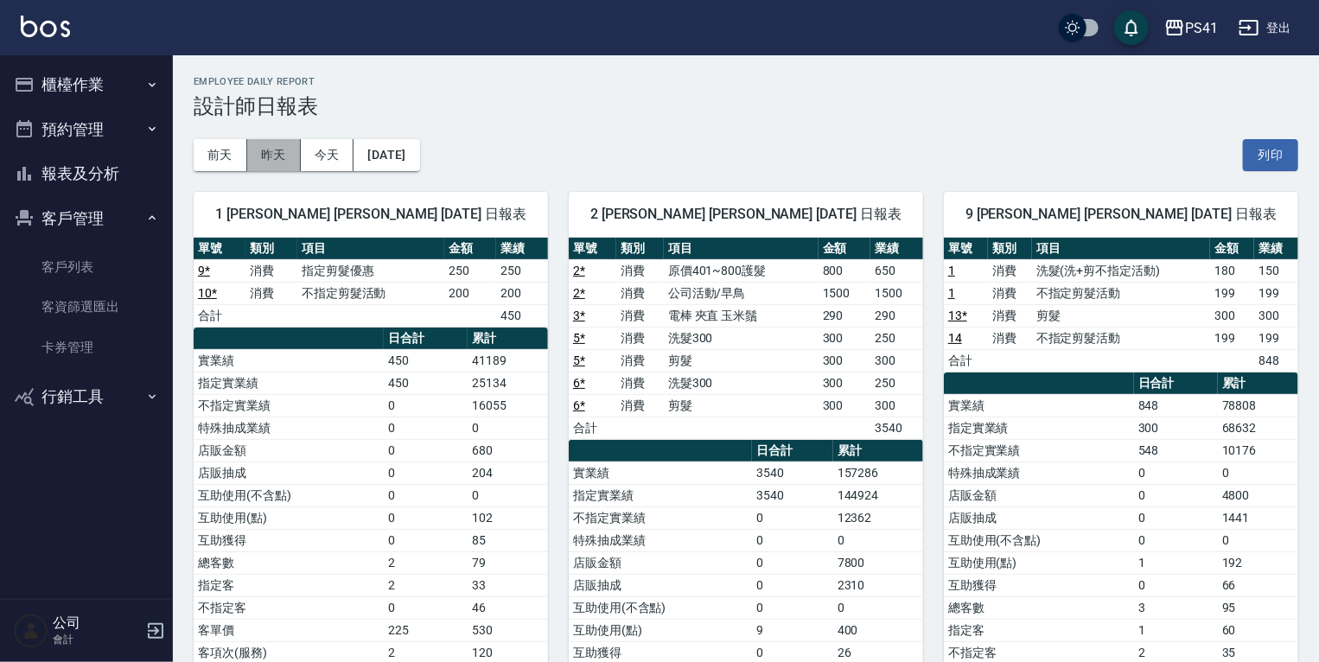
click at [284, 160] on button "昨天" at bounding box center [274, 155] width 54 height 32
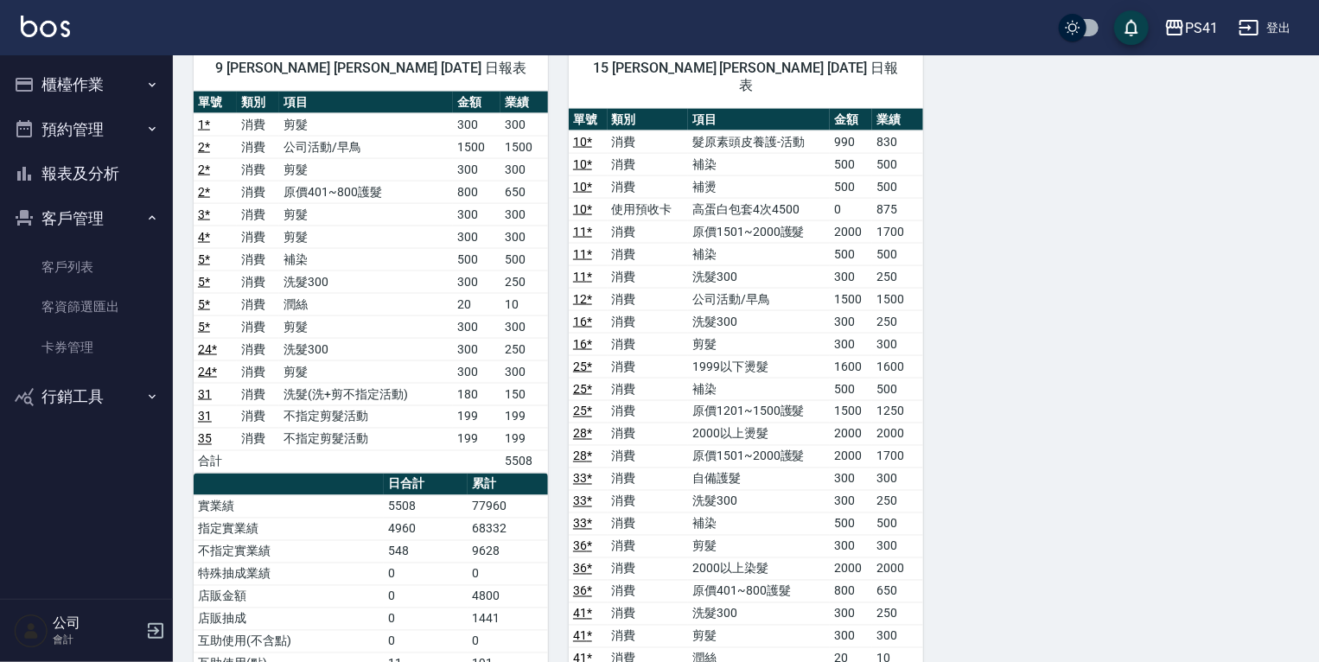
scroll to position [1522, 0]
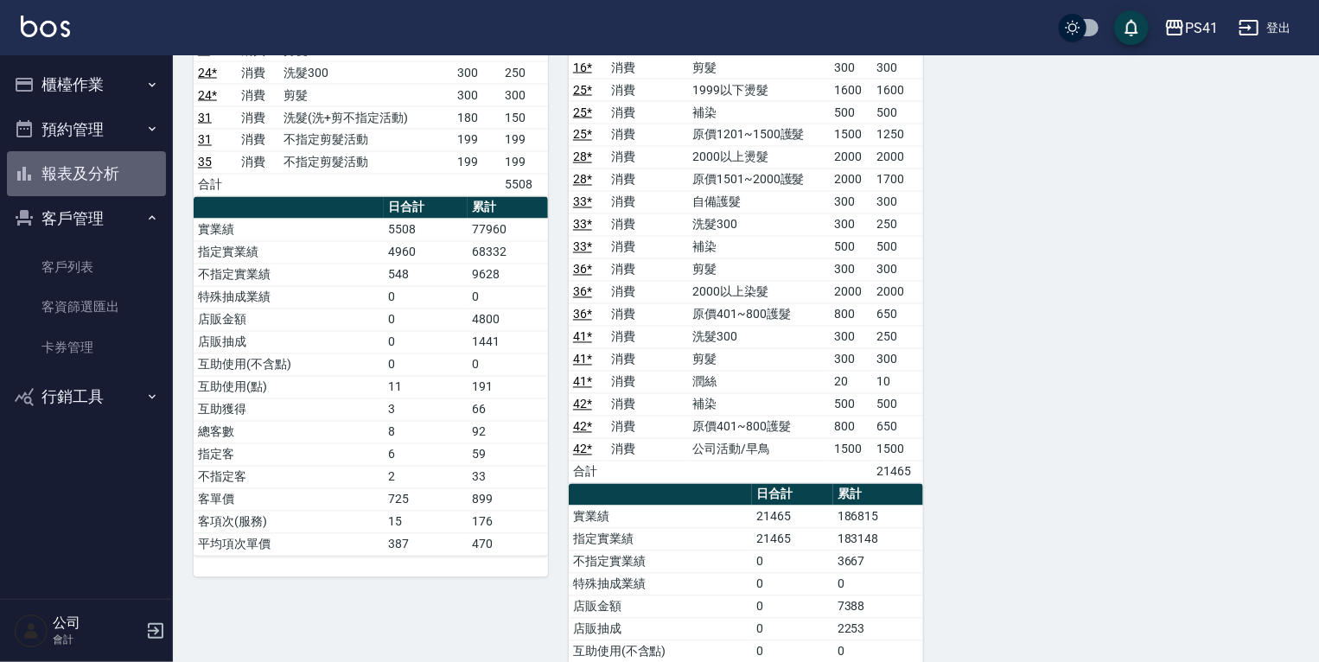
click at [86, 178] on button "報表及分析" at bounding box center [86, 173] width 159 height 45
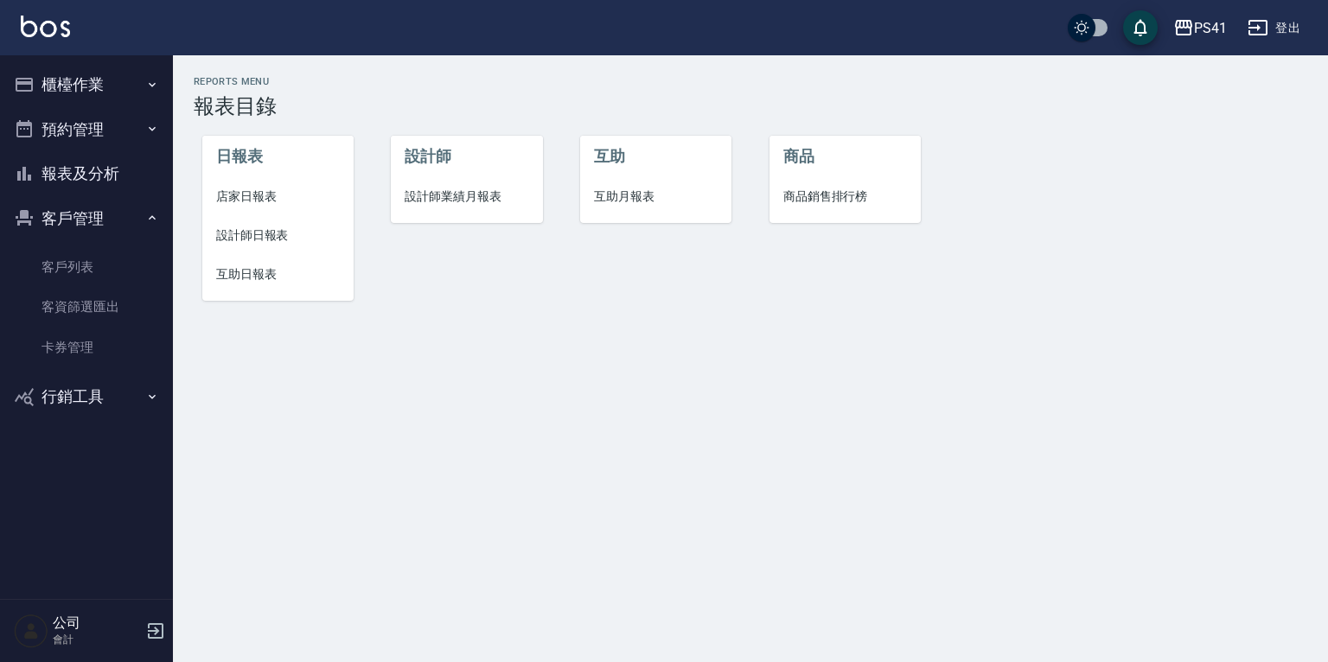
click at [239, 265] on span "互助日報表" at bounding box center [278, 274] width 124 height 18
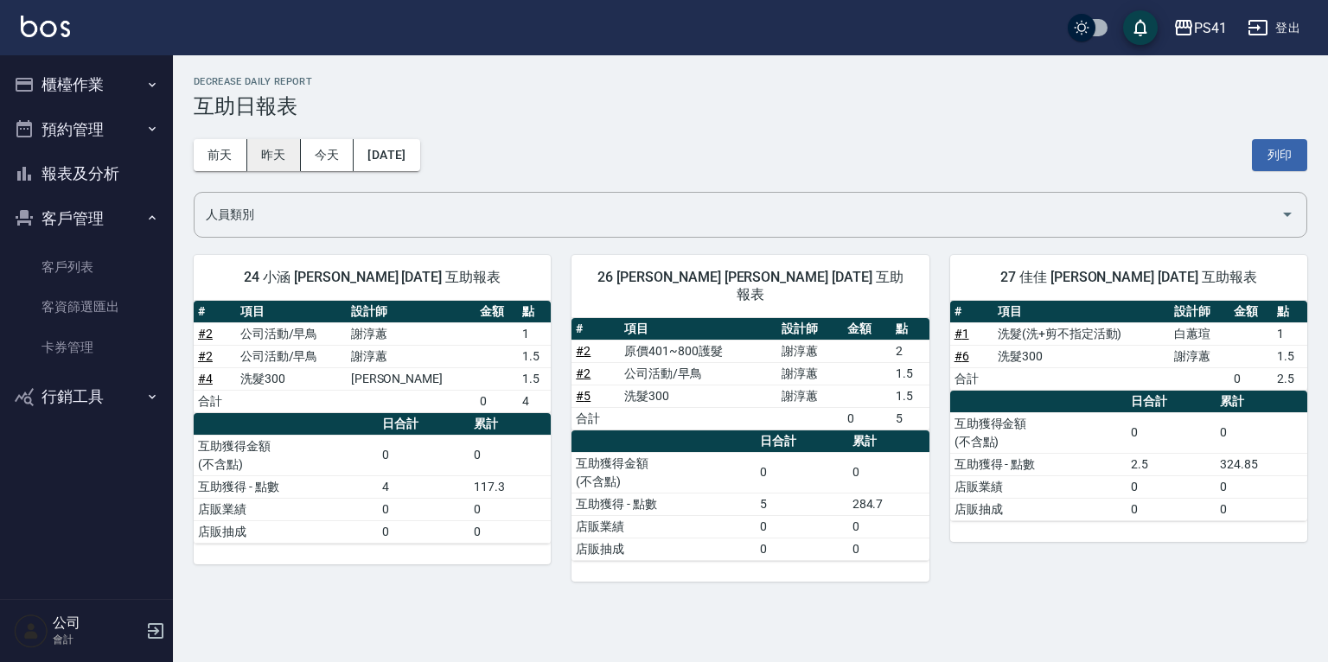
click at [287, 152] on button "昨天" at bounding box center [274, 155] width 54 height 32
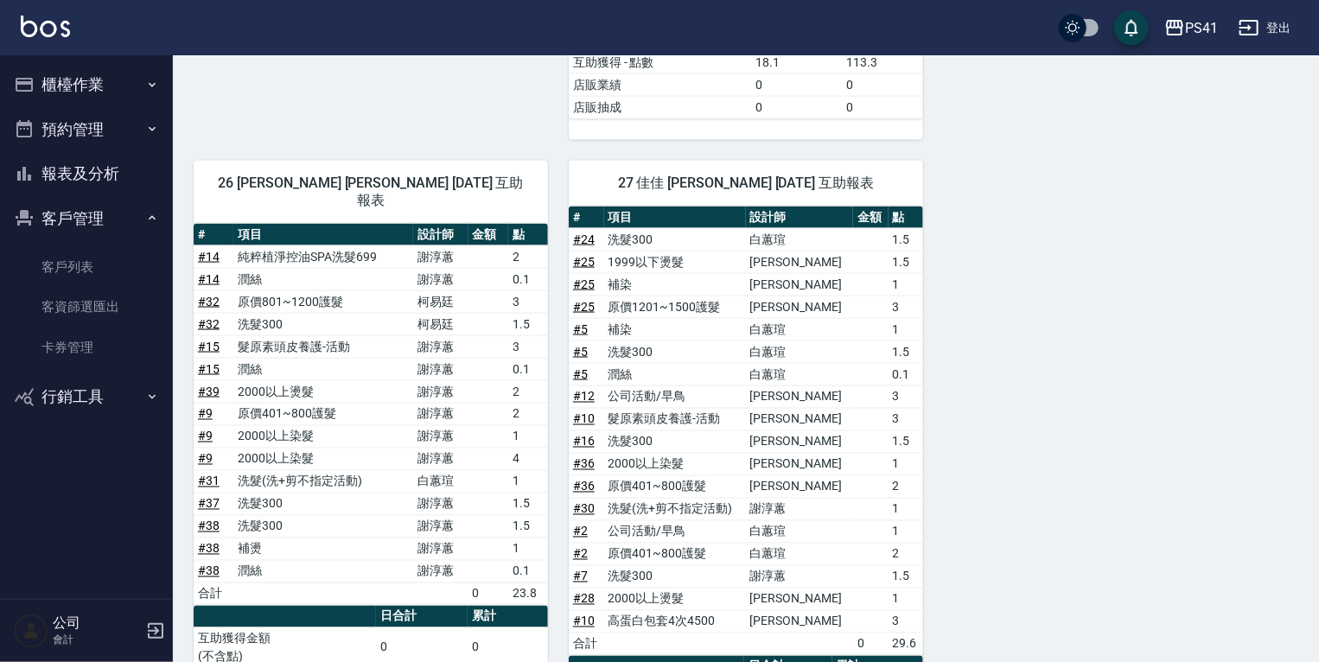
scroll to position [1245, 0]
